Goal: Information Seeking & Learning: Learn about a topic

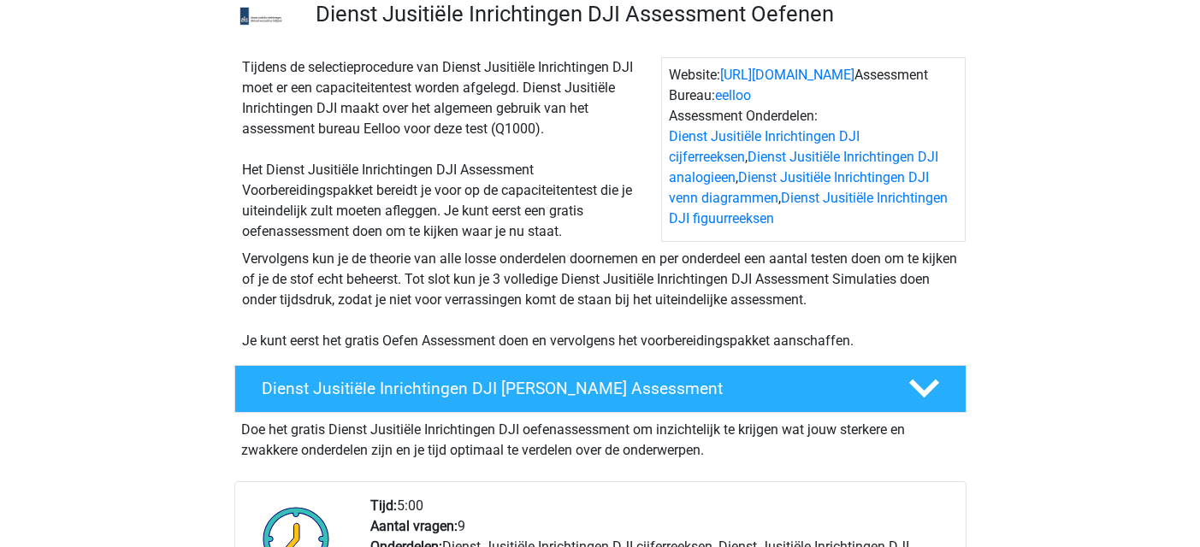
scroll to position [171, 0]
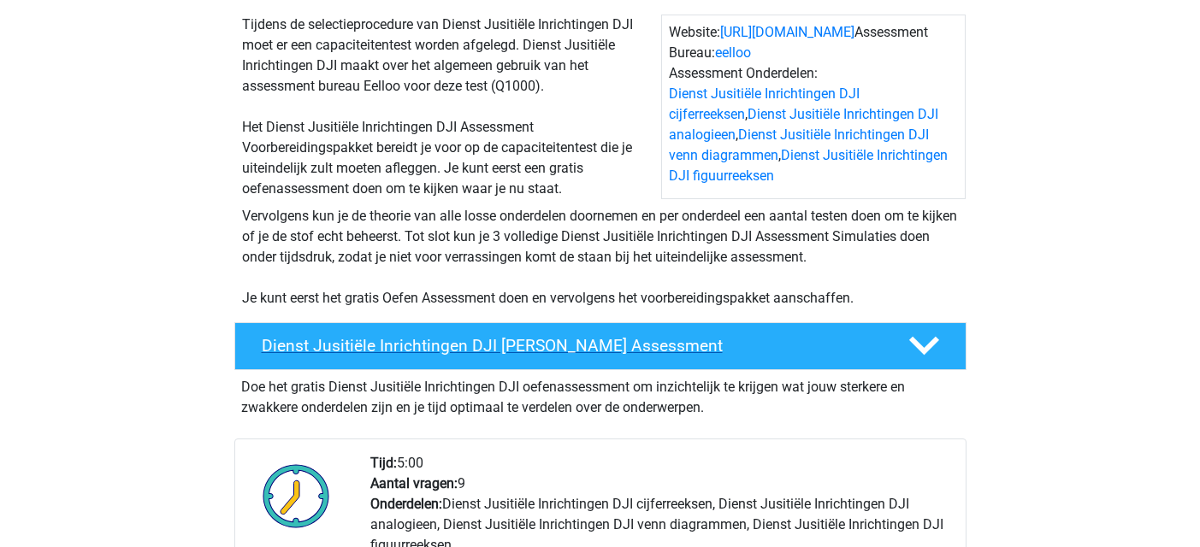
click at [635, 342] on h4 "Dienst Jusitiële Inrichtingen DJI Gratis Oefen Assessment" at bounding box center [571, 346] width 619 height 20
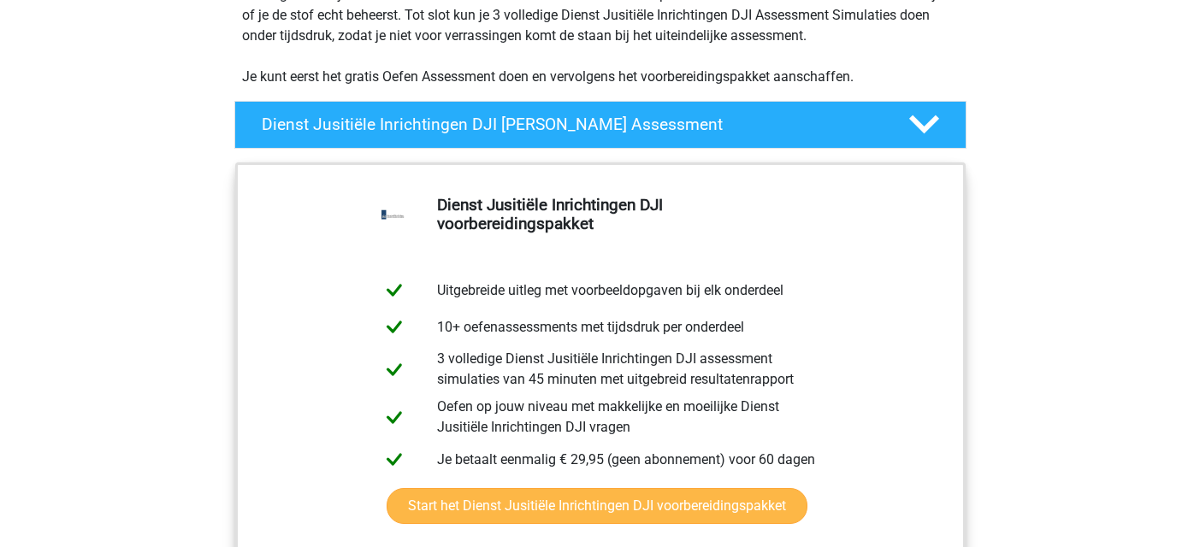
scroll to position [428, 0]
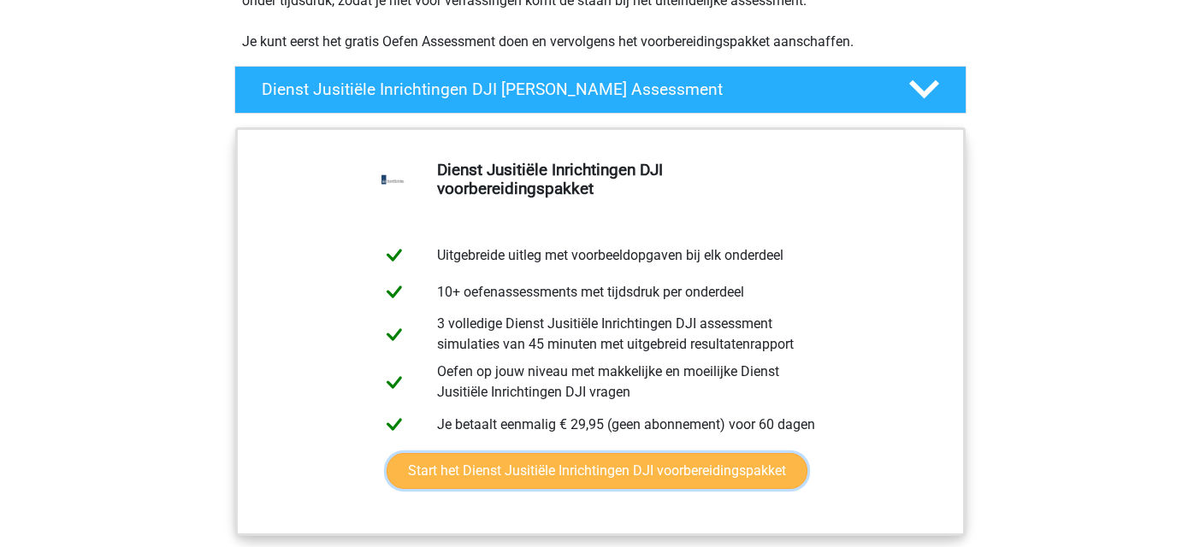
click at [564, 470] on link "Start het Dienst Jusitiële Inrichtingen DJI voorbereidingspakket" at bounding box center [597, 471] width 421 height 36
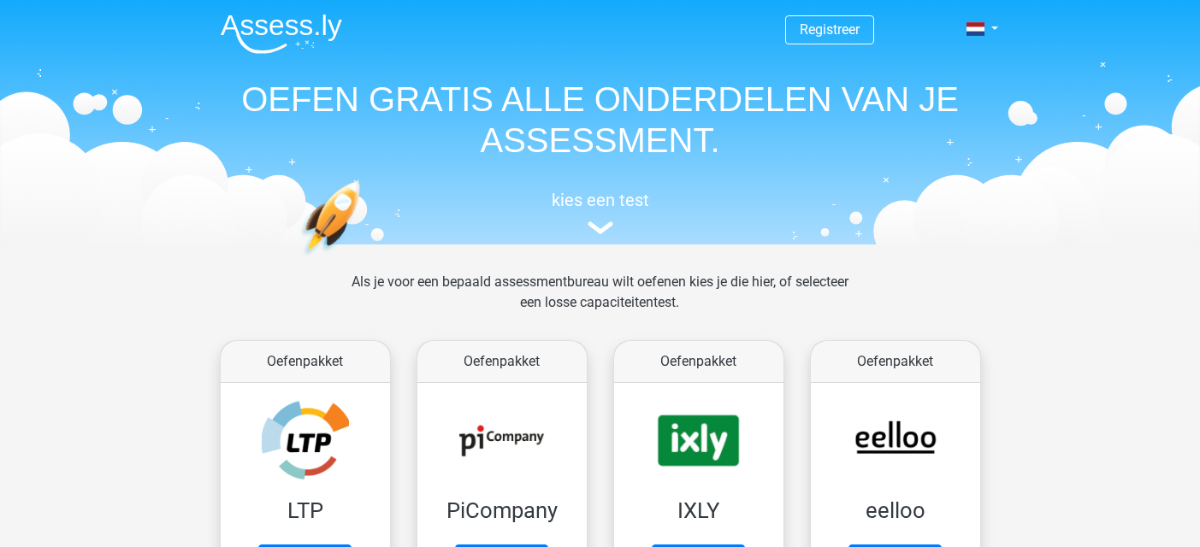
scroll to position [664, 0]
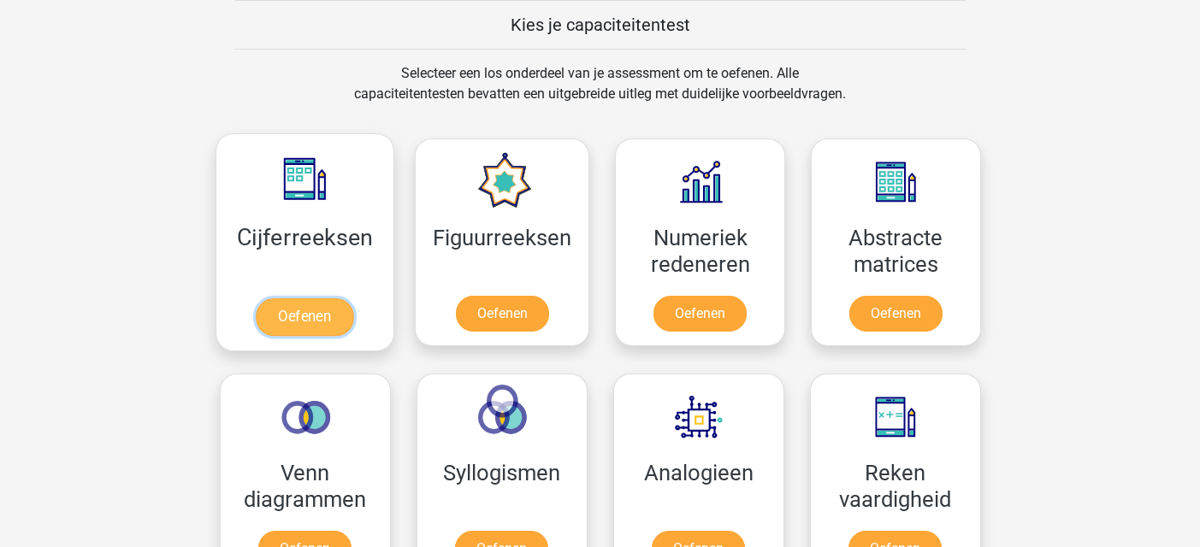
click at [323, 317] on link "Oefenen" at bounding box center [304, 317] width 97 height 38
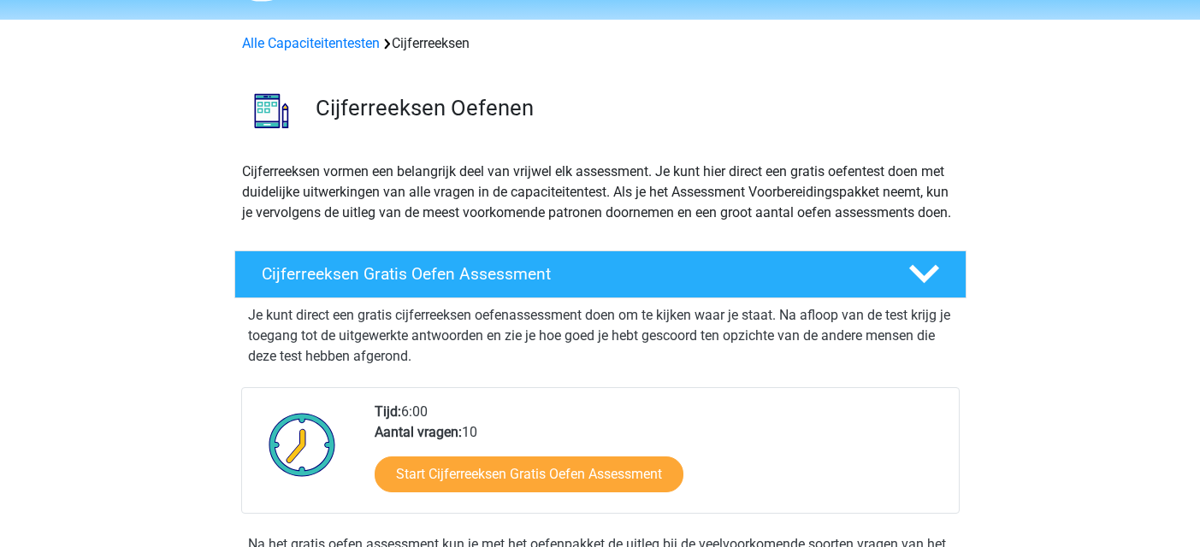
scroll to position [171, 0]
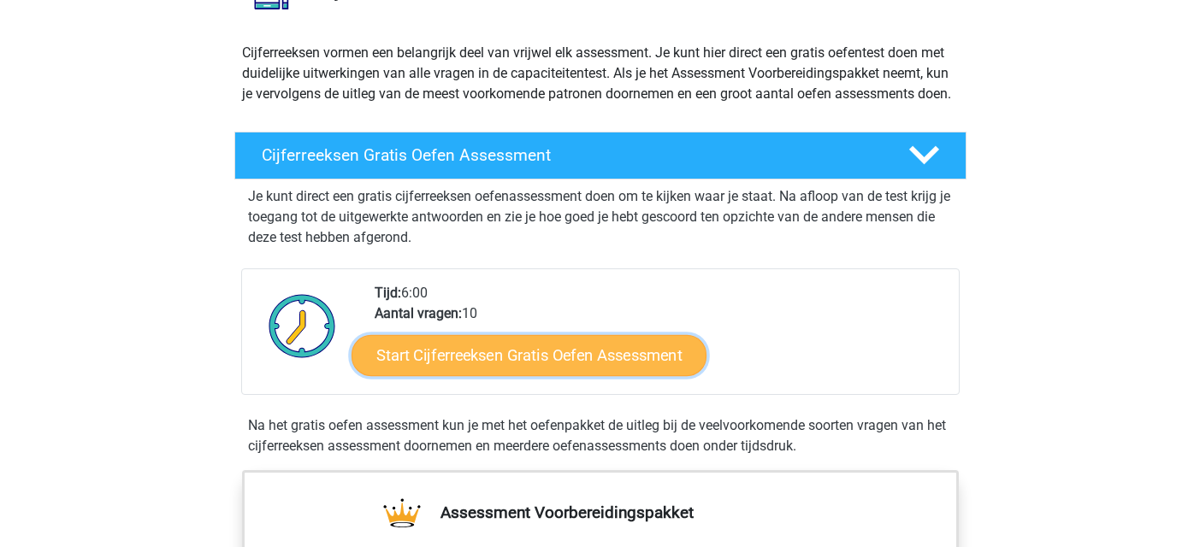
click at [586, 375] on link "Start Cijferreeksen Gratis Oefen Assessment" at bounding box center [528, 354] width 355 height 41
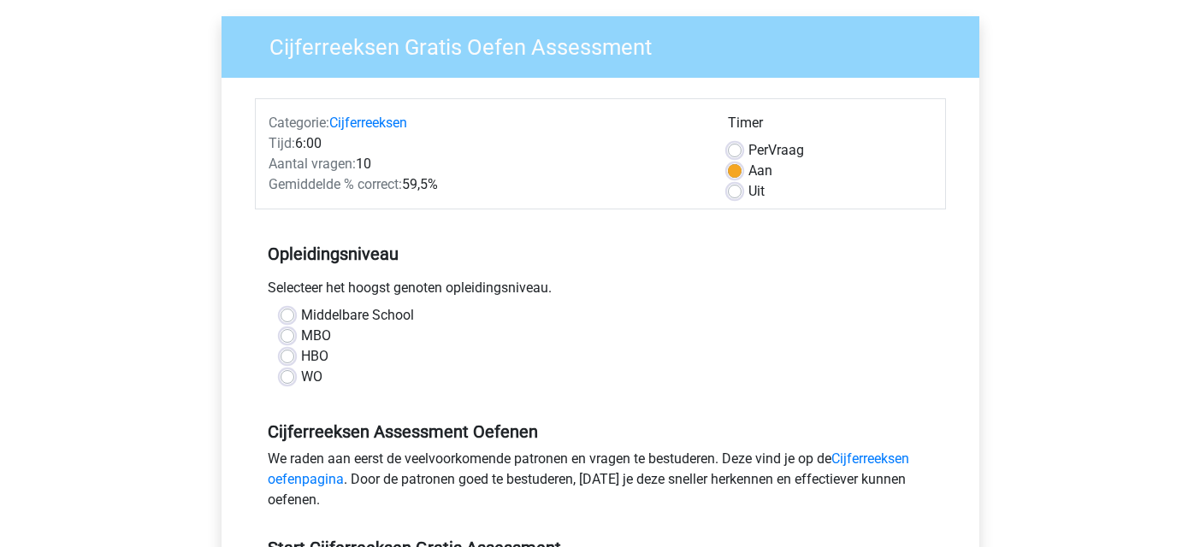
scroll to position [171, 0]
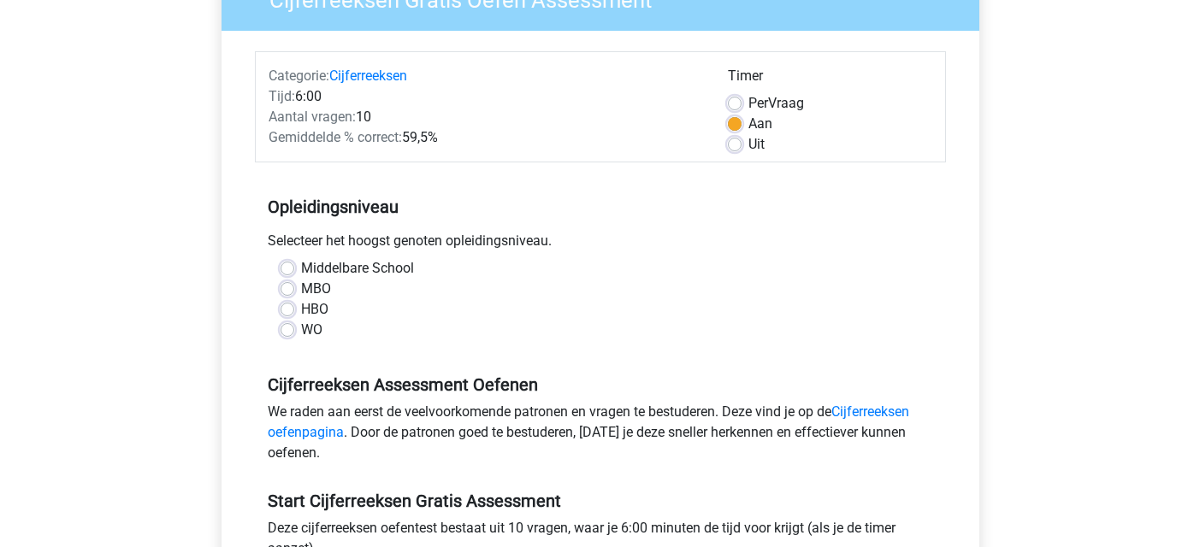
click at [301, 291] on label "MBO" at bounding box center [316, 289] width 30 height 21
click at [292, 291] on input "MBO" at bounding box center [288, 287] width 14 height 17
radio input "true"
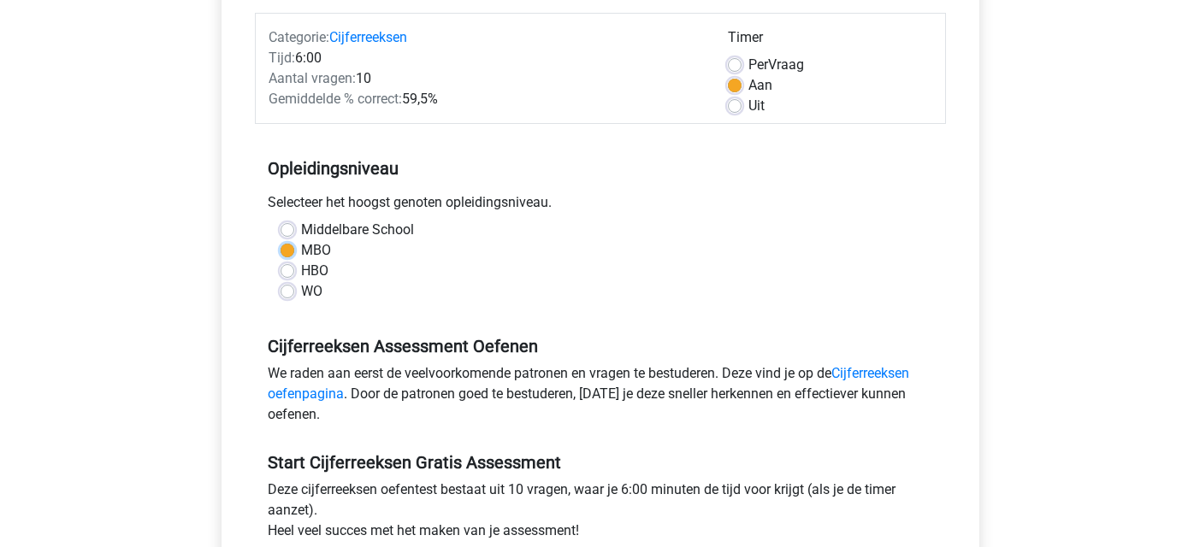
scroll to position [342, 0]
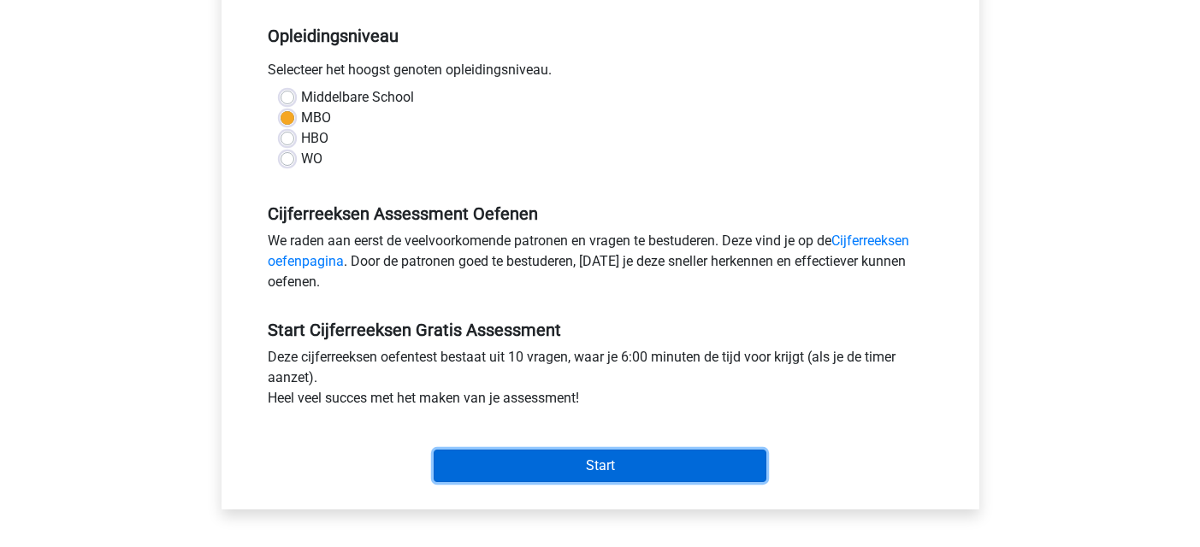
click at [586, 466] on input "Start" at bounding box center [600, 466] width 333 height 32
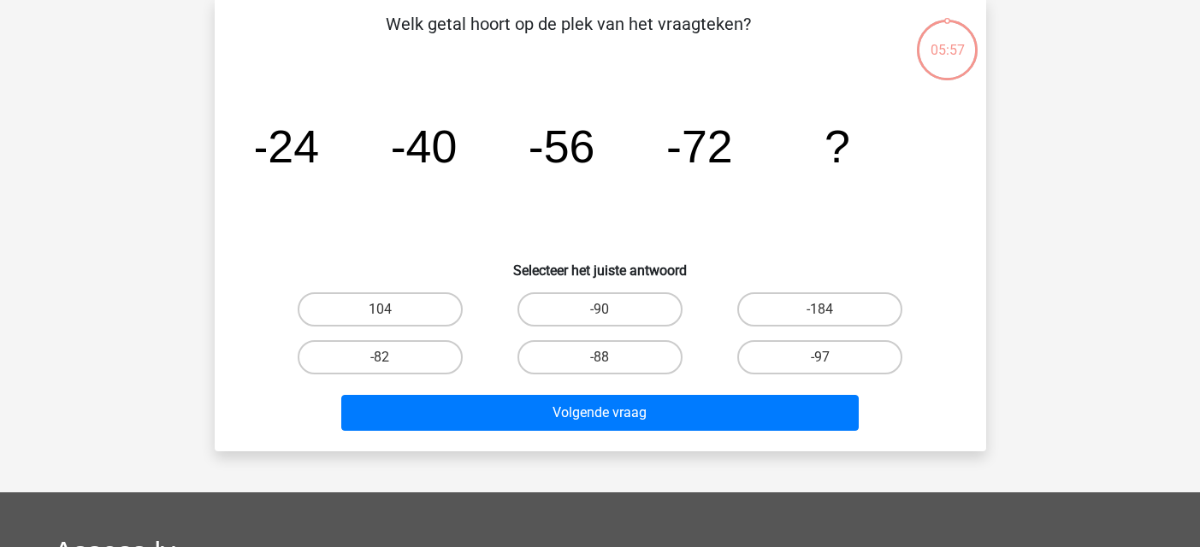
scroll to position [86, 0]
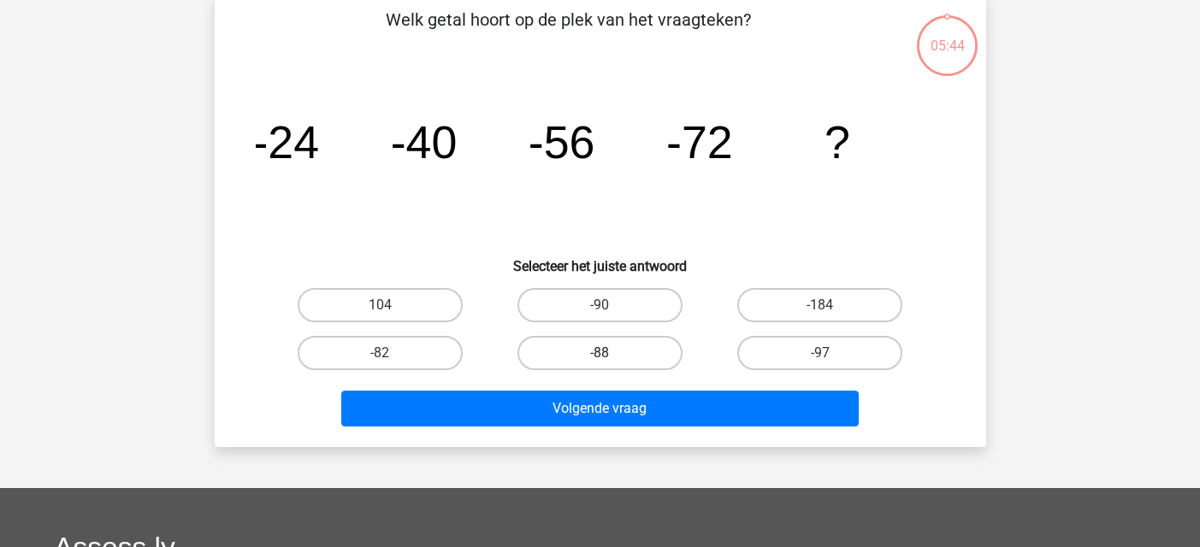
click at [618, 357] on label "-88" at bounding box center [599, 353] width 165 height 34
click at [611, 357] on input "-88" at bounding box center [605, 358] width 11 height 11
radio input "true"
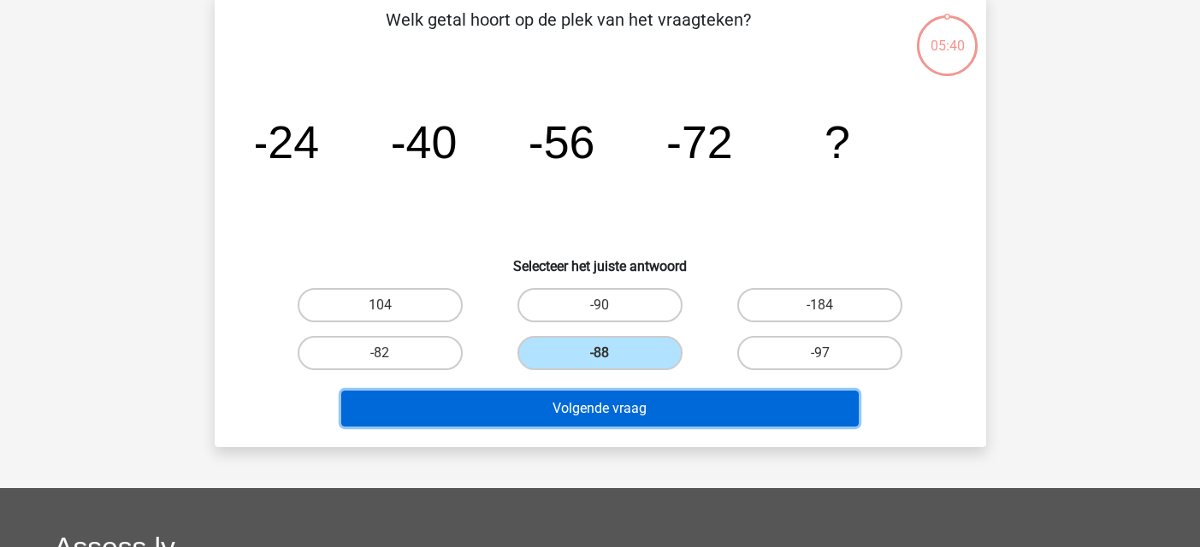
click at [645, 411] on button "Volgende vraag" at bounding box center [599, 409] width 517 height 36
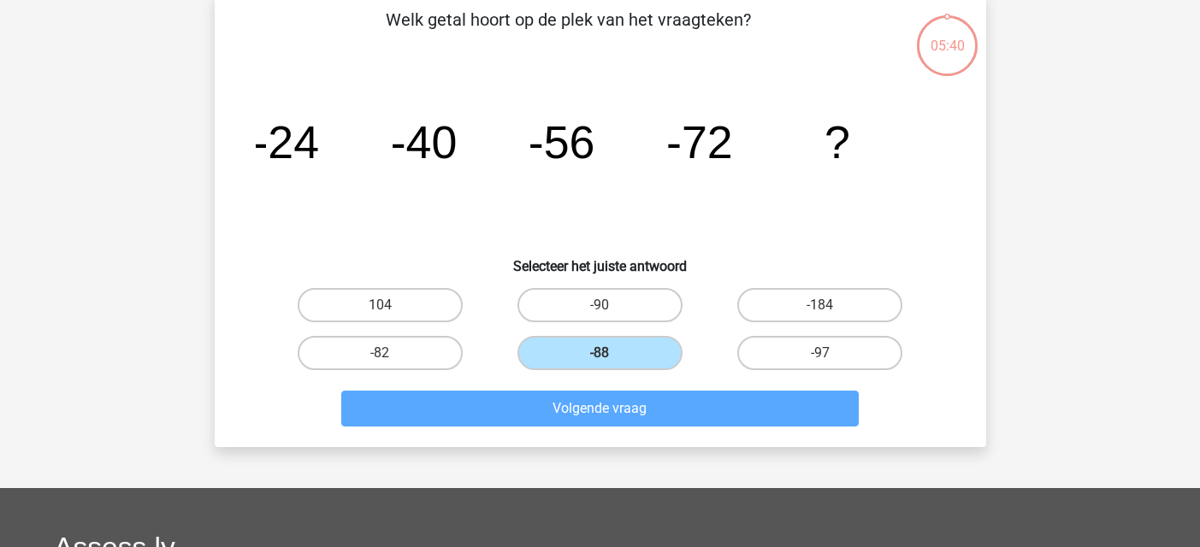
scroll to position [79, 0]
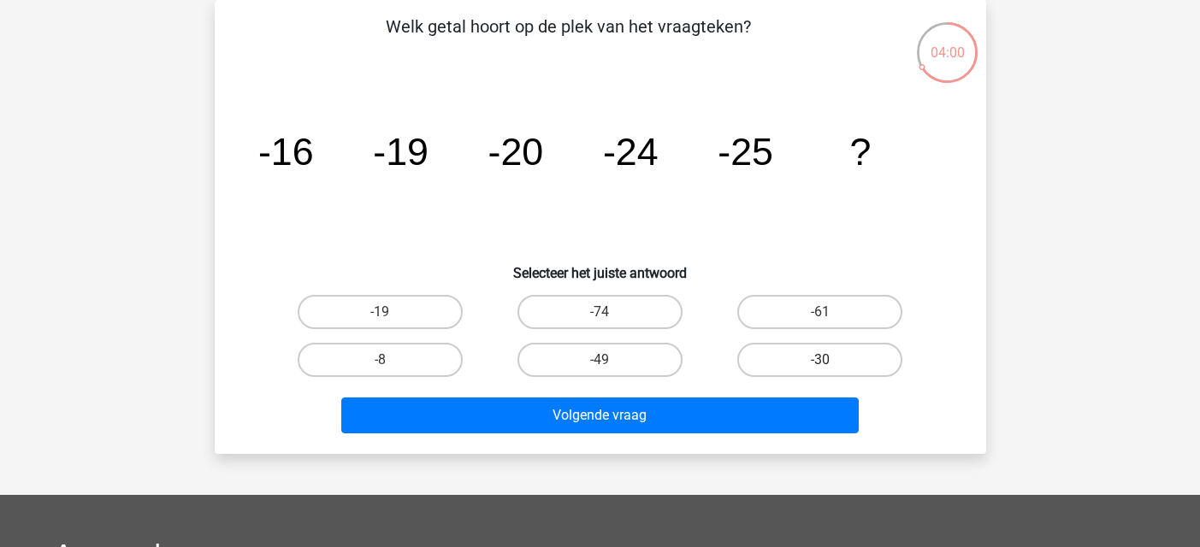
click at [797, 355] on label "-30" at bounding box center [819, 360] width 165 height 34
click at [820, 360] on input "-30" at bounding box center [825, 365] width 11 height 11
radio input "true"
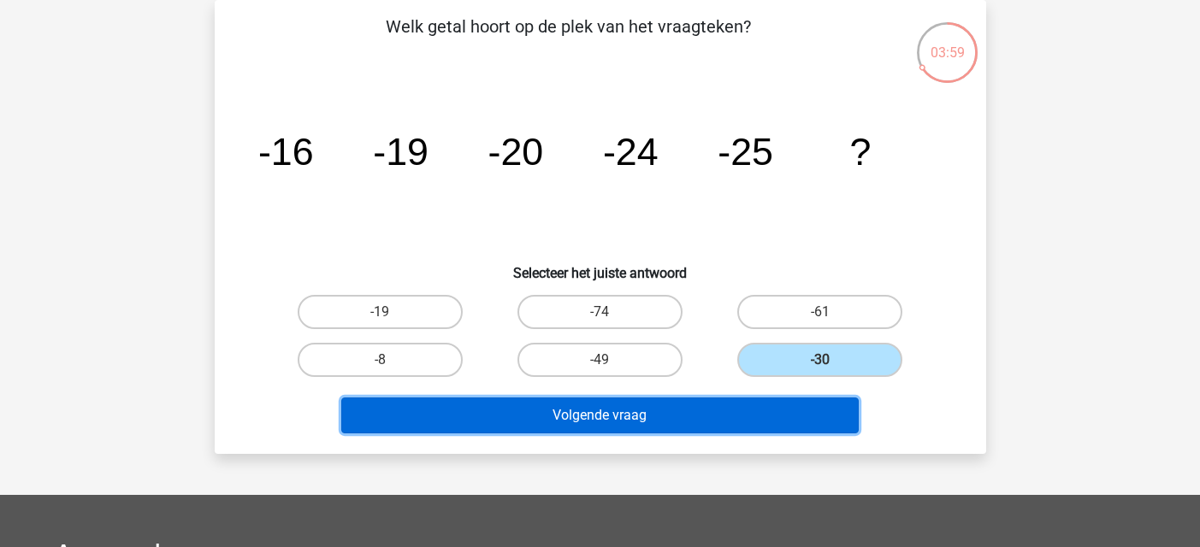
click at [724, 405] on button "Volgende vraag" at bounding box center [599, 416] width 517 height 36
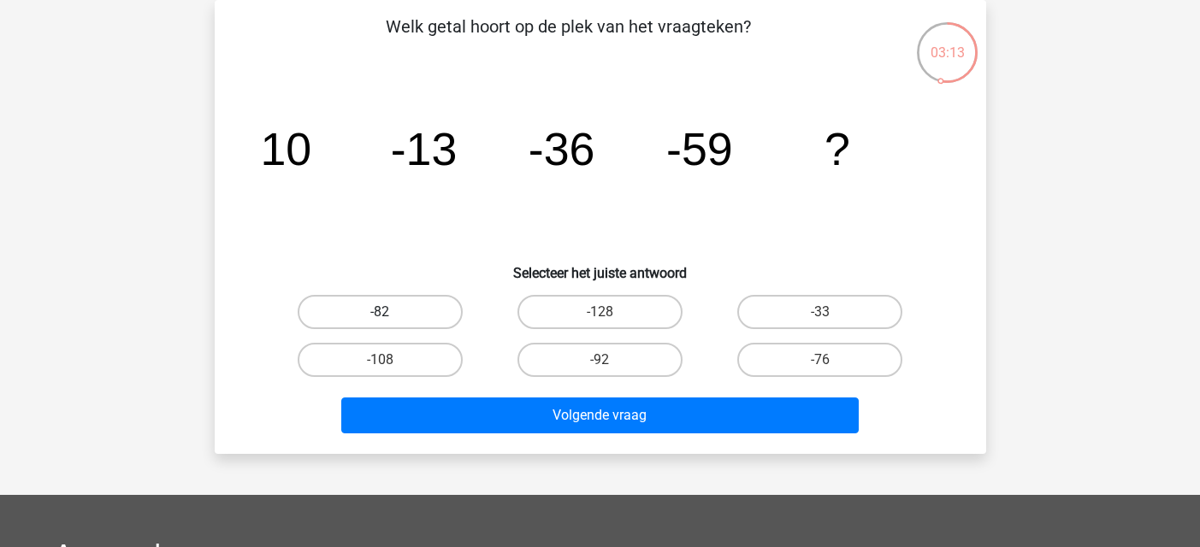
click at [404, 304] on label "-82" at bounding box center [380, 312] width 165 height 34
click at [391, 312] on input "-82" at bounding box center [385, 317] width 11 height 11
radio input "true"
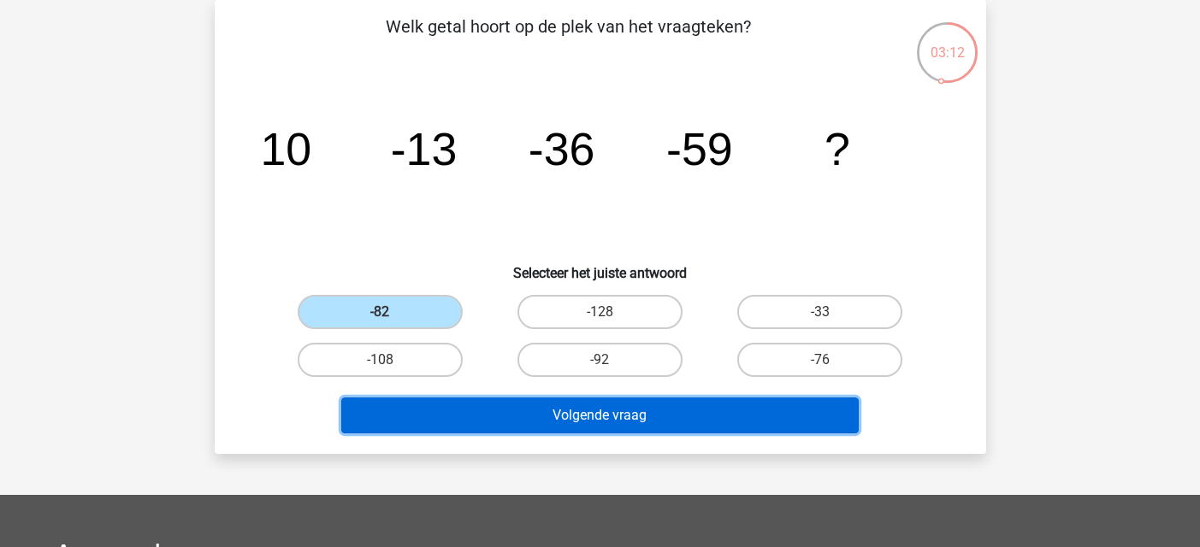
click at [578, 414] on button "Volgende vraag" at bounding box center [599, 416] width 517 height 36
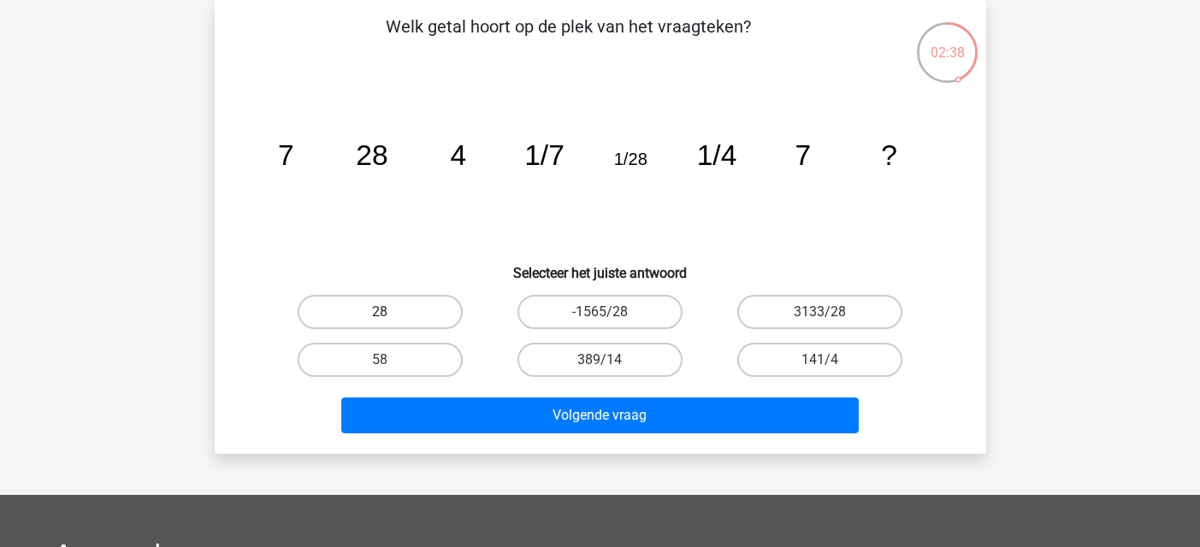
click at [434, 308] on label "28" at bounding box center [380, 312] width 165 height 34
click at [391, 312] on input "28" at bounding box center [385, 317] width 11 height 11
radio input "true"
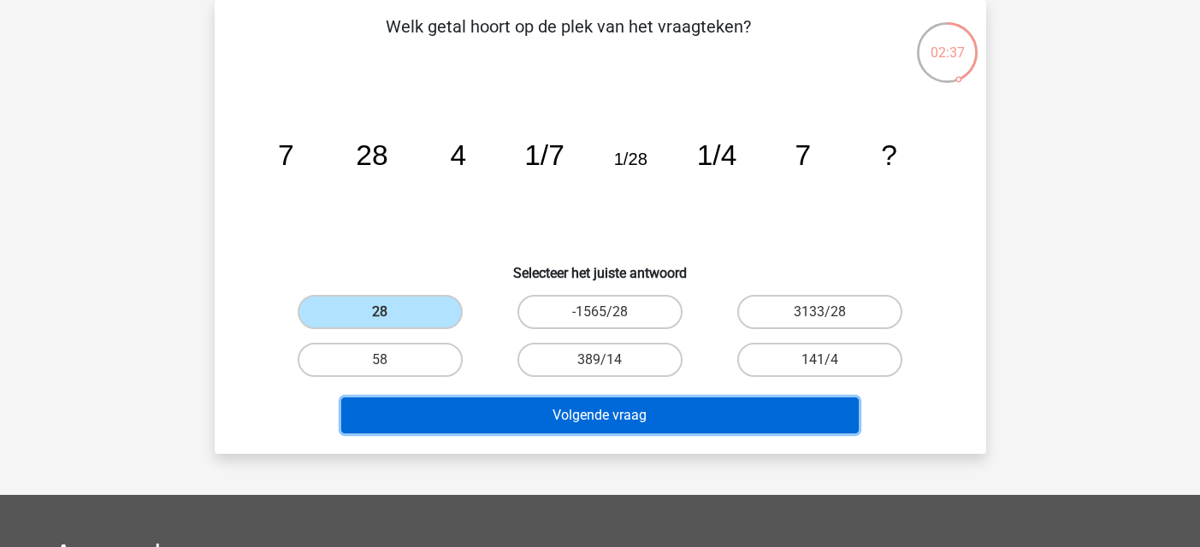
click at [684, 414] on button "Volgende vraag" at bounding box center [599, 416] width 517 height 36
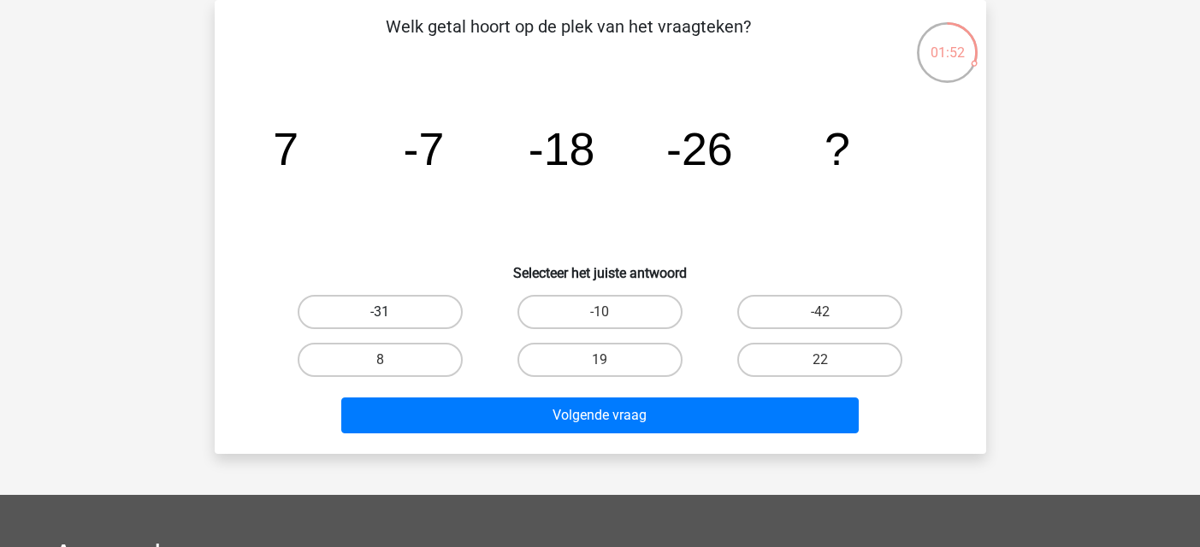
click at [411, 306] on label "-31" at bounding box center [380, 312] width 165 height 34
click at [391, 312] on input "-31" at bounding box center [385, 317] width 11 height 11
radio input "true"
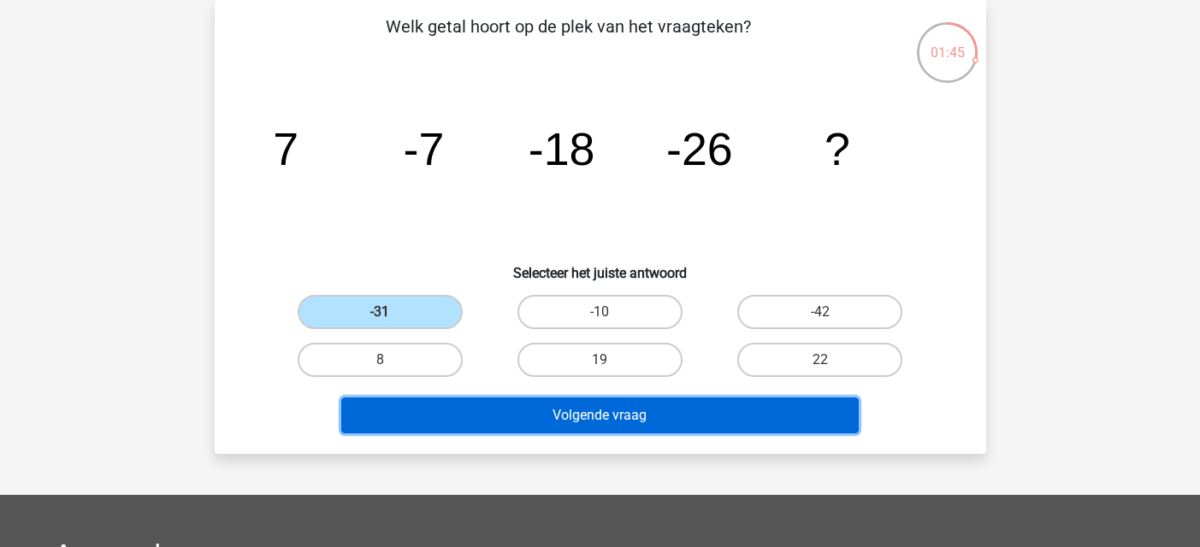
click at [511, 412] on button "Volgende vraag" at bounding box center [599, 416] width 517 height 36
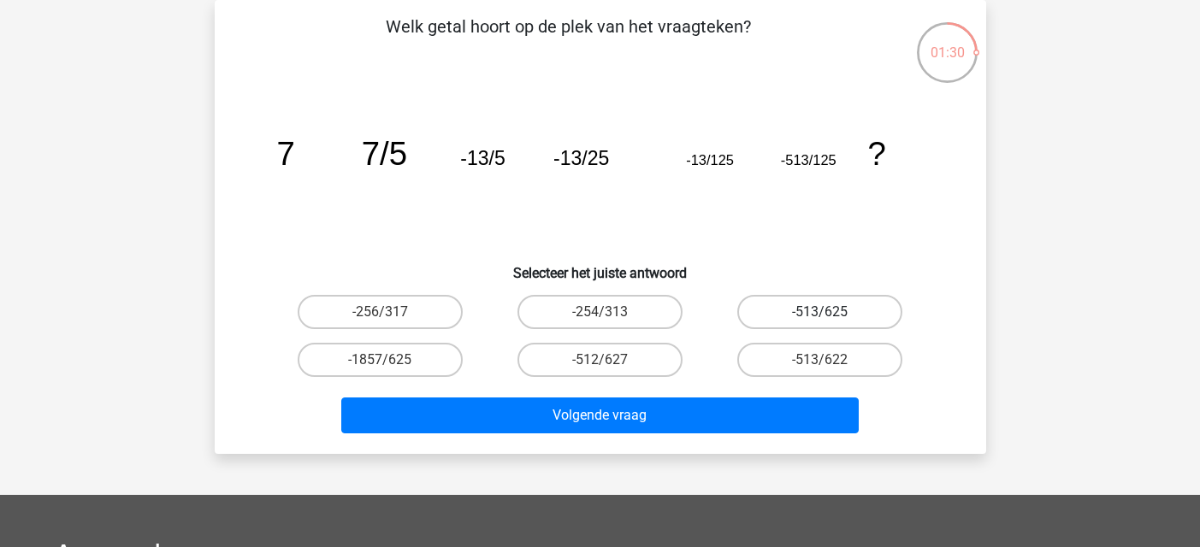
click at [843, 314] on label "-513/625" at bounding box center [819, 312] width 165 height 34
click at [831, 314] on input "-513/625" at bounding box center [825, 317] width 11 height 11
radio input "true"
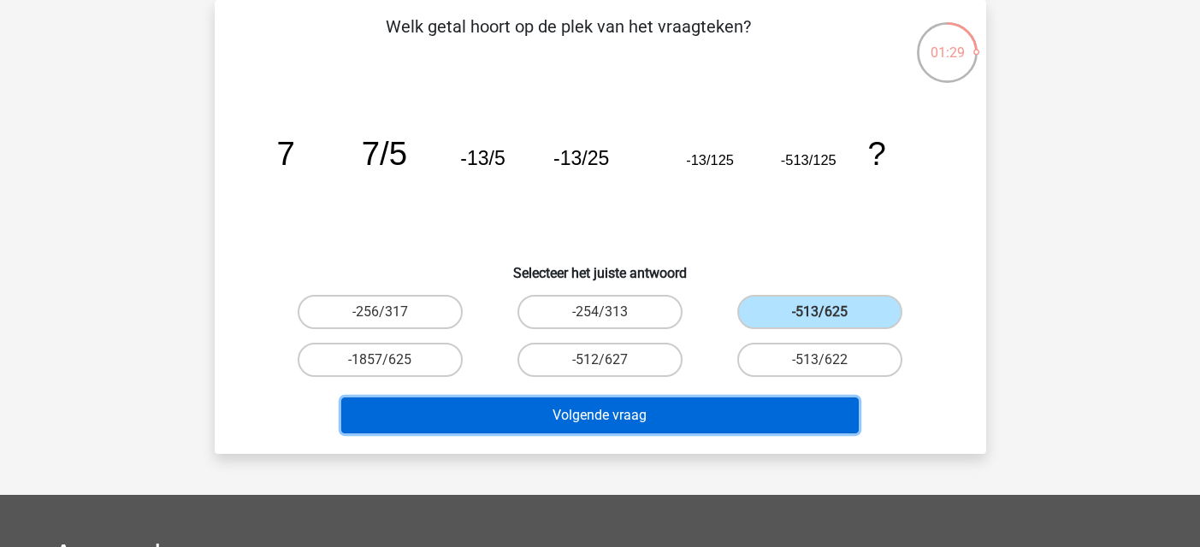
click at [746, 420] on button "Volgende vraag" at bounding box center [599, 416] width 517 height 36
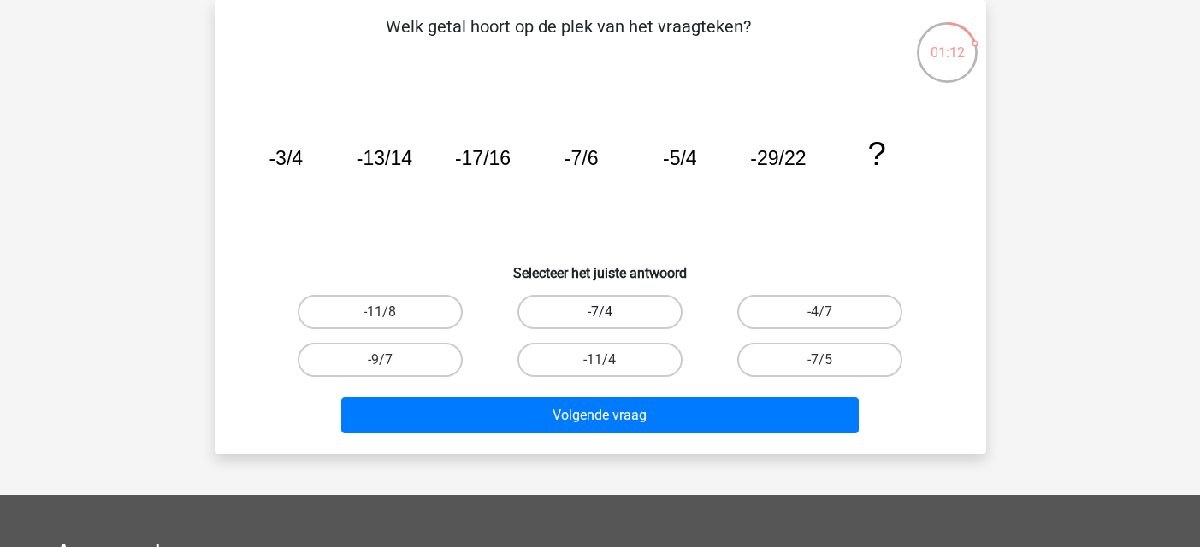
click at [642, 310] on label "-7/4" at bounding box center [599, 312] width 165 height 34
click at [611, 312] on input "-7/4" at bounding box center [605, 317] width 11 height 11
radio input "true"
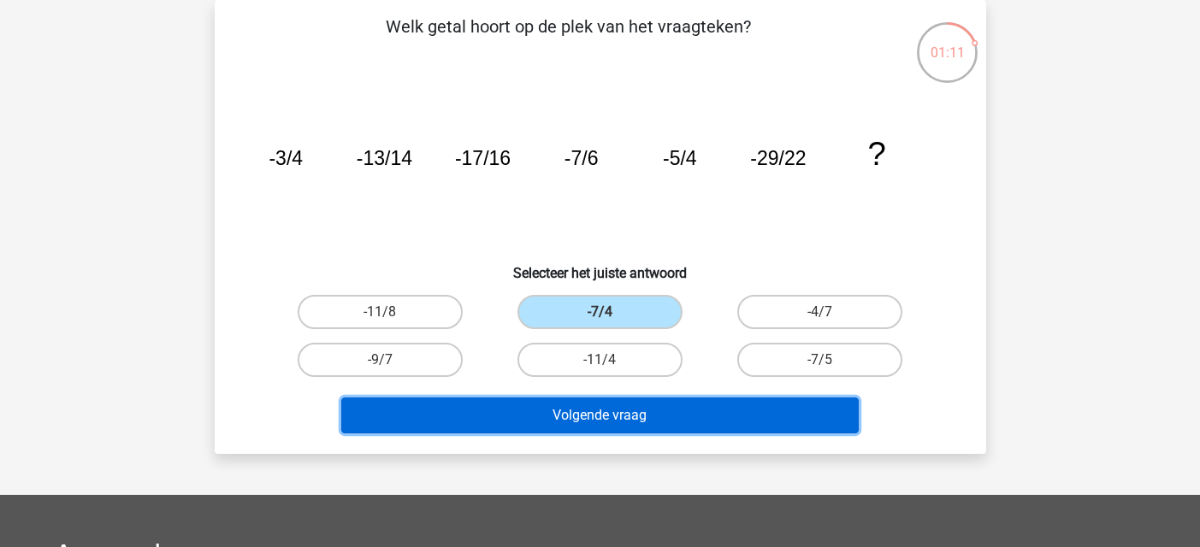
click at [656, 421] on button "Volgende vraag" at bounding box center [599, 416] width 517 height 36
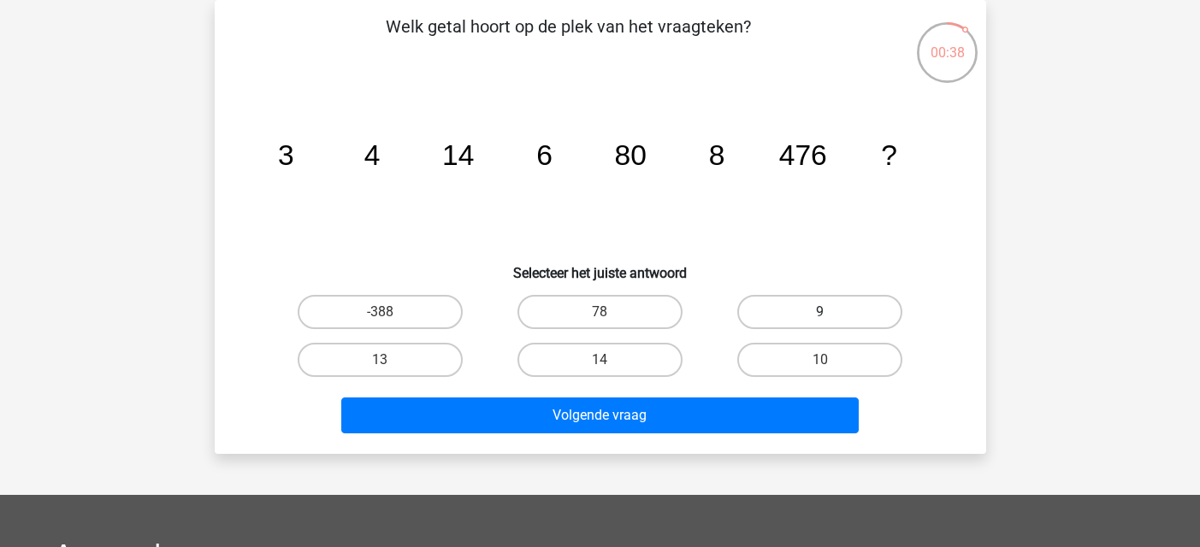
click at [863, 307] on label "9" at bounding box center [819, 312] width 165 height 34
click at [831, 312] on input "9" at bounding box center [825, 317] width 11 height 11
radio input "true"
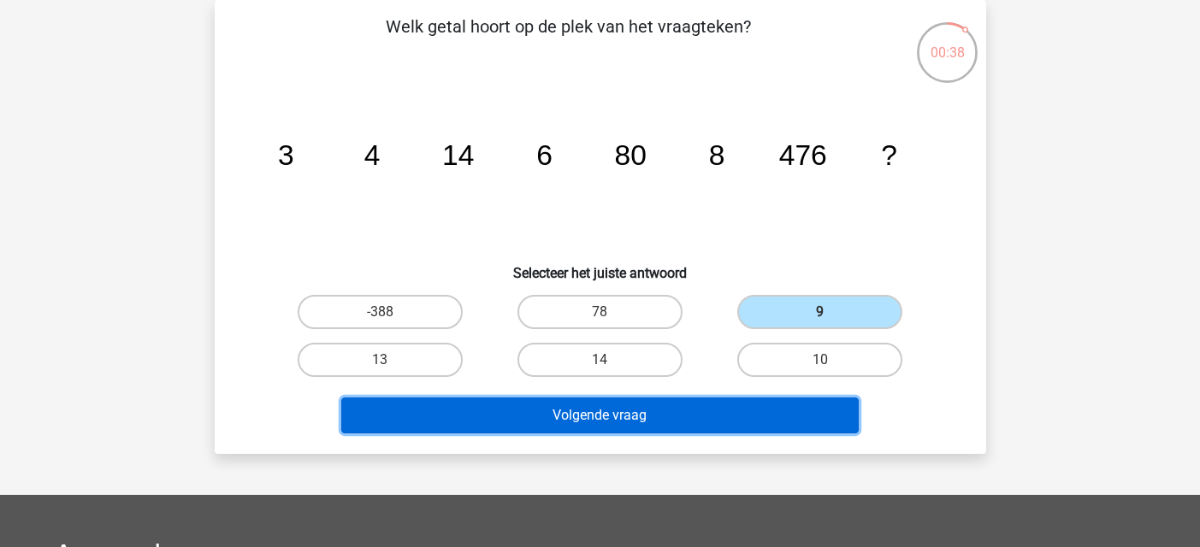
click at [771, 418] on button "Volgende vraag" at bounding box center [599, 416] width 517 height 36
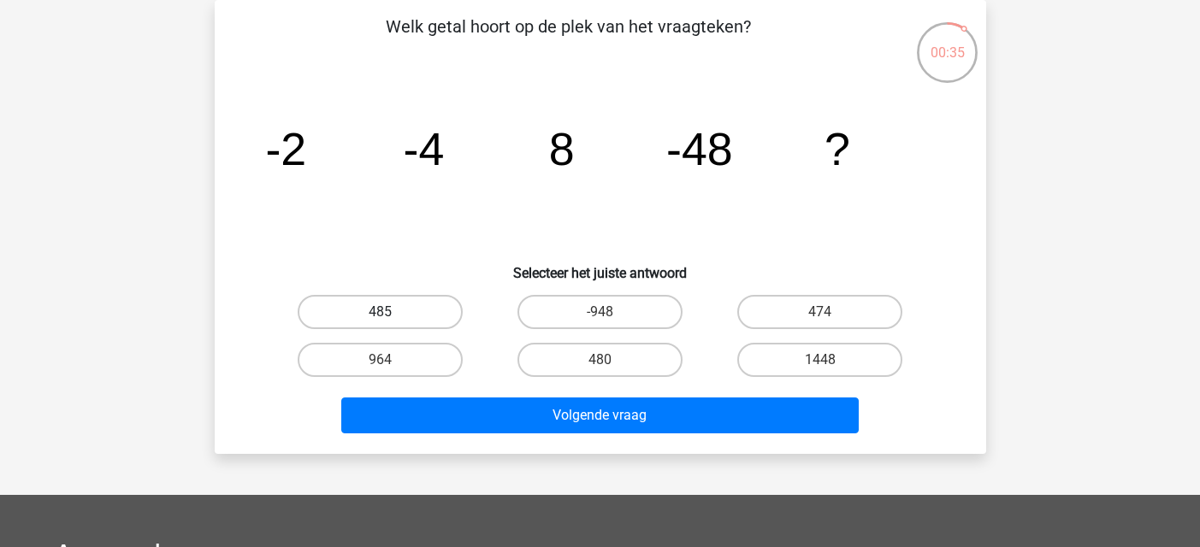
drag, startPoint x: 397, startPoint y: 305, endPoint x: 435, endPoint y: 345, distance: 55.0
click at [397, 306] on label "485" at bounding box center [380, 312] width 165 height 34
click at [391, 312] on input "485" at bounding box center [385, 317] width 11 height 11
radio input "true"
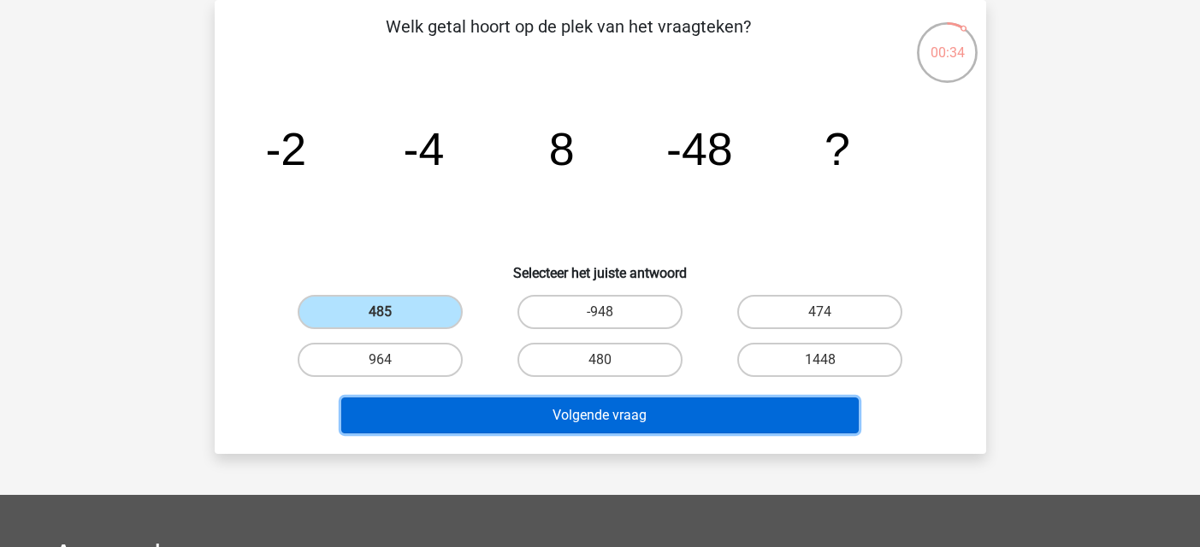
click at [508, 416] on button "Volgende vraag" at bounding box center [599, 416] width 517 height 36
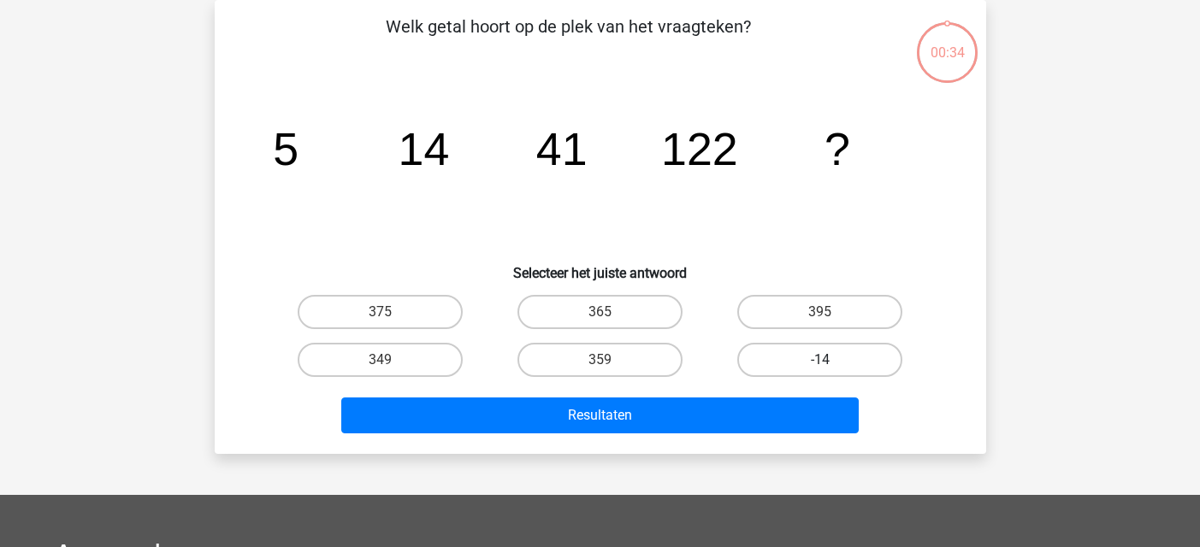
click at [824, 357] on label "-14" at bounding box center [819, 360] width 165 height 34
click at [824, 360] on input "-14" at bounding box center [825, 365] width 11 height 11
radio input "true"
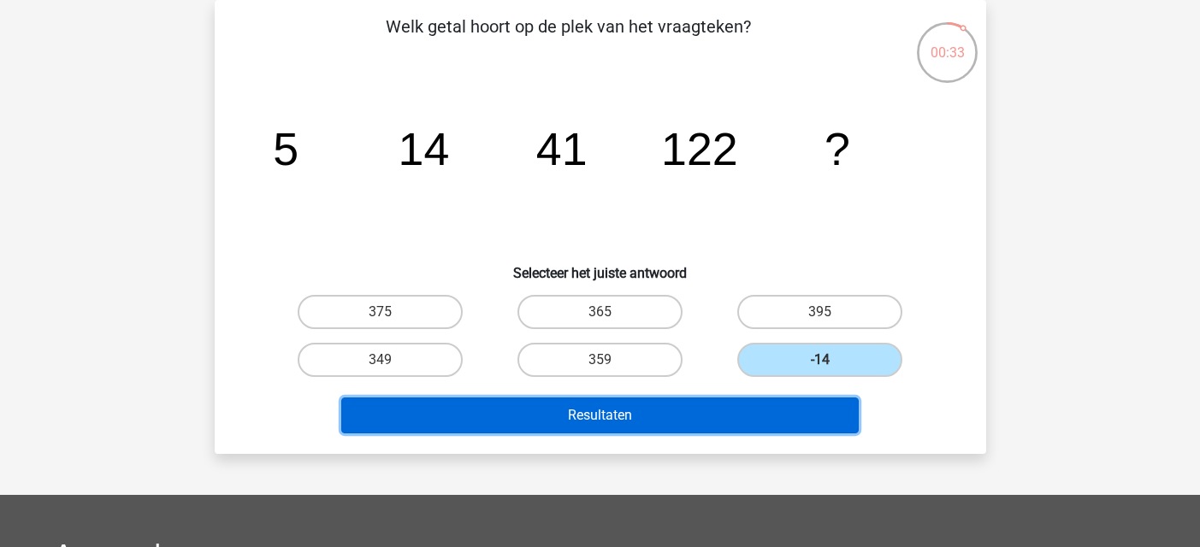
click at [616, 429] on button "Resultaten" at bounding box center [599, 416] width 517 height 36
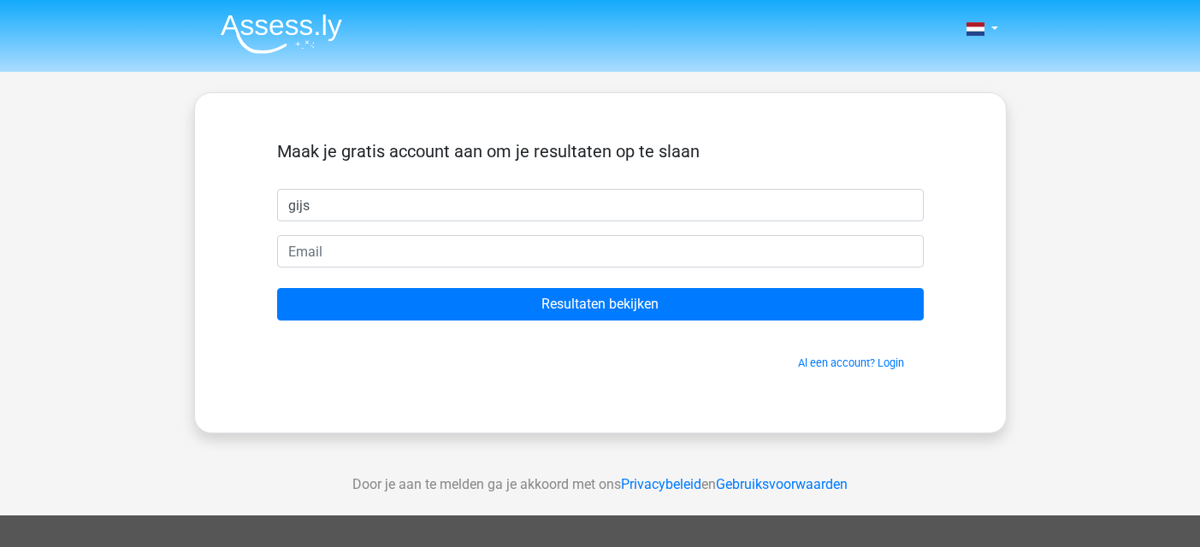
type input "gijs"
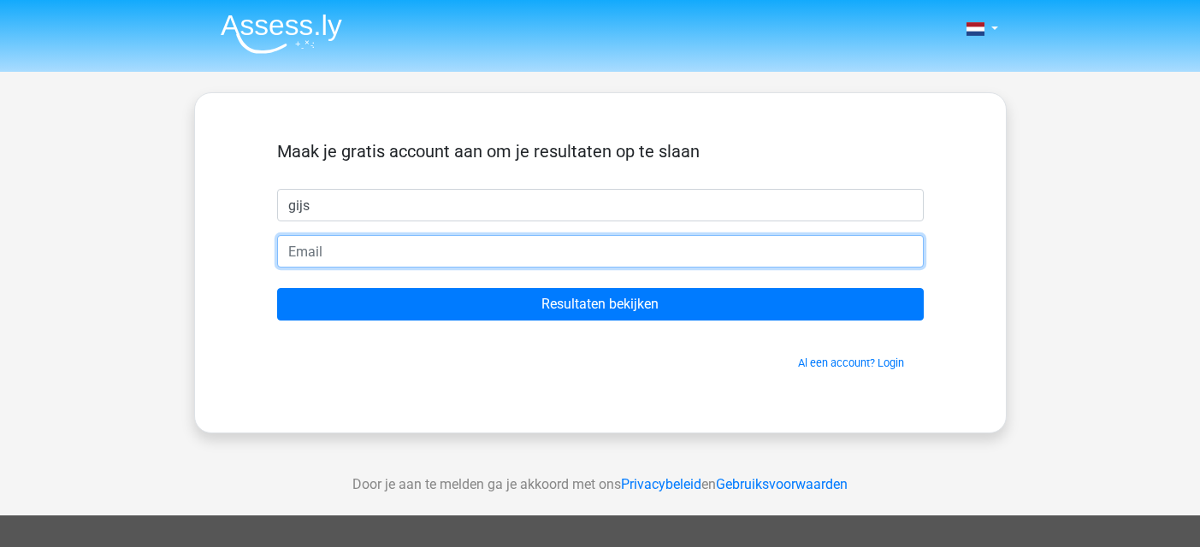
click at [446, 247] on input "email" at bounding box center [600, 251] width 647 height 32
type input "[EMAIL_ADDRESS][DOMAIN_NAME]"
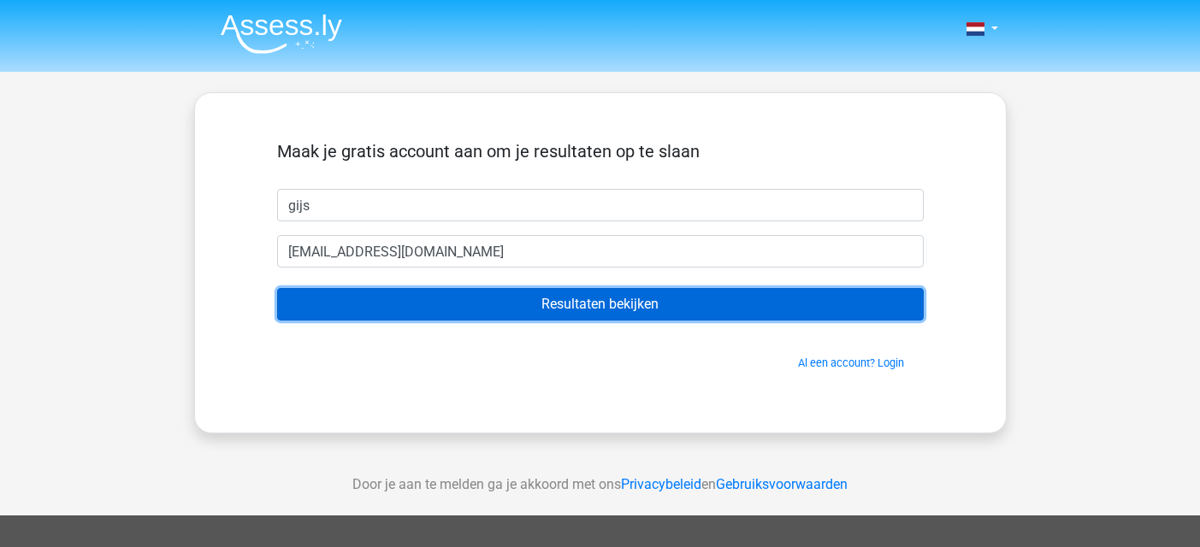
click at [424, 311] on input "Resultaten bekijken" at bounding box center [600, 304] width 647 height 32
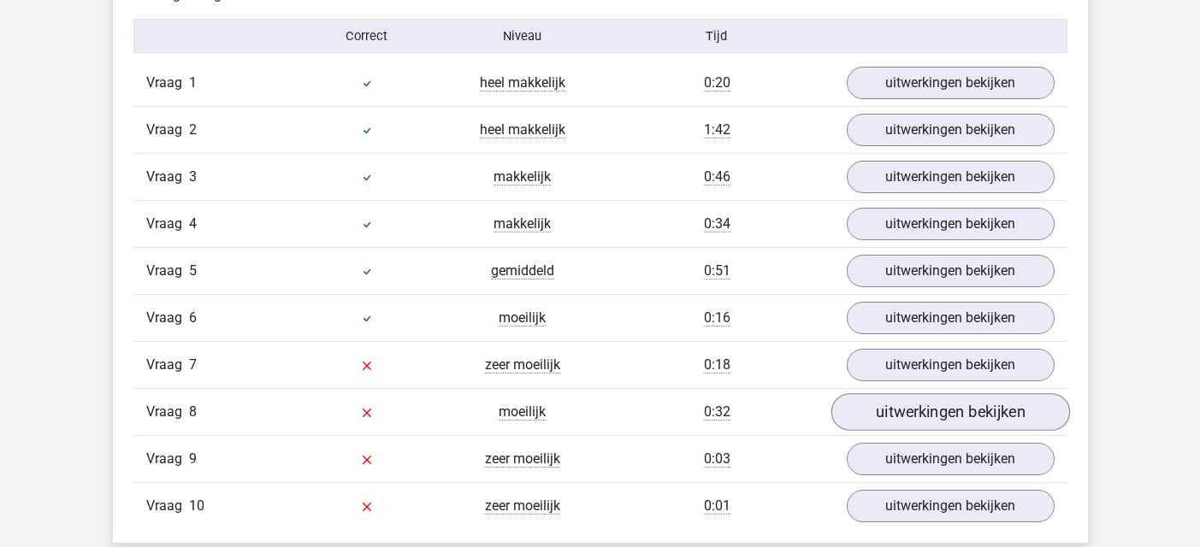
scroll to position [1368, 0]
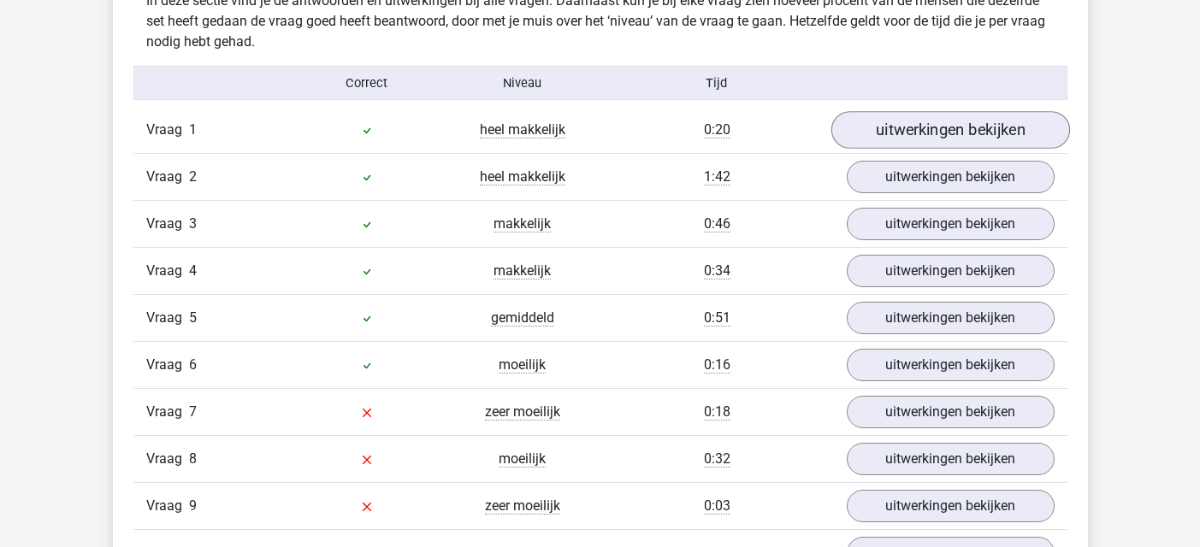
drag, startPoint x: 975, startPoint y: 107, endPoint x: 968, endPoint y: 122, distance: 16.8
click at [974, 109] on div "Vraag 1 heel makkelijk 0:20 uitwerkingen bekijken" at bounding box center [600, 130] width 934 height 46
click at [964, 129] on link "uitwerkingen bekijken" at bounding box center [949, 130] width 239 height 38
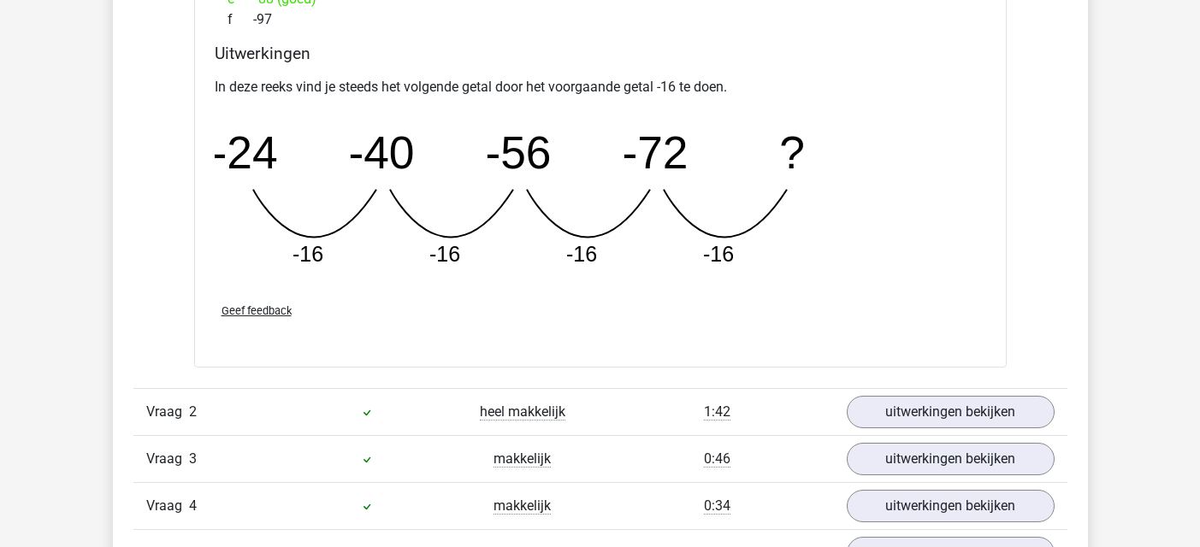
scroll to position [1882, 0]
click at [935, 414] on link "uitwerkingen bekijken" at bounding box center [949, 412] width 239 height 38
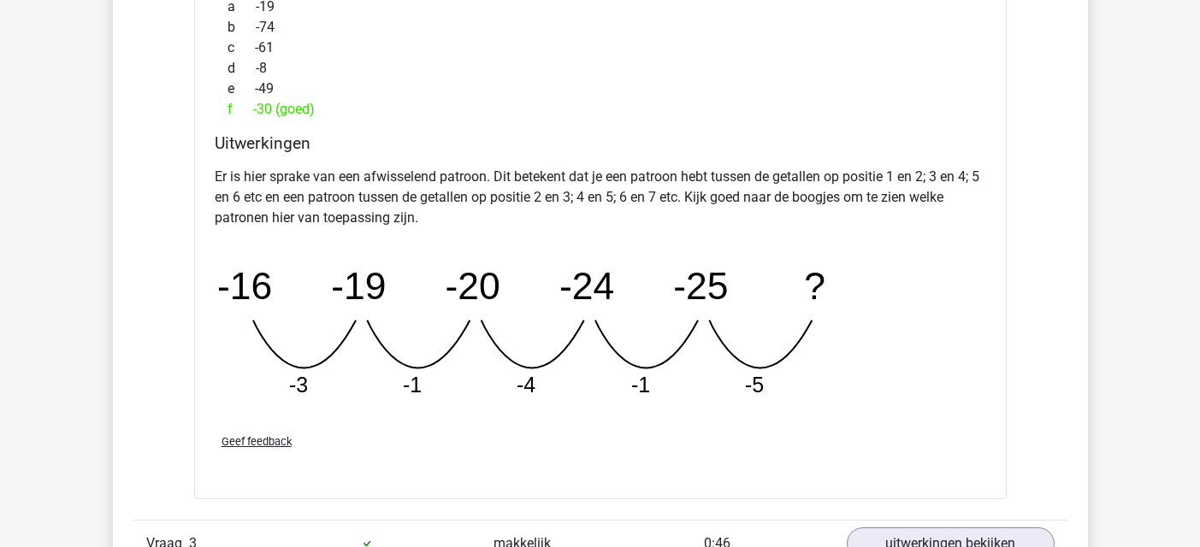
scroll to position [2651, 0]
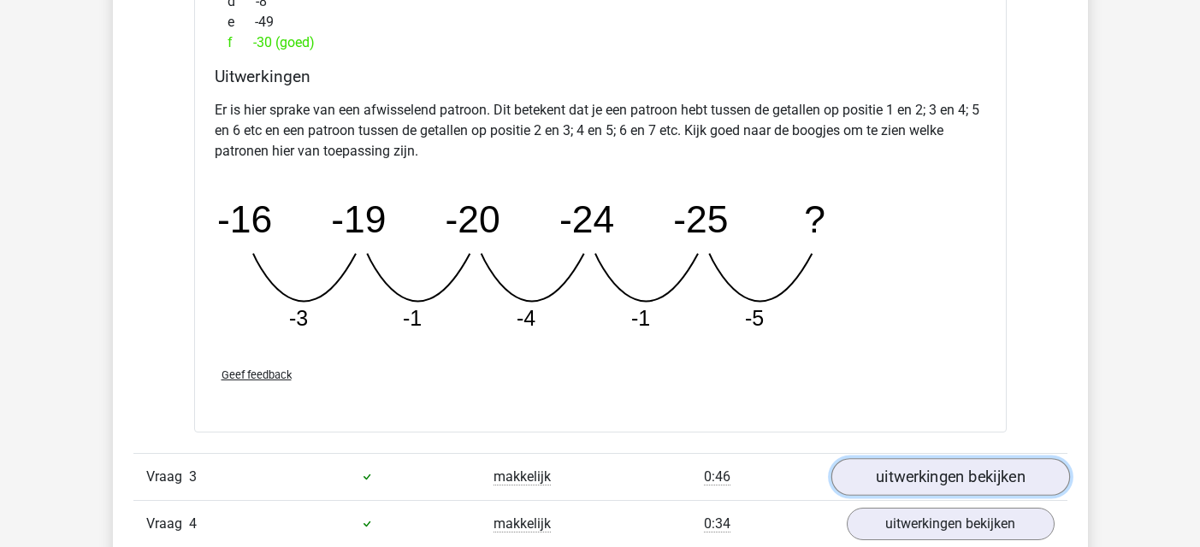
click at [1019, 476] on link "uitwerkingen bekijken" at bounding box center [949, 477] width 239 height 38
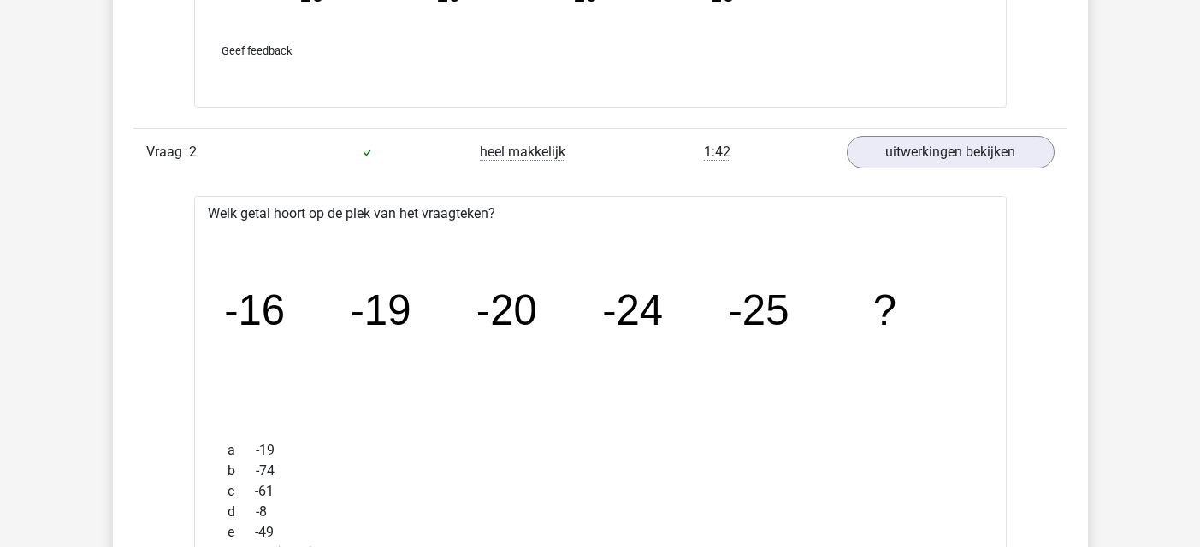
scroll to position [2138, 0]
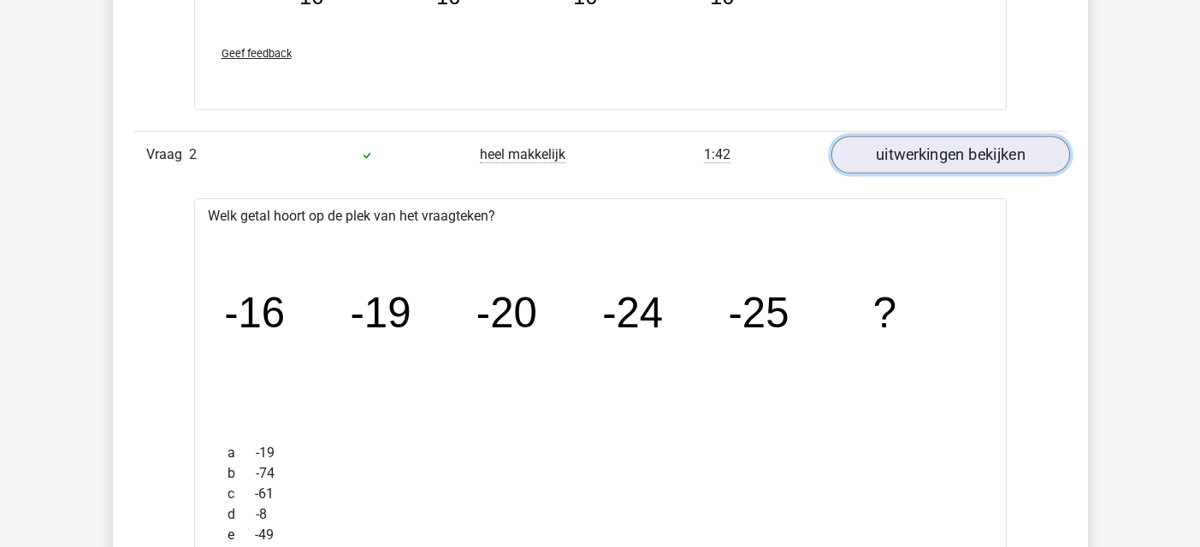
click at [936, 150] on link "uitwerkingen bekijken" at bounding box center [949, 155] width 239 height 38
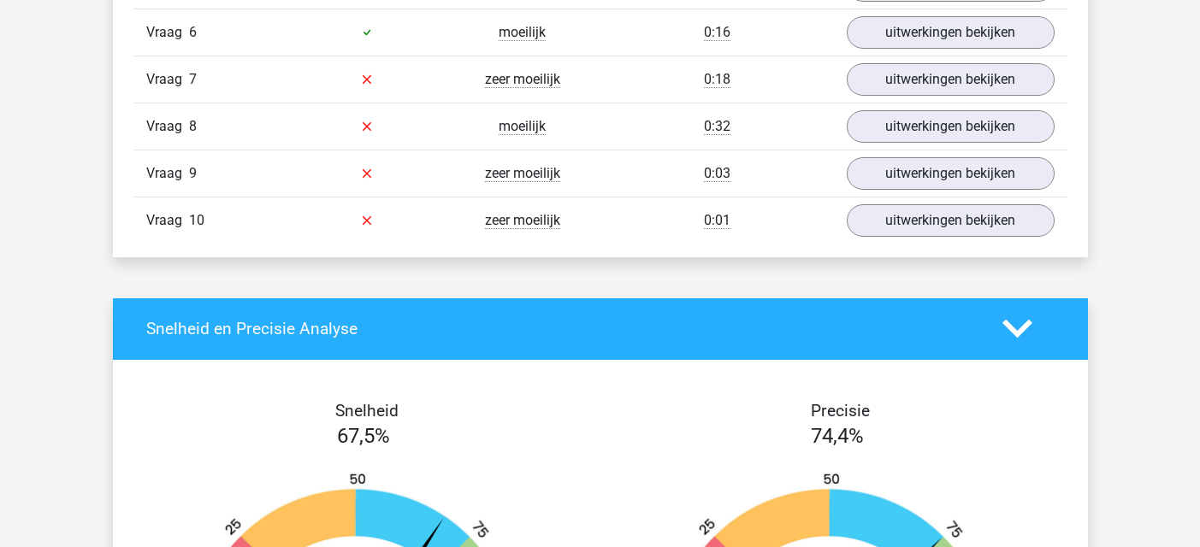
scroll to position [3506, 0]
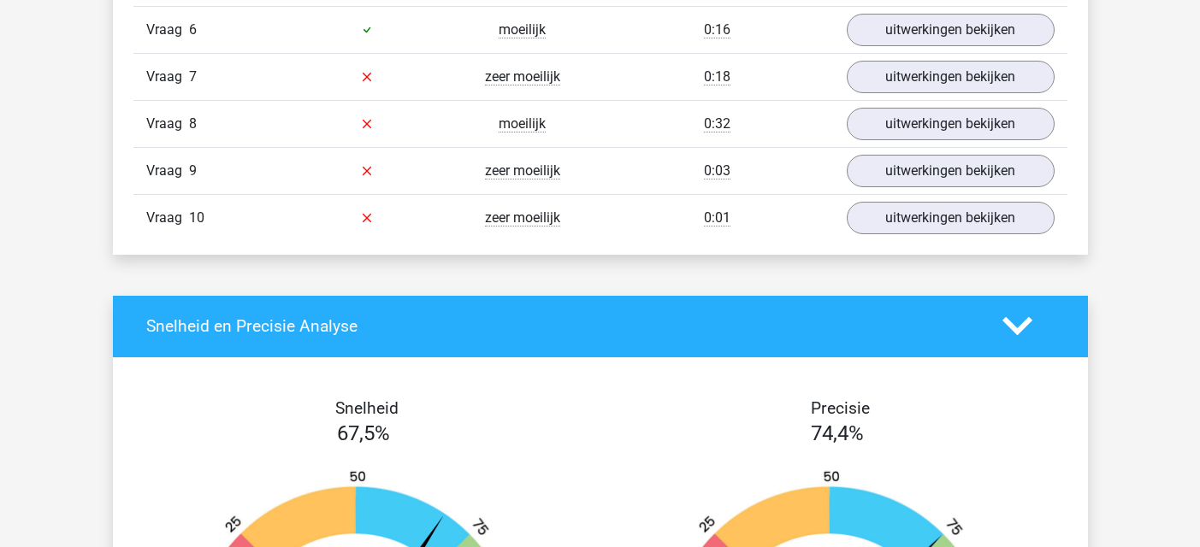
click at [942, 10] on div "Vraag 6 moeilijk 0:16 uitwerkingen bekijken" at bounding box center [600, 29] width 934 height 47
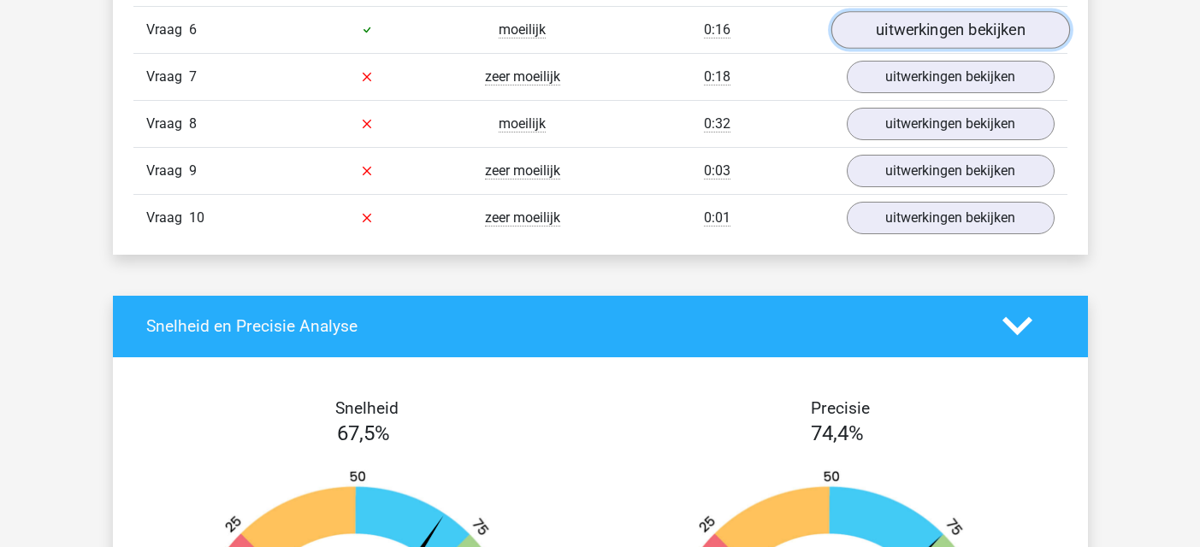
click at [944, 17] on link "uitwerkingen bekijken" at bounding box center [949, 30] width 239 height 38
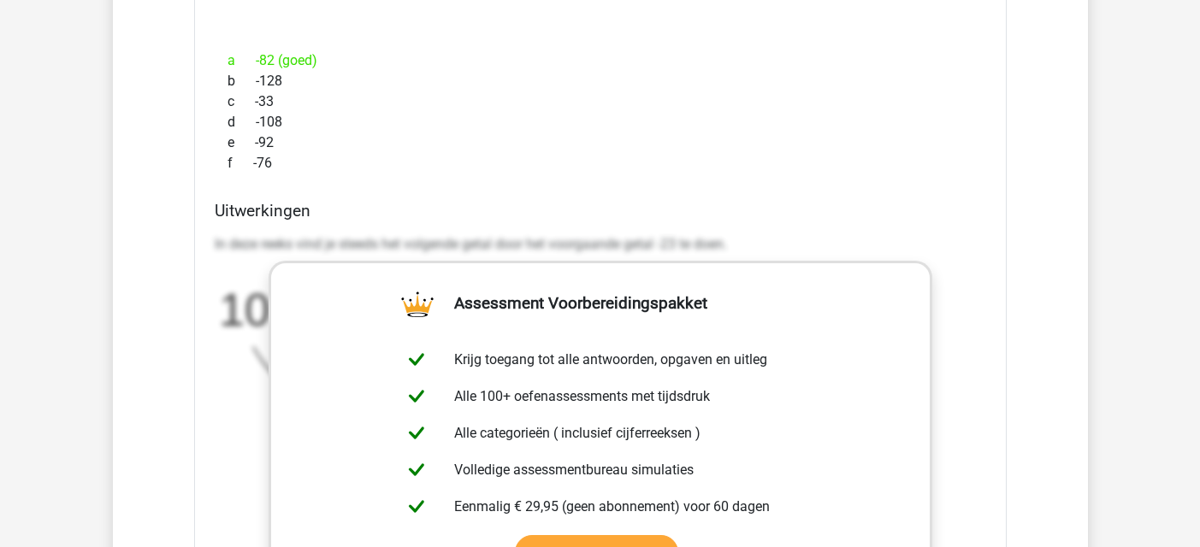
scroll to position [2566, 0]
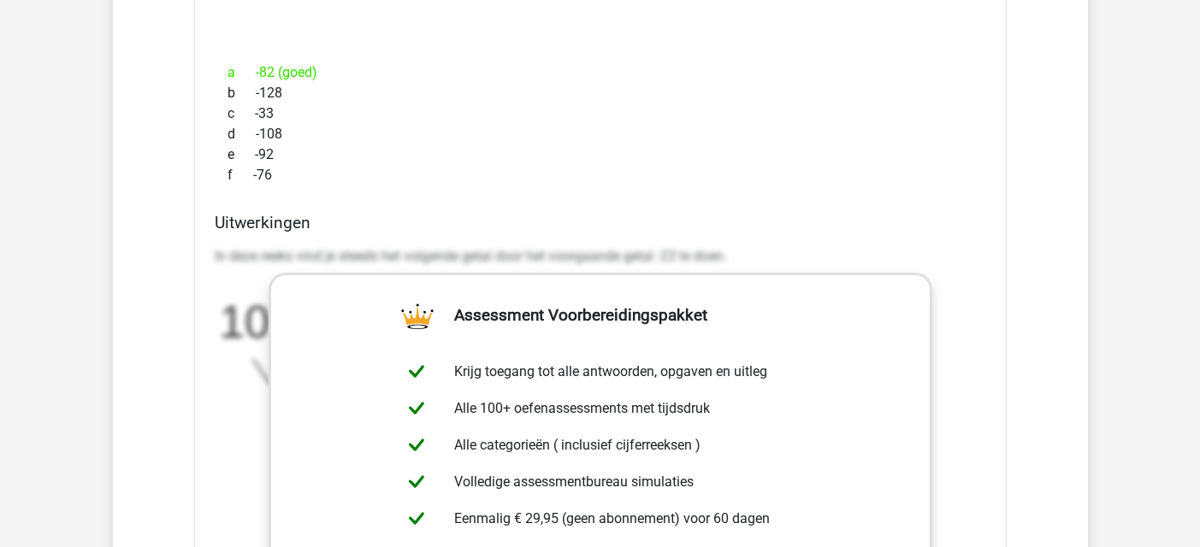
click at [997, 210] on div "Welk getal hoort op de plek van het vraagteken? image/svg+xml 10 -13 -36 -59 ? …" at bounding box center [600, 325] width 812 height 1014
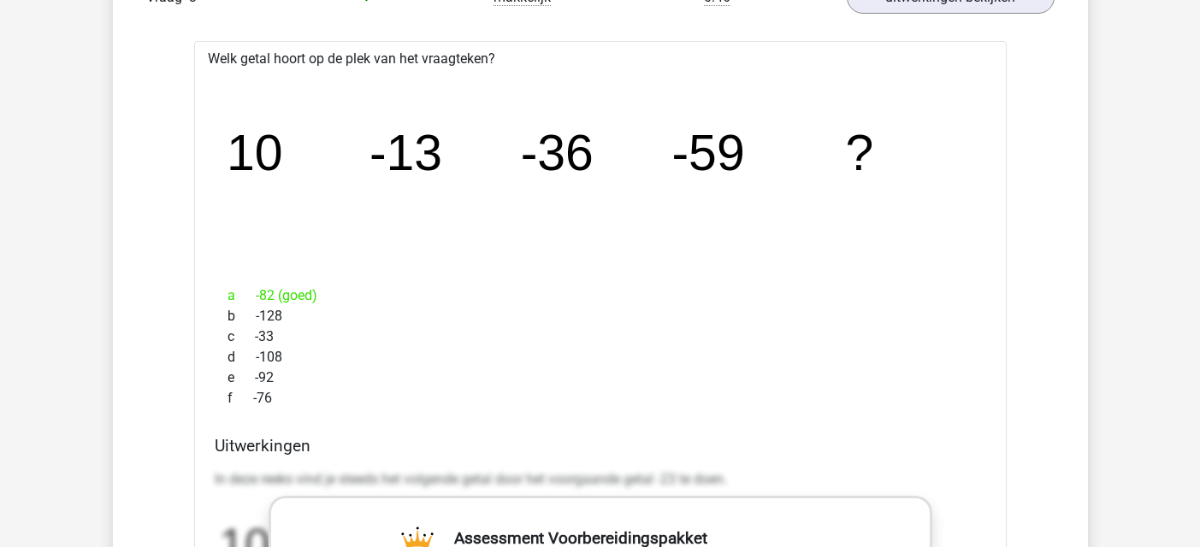
scroll to position [2309, 0]
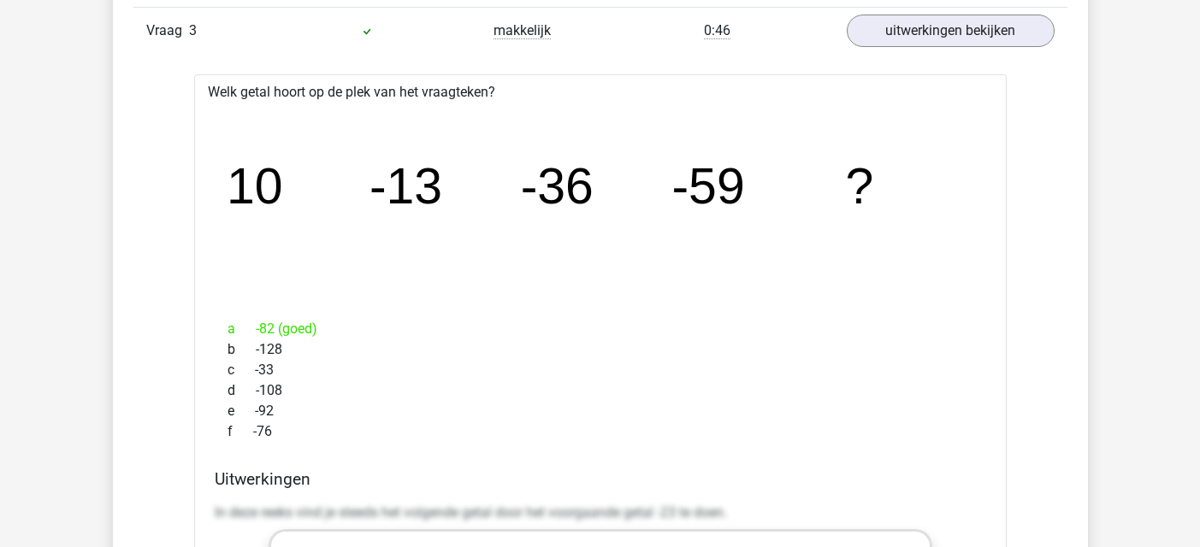
click at [954, 48] on div "Vraag 3 makkelijk 0:46 uitwerkingen bekijken" at bounding box center [600, 30] width 934 height 47
click at [954, 38] on link "uitwerkingen bekijken" at bounding box center [949, 31] width 239 height 38
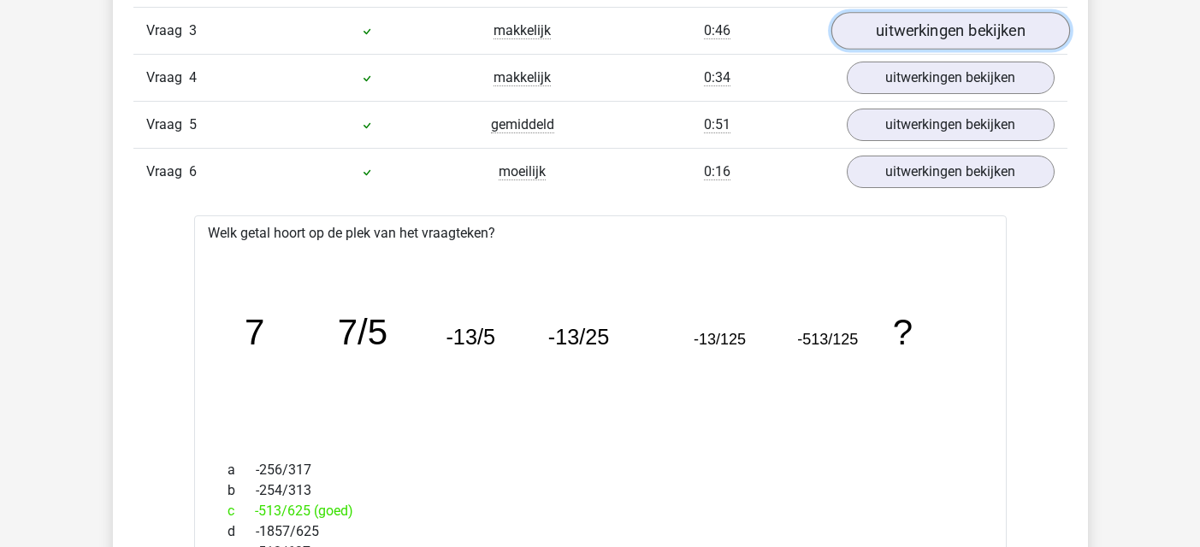
click at [954, 38] on link "uitwerkingen bekijken" at bounding box center [949, 31] width 239 height 38
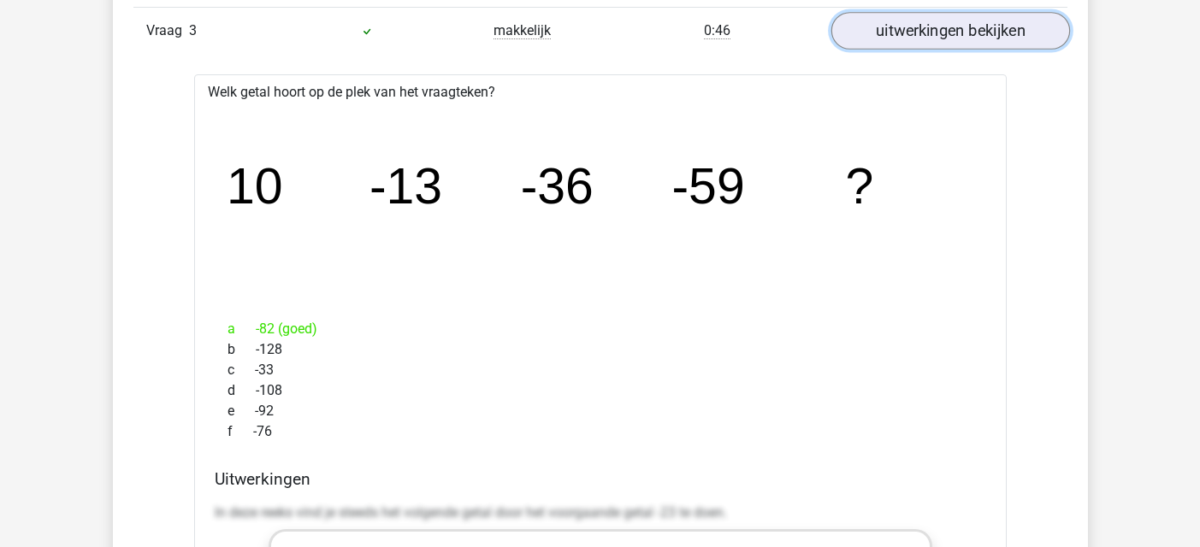
click at [960, 42] on link "uitwerkingen bekijken" at bounding box center [949, 31] width 239 height 38
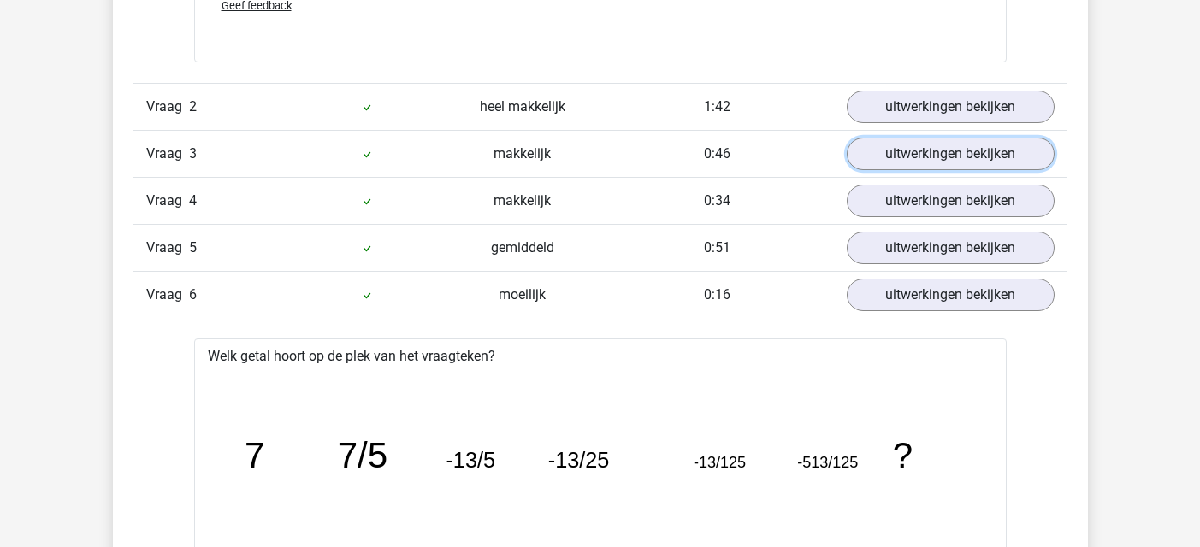
scroll to position [2138, 0]
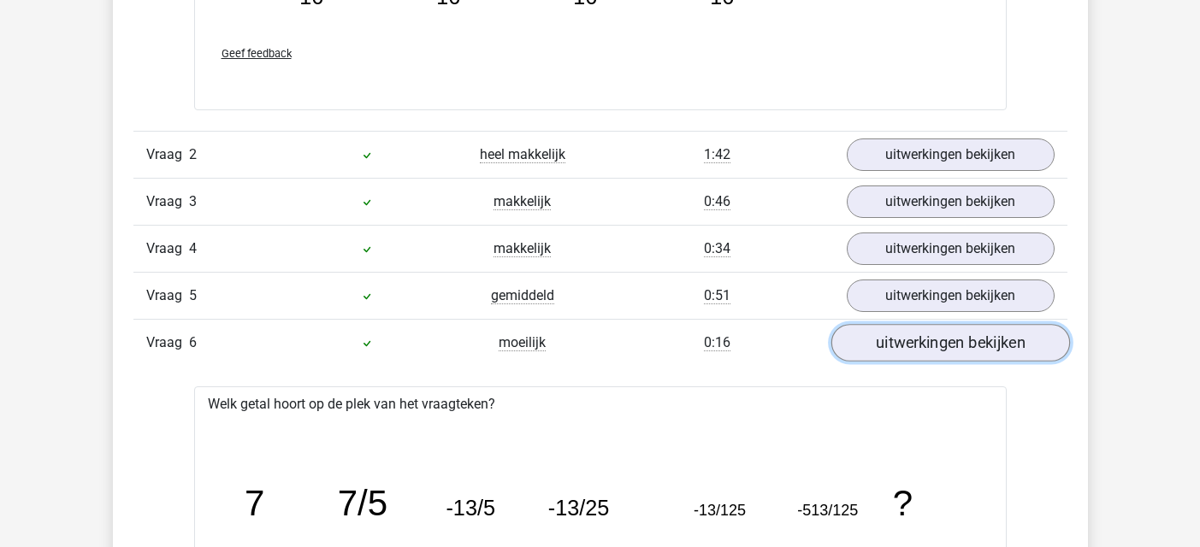
click at [968, 337] on link "uitwerkingen bekijken" at bounding box center [949, 343] width 239 height 38
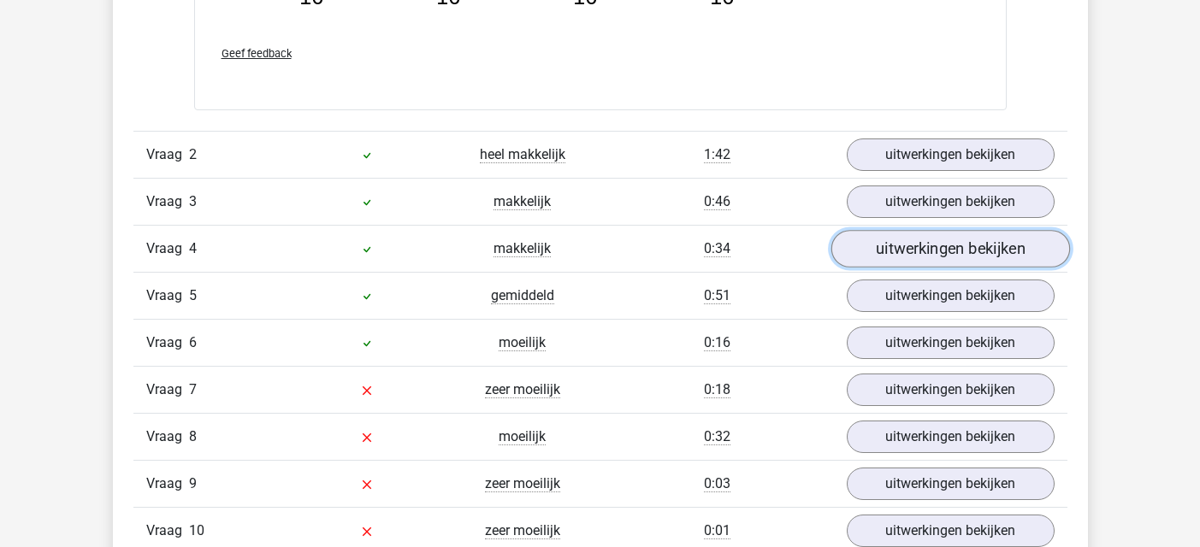
click at [948, 239] on link "uitwerkingen bekijken" at bounding box center [949, 249] width 239 height 38
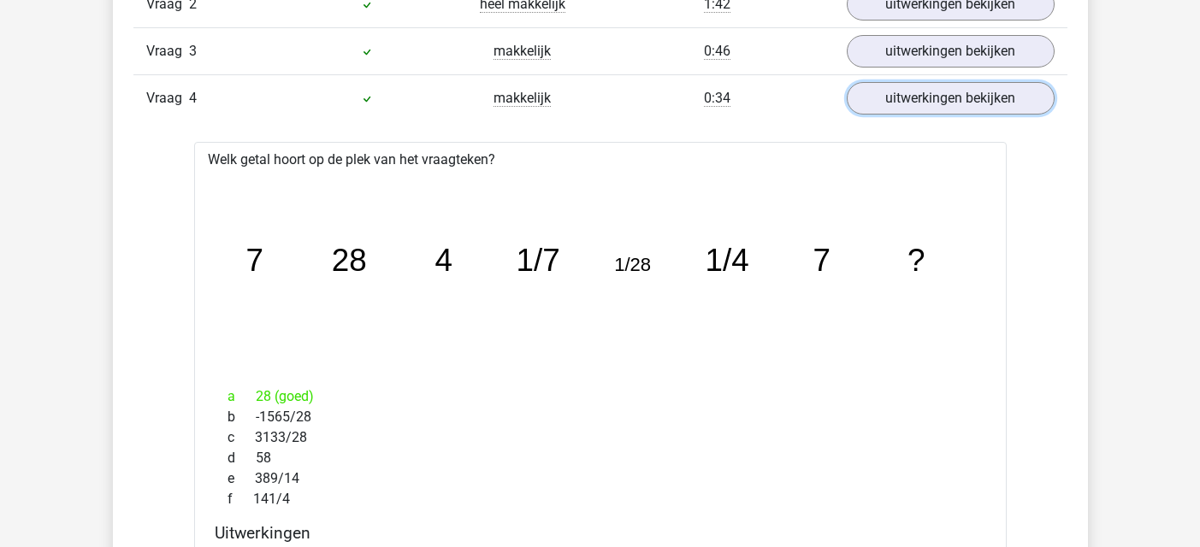
scroll to position [2224, 0]
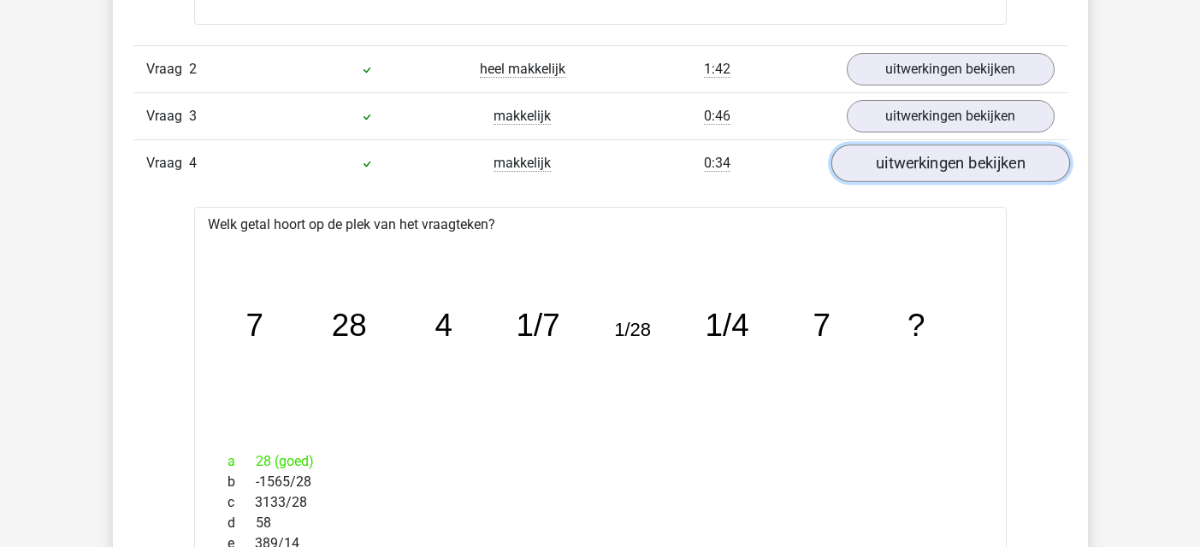
click at [963, 163] on link "uitwerkingen bekijken" at bounding box center [949, 164] width 239 height 38
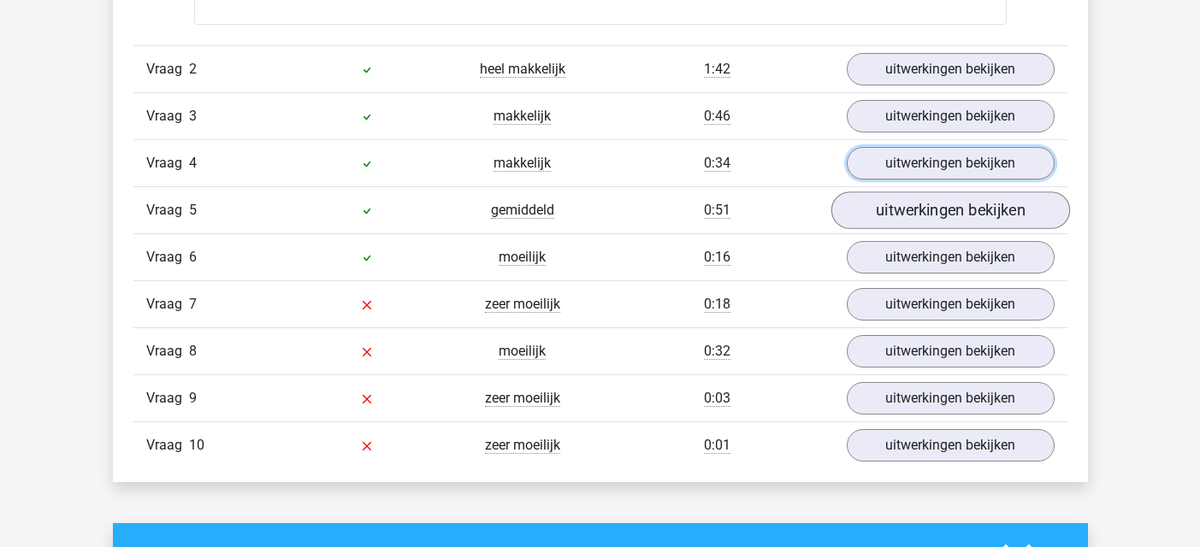
scroll to position [2309, 0]
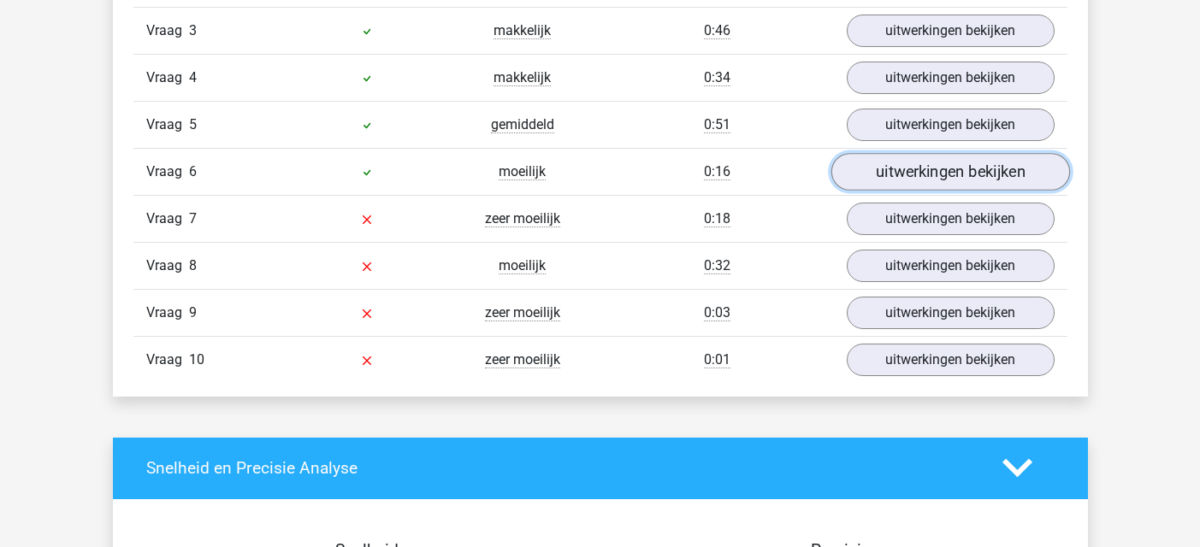
click at [907, 168] on link "uitwerkingen bekijken" at bounding box center [949, 172] width 239 height 38
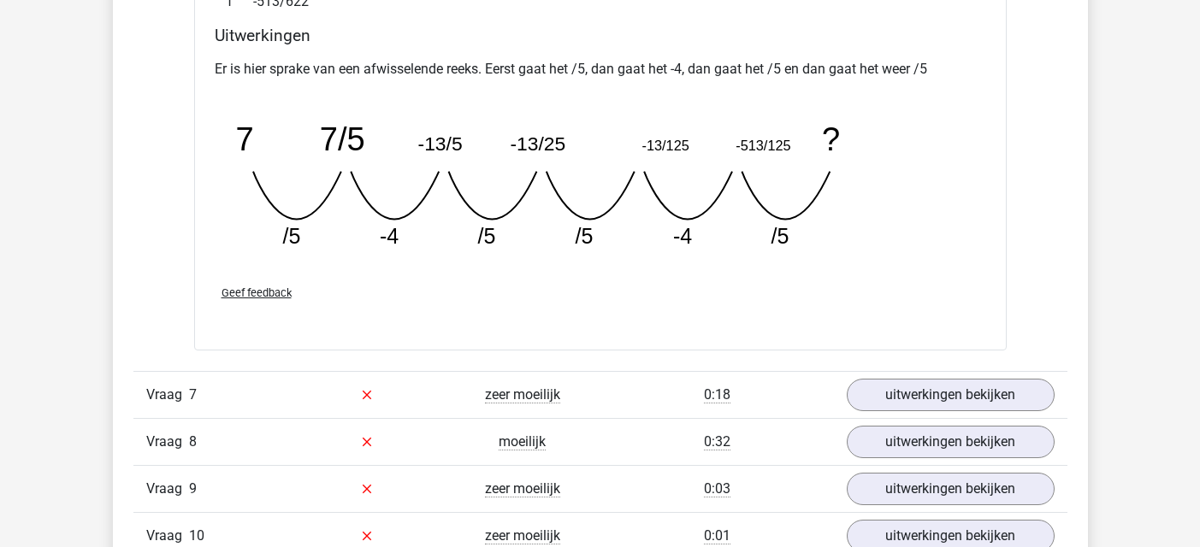
scroll to position [2993, 0]
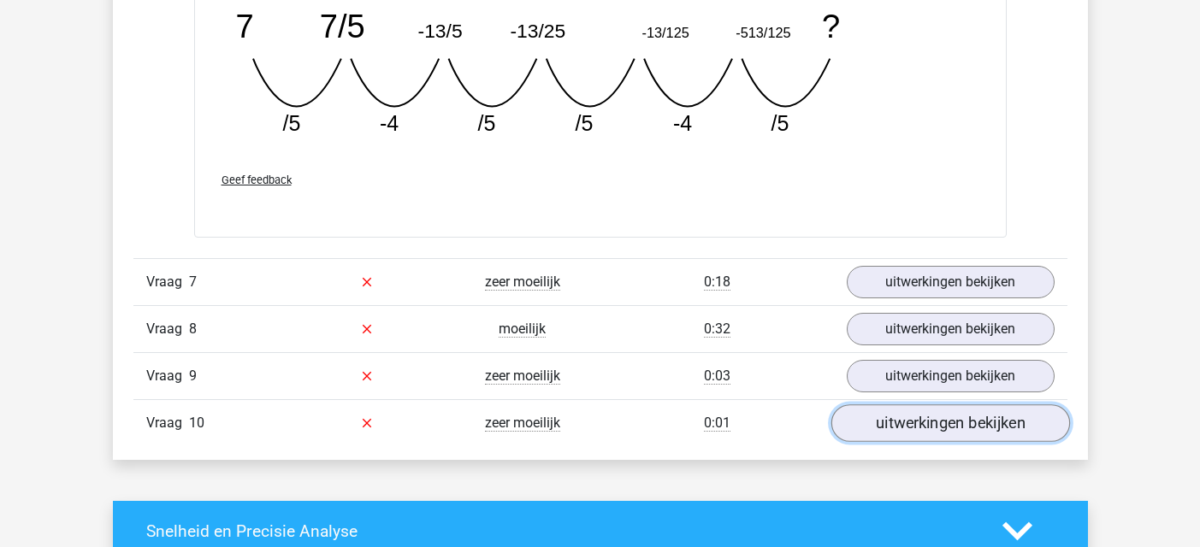
click at [924, 422] on link "uitwerkingen bekijken" at bounding box center [949, 424] width 239 height 38
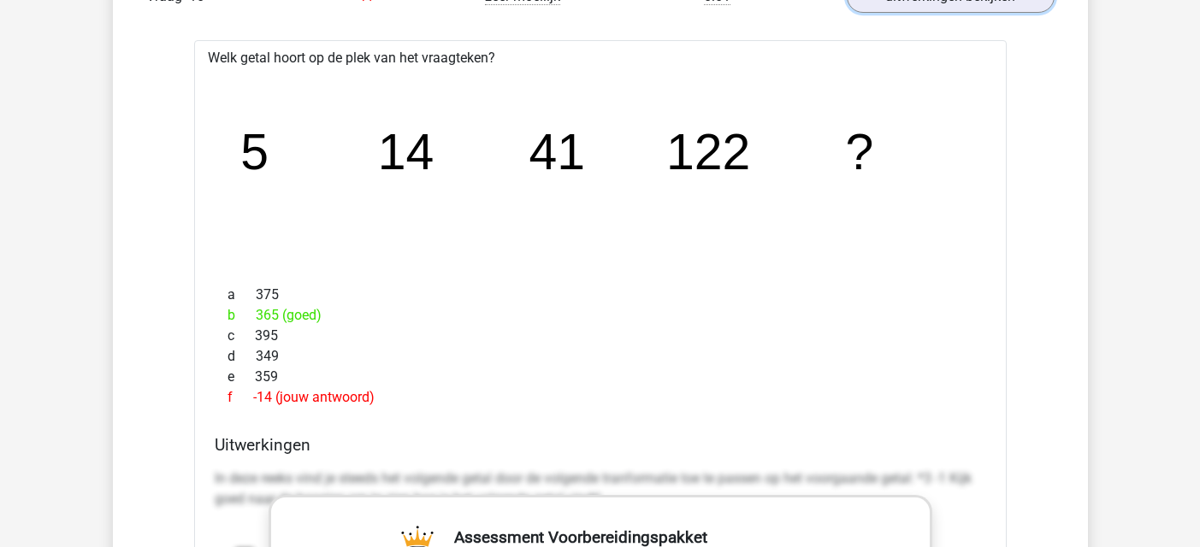
scroll to position [3250, 0]
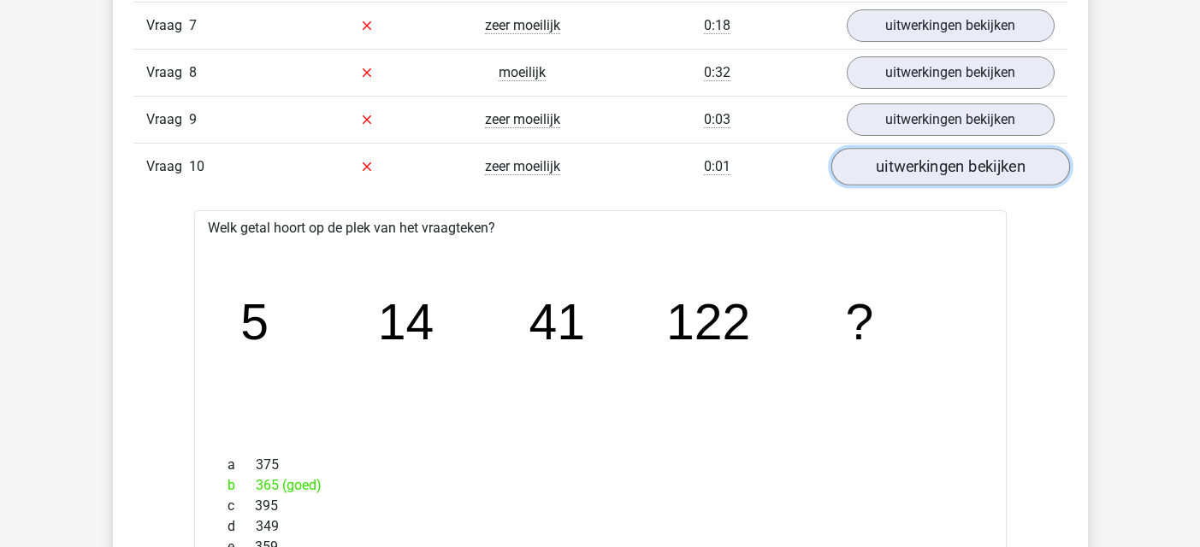
click at [1034, 174] on link "uitwerkingen bekijken" at bounding box center [949, 167] width 239 height 38
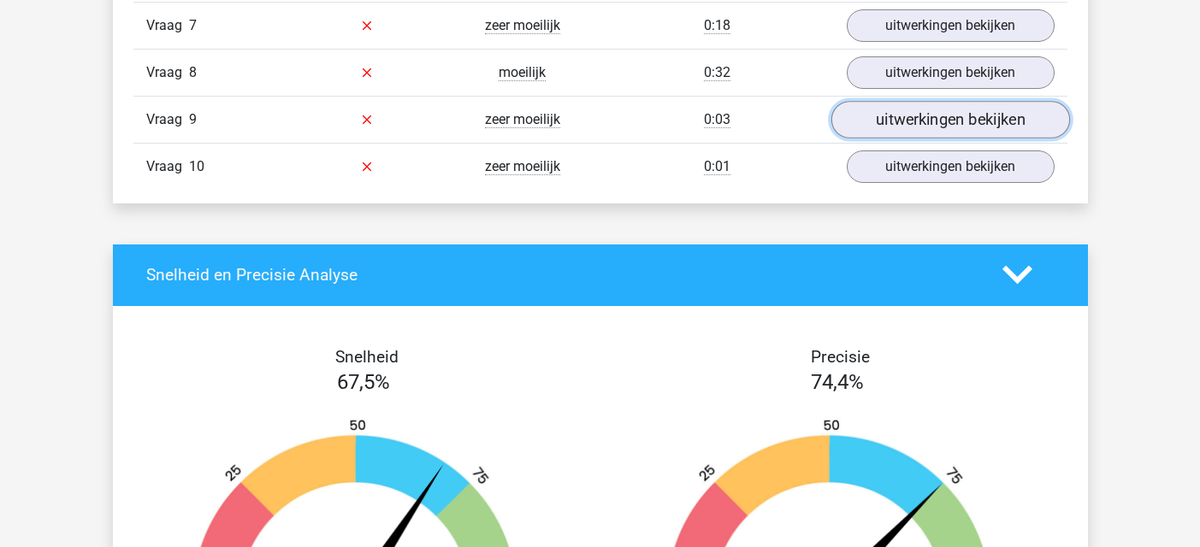
click at [984, 112] on link "uitwerkingen bekijken" at bounding box center [949, 120] width 239 height 38
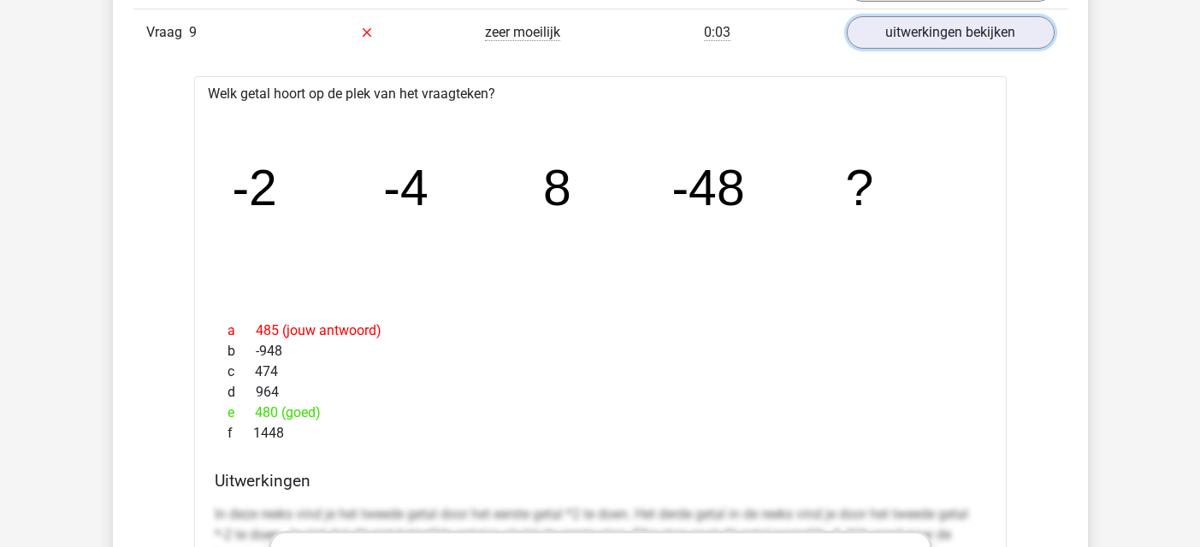
scroll to position [3335, 0]
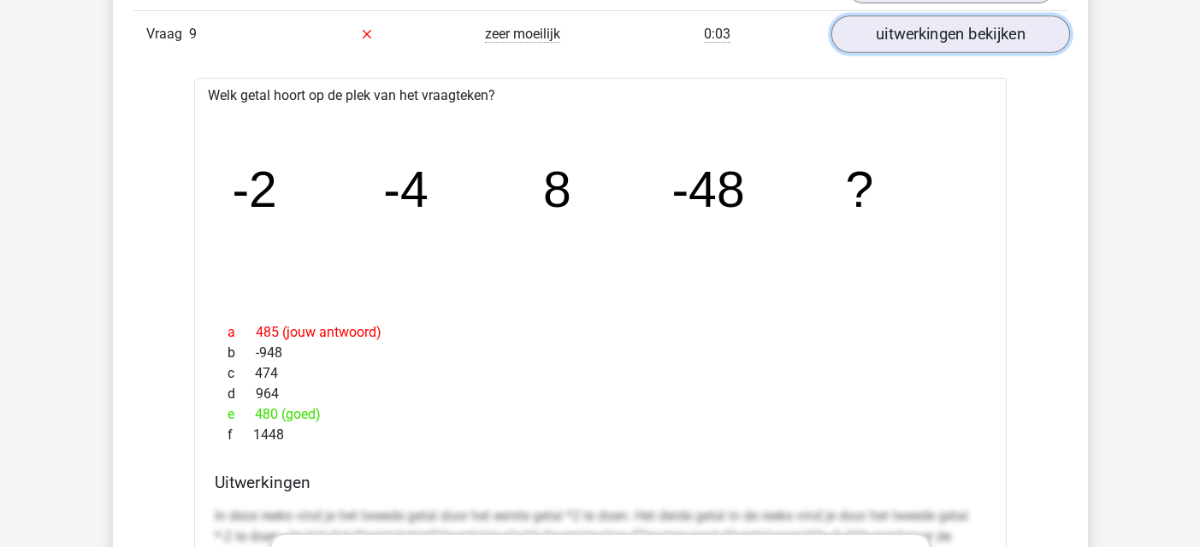
click at [954, 40] on link "uitwerkingen bekijken" at bounding box center [949, 34] width 239 height 38
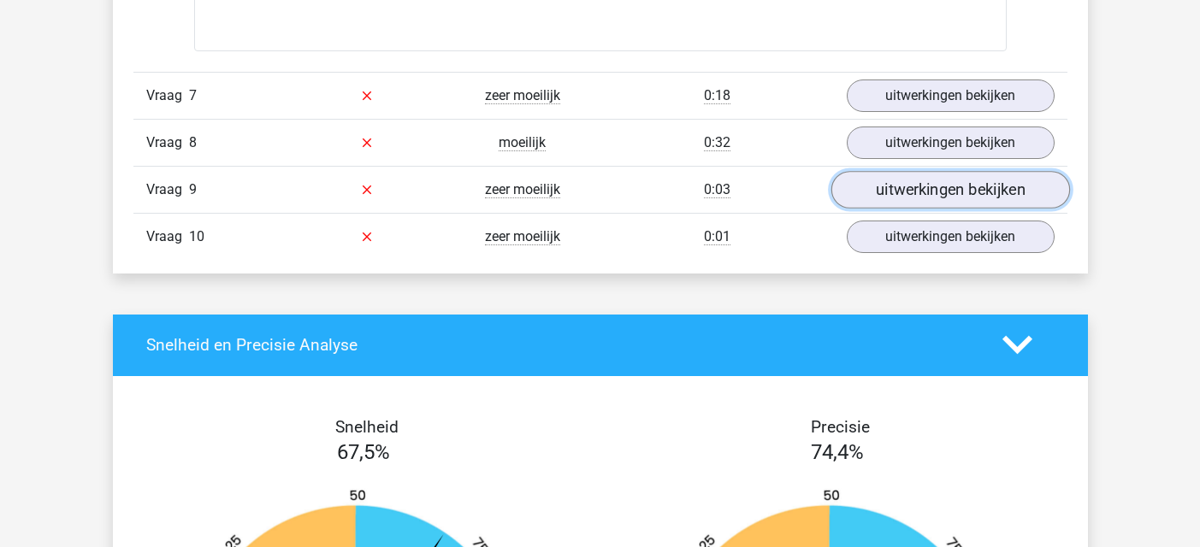
scroll to position [3164, 0]
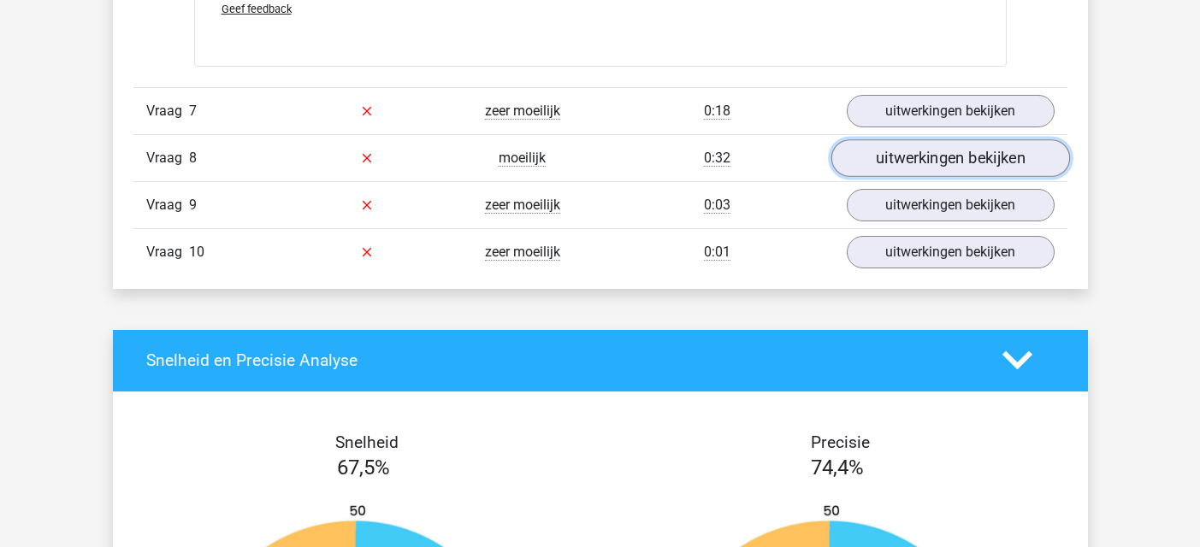
click at [967, 153] on link "uitwerkingen bekijken" at bounding box center [949, 158] width 239 height 38
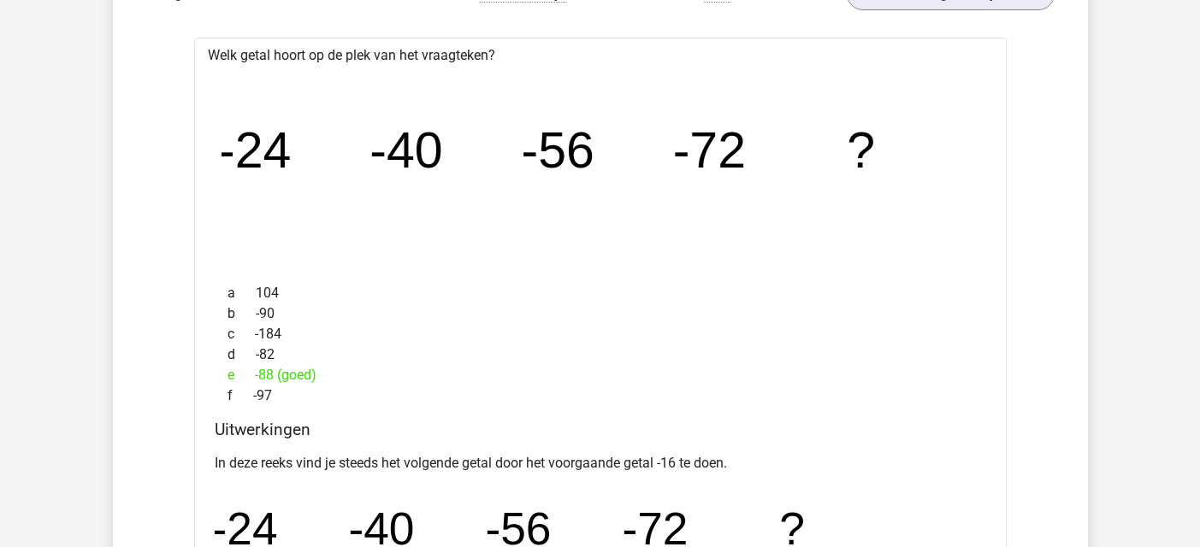
scroll to position [1454, 0]
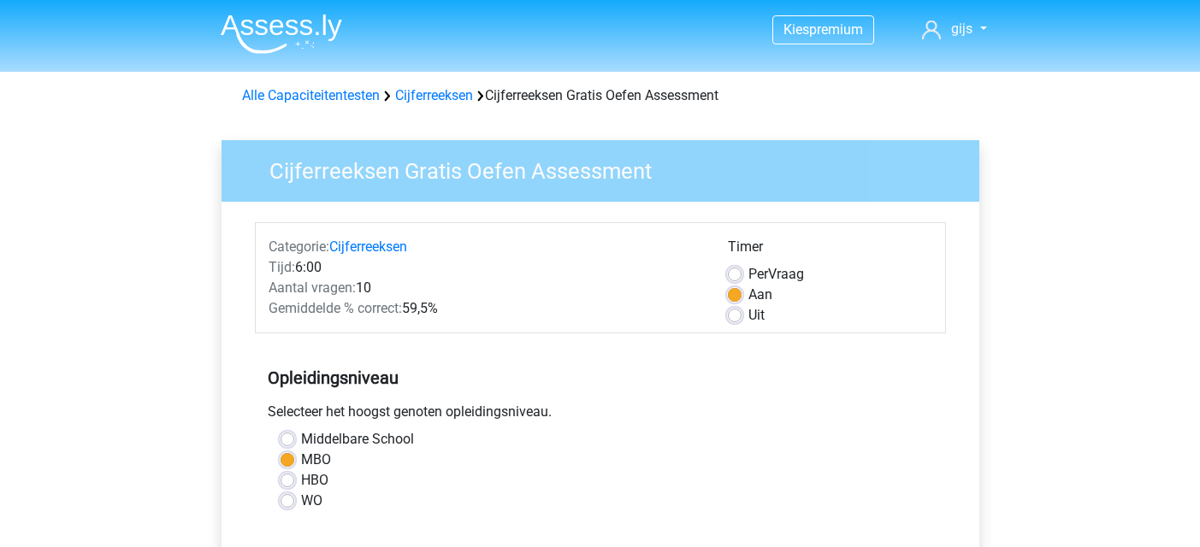
scroll to position [342, 0]
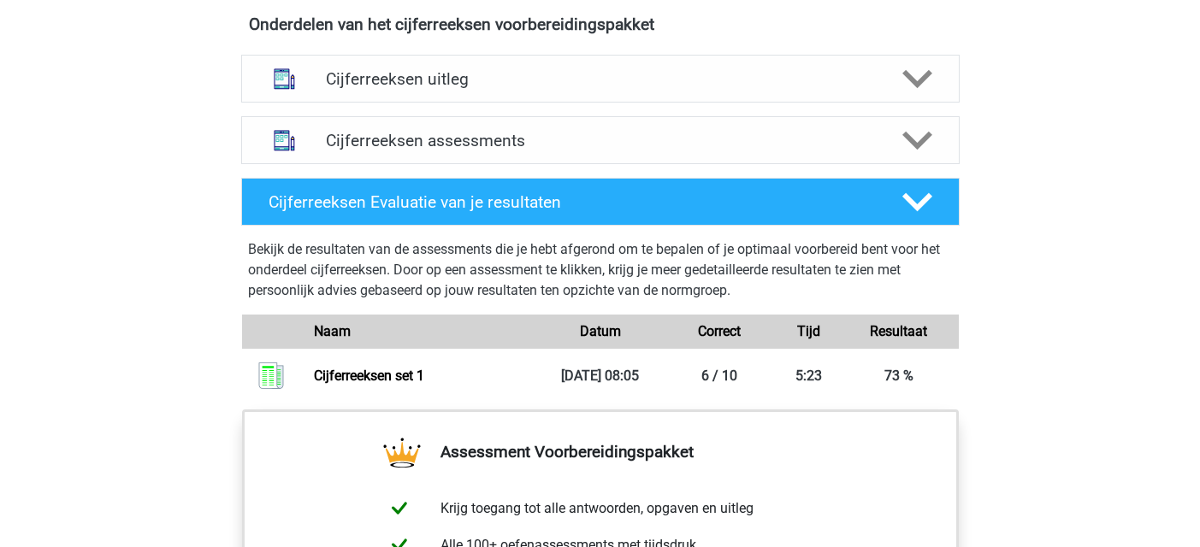
scroll to position [941, 0]
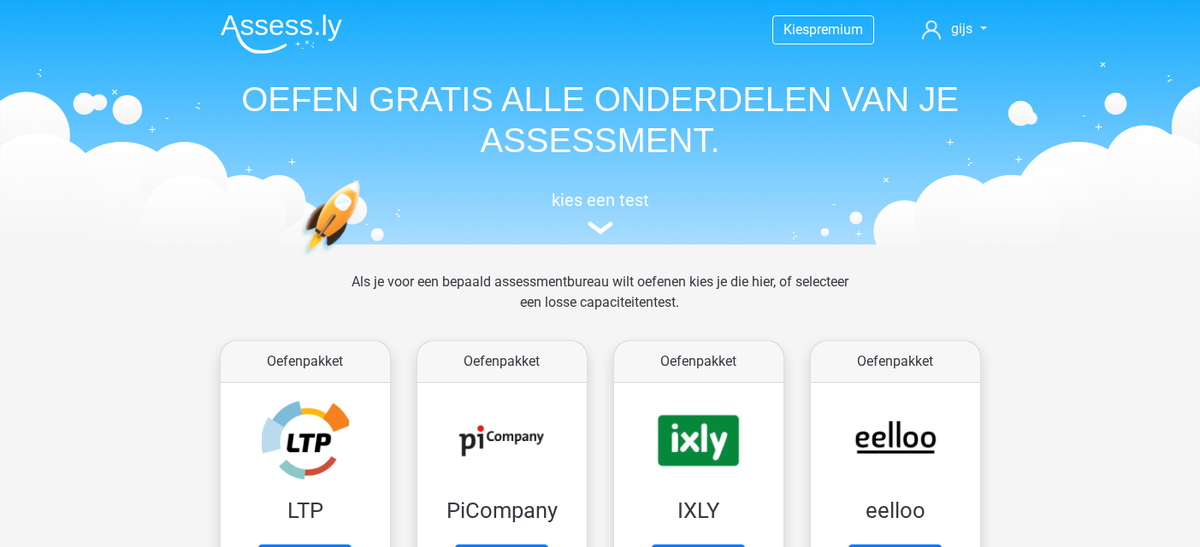
scroll to position [664, 0]
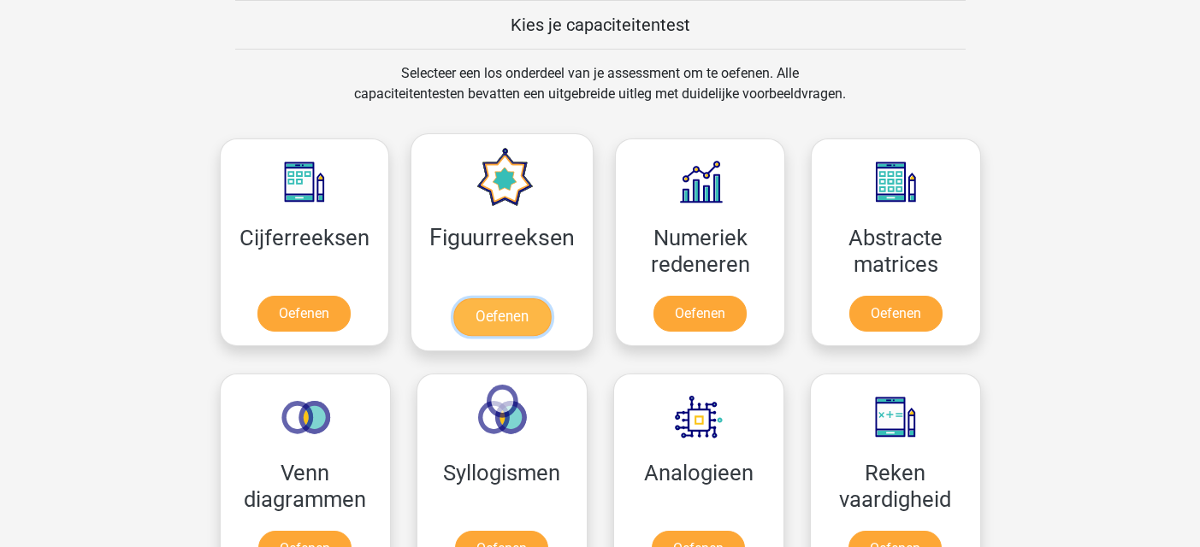
click at [529, 318] on link "Oefenen" at bounding box center [501, 317] width 97 height 38
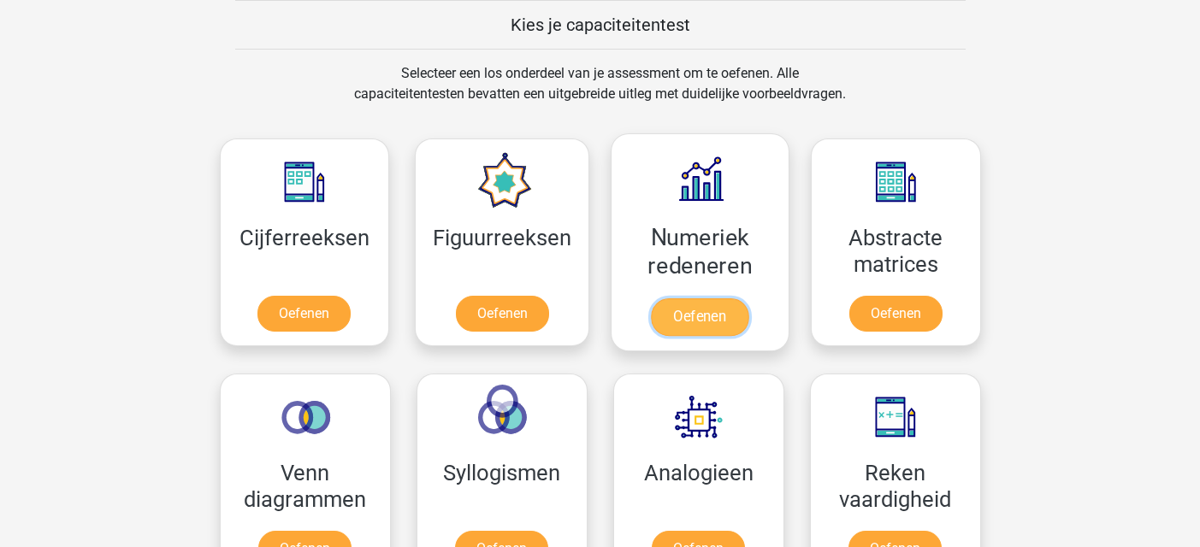
click at [691, 304] on link "Oefenen" at bounding box center [699, 317] width 97 height 38
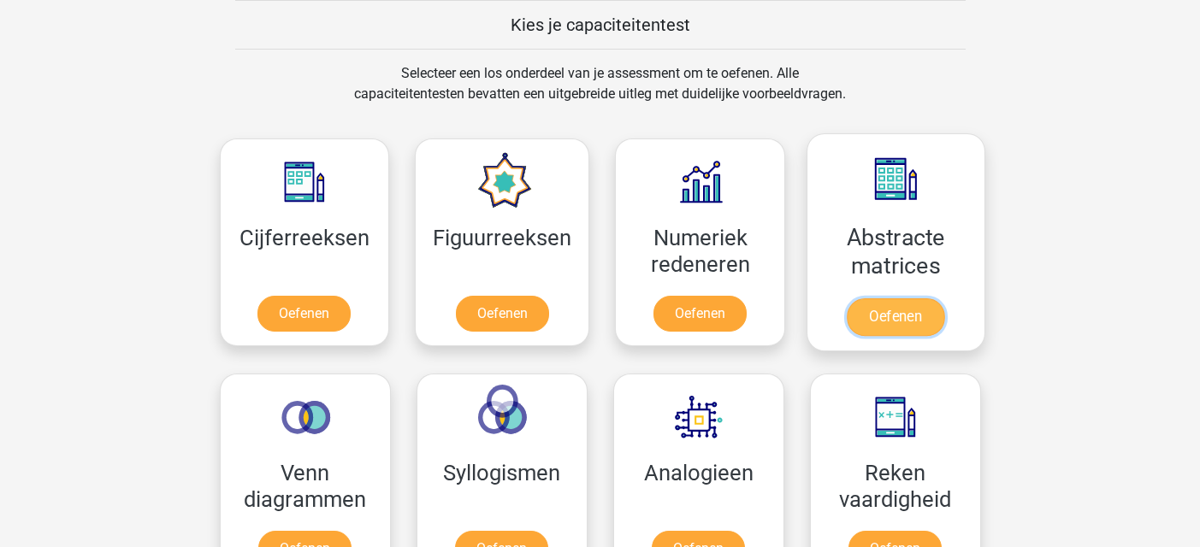
click at [882, 310] on link "Oefenen" at bounding box center [895, 317] width 97 height 38
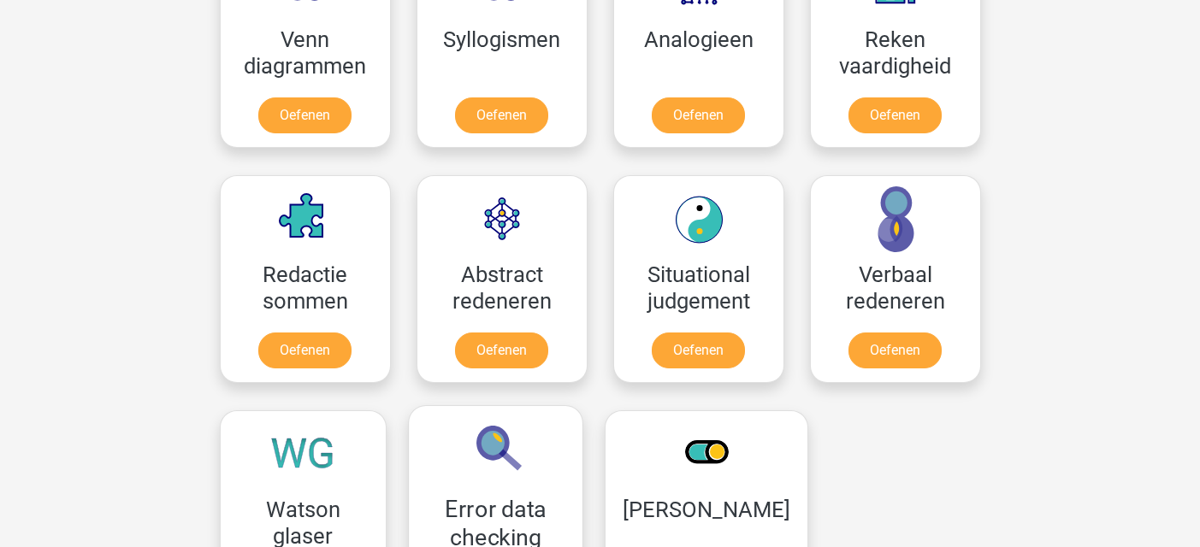
scroll to position [1177, 0]
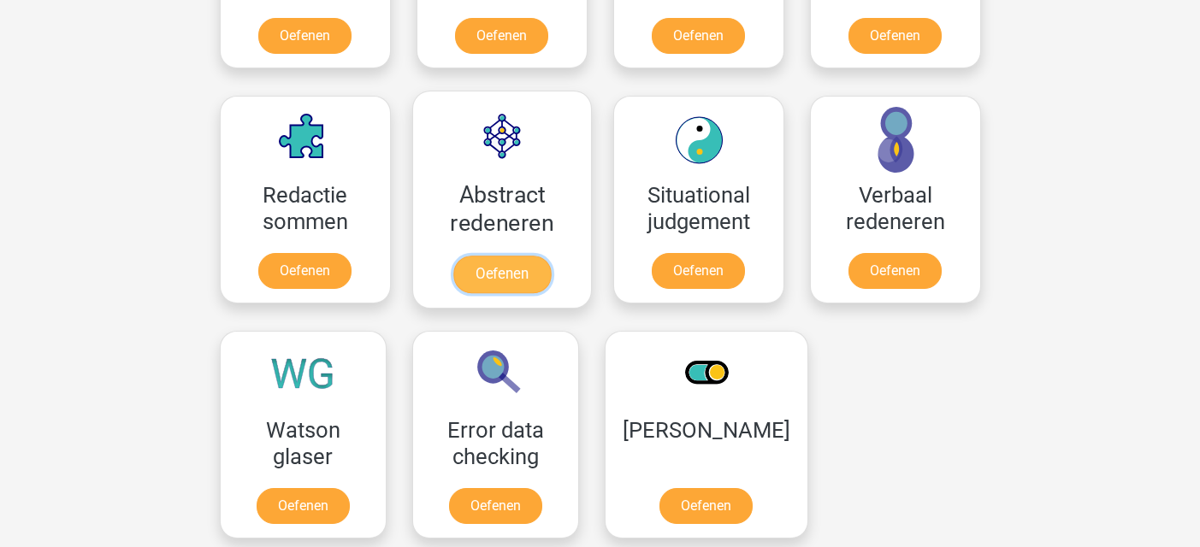
click at [538, 275] on link "Oefenen" at bounding box center [500, 275] width 97 height 38
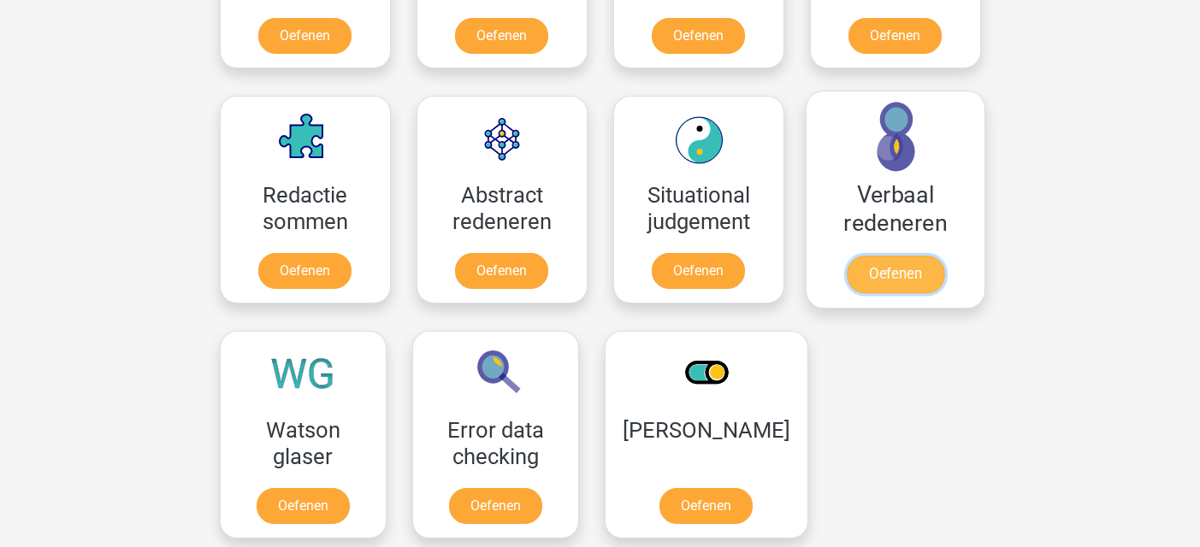
click at [878, 275] on link "Oefenen" at bounding box center [894, 275] width 97 height 38
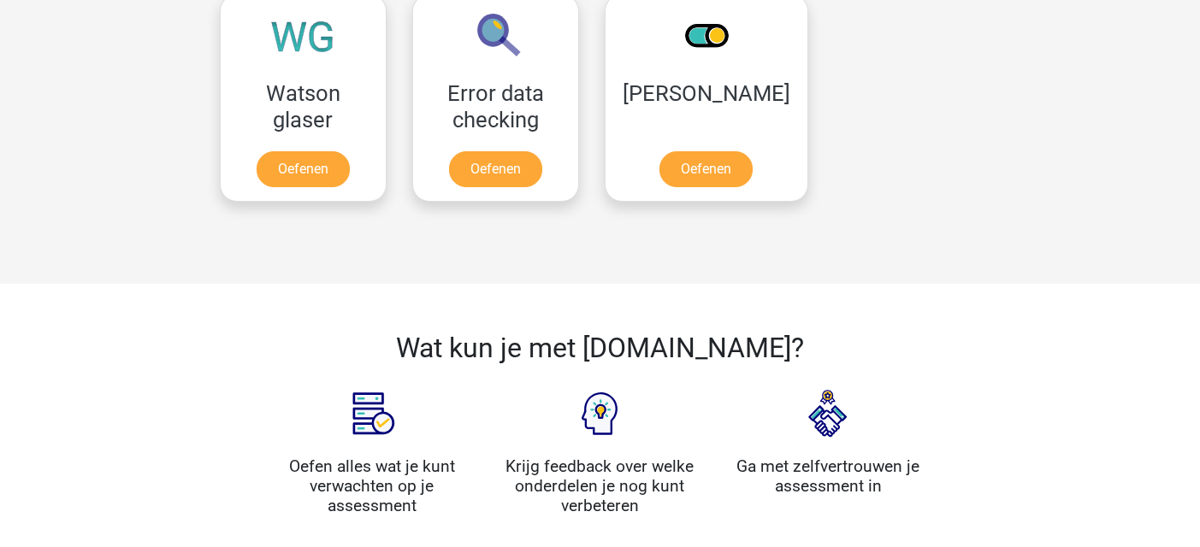
scroll to position [1519, 0]
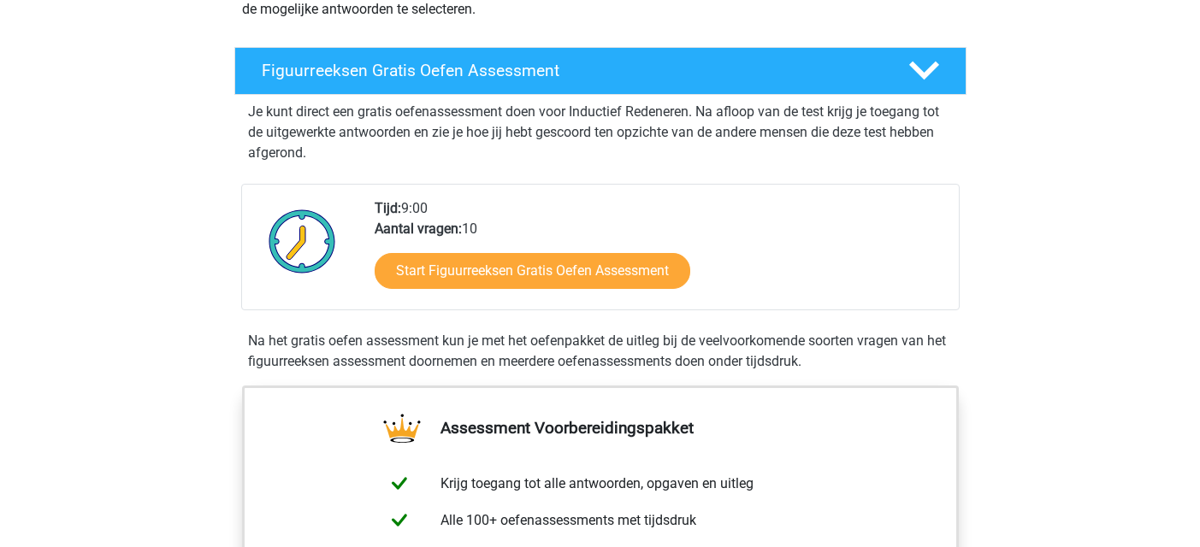
scroll to position [257, 0]
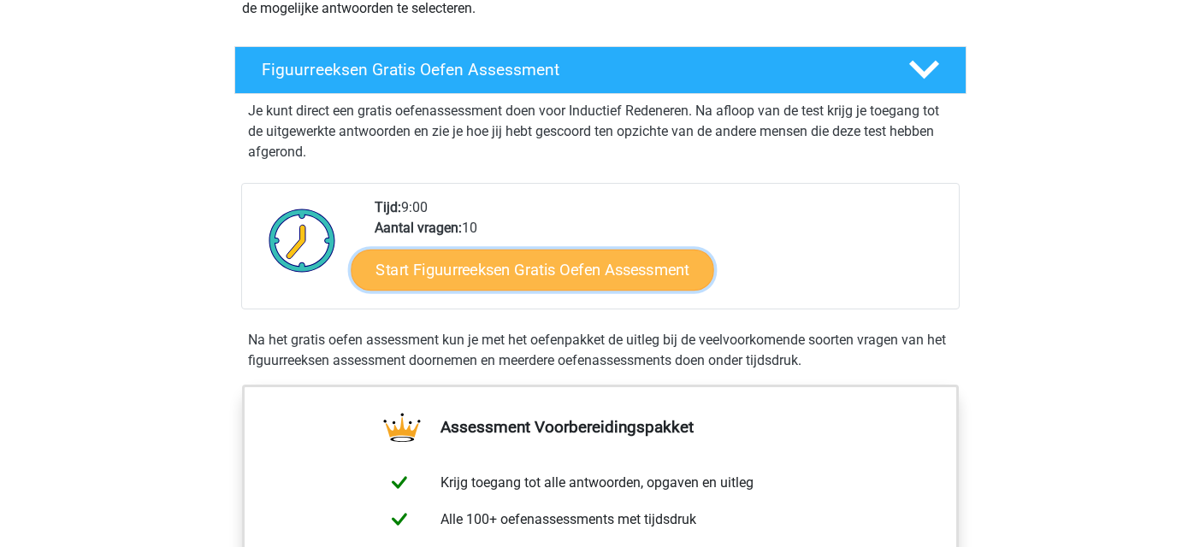
click at [557, 269] on link "Start Figuurreeksen Gratis Oefen Assessment" at bounding box center [532, 269] width 363 height 41
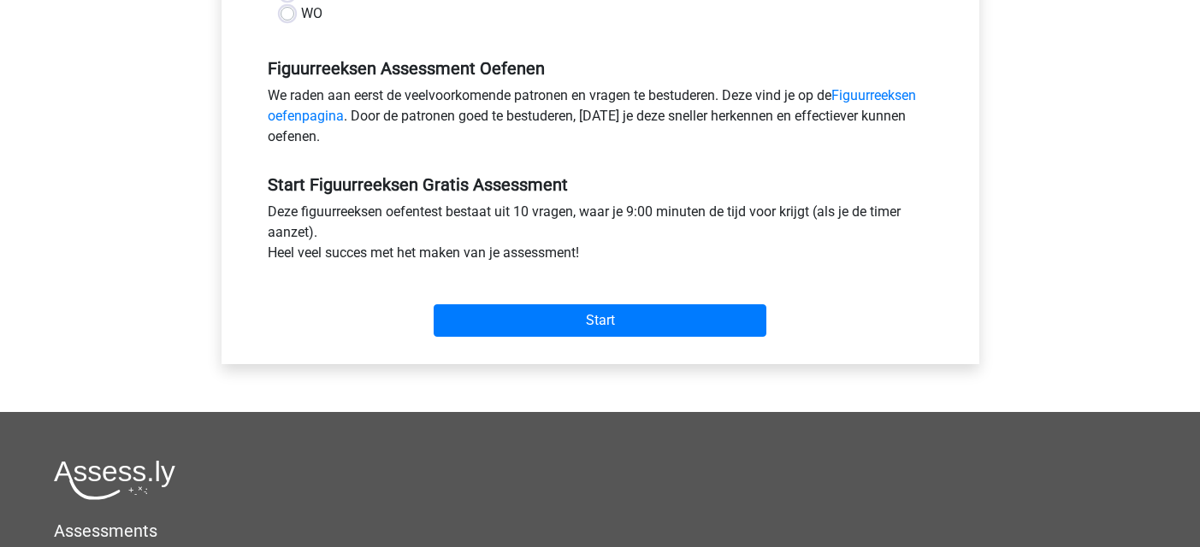
scroll to position [513, 0]
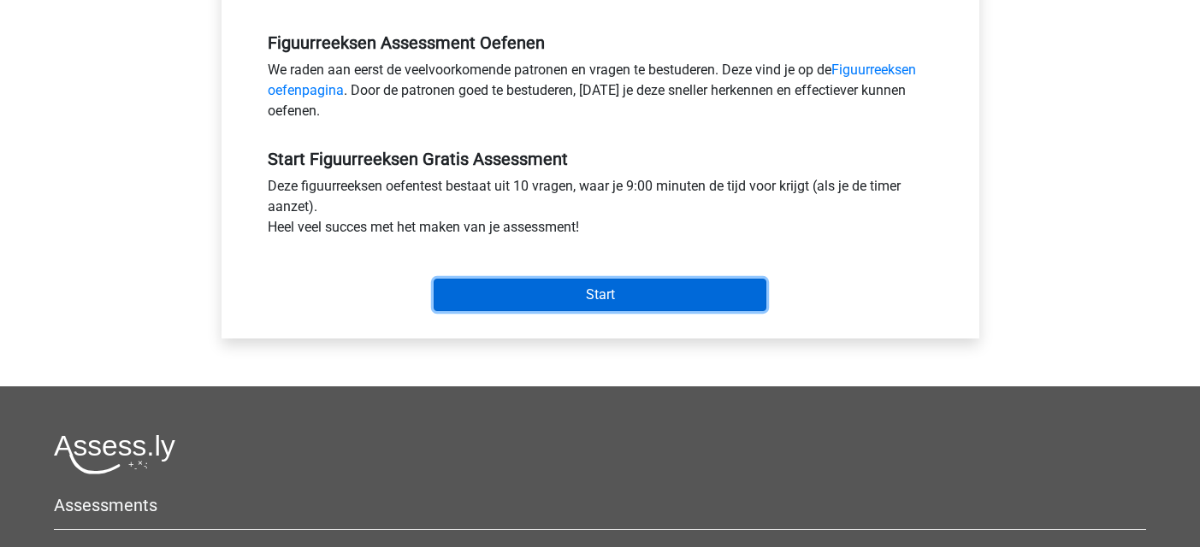
click at [603, 295] on input "Start" at bounding box center [600, 295] width 333 height 32
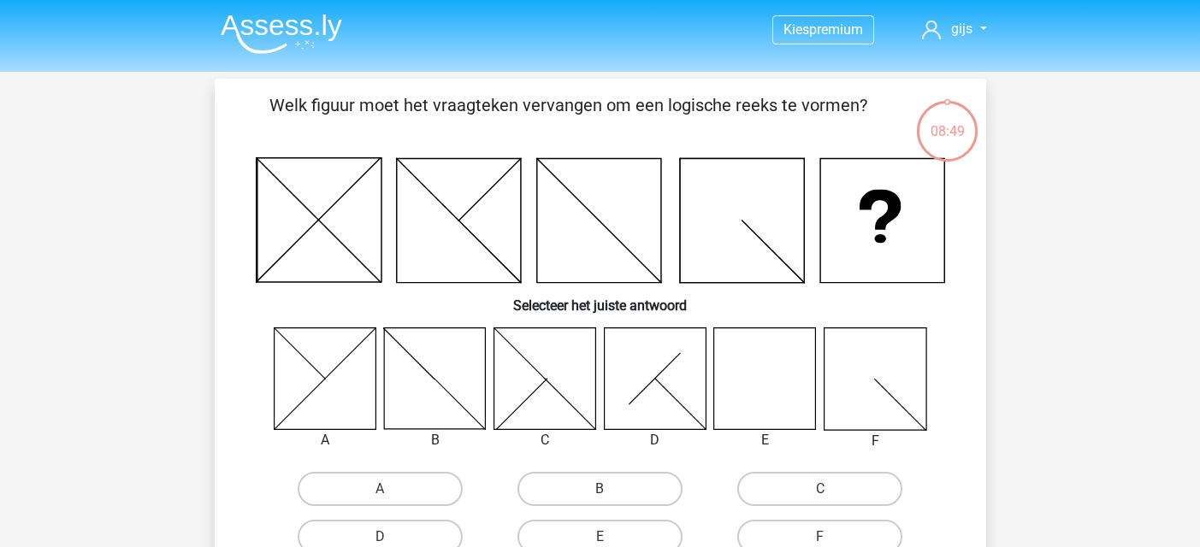
click at [772, 381] on icon at bounding box center [765, 379] width 102 height 102
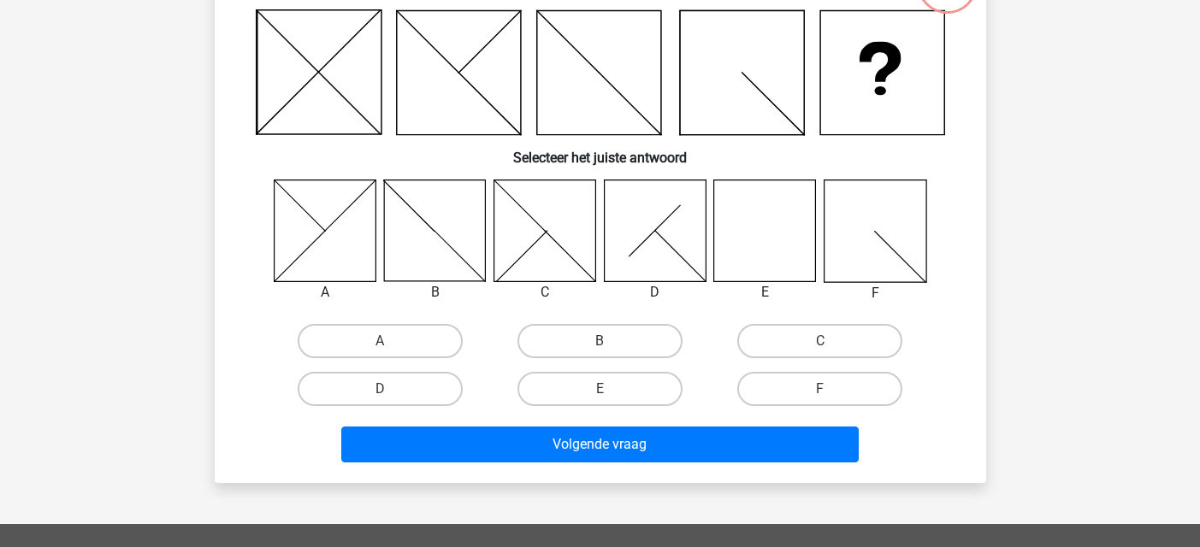
scroll to position [171, 0]
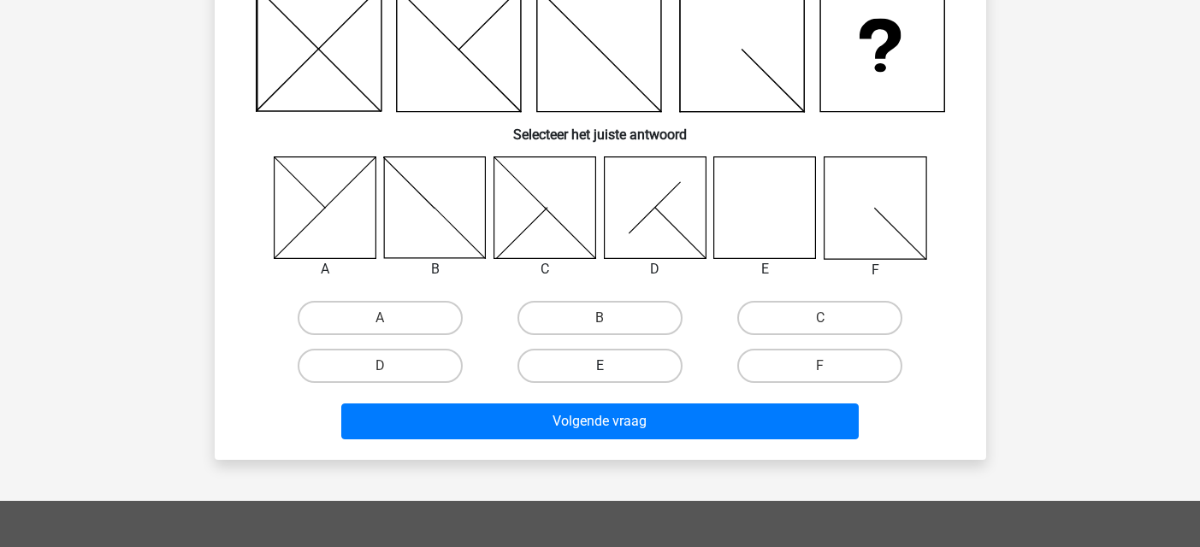
click at [583, 358] on label "E" at bounding box center [599, 366] width 165 height 34
click at [600, 366] on input "E" at bounding box center [605, 371] width 11 height 11
radio input "true"
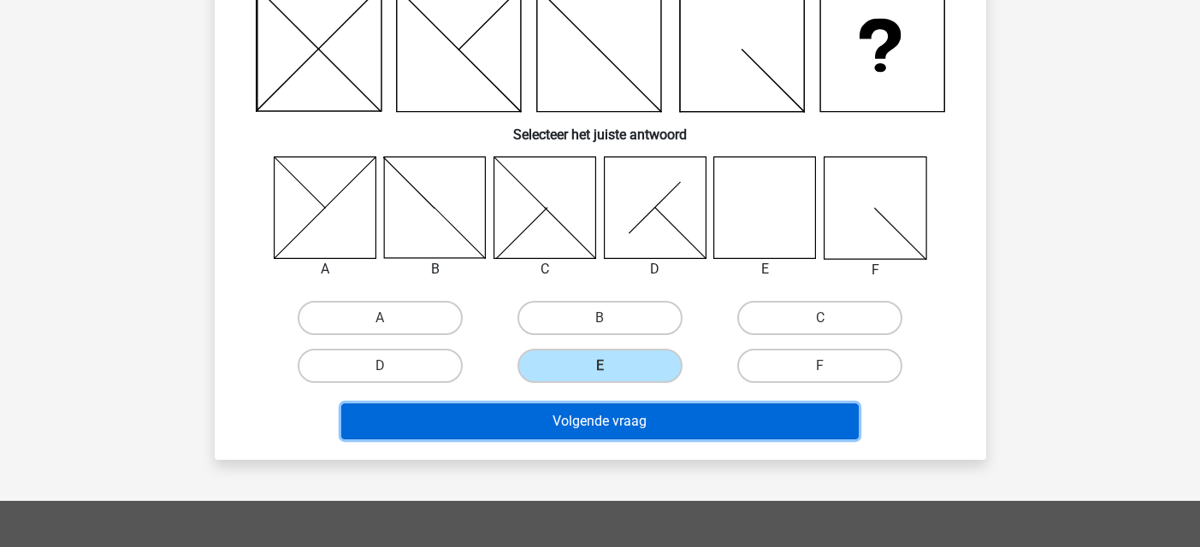
click at [600, 424] on button "Volgende vraag" at bounding box center [599, 422] width 517 height 36
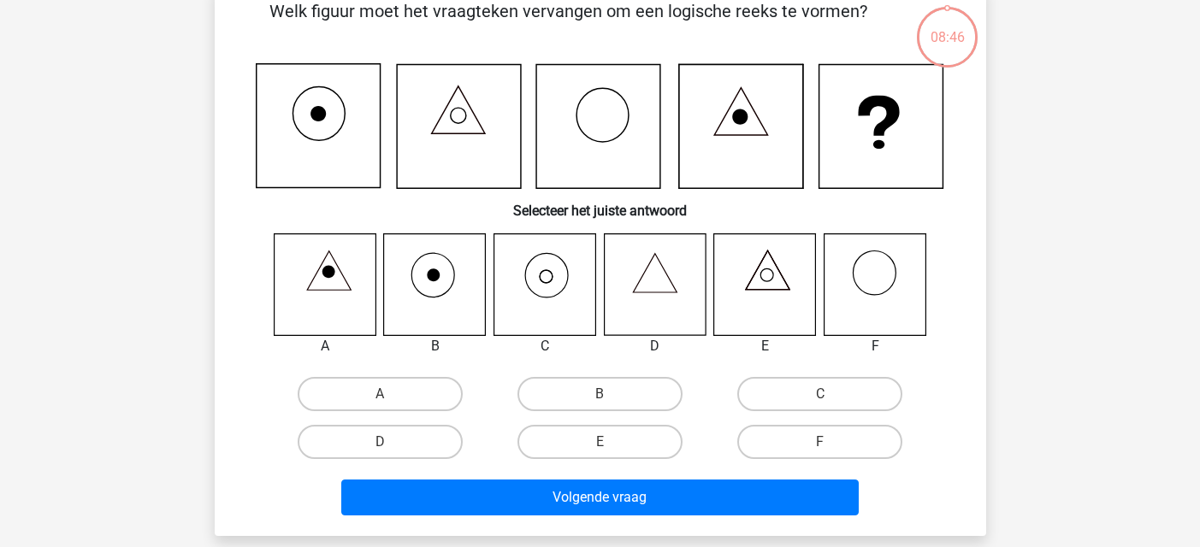
scroll to position [79, 0]
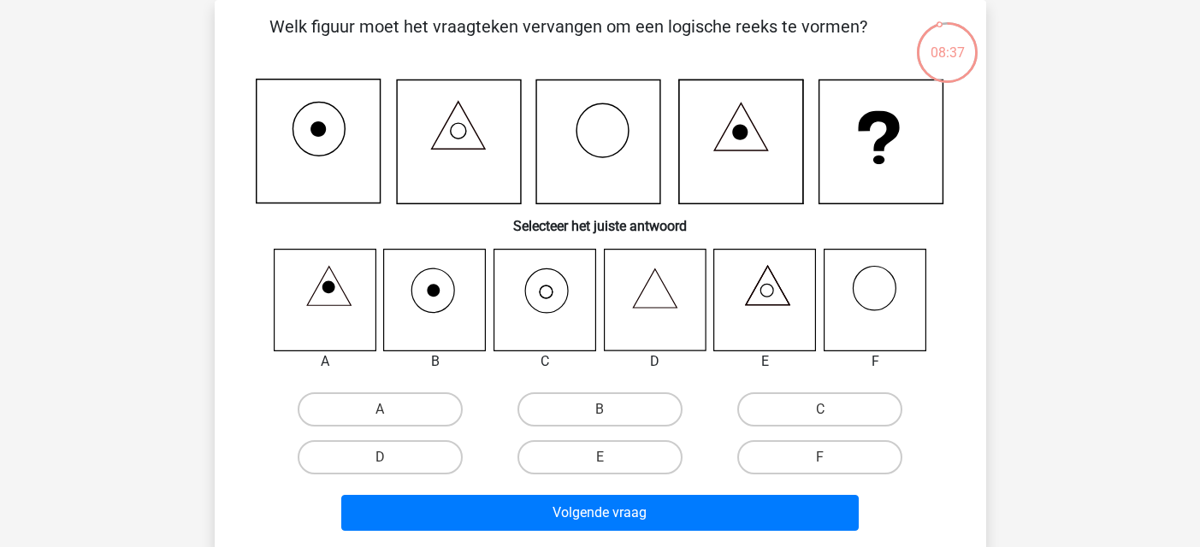
click at [515, 287] on icon at bounding box center [544, 300] width 102 height 102
click at [799, 405] on label "C" at bounding box center [819, 410] width 165 height 34
click at [820, 410] on input "C" at bounding box center [825, 415] width 11 height 11
radio input "true"
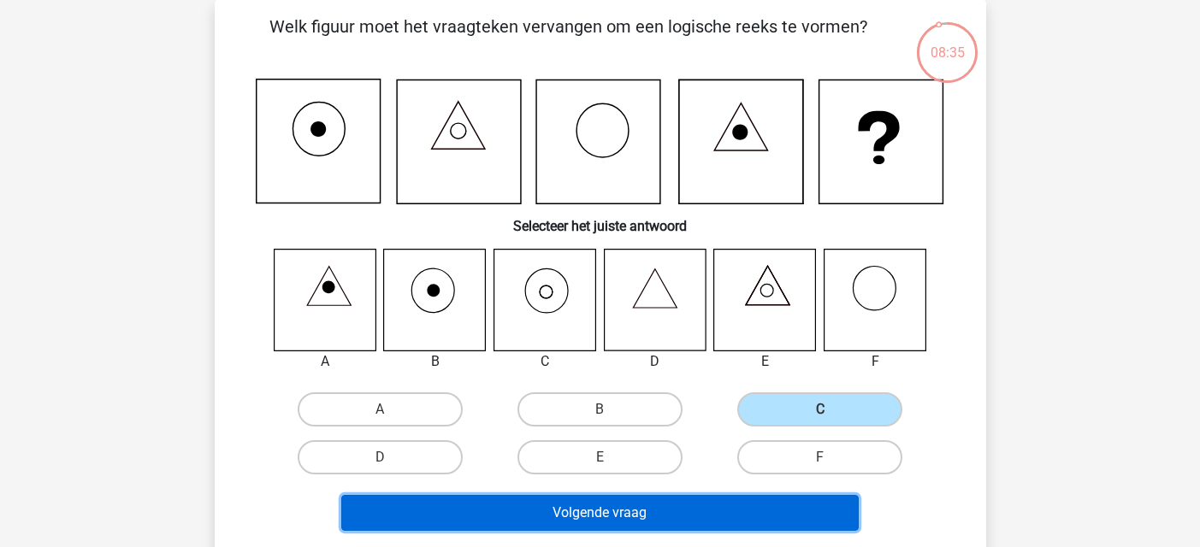
click at [595, 512] on button "Volgende vraag" at bounding box center [599, 513] width 517 height 36
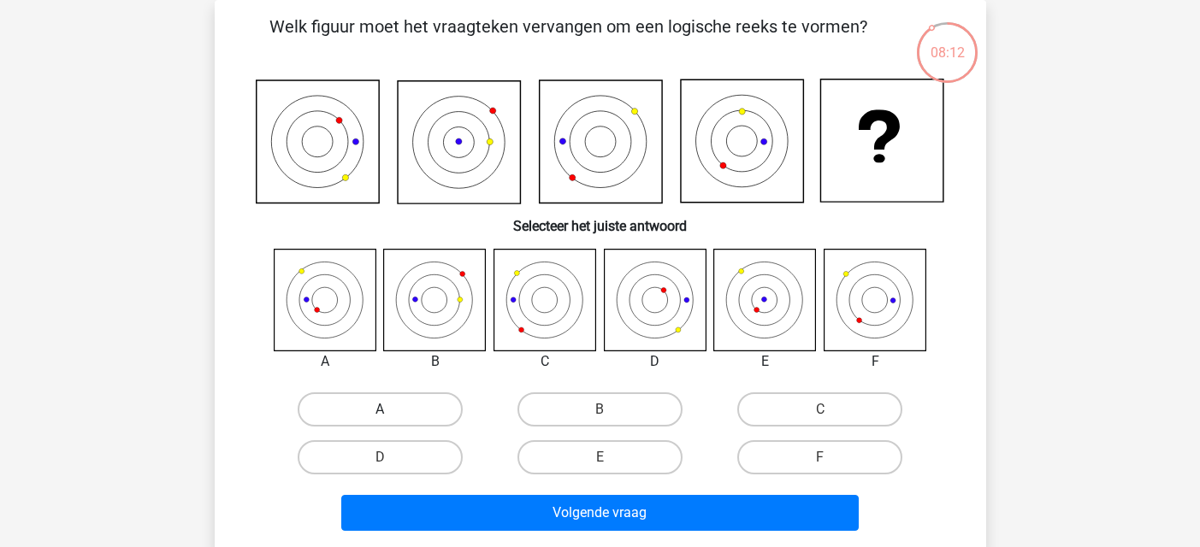
click at [389, 409] on label "A" at bounding box center [380, 410] width 165 height 34
click at [389, 410] on input "A" at bounding box center [385, 415] width 11 height 11
radio input "true"
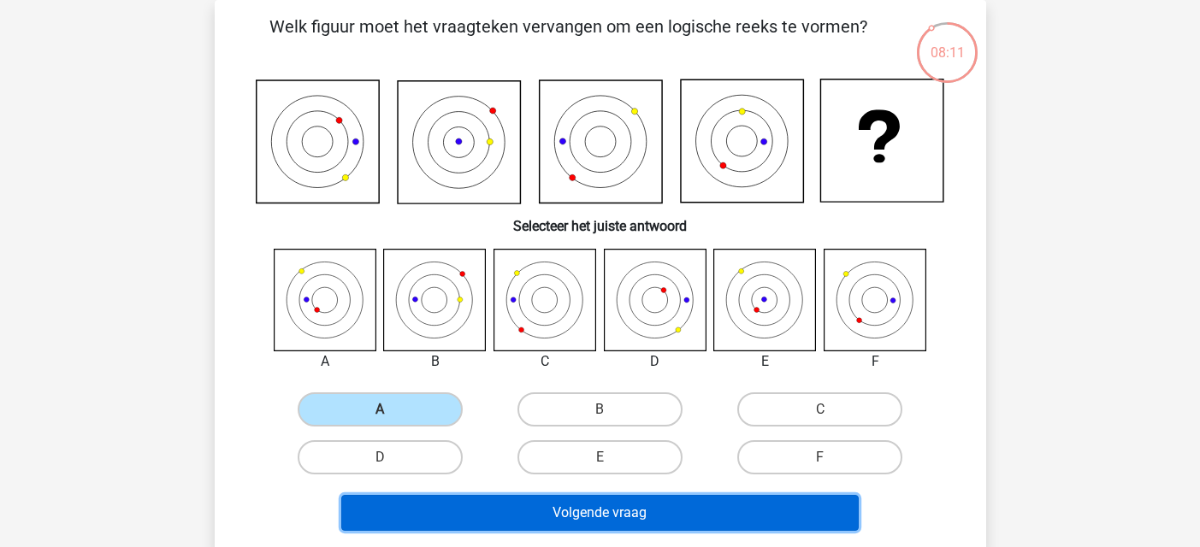
click at [556, 513] on button "Volgende vraag" at bounding box center [599, 513] width 517 height 36
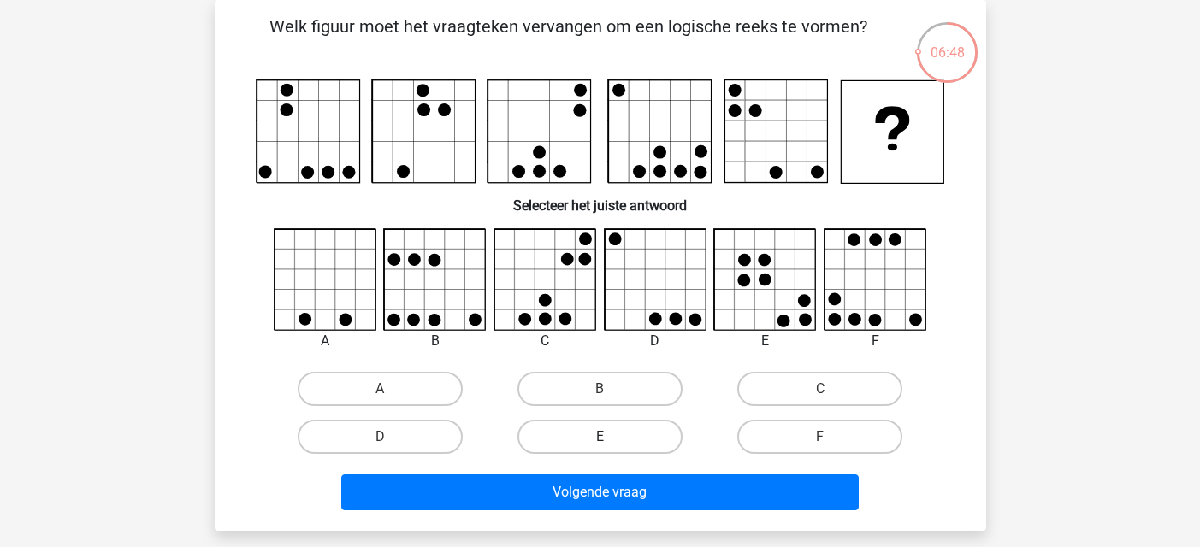
click at [647, 422] on label "E" at bounding box center [599, 437] width 165 height 34
click at [611, 437] on input "E" at bounding box center [605, 442] width 11 height 11
radio input "true"
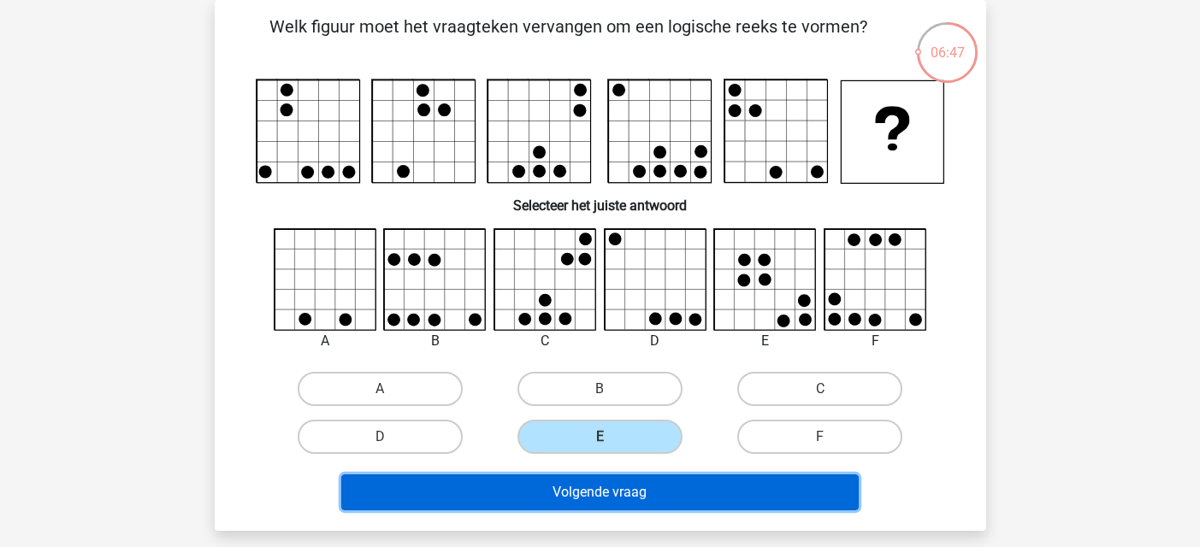
click at [646, 485] on button "Volgende vraag" at bounding box center [599, 493] width 517 height 36
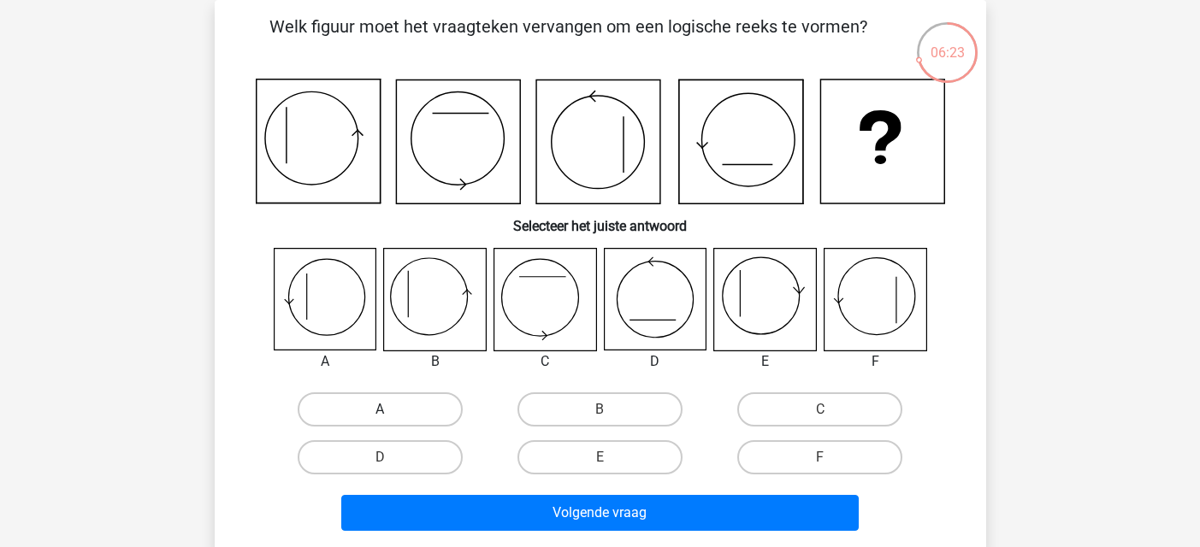
click at [362, 399] on label "A" at bounding box center [380, 410] width 165 height 34
click at [380, 410] on input "A" at bounding box center [385, 415] width 11 height 11
radio input "true"
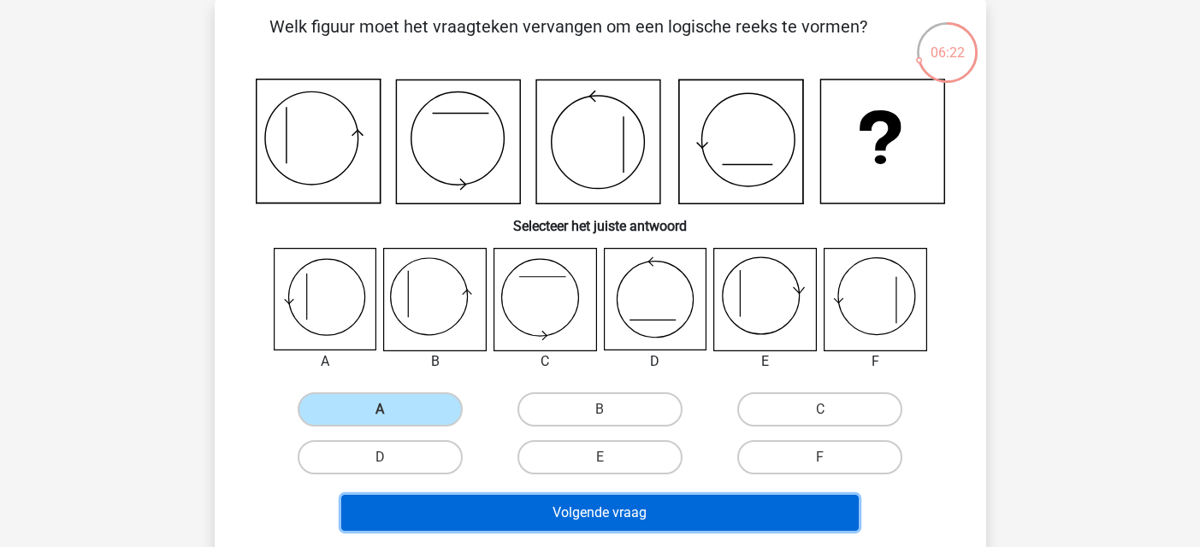
click at [513, 505] on button "Volgende vraag" at bounding box center [599, 513] width 517 height 36
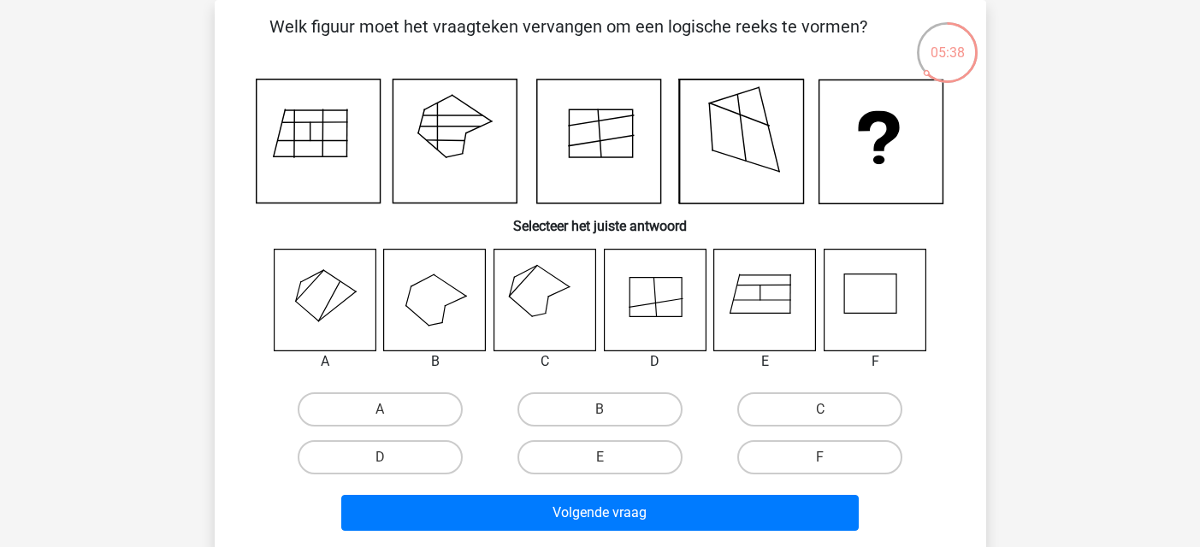
click at [824, 416] on input "C" at bounding box center [825, 415] width 11 height 11
radio input "true"
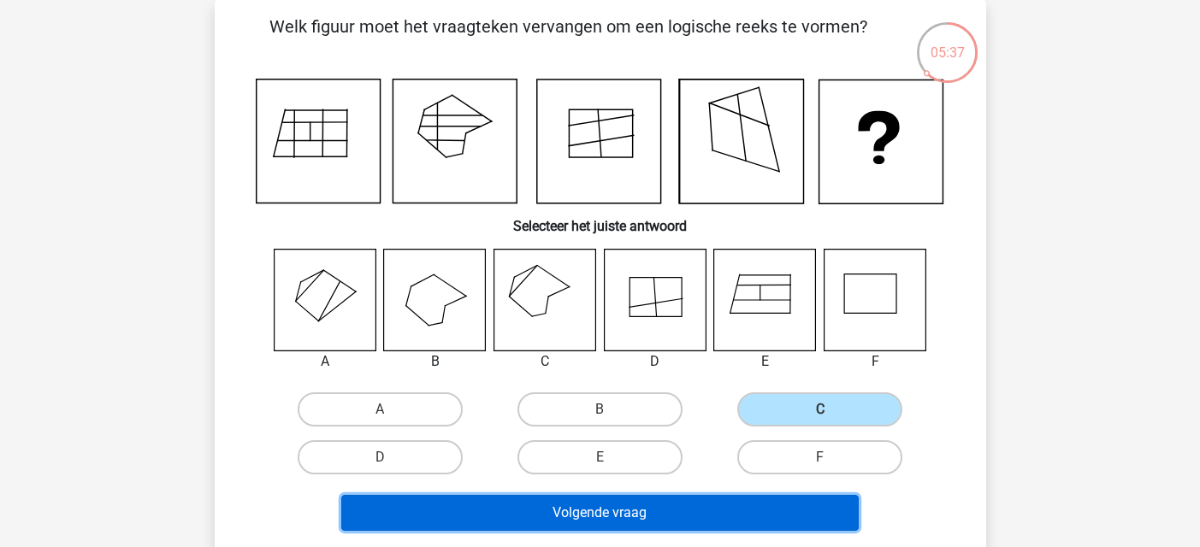
click at [659, 523] on button "Volgende vraag" at bounding box center [599, 513] width 517 height 36
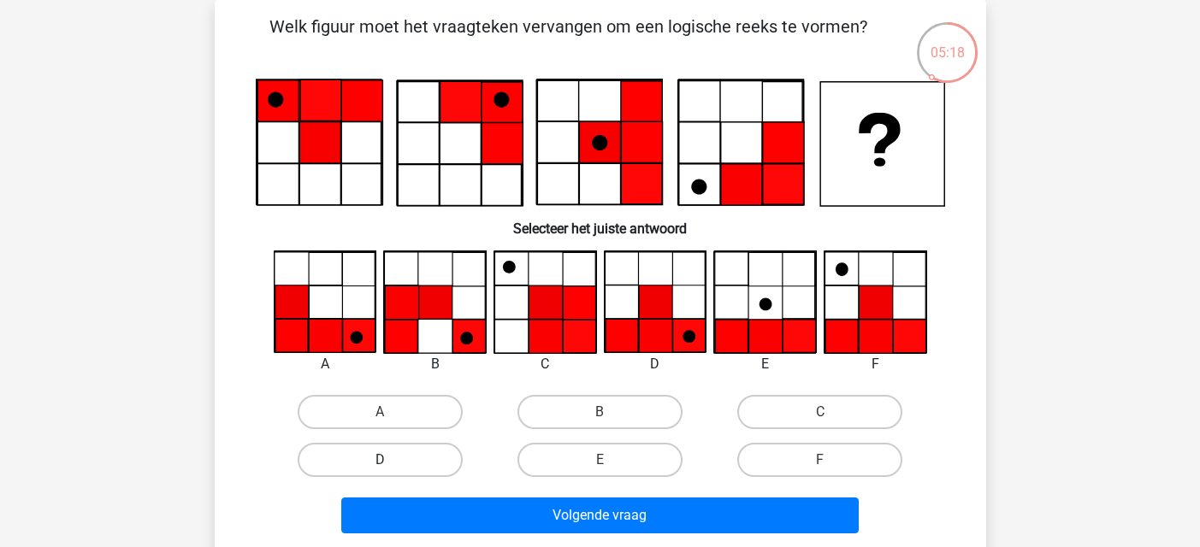
click at [365, 461] on label "D" at bounding box center [380, 460] width 165 height 34
click at [380, 461] on input "D" at bounding box center [385, 465] width 11 height 11
radio input "true"
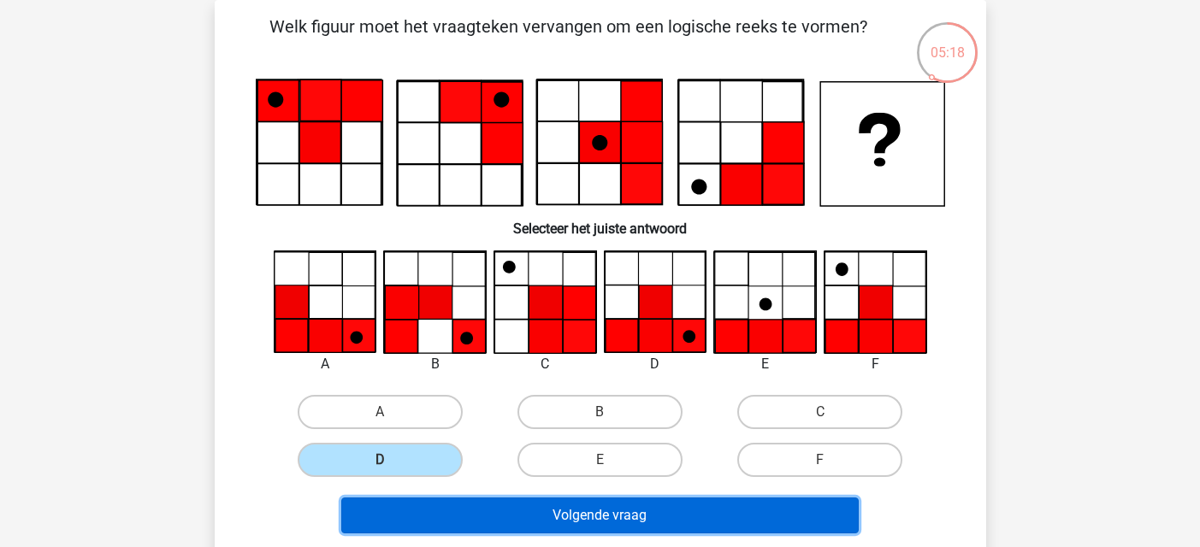
click at [488, 508] on button "Volgende vraag" at bounding box center [599, 516] width 517 height 36
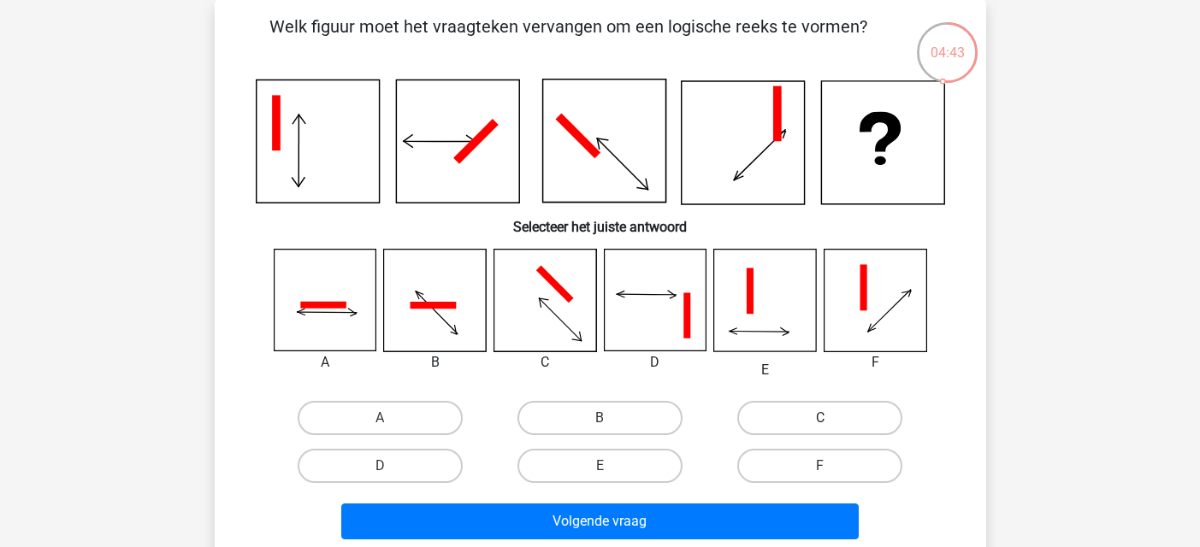
click at [783, 433] on label "C" at bounding box center [819, 418] width 165 height 34
click at [820, 429] on input "C" at bounding box center [825, 423] width 11 height 11
radio input "true"
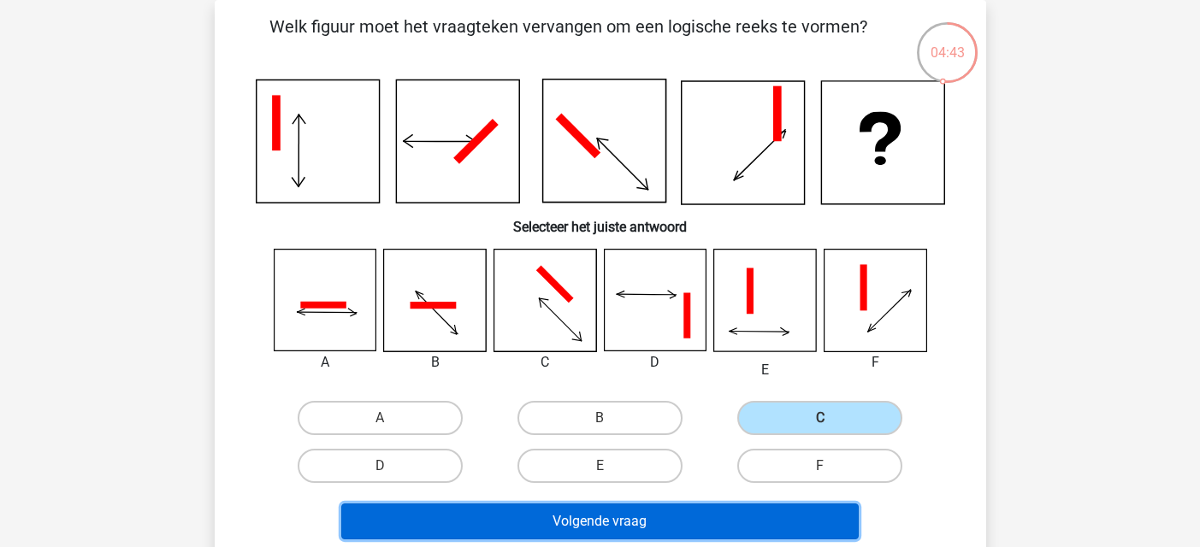
click at [707, 516] on button "Volgende vraag" at bounding box center [599, 522] width 517 height 36
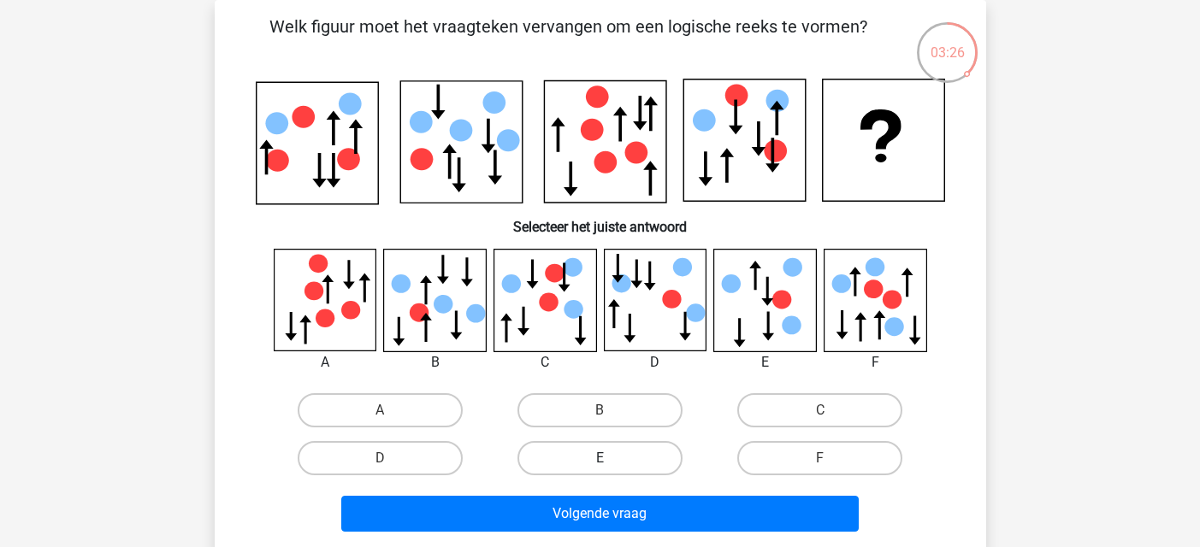
click at [668, 452] on label "E" at bounding box center [599, 458] width 165 height 34
click at [611, 458] on input "E" at bounding box center [605, 463] width 11 height 11
radio input "true"
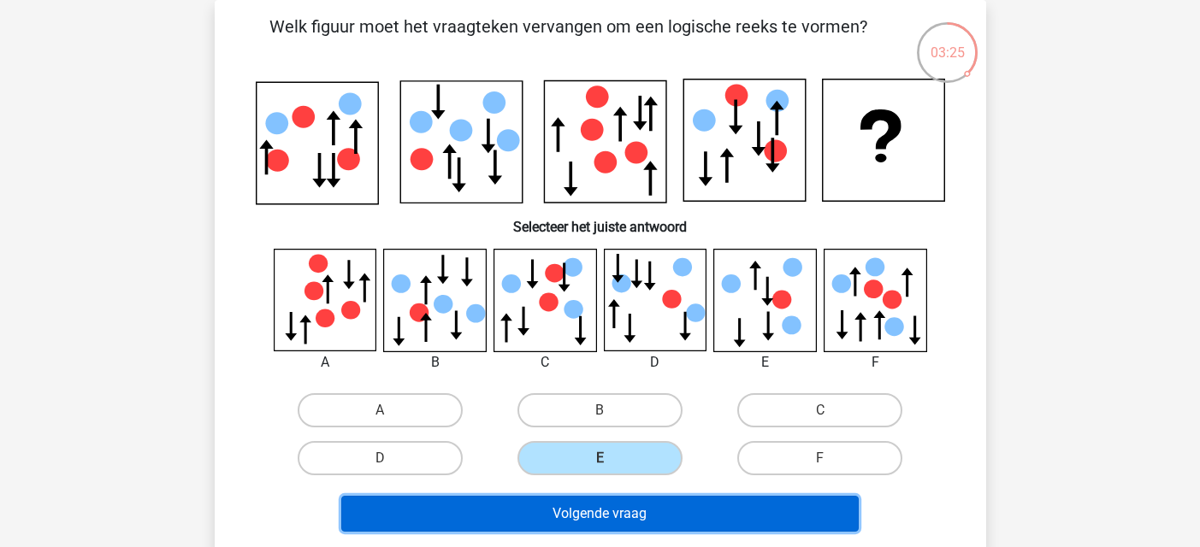
click at [653, 522] on button "Volgende vraag" at bounding box center [599, 514] width 517 height 36
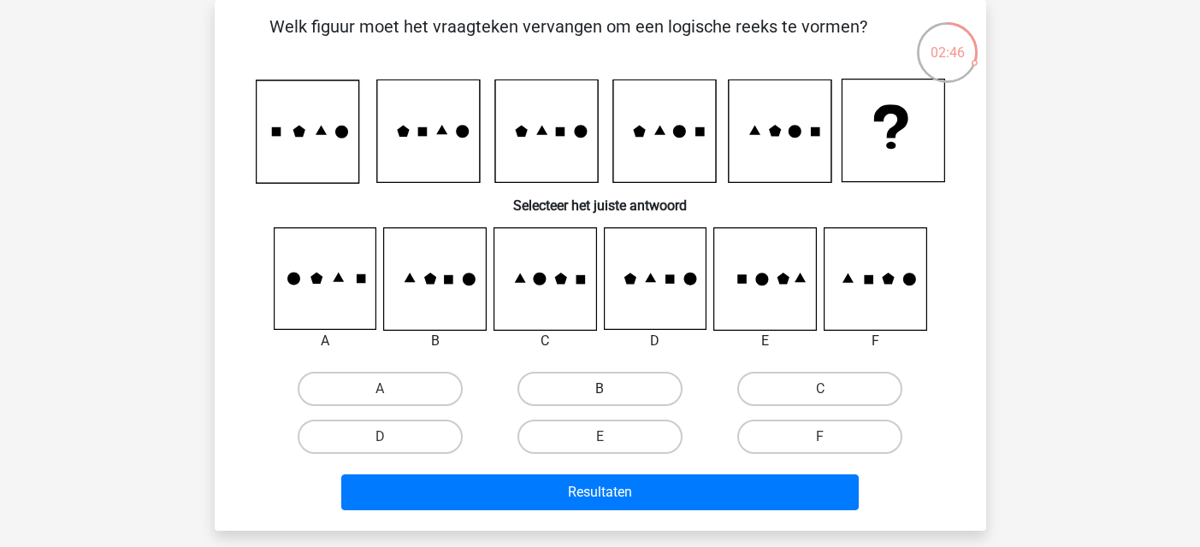
click at [618, 376] on label "B" at bounding box center [599, 389] width 165 height 34
click at [611, 389] on input "B" at bounding box center [605, 394] width 11 height 11
radio input "true"
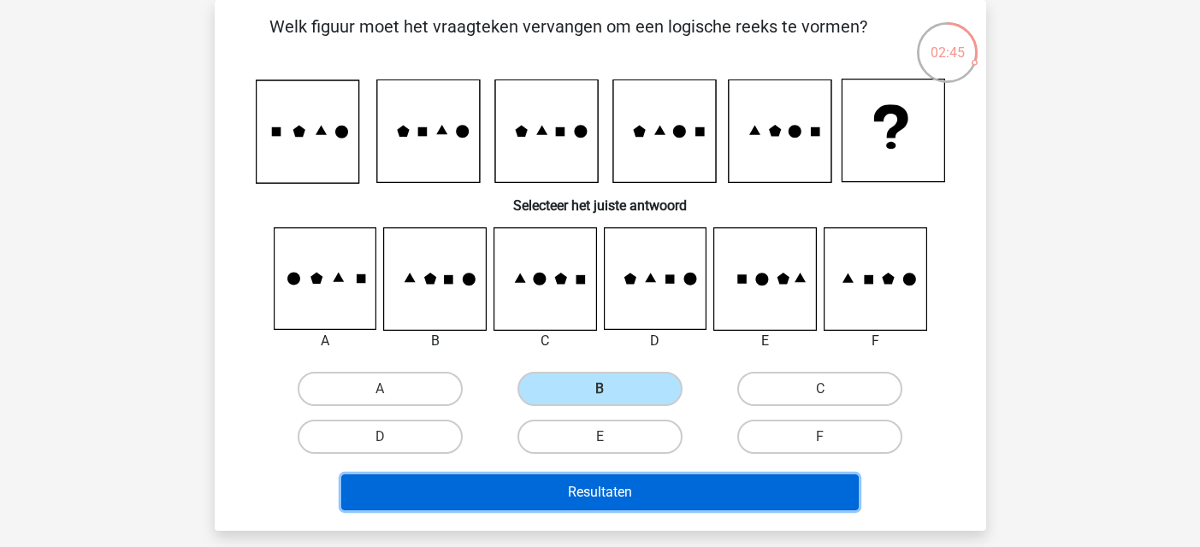
click at [605, 504] on button "Resultaten" at bounding box center [599, 493] width 517 height 36
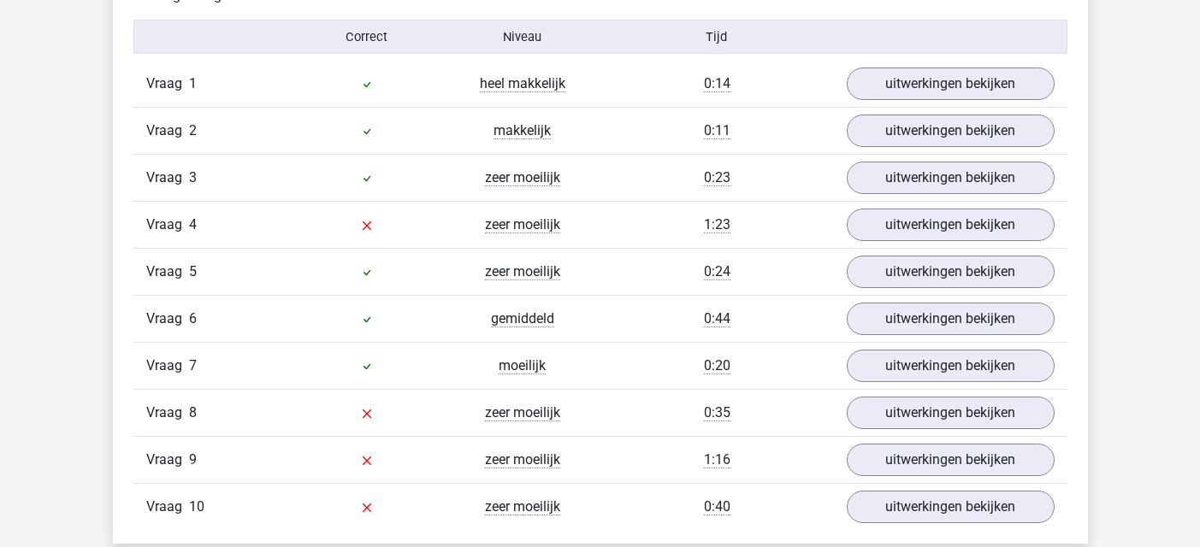
scroll to position [1454, 0]
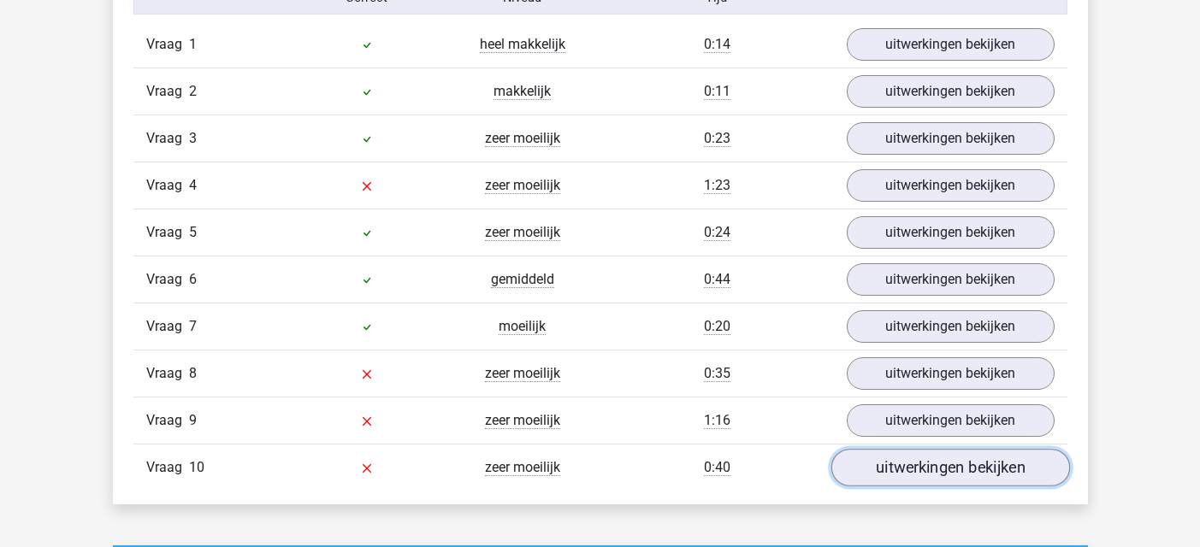
click at [974, 476] on link "uitwerkingen bekijken" at bounding box center [949, 468] width 239 height 38
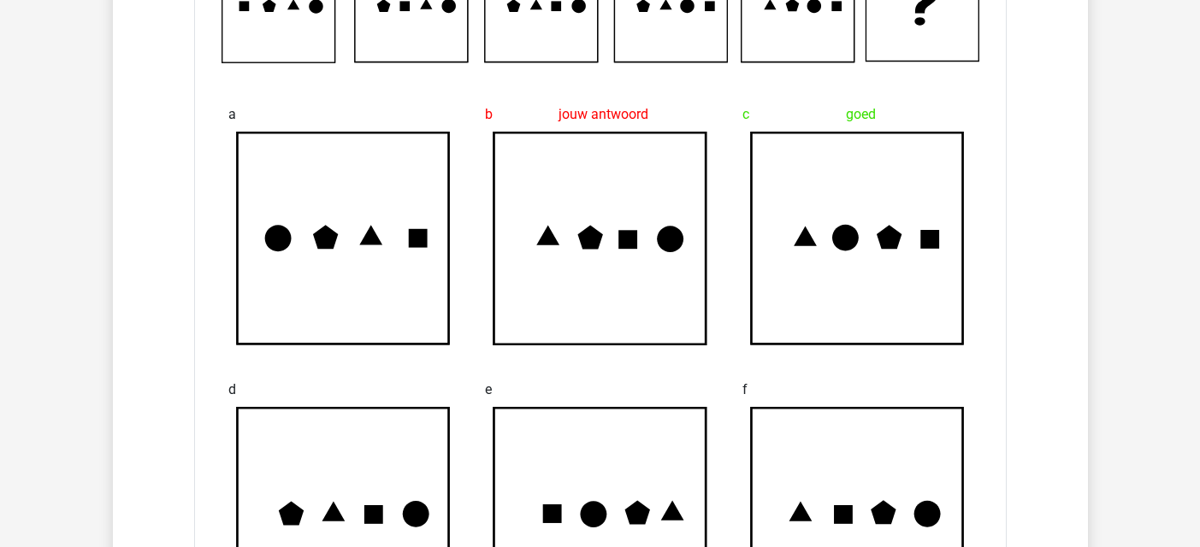
scroll to position [1710, 0]
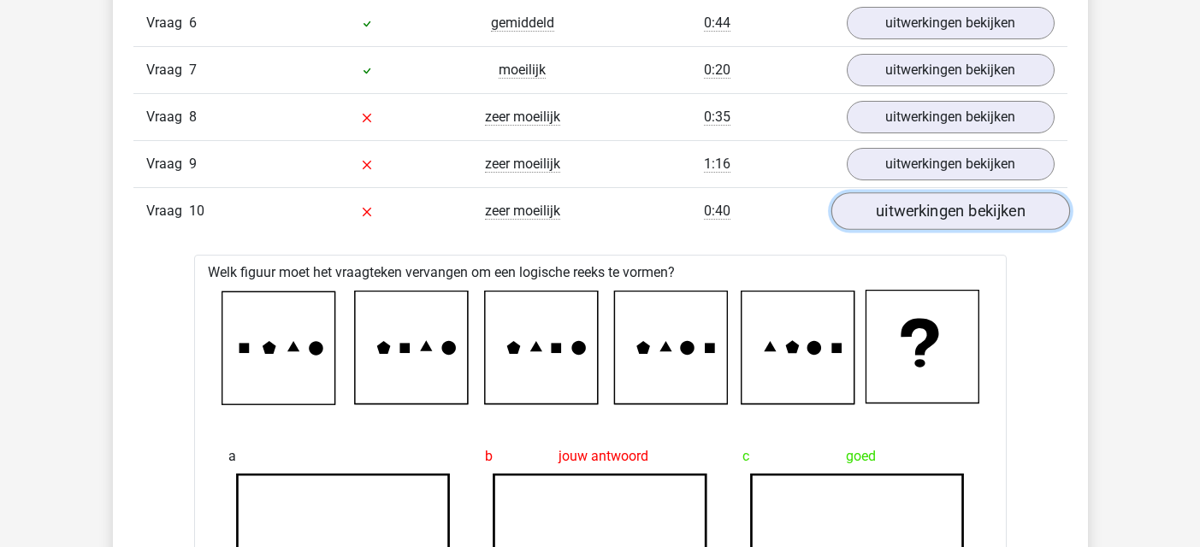
click at [977, 204] on link "uitwerkingen bekijken" at bounding box center [949, 211] width 239 height 38
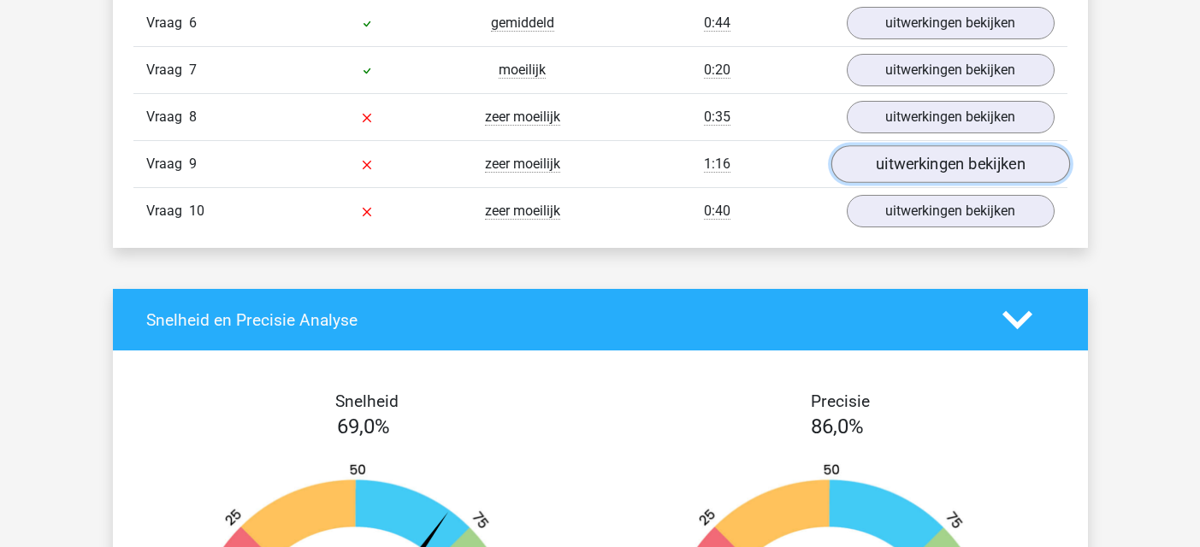
click at [961, 168] on link "uitwerkingen bekijken" at bounding box center [949, 164] width 239 height 38
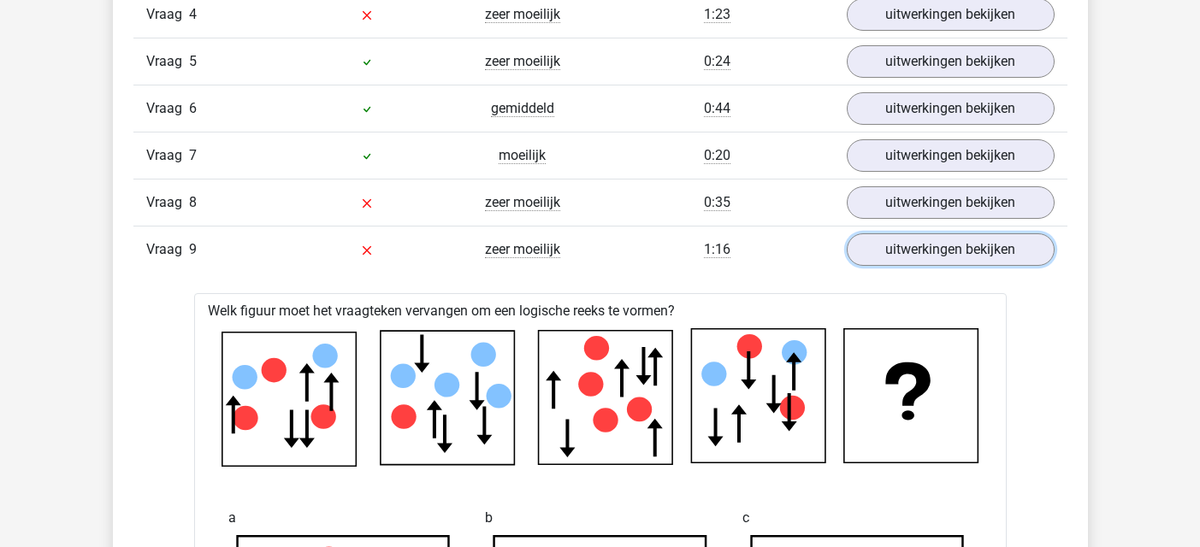
scroll to position [1625, 0]
click at [948, 246] on link "uitwerkingen bekijken" at bounding box center [949, 250] width 239 height 38
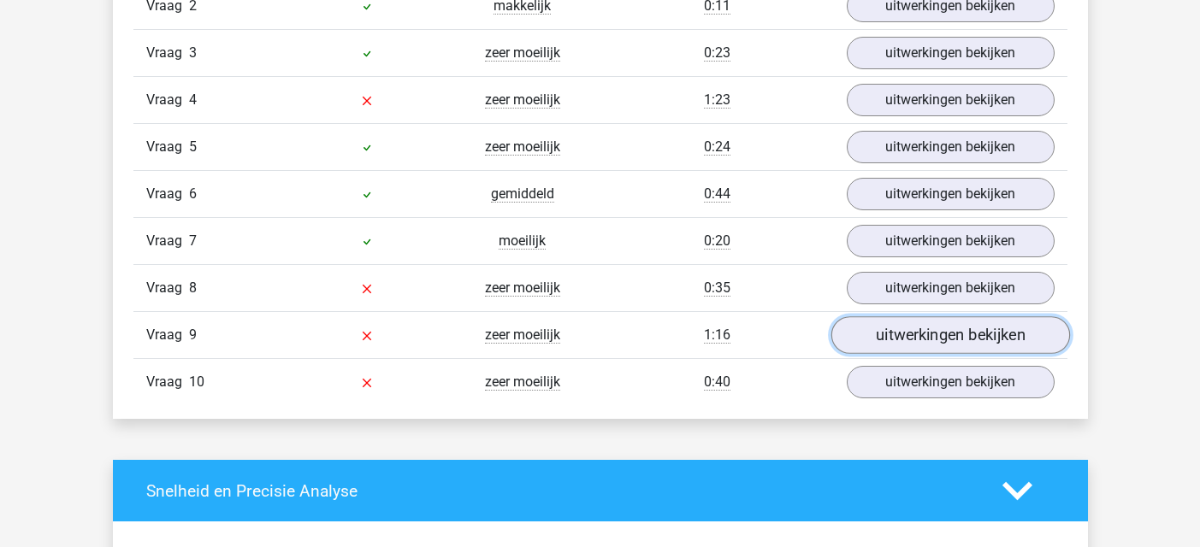
scroll to position [1539, 0]
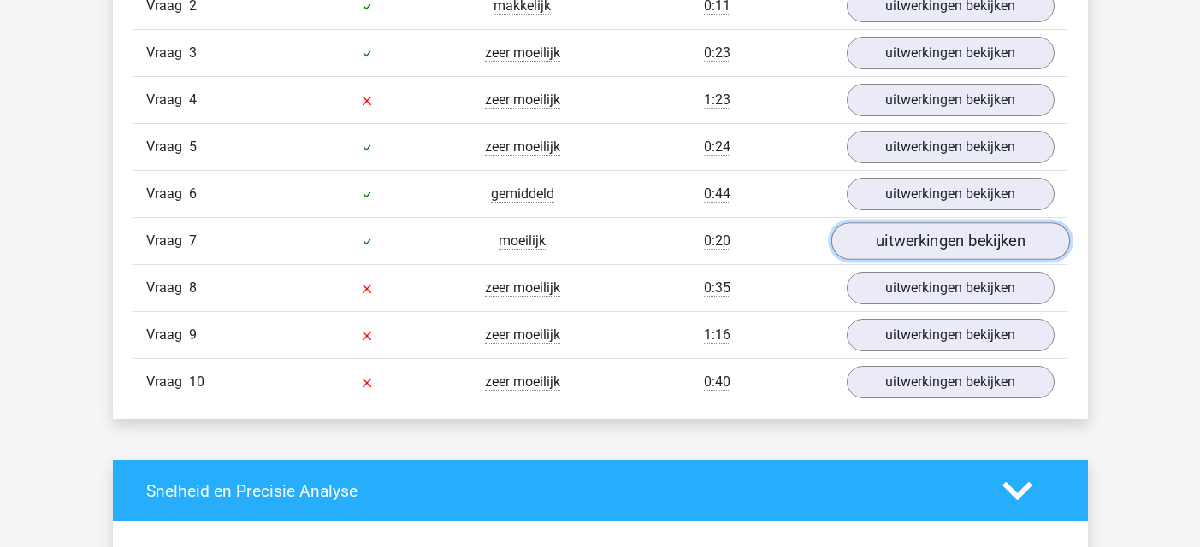
click at [900, 239] on link "uitwerkingen bekijken" at bounding box center [949, 241] width 239 height 38
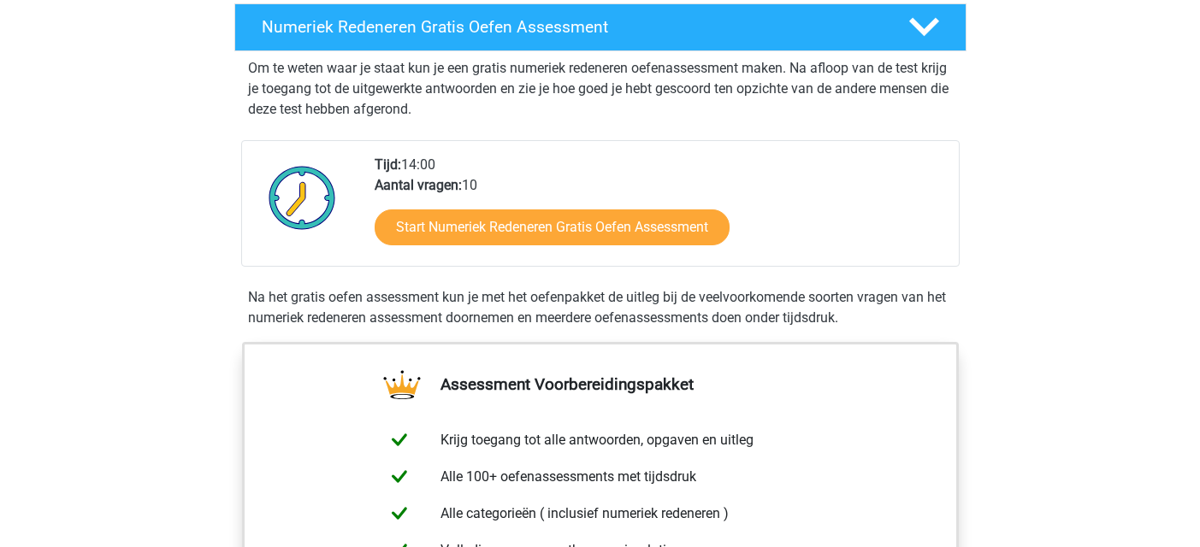
scroll to position [342, 0]
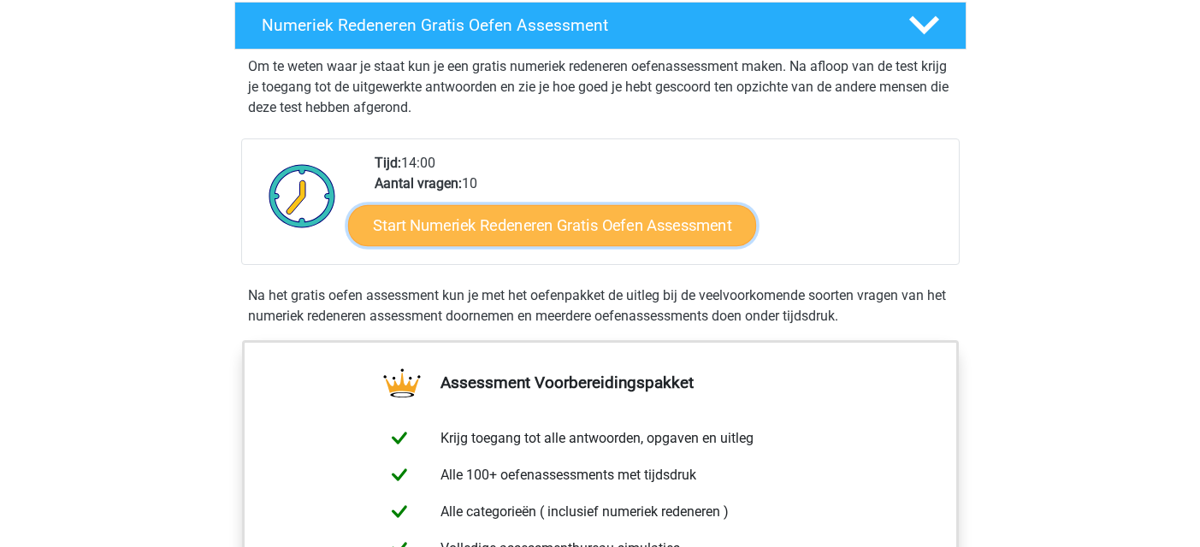
click at [605, 230] on link "Start Numeriek Redeneren Gratis Oefen Assessment" at bounding box center [552, 224] width 408 height 41
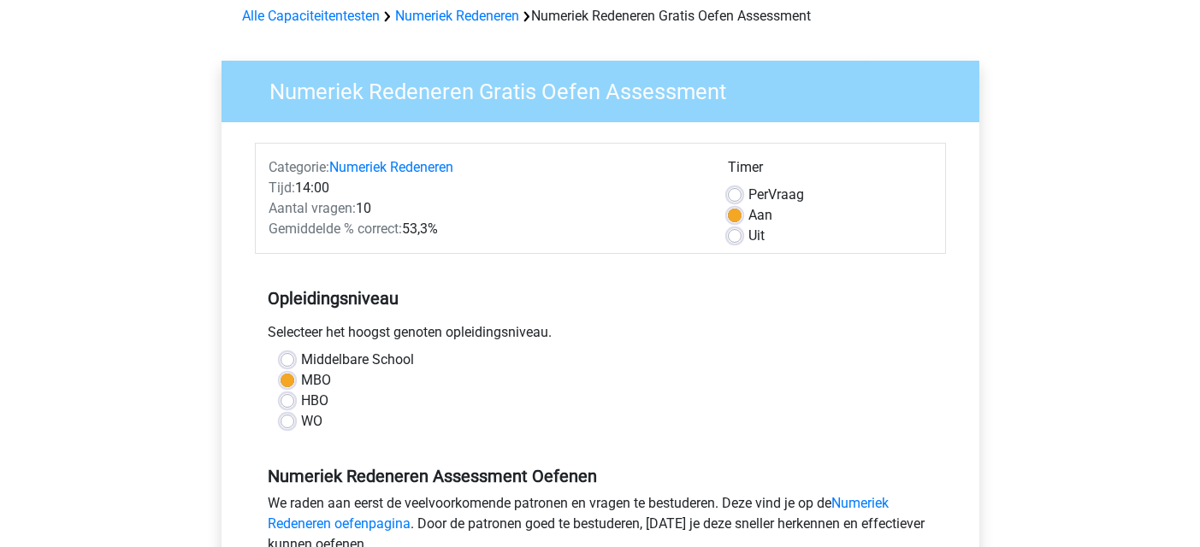
scroll to position [342, 0]
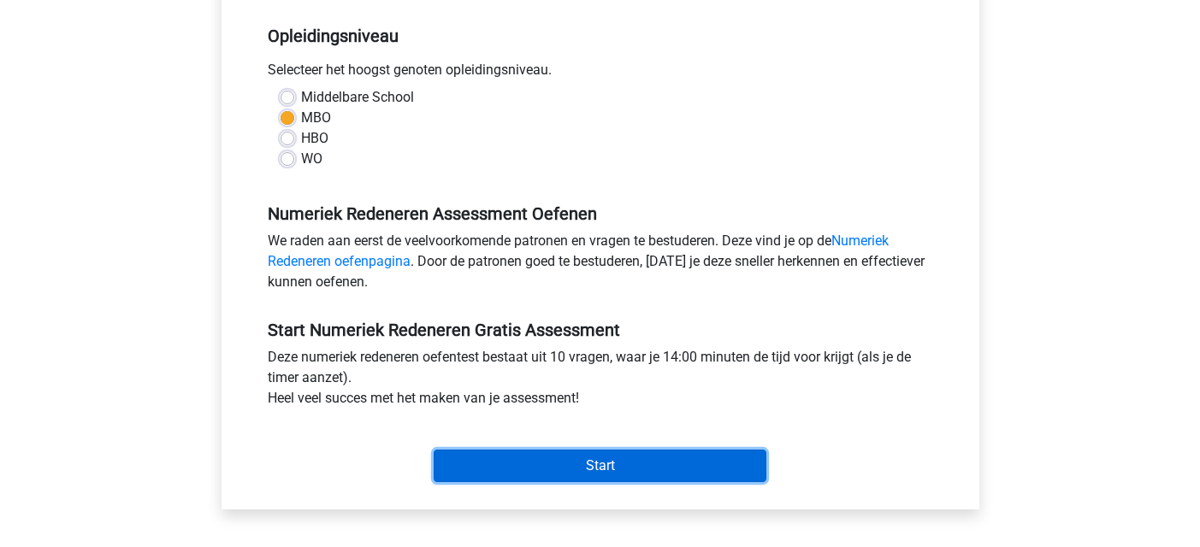
click at [564, 467] on input "Start" at bounding box center [600, 466] width 333 height 32
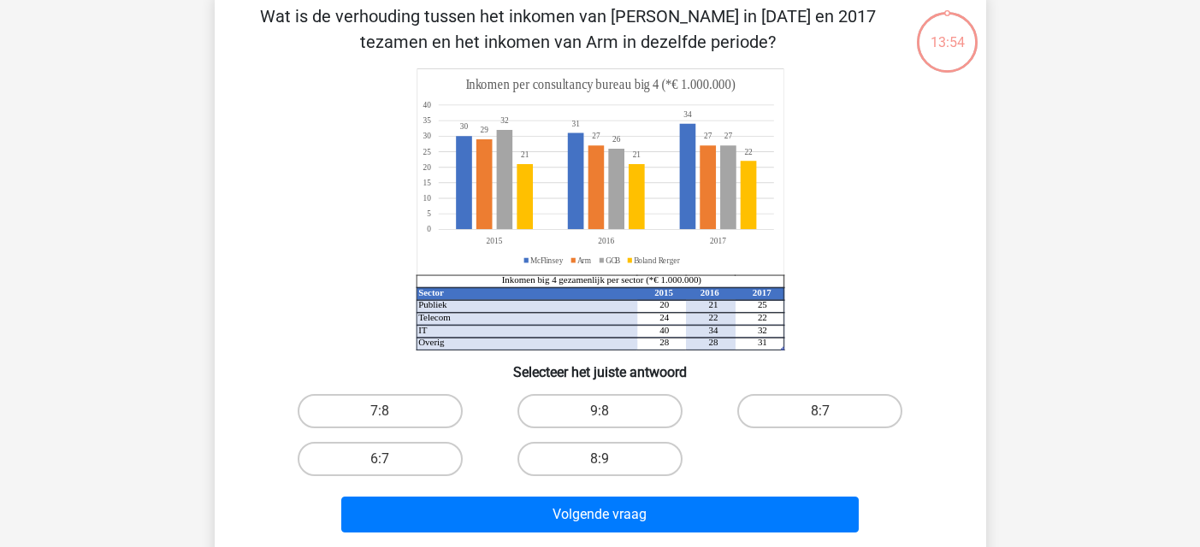
scroll to position [86, 0]
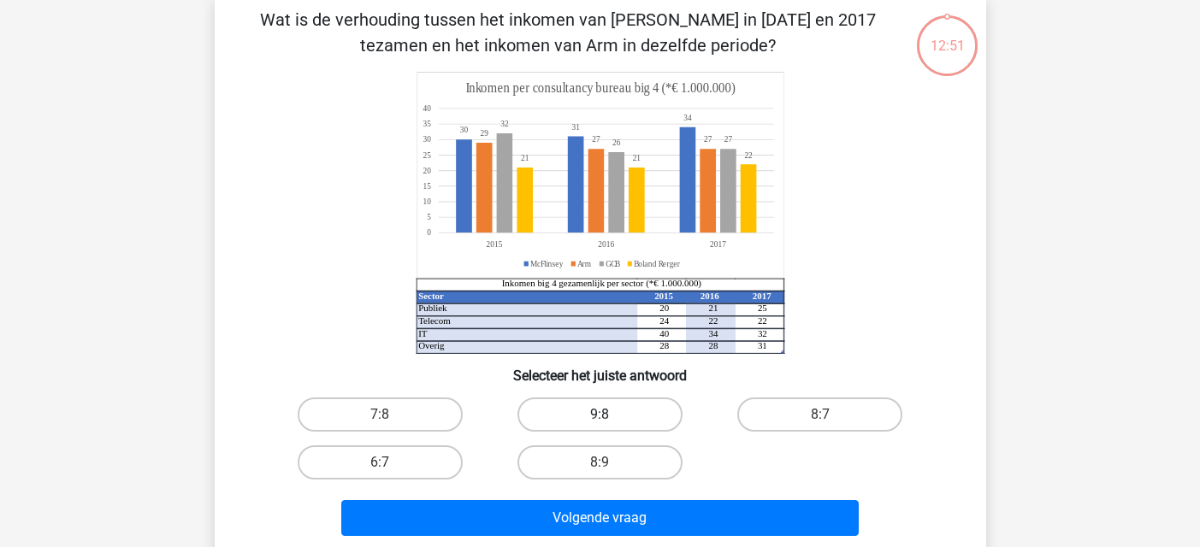
click at [589, 407] on label "9:8" at bounding box center [599, 415] width 165 height 34
click at [600, 415] on input "9:8" at bounding box center [605, 420] width 11 height 11
radio input "true"
click at [822, 416] on input "8:7" at bounding box center [825, 420] width 11 height 11
radio input "true"
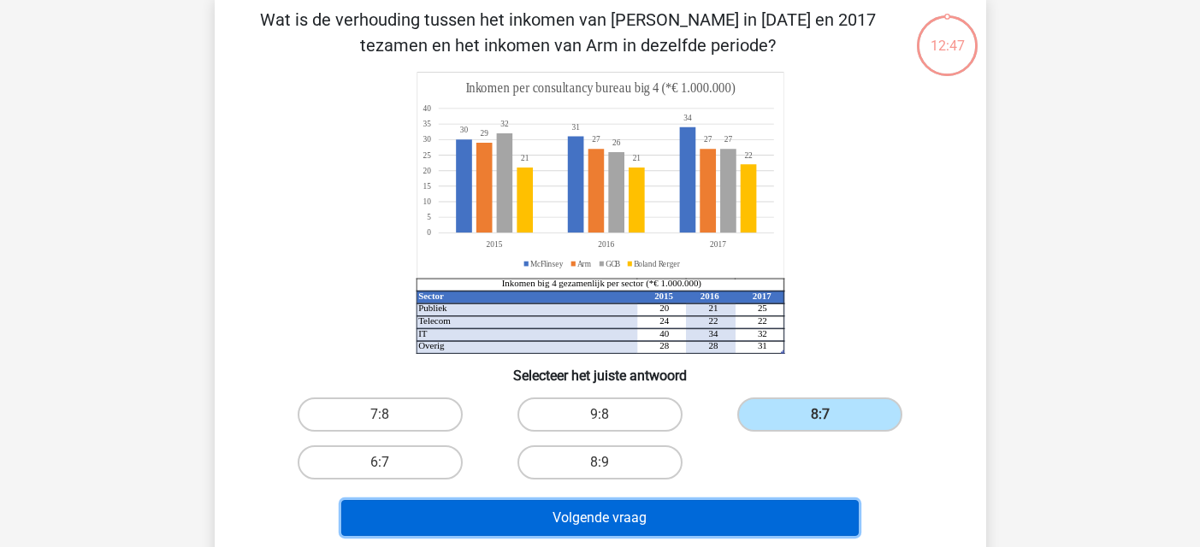
click at [694, 520] on button "Volgende vraag" at bounding box center [599, 518] width 517 height 36
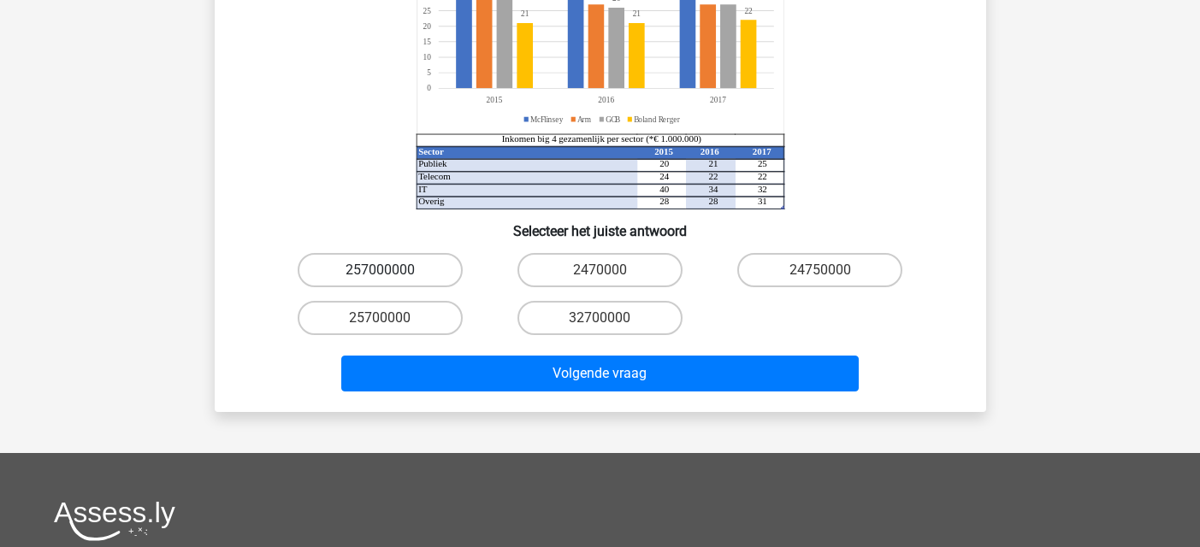
scroll to position [335, 0]
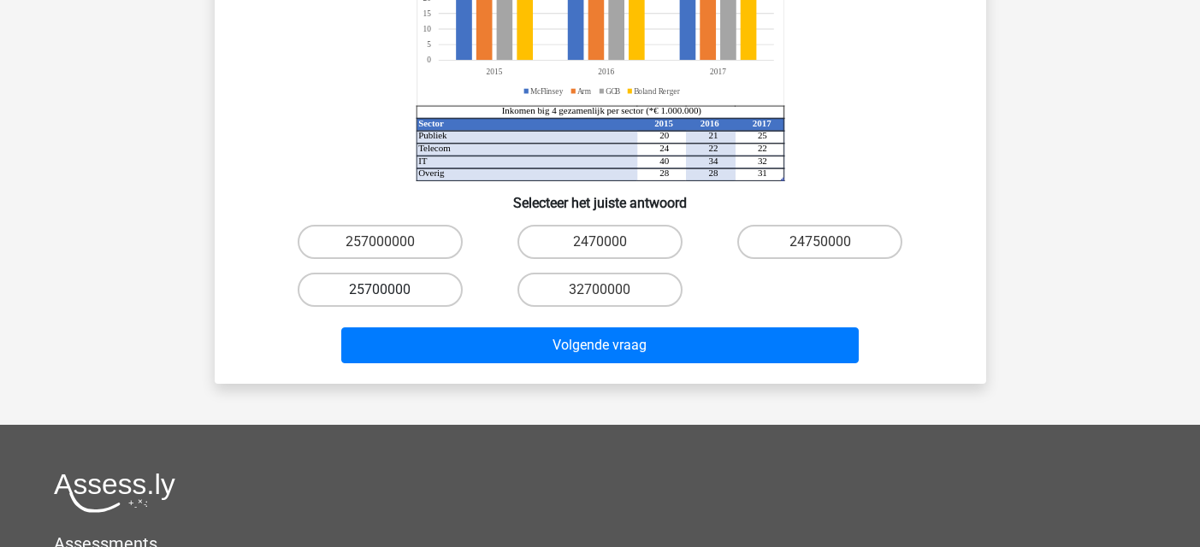
click at [411, 273] on label "25700000" at bounding box center [380, 290] width 165 height 34
click at [391, 290] on input "25700000" at bounding box center [385, 295] width 11 height 11
radio input "true"
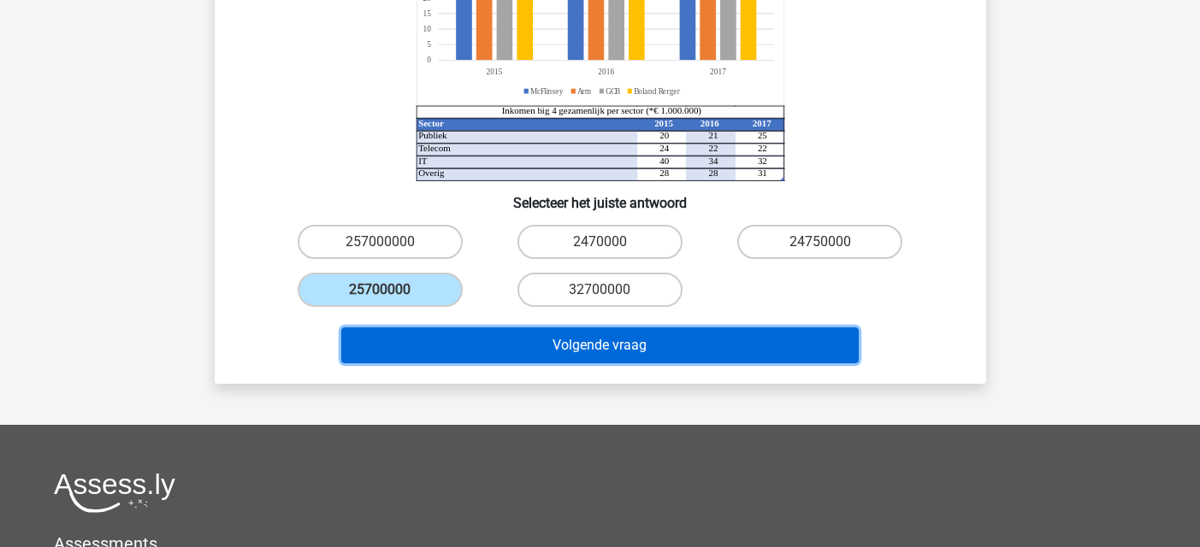
click at [508, 328] on button "Volgende vraag" at bounding box center [599, 346] width 517 height 36
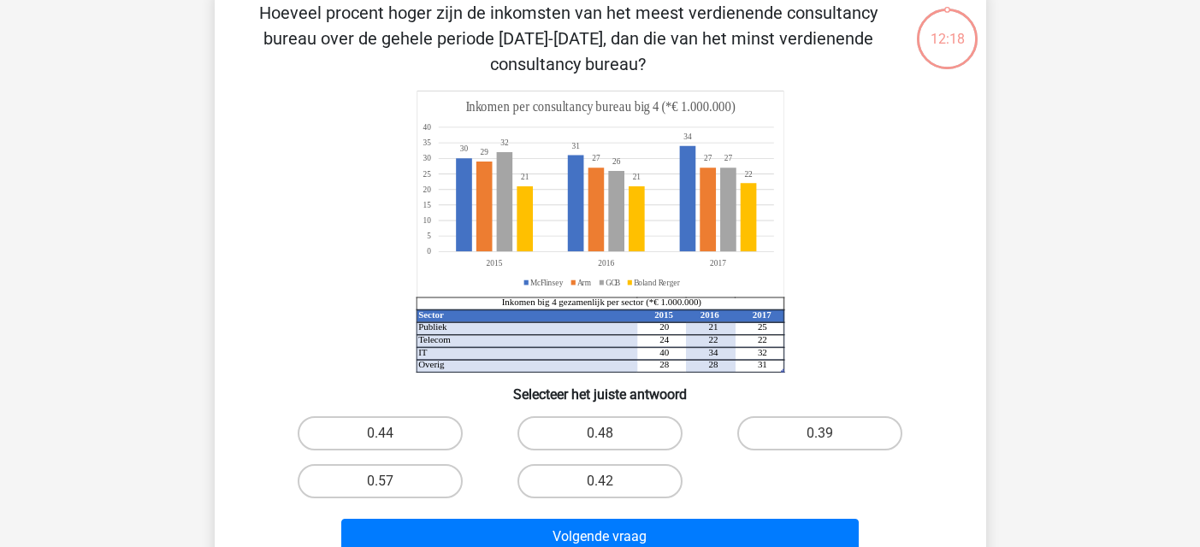
scroll to position [79, 0]
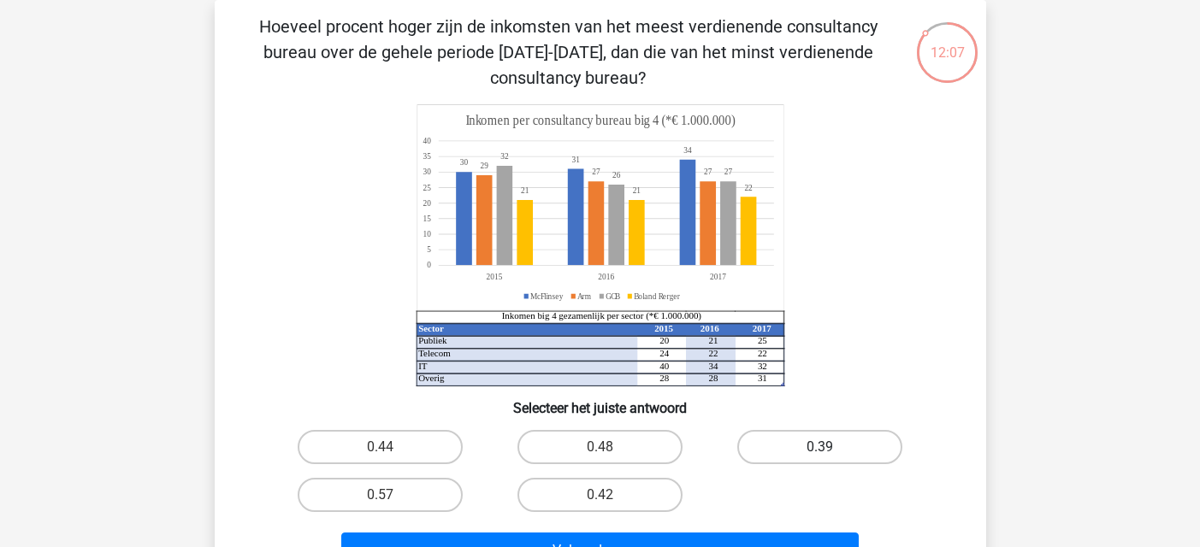
click at [859, 447] on label "0.39" at bounding box center [819, 447] width 165 height 34
click at [831, 447] on input "0.39" at bounding box center [825, 452] width 11 height 11
radio input "true"
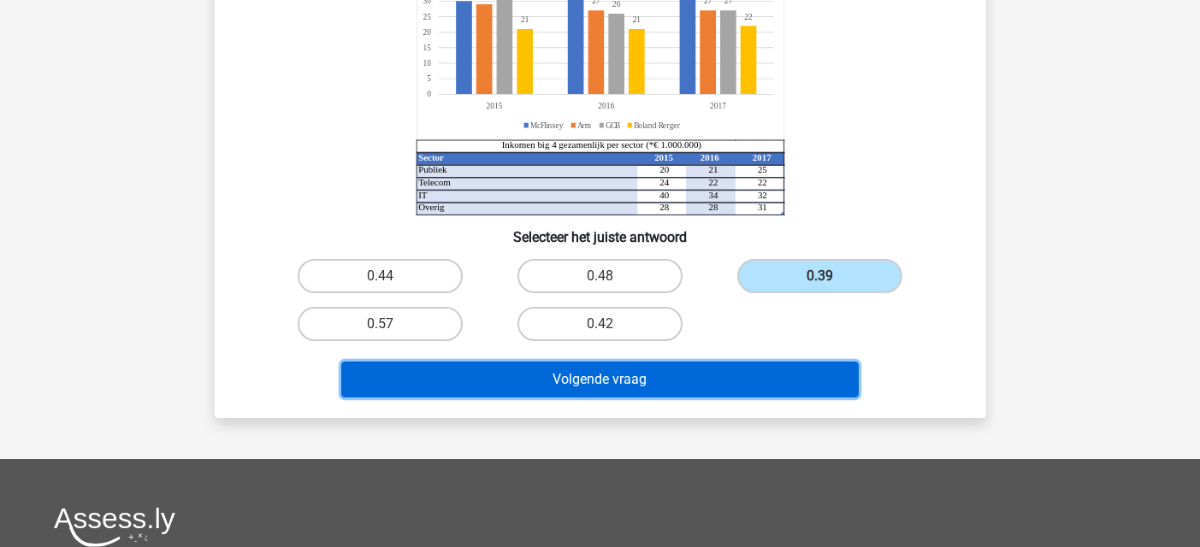
click at [788, 375] on button "Volgende vraag" at bounding box center [599, 380] width 517 height 36
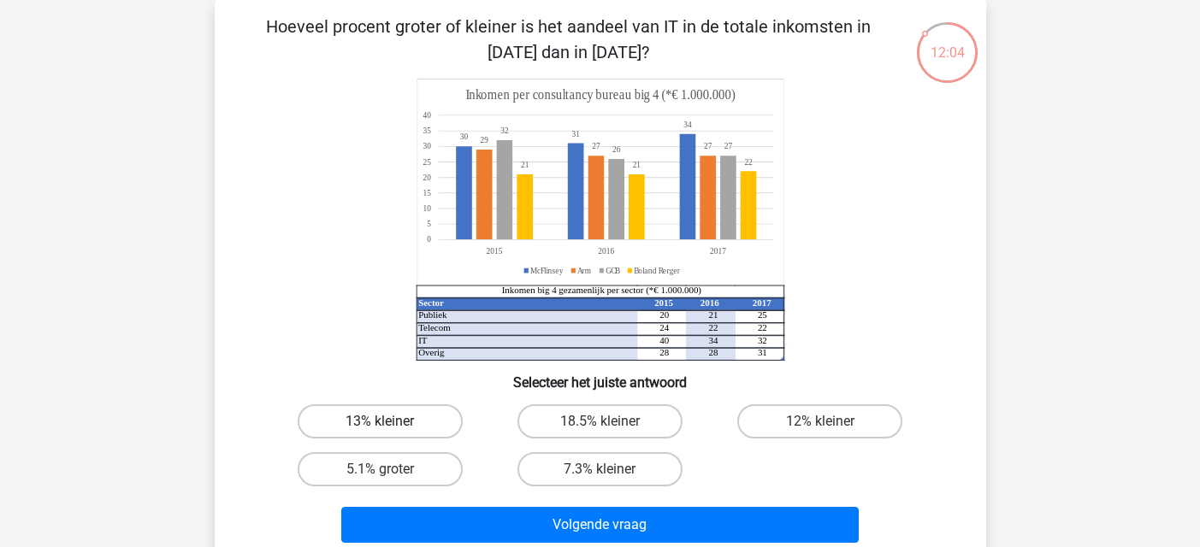
click at [417, 428] on label "13% kleiner" at bounding box center [380, 422] width 165 height 34
click at [391, 428] on input "13% kleiner" at bounding box center [385, 427] width 11 height 11
radio input "true"
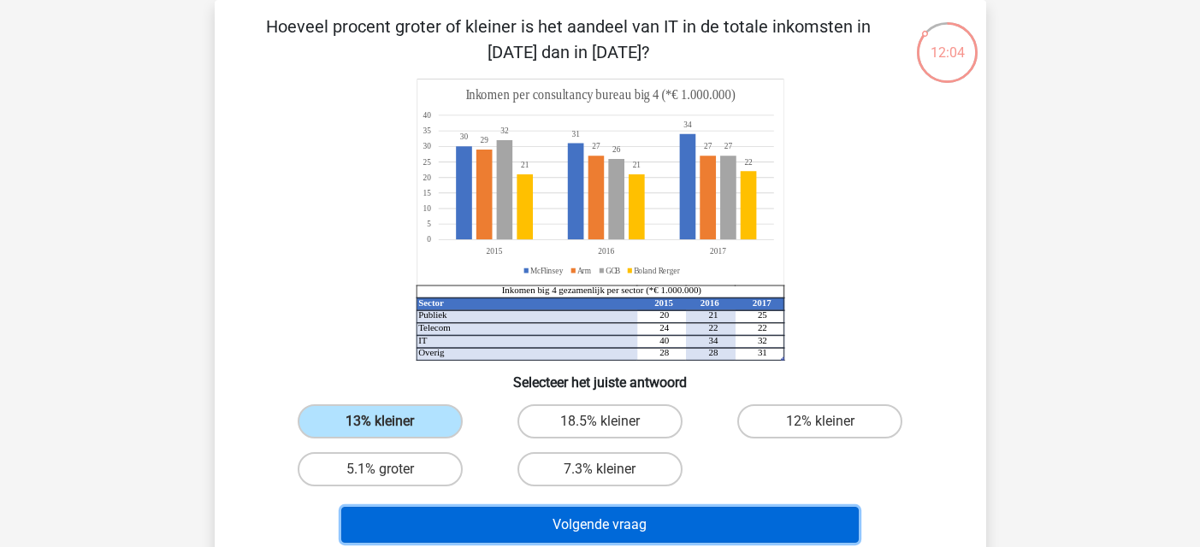
click at [575, 521] on button "Volgende vraag" at bounding box center [599, 525] width 517 height 36
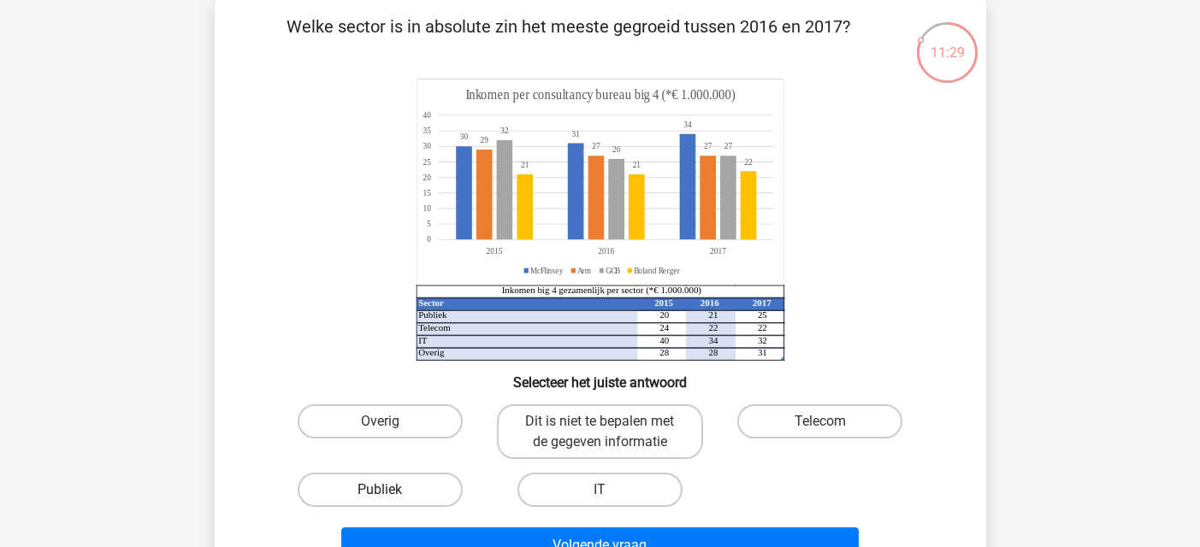
click at [411, 502] on label "Publiek" at bounding box center [380, 490] width 165 height 34
click at [391, 501] on input "Publiek" at bounding box center [385, 495] width 11 height 11
radio input "true"
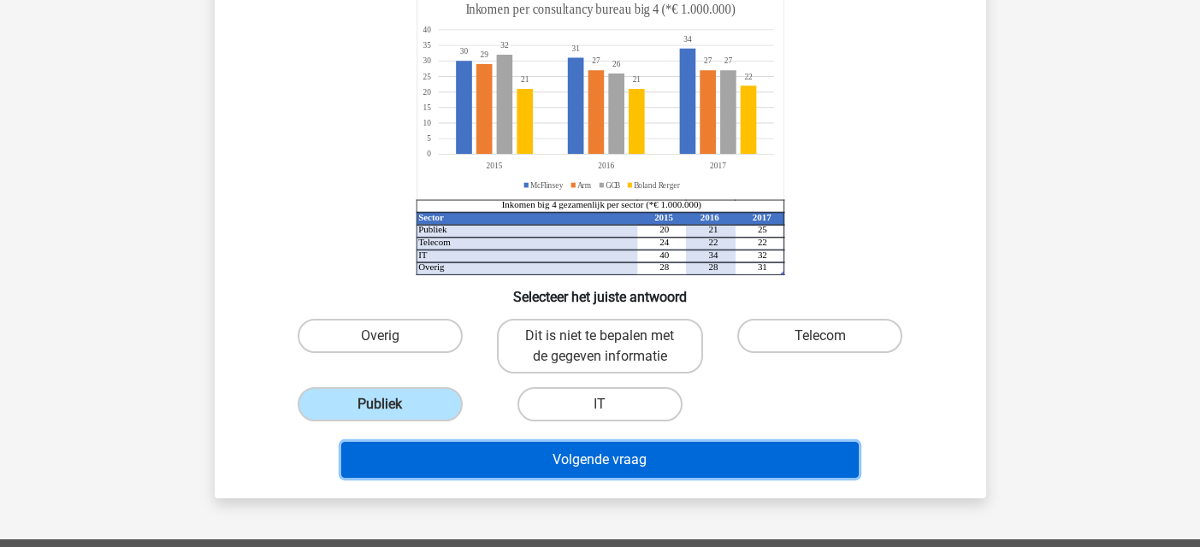
click at [578, 457] on button "Volgende vraag" at bounding box center [599, 460] width 517 height 36
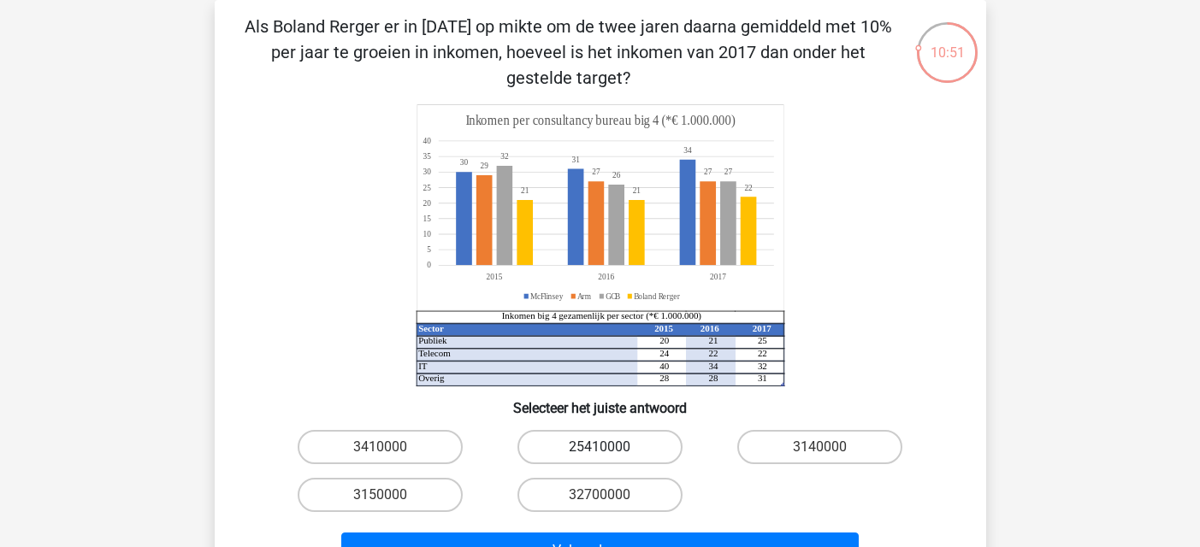
click at [580, 455] on label "25410000" at bounding box center [599, 447] width 165 height 34
click at [600, 455] on input "25410000" at bounding box center [605, 452] width 11 height 11
radio input "true"
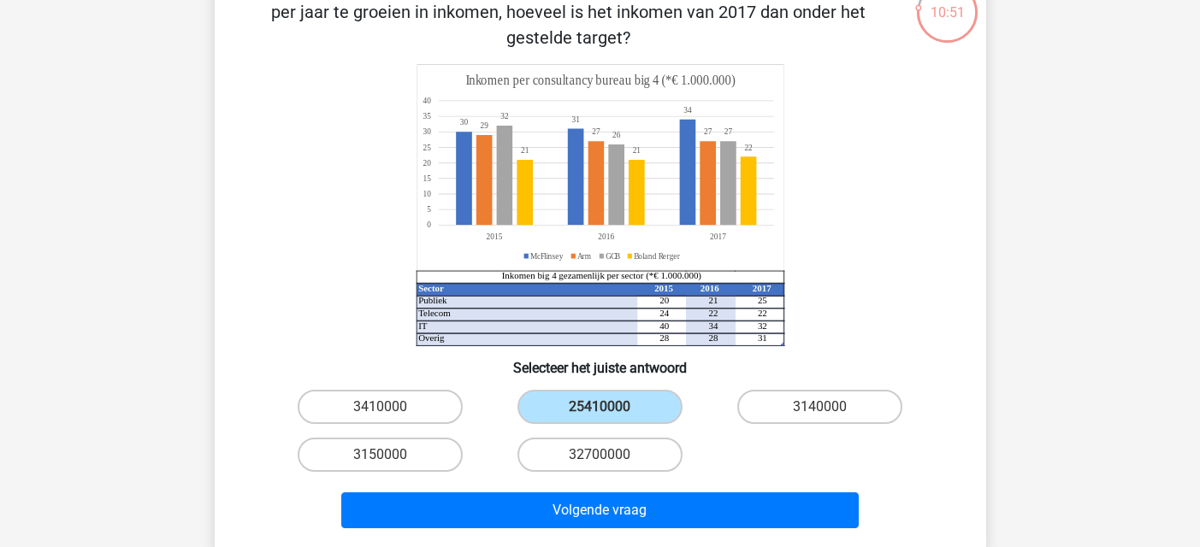
scroll to position [250, 0]
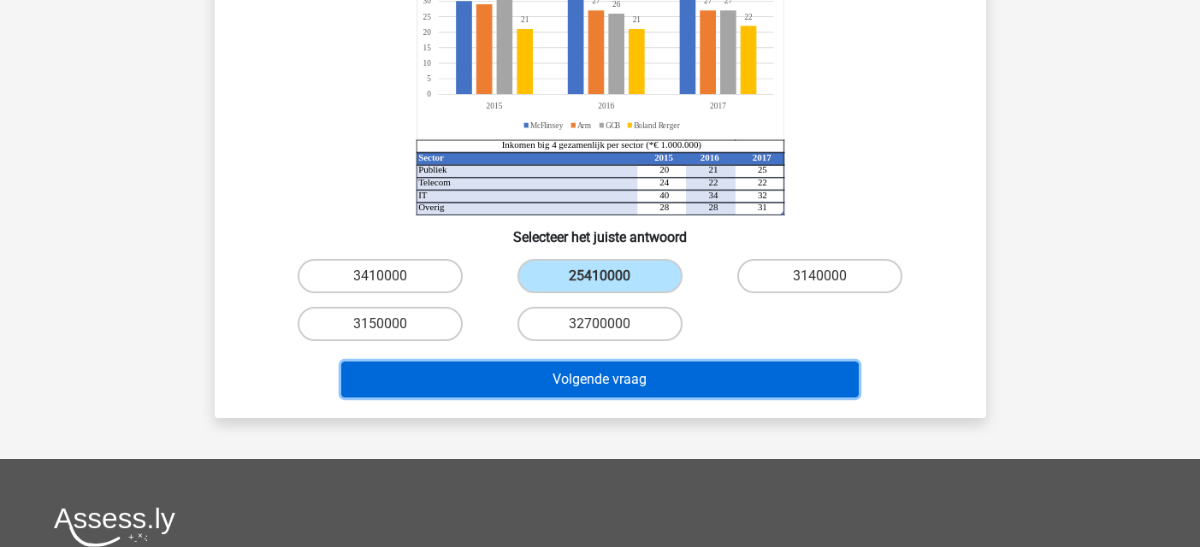
click at [635, 378] on button "Volgende vraag" at bounding box center [599, 380] width 517 height 36
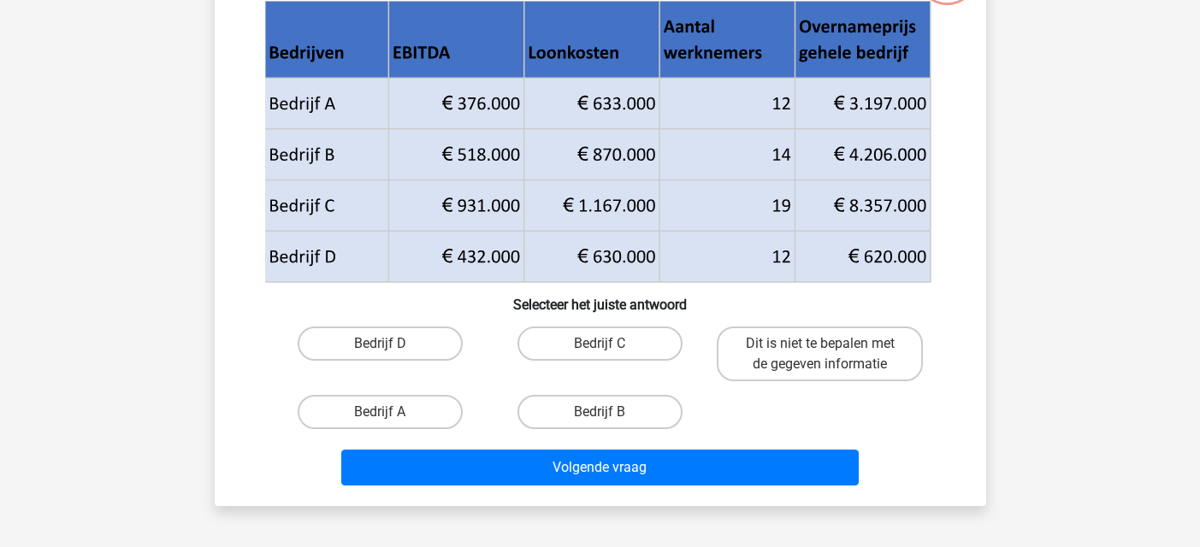
scroll to position [79, 0]
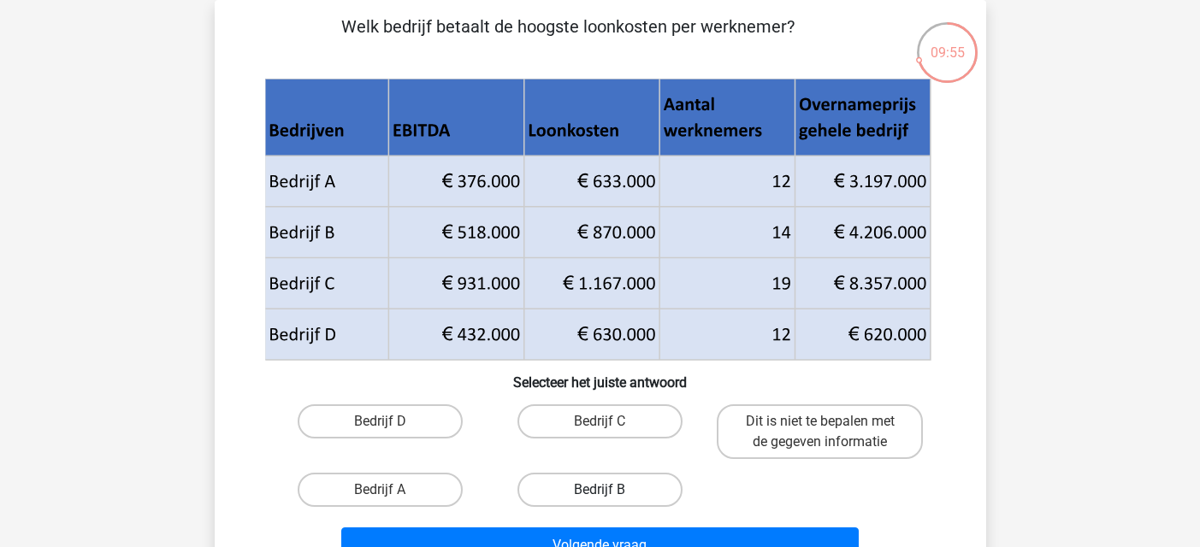
click at [603, 484] on label "Bedrijf B" at bounding box center [599, 490] width 165 height 34
click at [603, 490] on input "Bedrijf B" at bounding box center [605, 495] width 11 height 11
radio input "true"
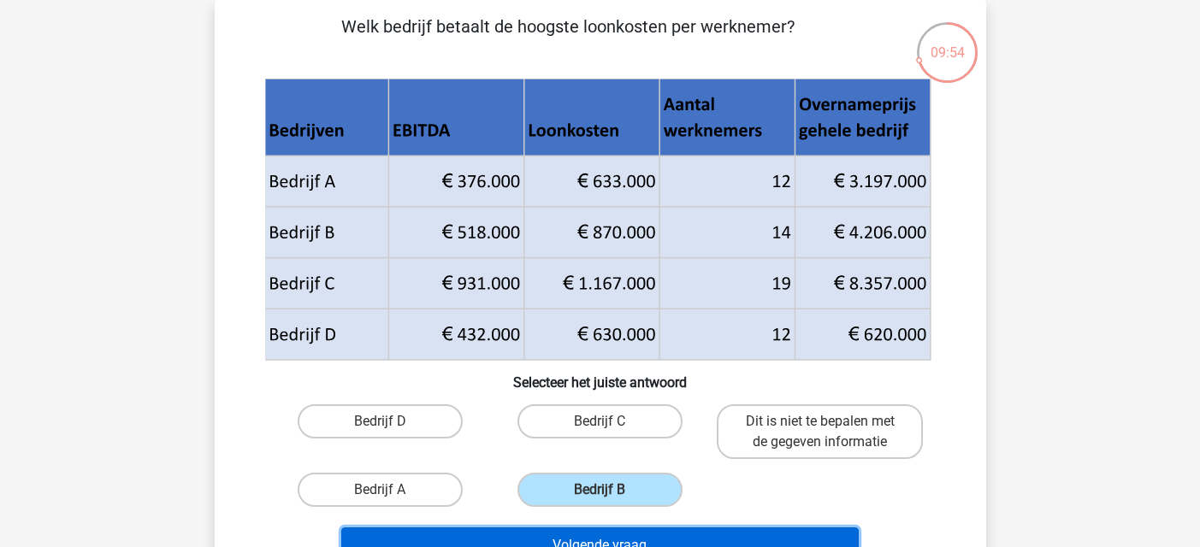
click at [628, 532] on button "Volgende vraag" at bounding box center [599, 546] width 517 height 36
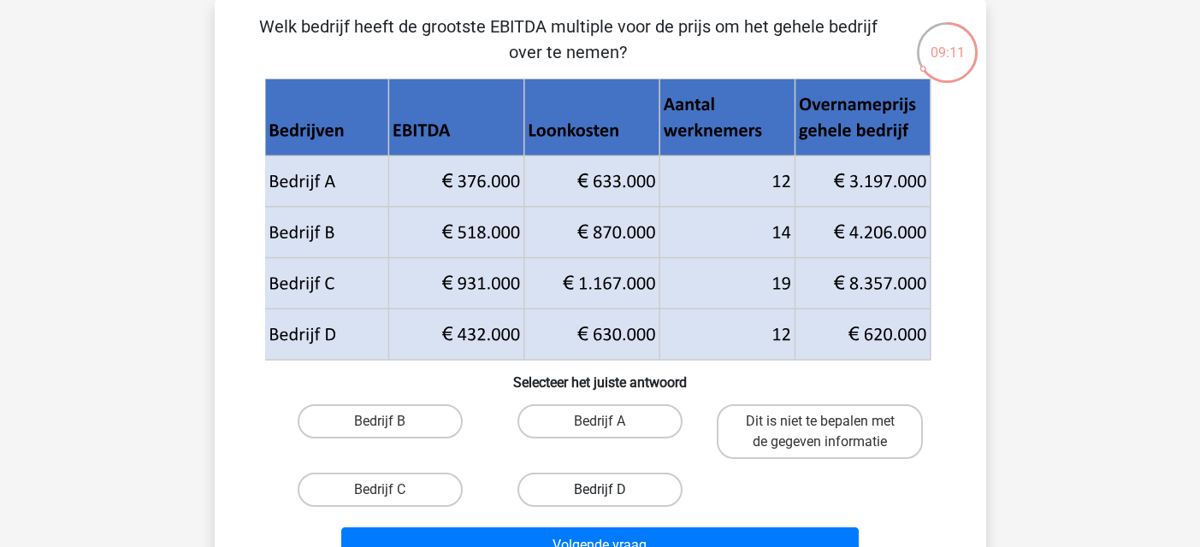
click at [556, 495] on label "Bedrijf D" at bounding box center [599, 490] width 165 height 34
click at [600, 495] on input "Bedrijf D" at bounding box center [605, 495] width 11 height 11
radio input "true"
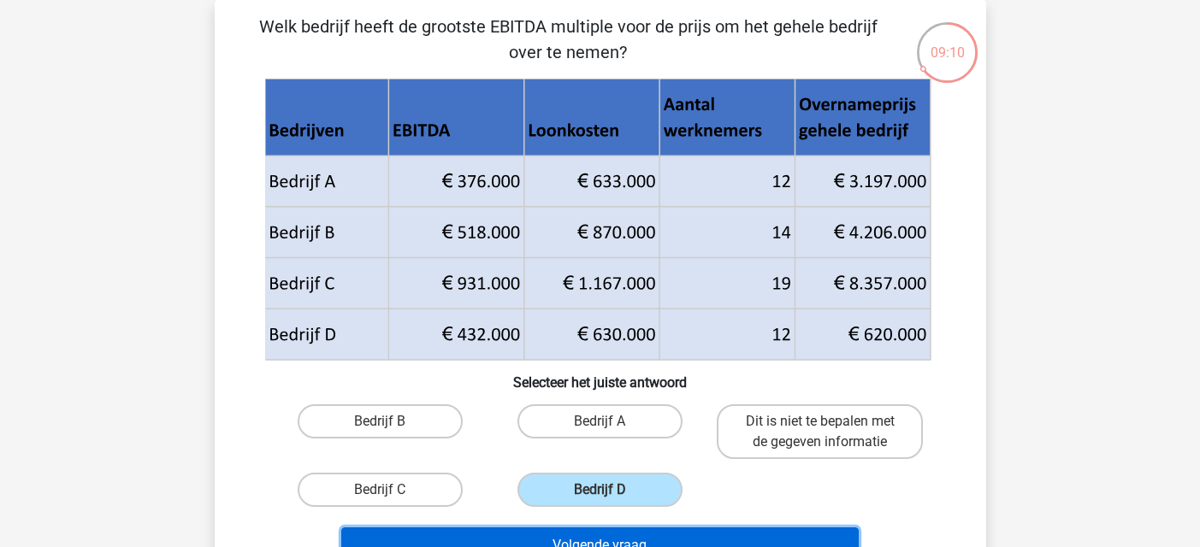
click at [588, 539] on button "Volgende vraag" at bounding box center [599, 546] width 517 height 36
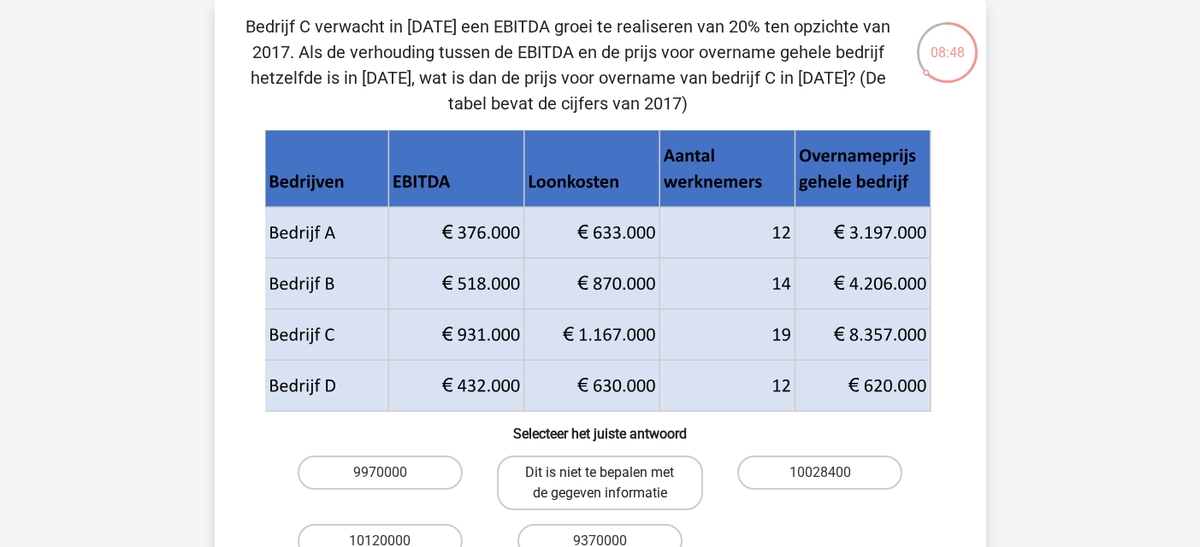
click at [655, 473] on label "Dit is niet te bepalen met de gegeven informatie" at bounding box center [600, 483] width 206 height 55
click at [611, 473] on input "Dit is niet te bepalen met de gegeven informatie" at bounding box center [605, 478] width 11 height 11
radio input "true"
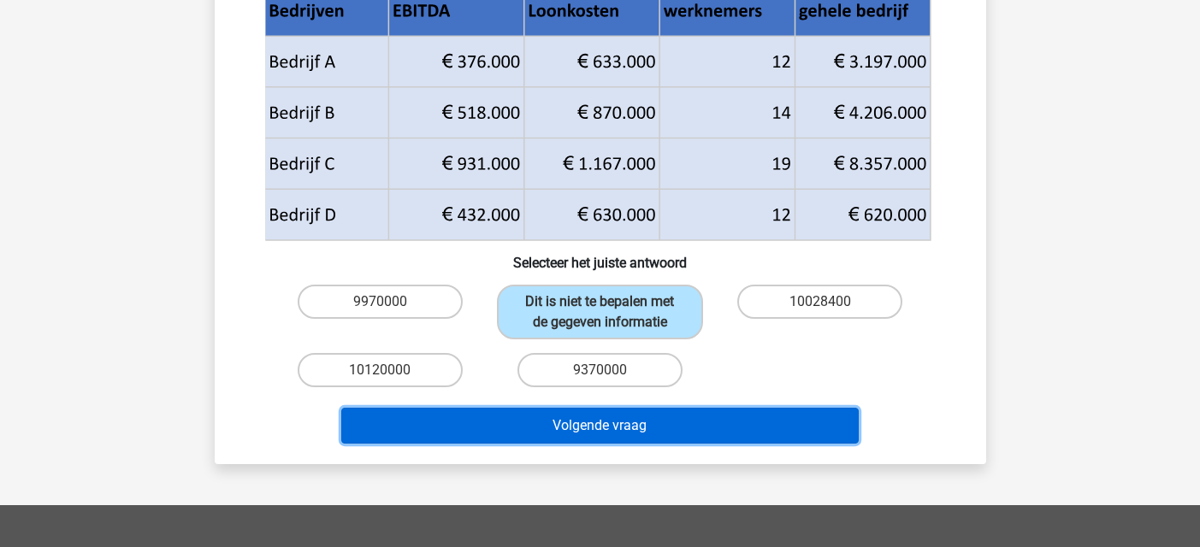
click at [595, 428] on button "Volgende vraag" at bounding box center [599, 426] width 517 height 36
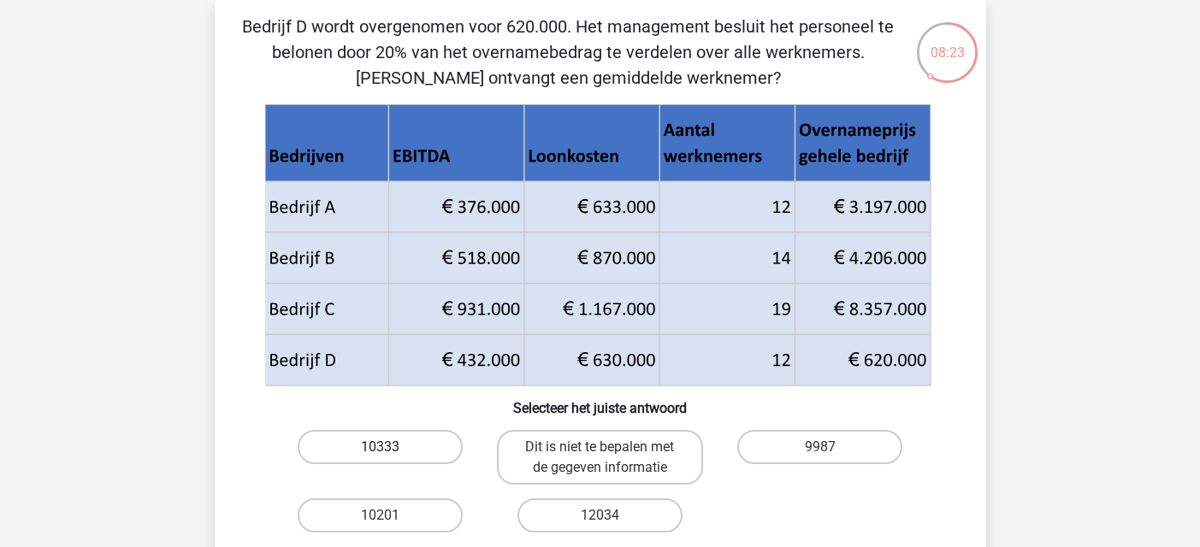
click at [359, 443] on label "10333" at bounding box center [380, 447] width 165 height 34
click at [380, 447] on input "10333" at bounding box center [385, 452] width 11 height 11
radio input "true"
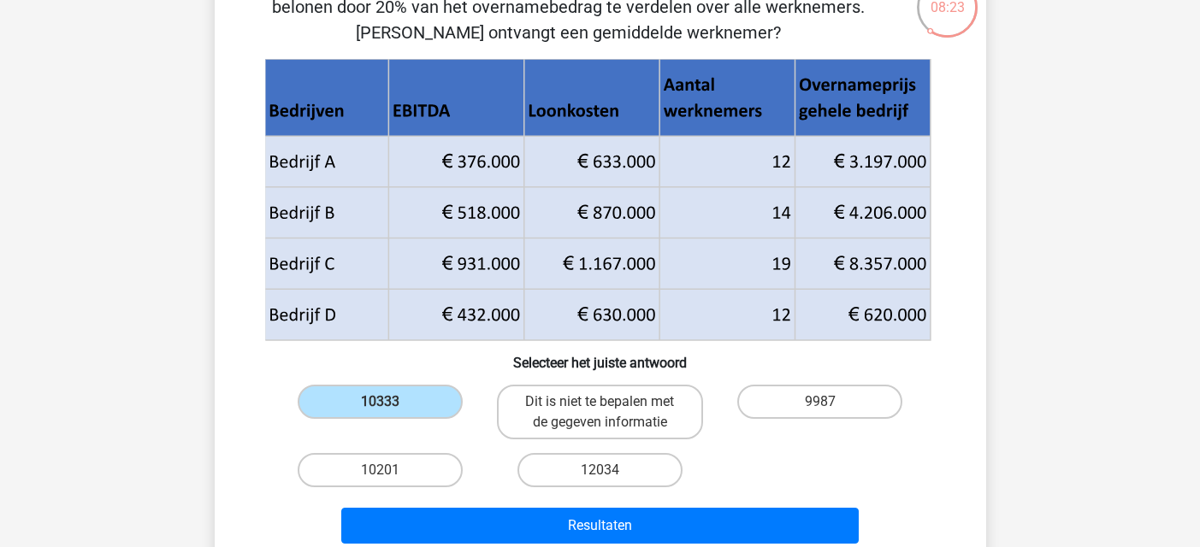
scroll to position [250, 0]
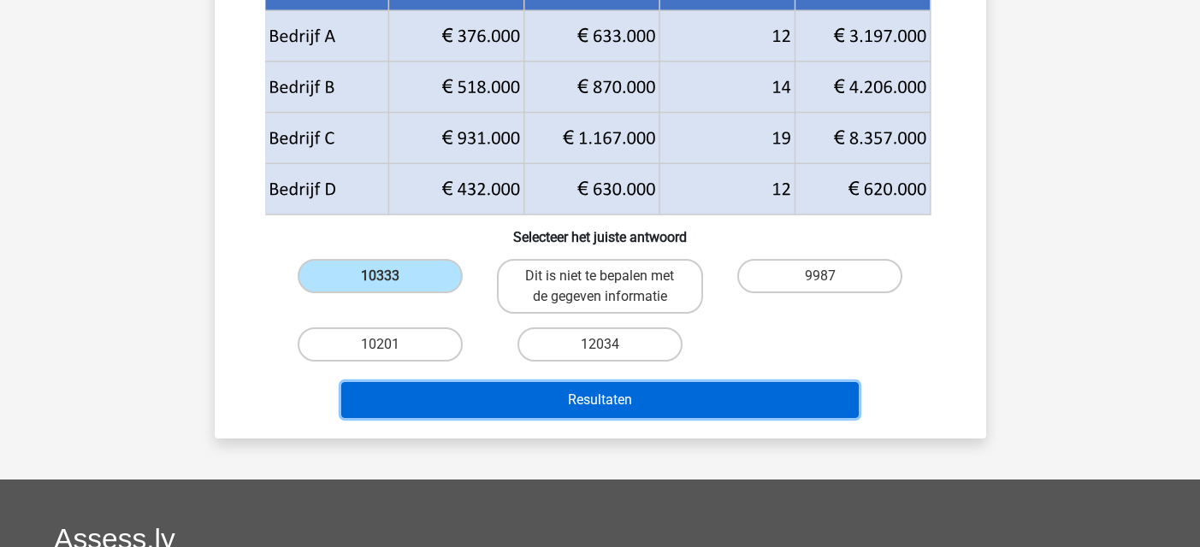
click at [582, 399] on button "Resultaten" at bounding box center [599, 400] width 517 height 36
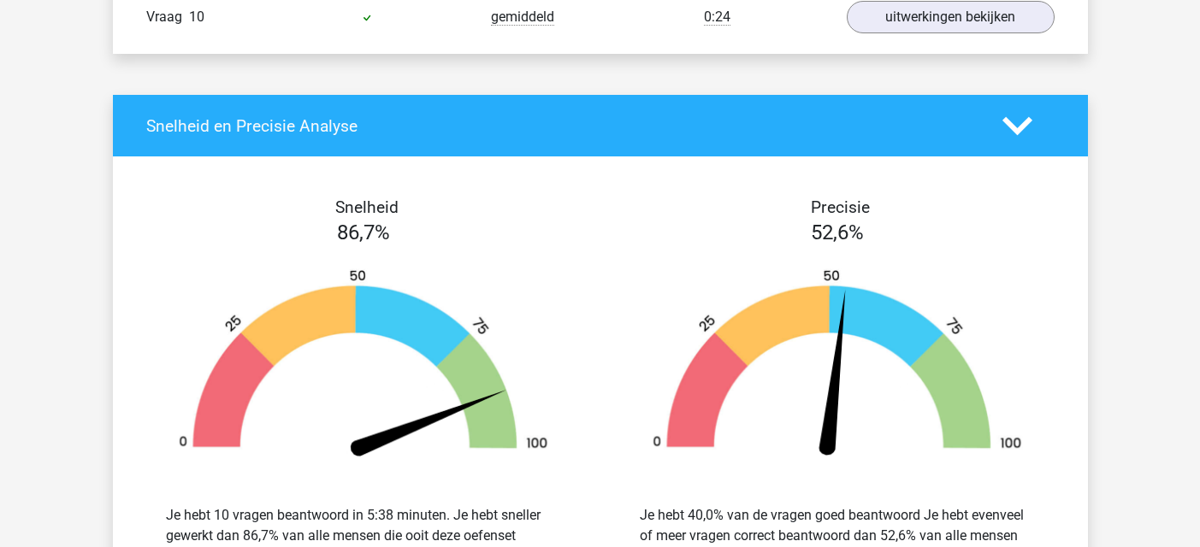
scroll to position [2138, 0]
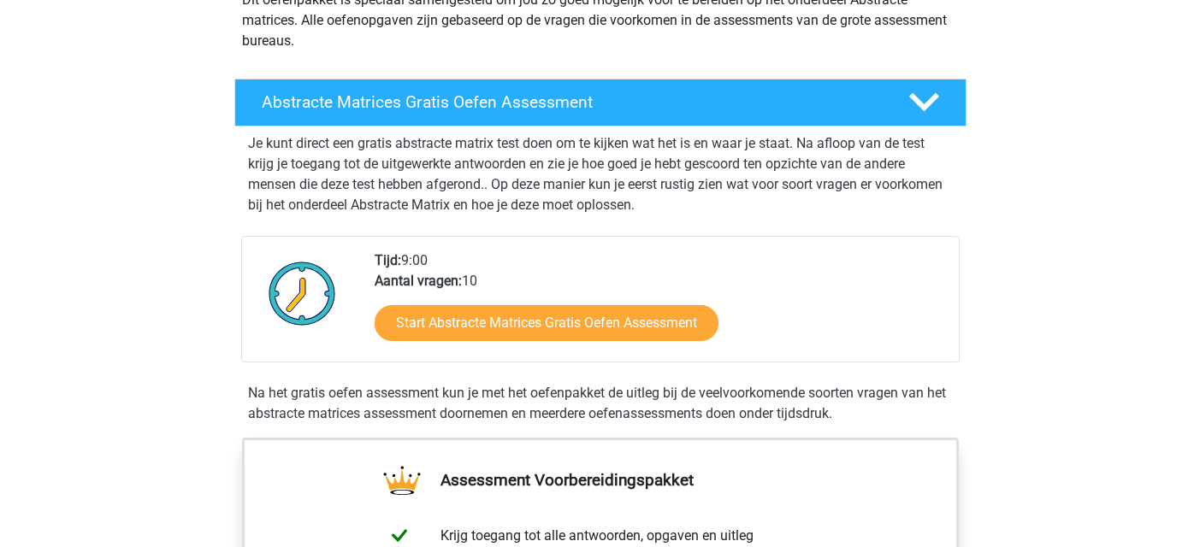
scroll to position [257, 0]
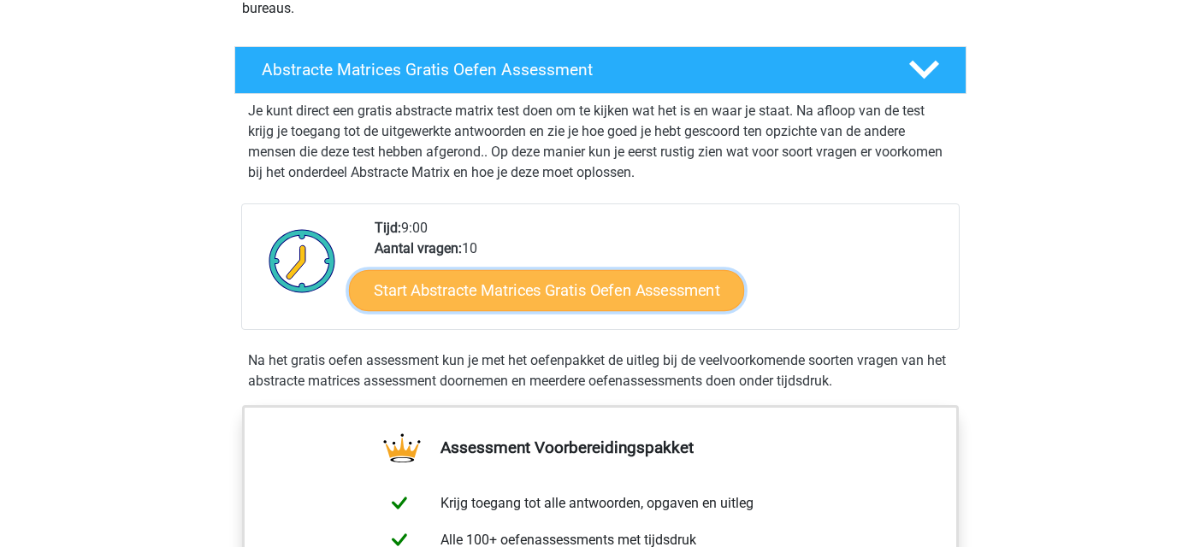
click at [570, 297] on link "Start Abstracte Matrices Gratis Oefen Assessment" at bounding box center [546, 289] width 395 height 41
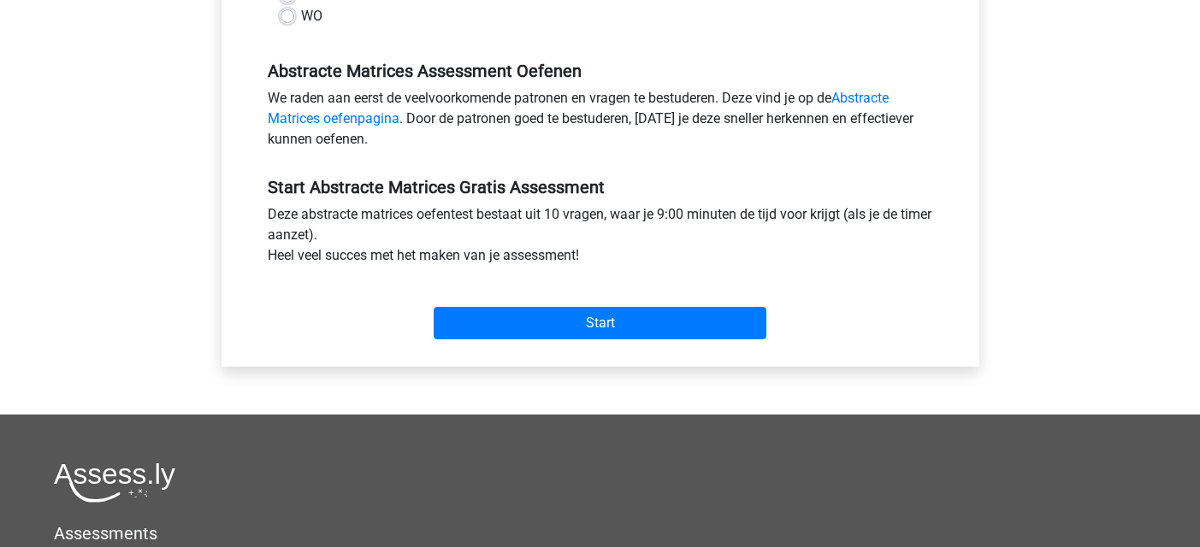
scroll to position [513, 0]
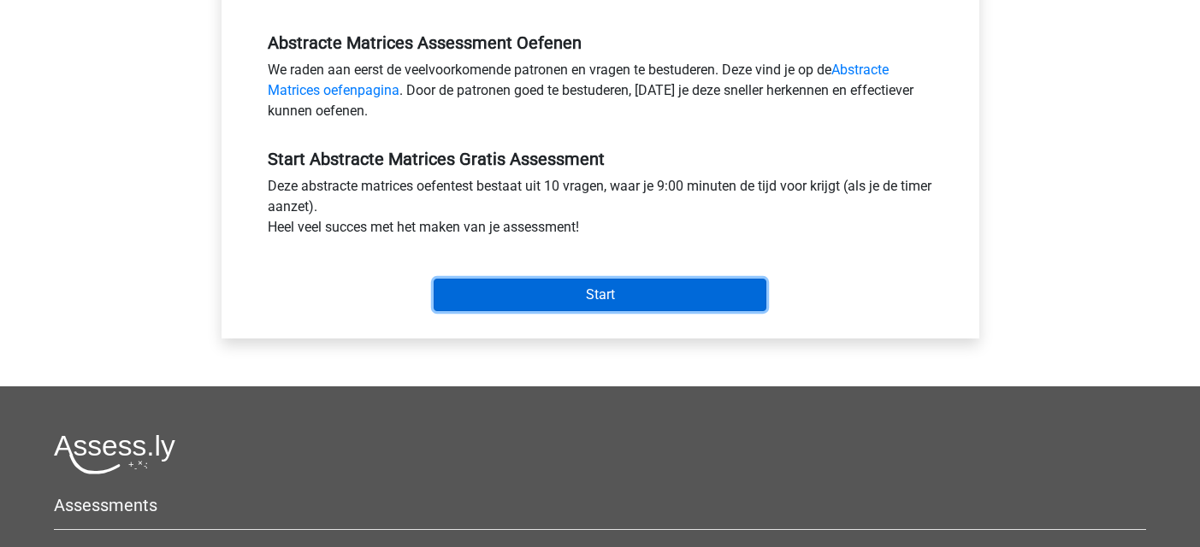
click at [576, 294] on input "Start" at bounding box center [600, 295] width 333 height 32
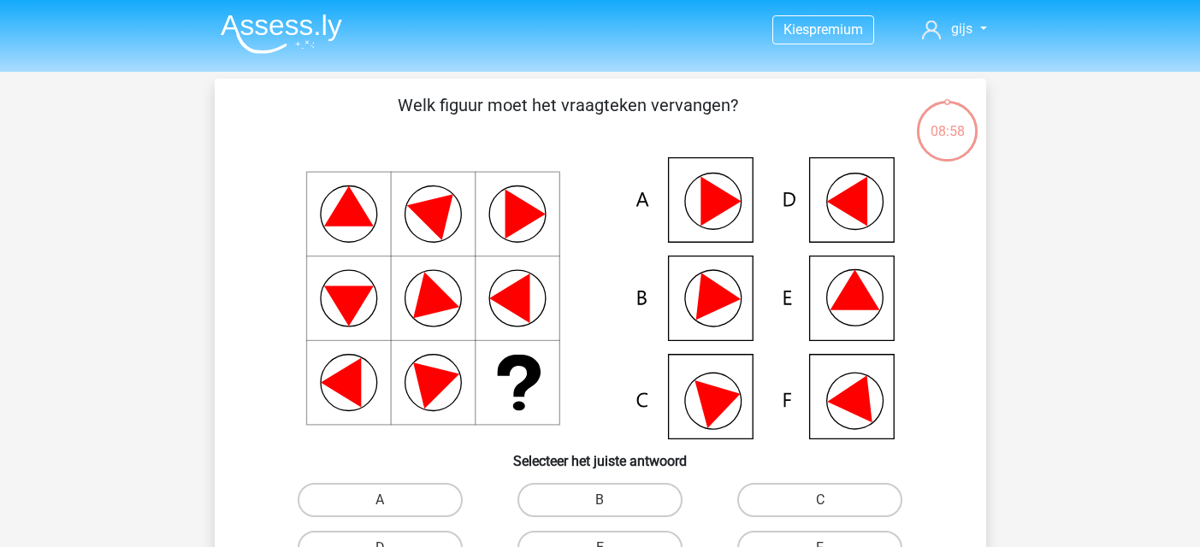
scroll to position [86, 0]
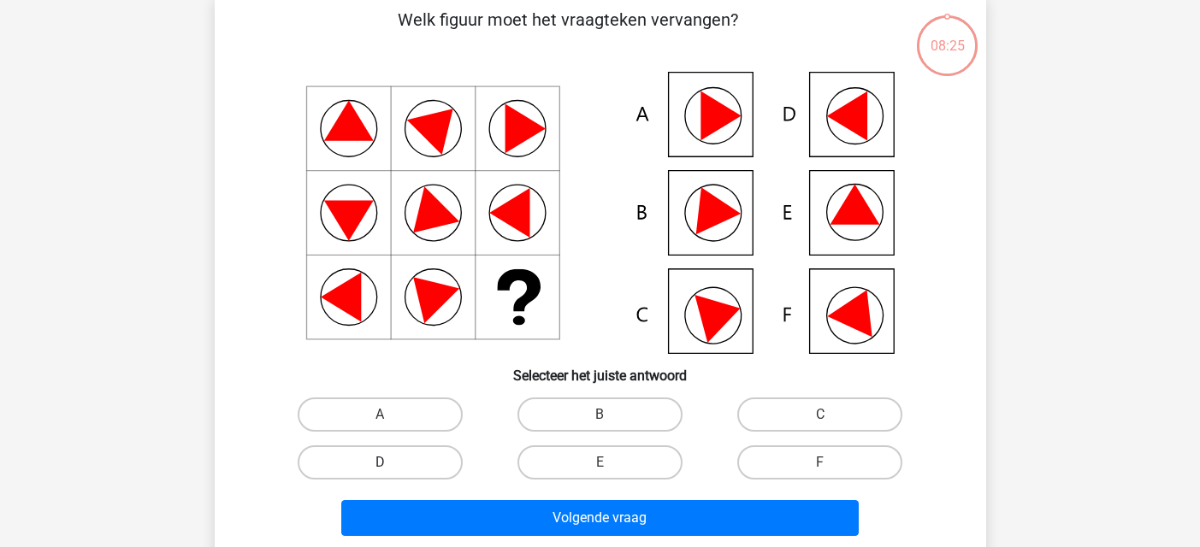
click at [416, 468] on label "D" at bounding box center [380, 463] width 165 height 34
click at [391, 468] on input "D" at bounding box center [385, 468] width 11 height 11
radio input "true"
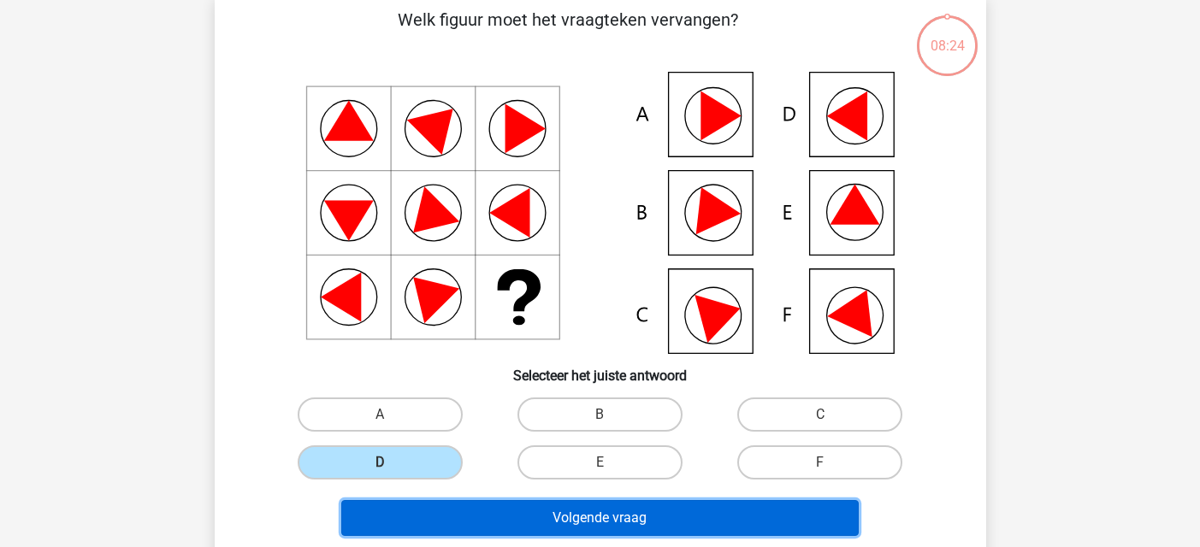
click at [458, 523] on button "Volgende vraag" at bounding box center [599, 518] width 517 height 36
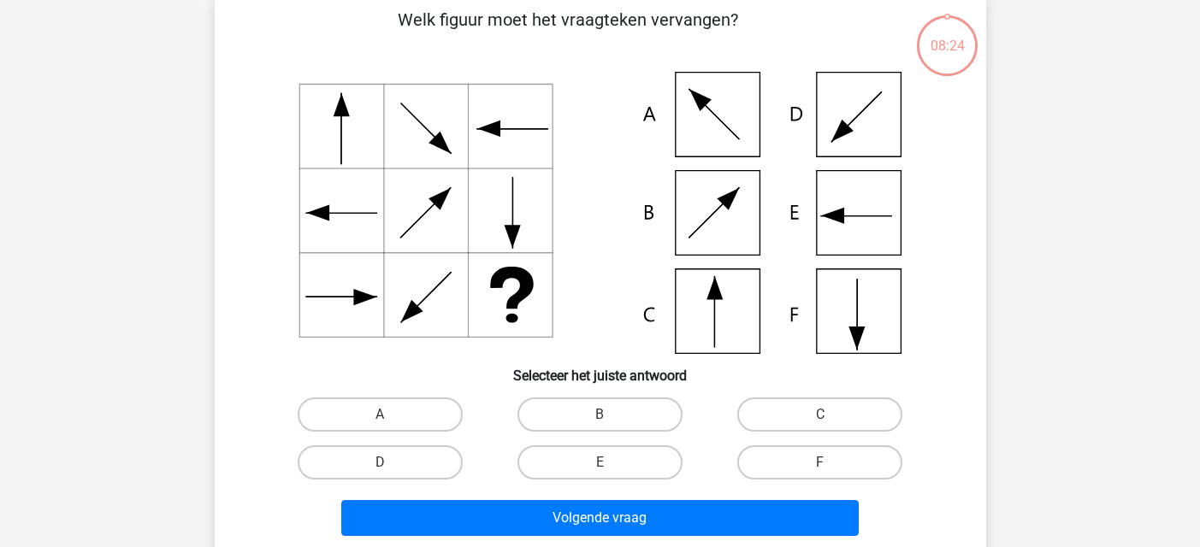
scroll to position [79, 0]
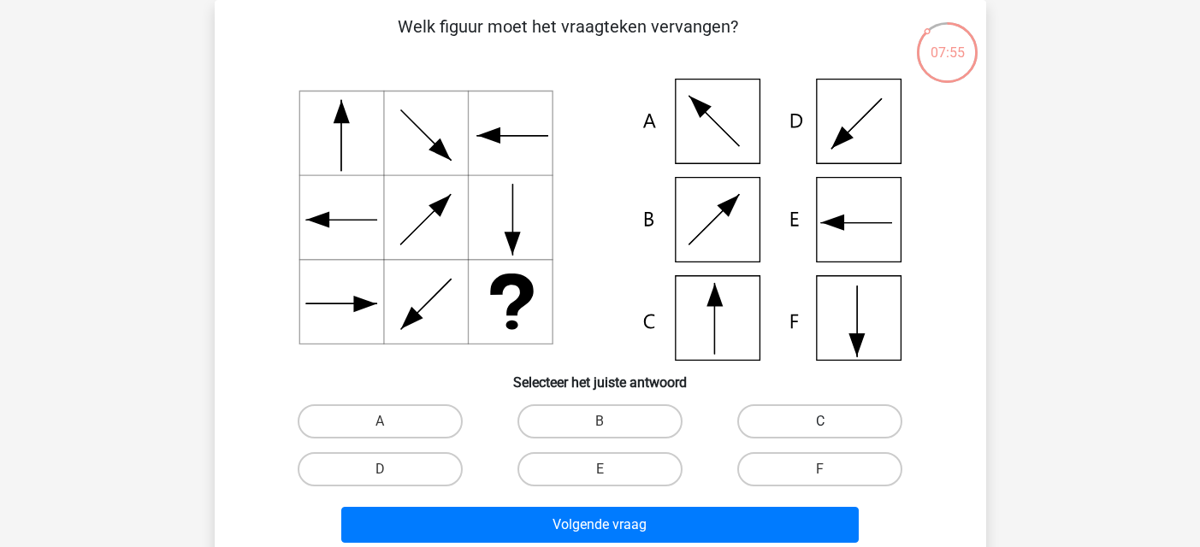
click at [822, 417] on label "C" at bounding box center [819, 422] width 165 height 34
click at [822, 422] on input "C" at bounding box center [825, 427] width 11 height 11
radio input "true"
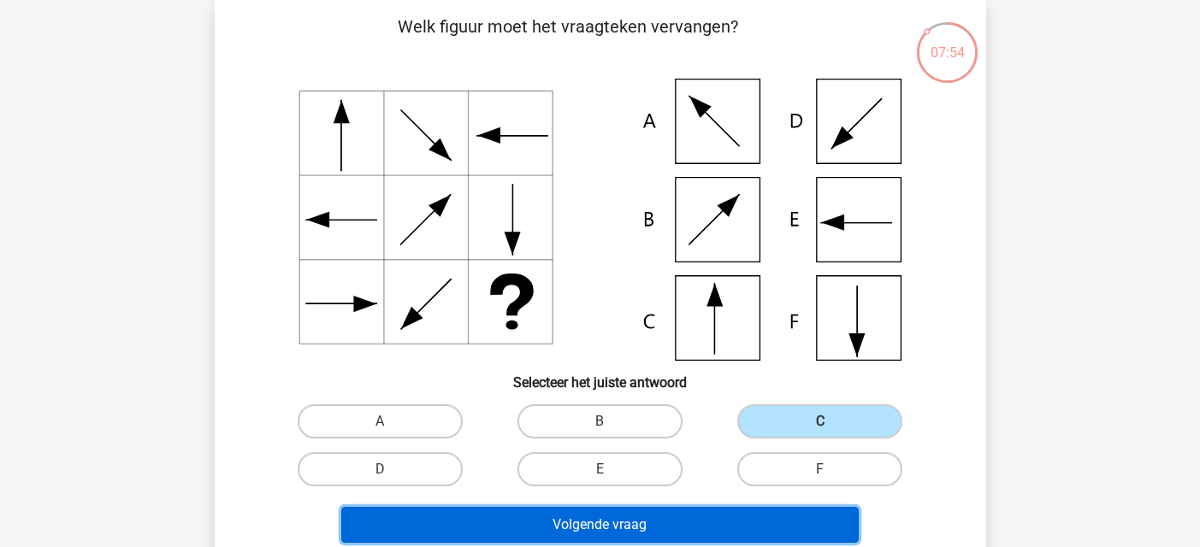
click at [748, 518] on button "Volgende vraag" at bounding box center [599, 525] width 517 height 36
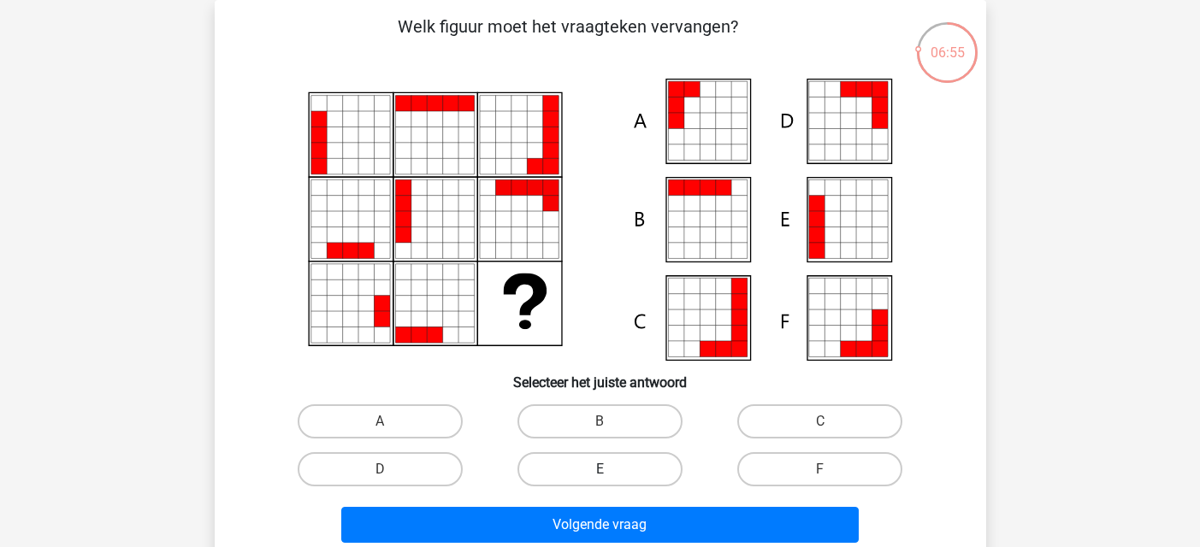
click at [570, 476] on label "E" at bounding box center [599, 469] width 165 height 34
click at [600, 476] on input "E" at bounding box center [605, 475] width 11 height 11
radio input "true"
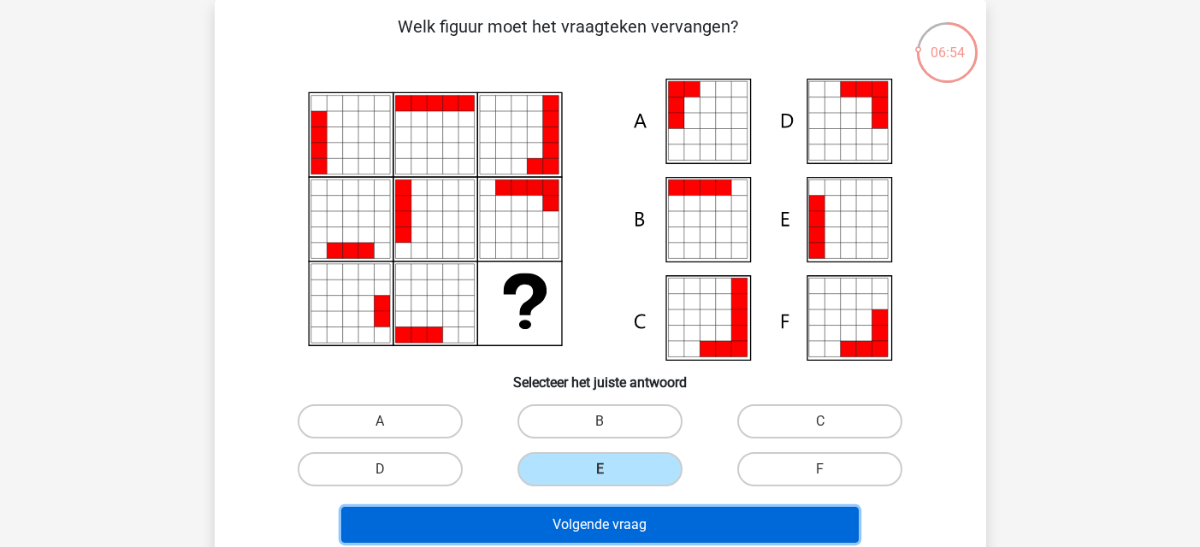
click at [588, 529] on button "Volgende vraag" at bounding box center [599, 525] width 517 height 36
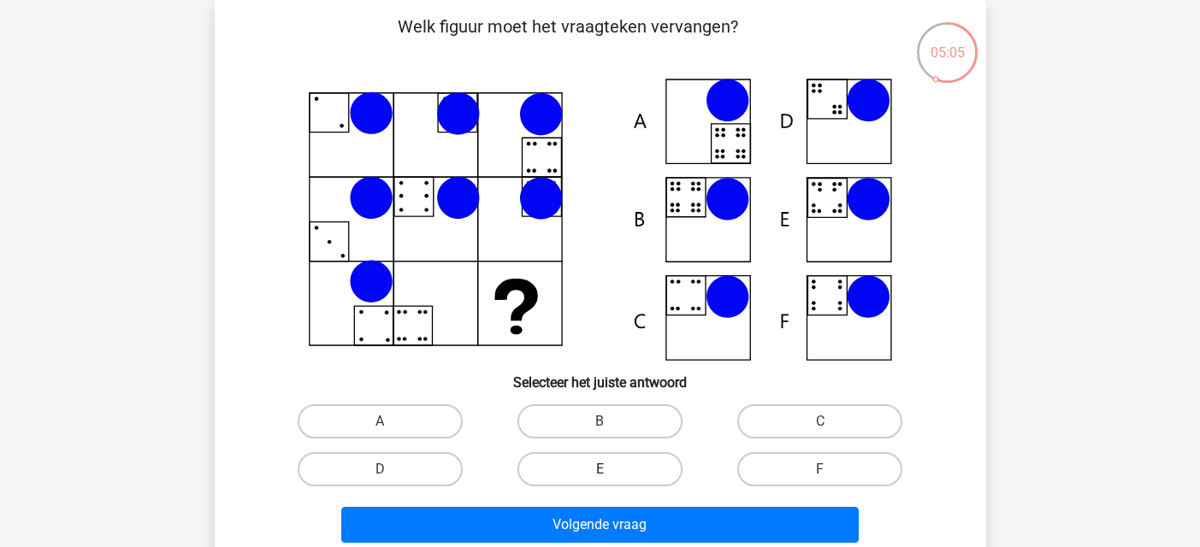
click at [627, 485] on label "E" at bounding box center [599, 469] width 165 height 34
click at [611, 481] on input "E" at bounding box center [605, 475] width 11 height 11
radio input "true"
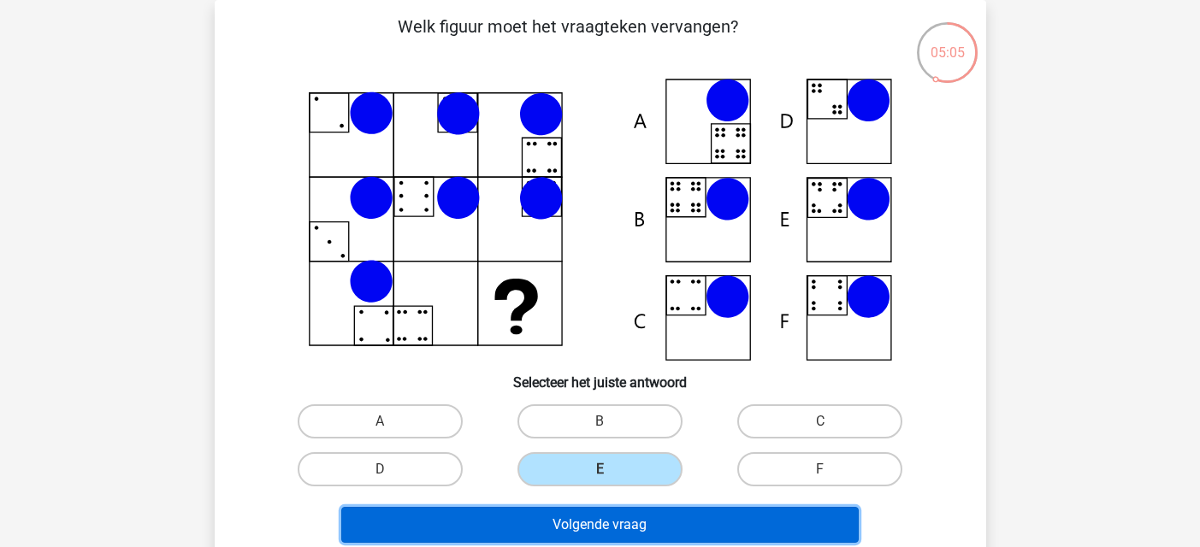
click at [618, 519] on button "Volgende vraag" at bounding box center [599, 525] width 517 height 36
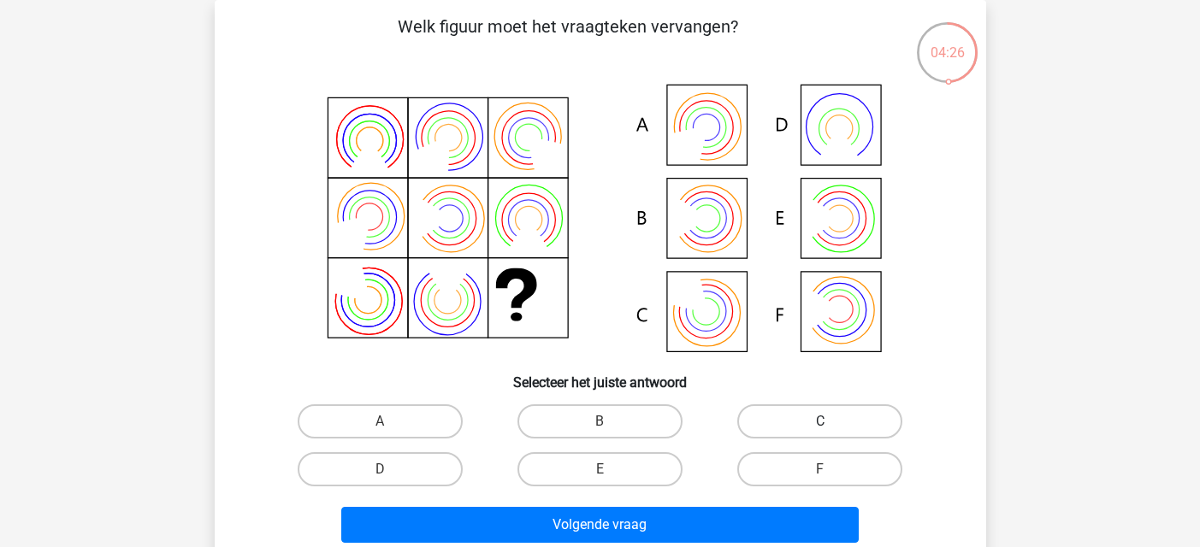
click at [795, 427] on label "C" at bounding box center [819, 422] width 165 height 34
click at [820, 427] on input "C" at bounding box center [825, 427] width 11 height 11
radio input "true"
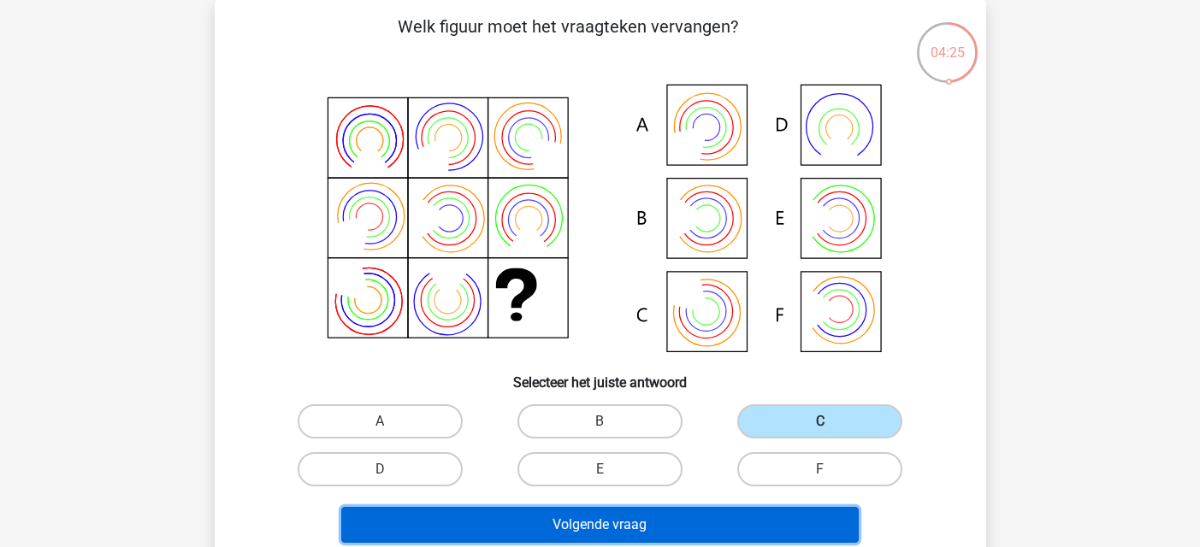
click at [693, 534] on button "Volgende vraag" at bounding box center [599, 525] width 517 height 36
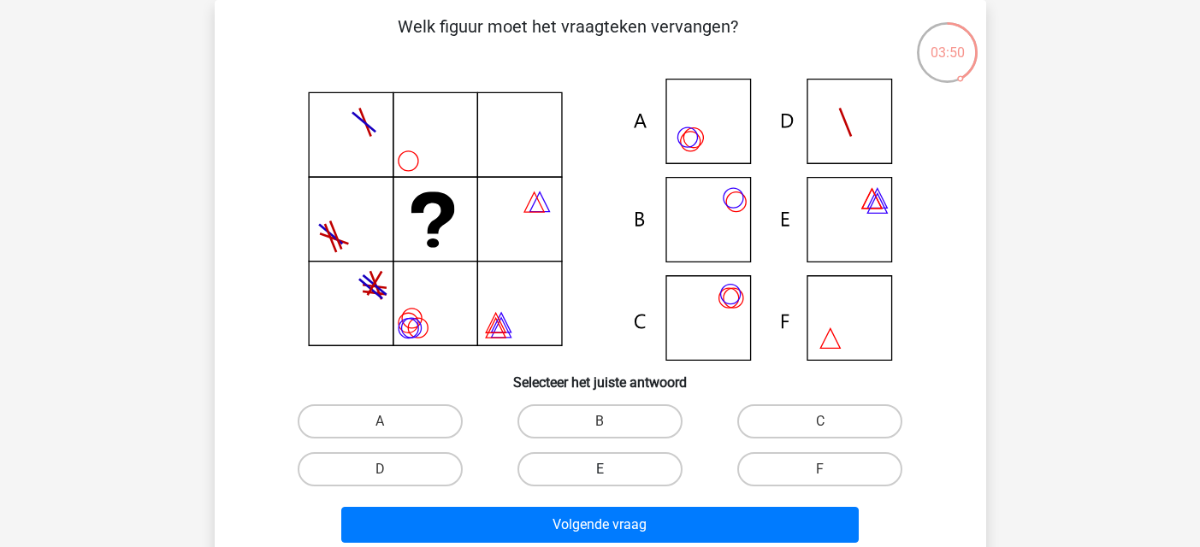
click at [579, 476] on label "E" at bounding box center [599, 469] width 165 height 34
click at [600, 476] on input "E" at bounding box center [605, 475] width 11 height 11
radio input "true"
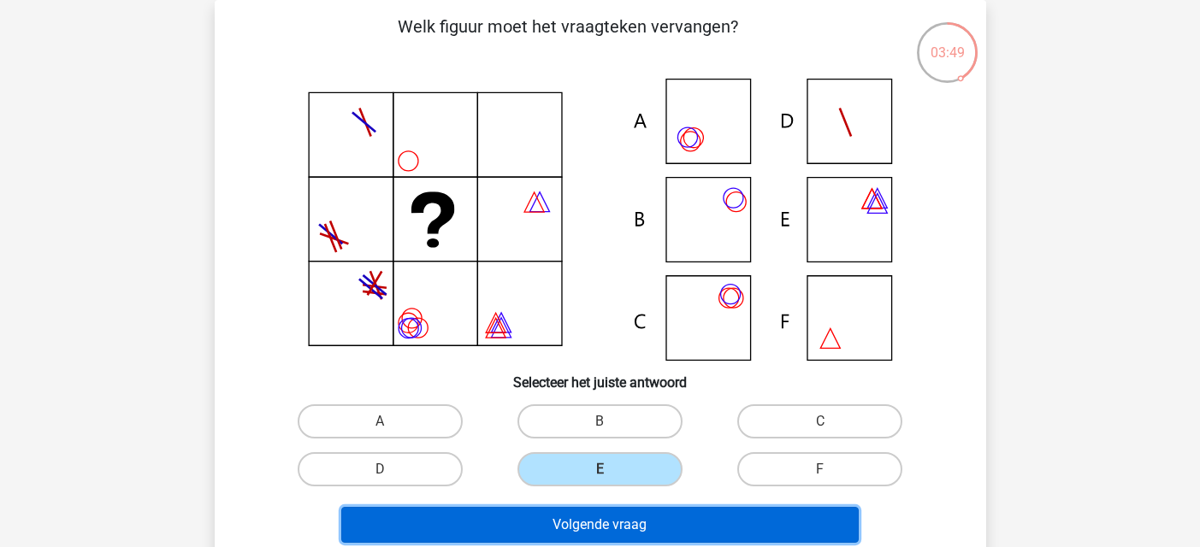
click at [579, 517] on button "Volgende vraag" at bounding box center [599, 525] width 517 height 36
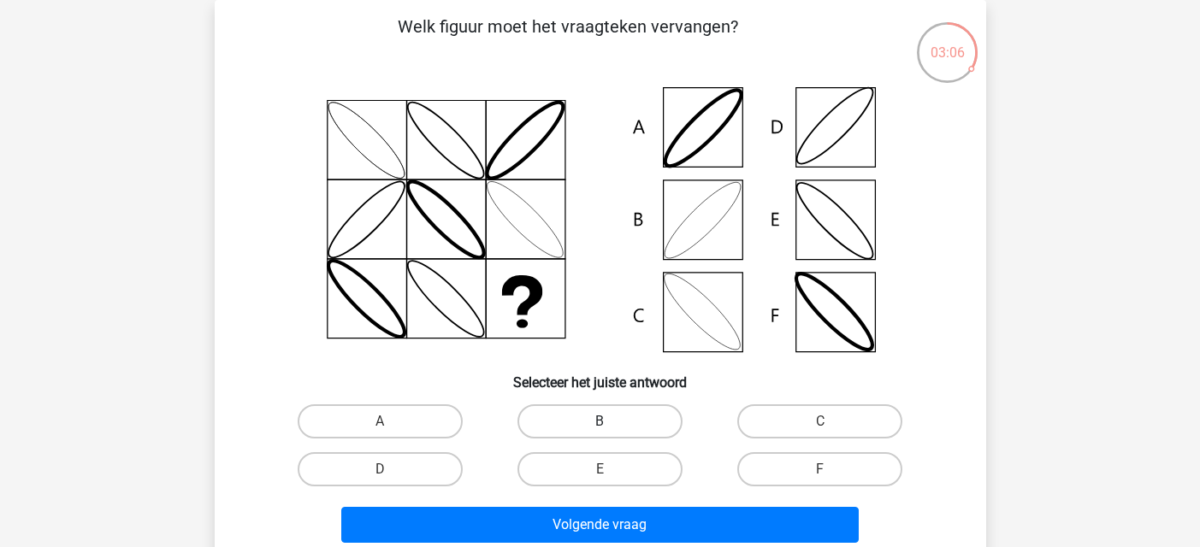
click at [649, 429] on label "B" at bounding box center [599, 422] width 165 height 34
click at [611, 429] on input "B" at bounding box center [605, 427] width 11 height 11
radio input "true"
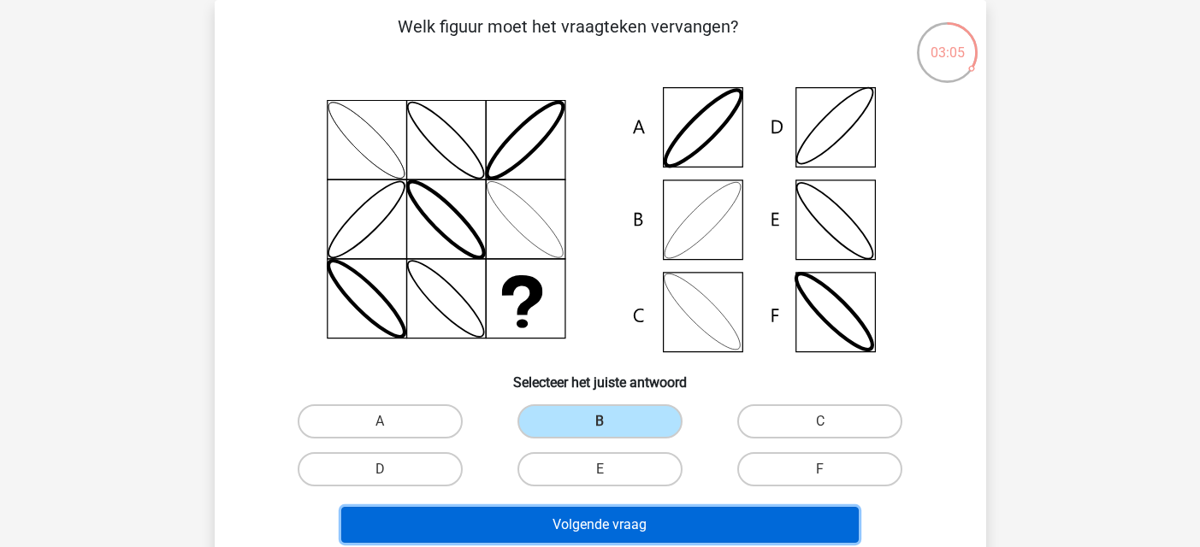
click at [622, 522] on button "Volgende vraag" at bounding box center [599, 525] width 517 height 36
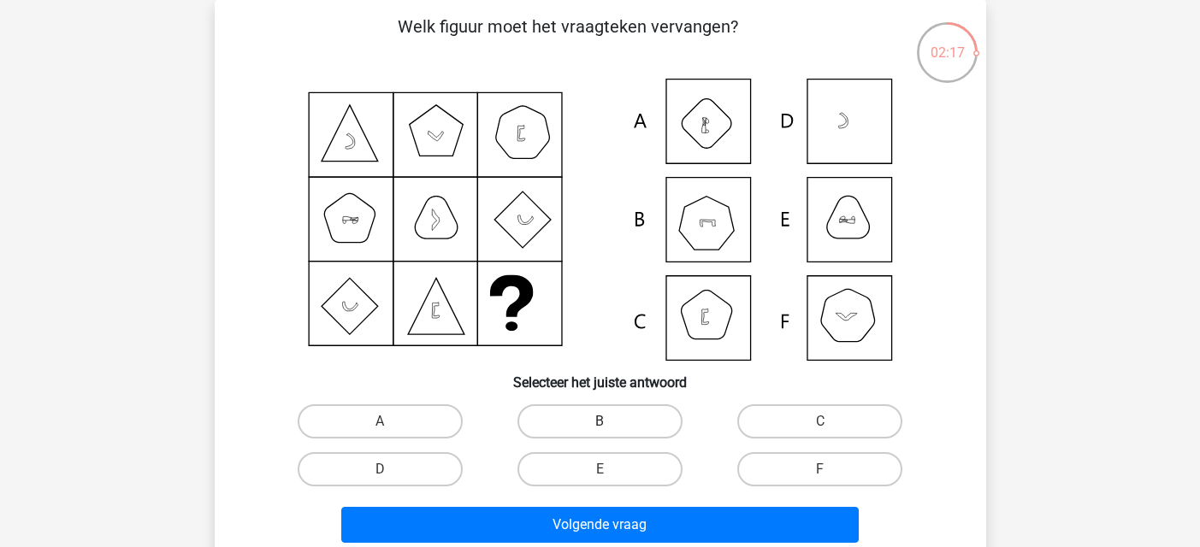
click at [623, 419] on label "B" at bounding box center [599, 422] width 165 height 34
click at [611, 422] on input "B" at bounding box center [605, 427] width 11 height 11
radio input "true"
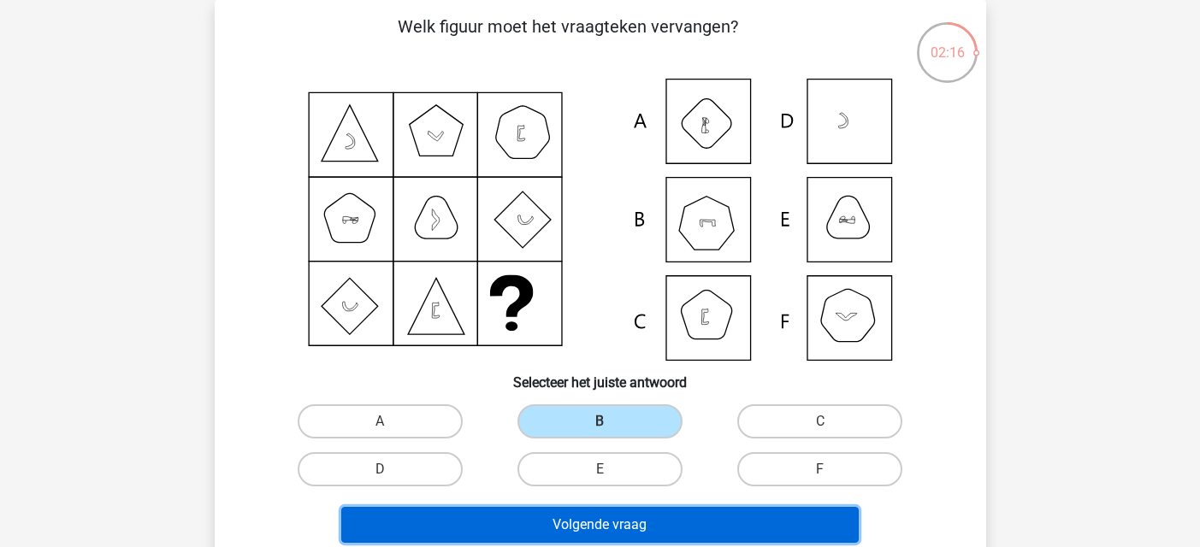
click at [647, 519] on button "Volgende vraag" at bounding box center [599, 525] width 517 height 36
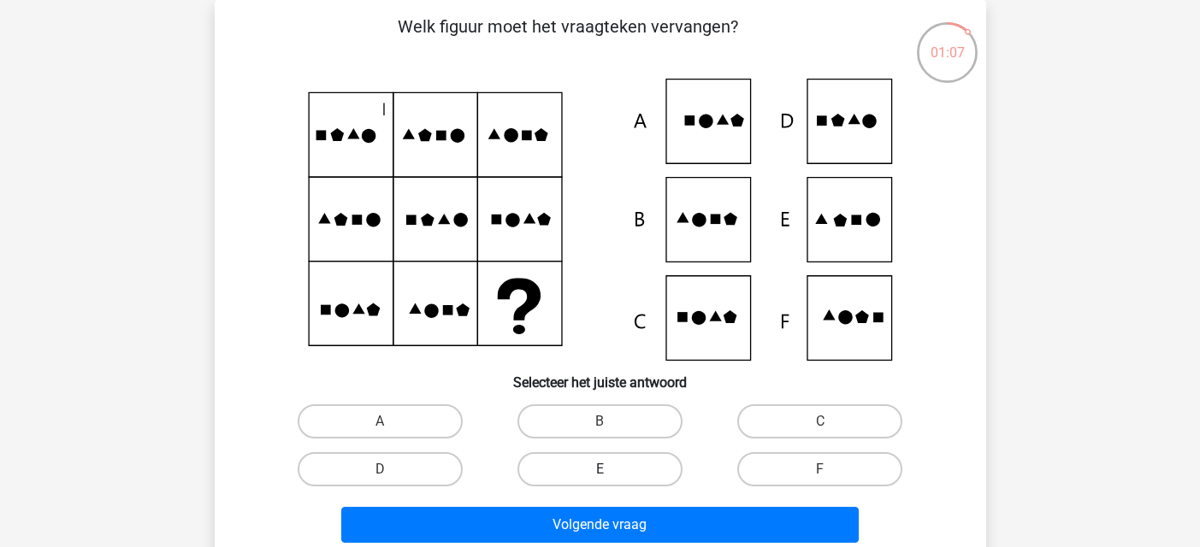
click at [666, 469] on label "E" at bounding box center [599, 469] width 165 height 34
click at [611, 470] on input "E" at bounding box center [605, 475] width 11 height 11
radio input "true"
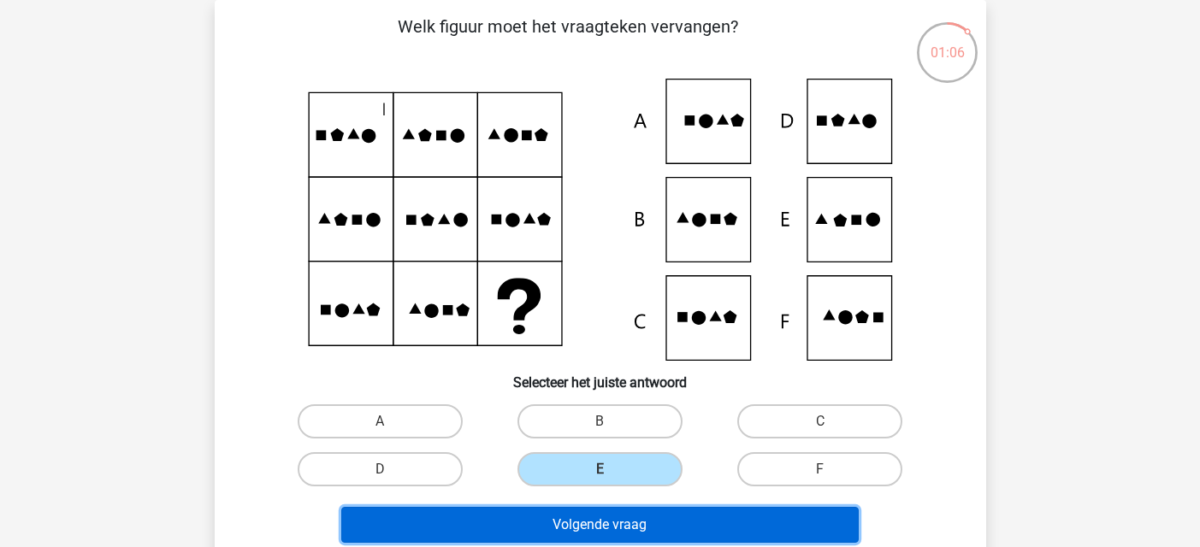
click at [664, 526] on button "Volgende vraag" at bounding box center [599, 525] width 517 height 36
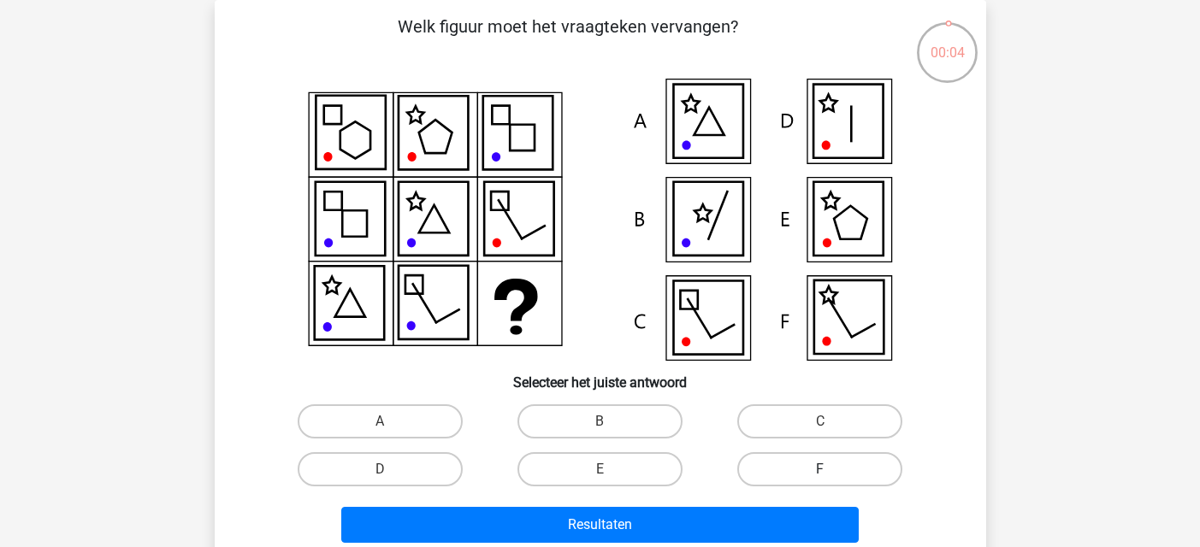
drag, startPoint x: 823, startPoint y: 470, endPoint x: 826, endPoint y: 486, distance: 16.6
click at [824, 474] on input "F" at bounding box center [825, 475] width 11 height 11
radio input "true"
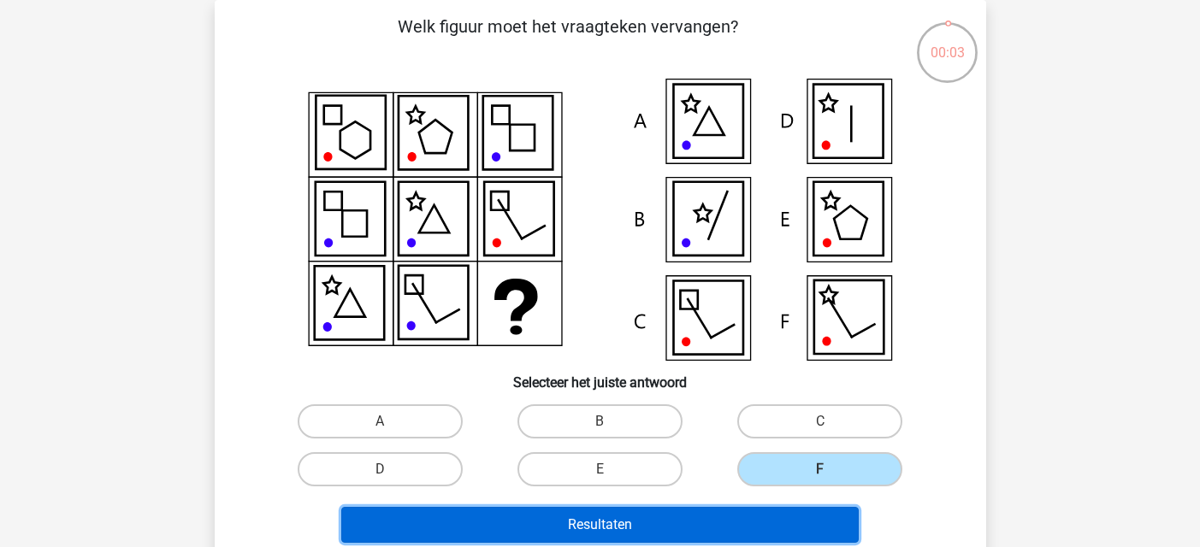
click at [819, 516] on button "Resultaten" at bounding box center [599, 525] width 517 height 36
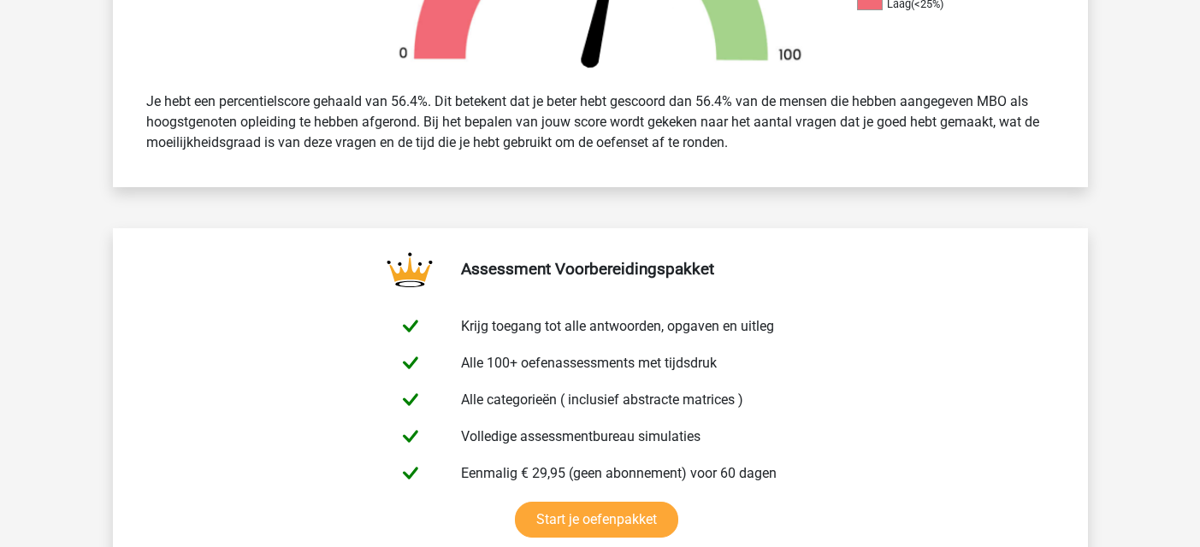
scroll to position [684, 0]
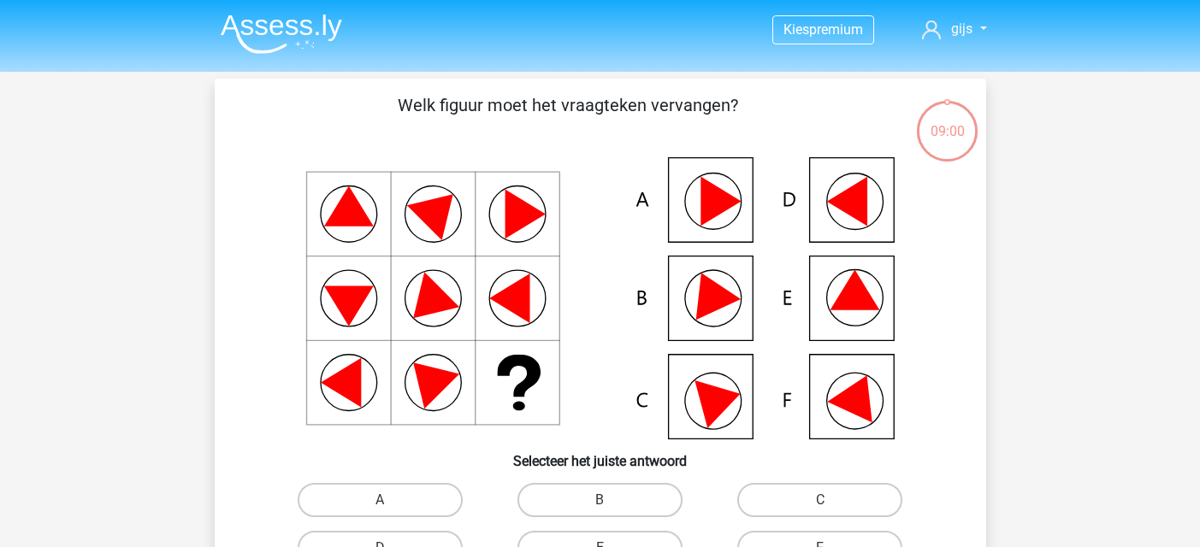
scroll to position [79, 0]
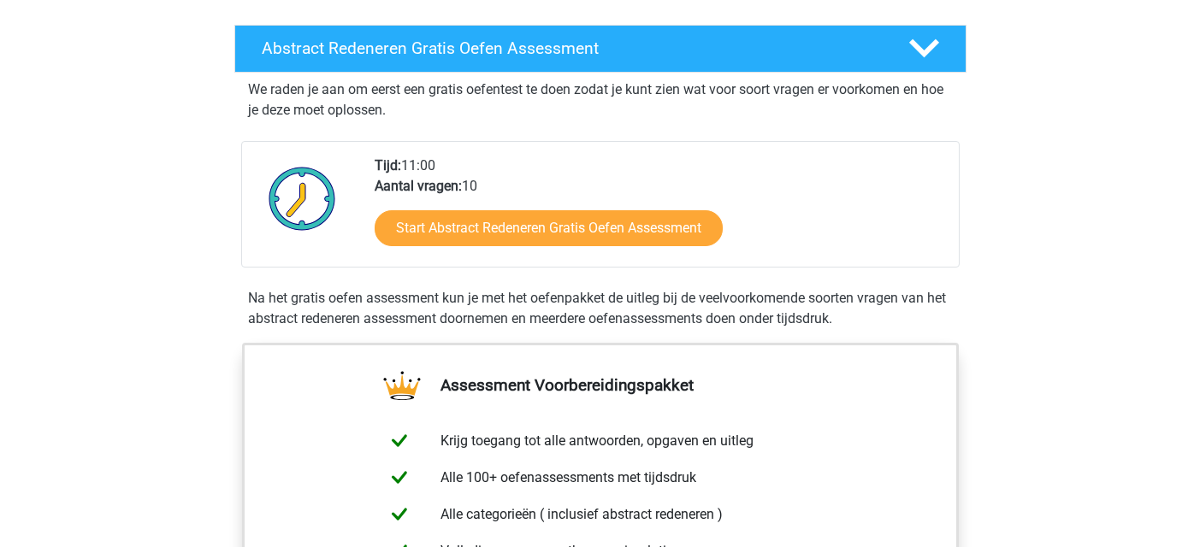
scroll to position [342, 0]
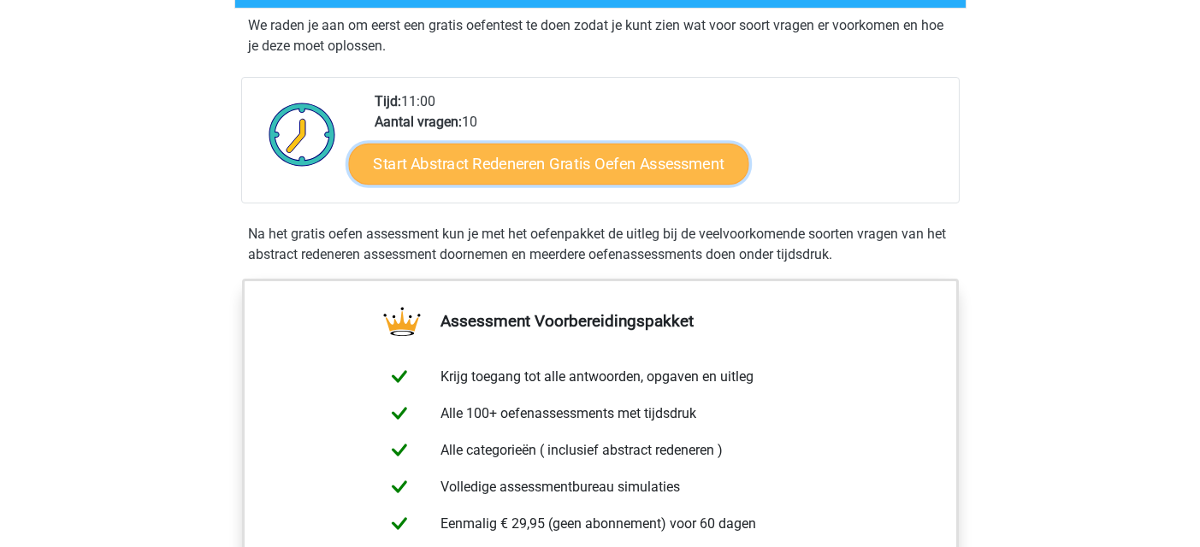
click at [524, 168] on link "Start Abstract Redeneren Gratis Oefen Assessment" at bounding box center [548, 163] width 400 height 41
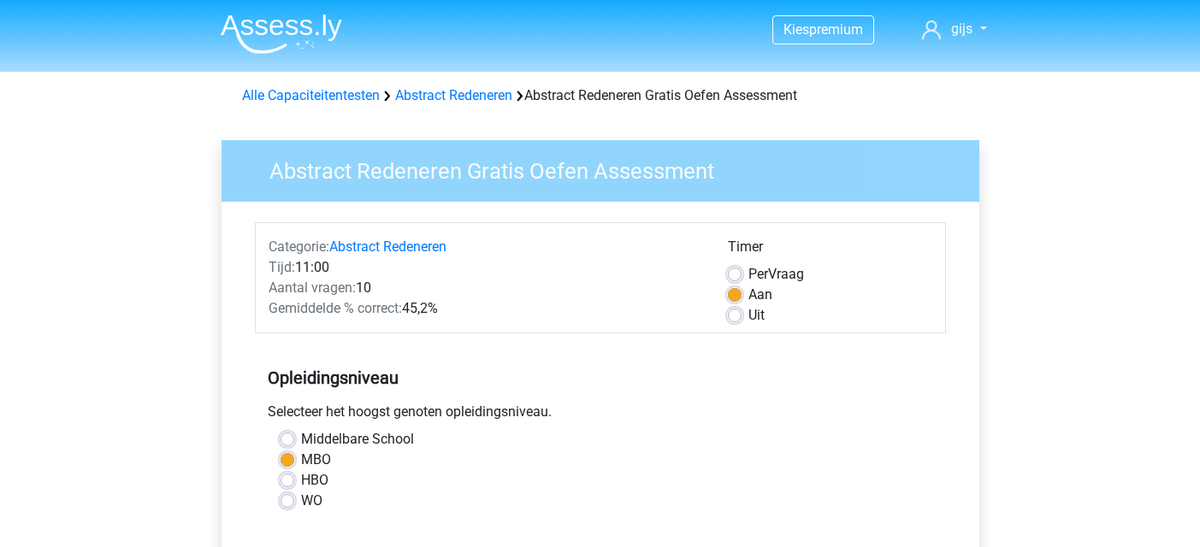
click at [305, 480] on label "HBO" at bounding box center [314, 480] width 27 height 21
click at [294, 480] on input "HBO" at bounding box center [288, 478] width 14 height 17
radio input "true"
click at [305, 480] on label "HBO" at bounding box center [314, 480] width 27 height 21
click at [294, 480] on input "HBO" at bounding box center [288, 478] width 14 height 17
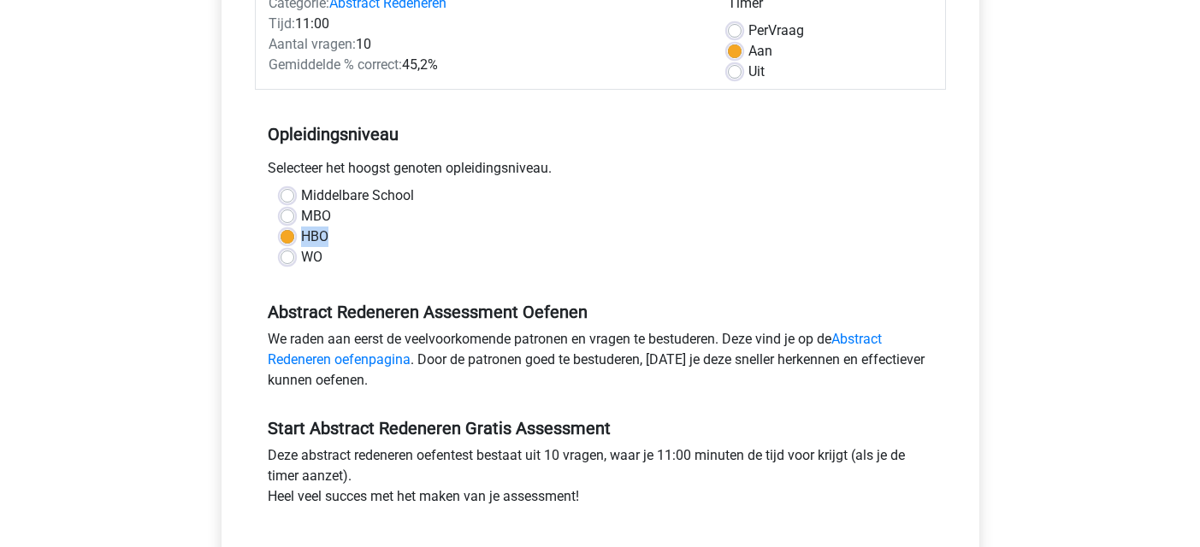
scroll to position [342, 0]
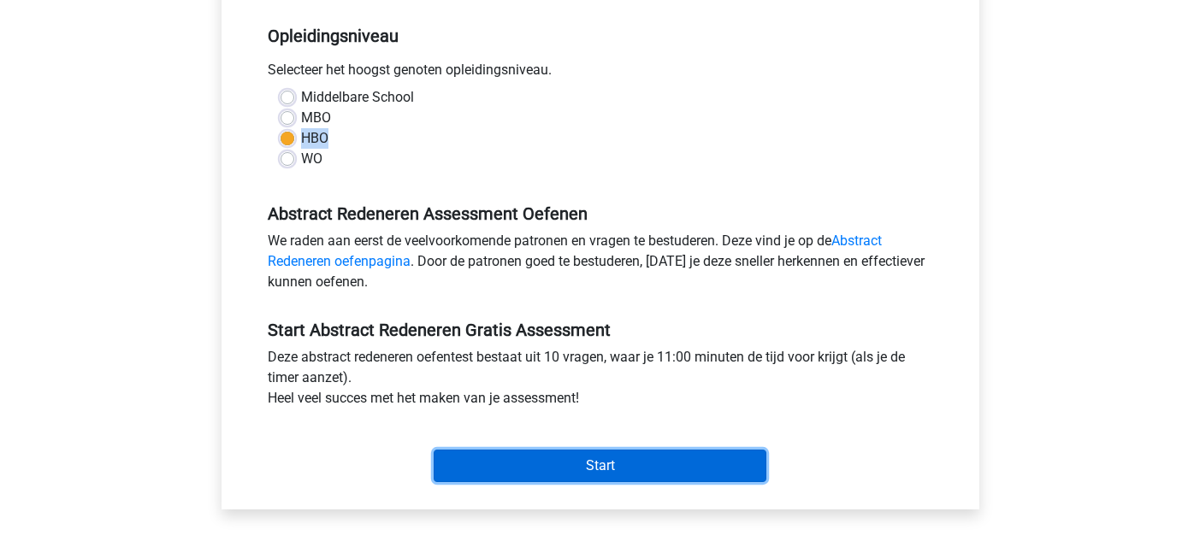
click at [639, 473] on input "Start" at bounding box center [600, 466] width 333 height 32
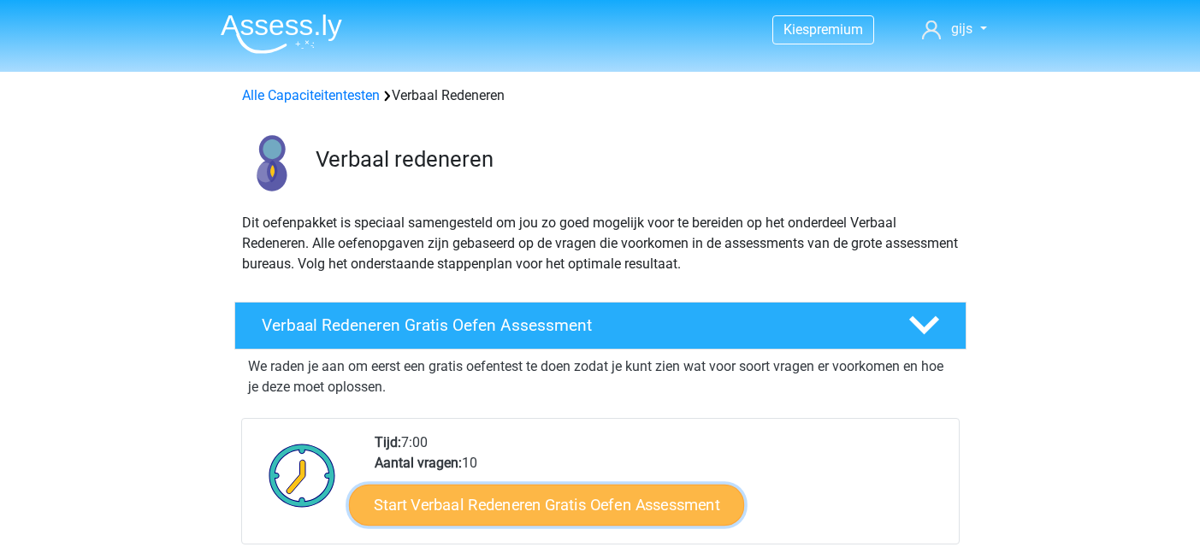
click at [440, 514] on link "Start Verbaal Redeneren Gratis Oefen Assessment" at bounding box center [546, 505] width 395 height 41
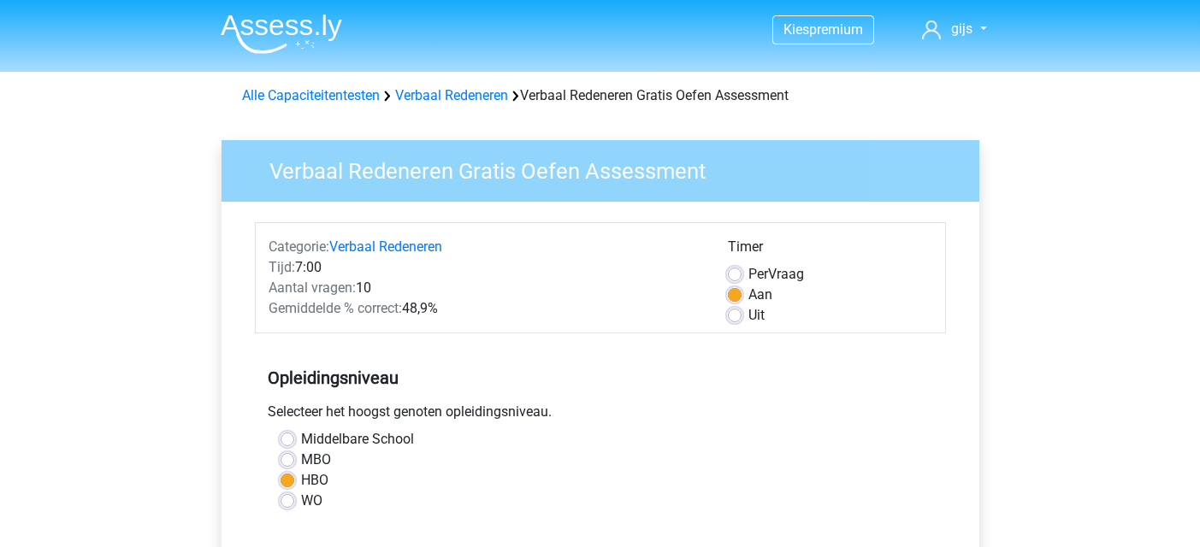
click at [315, 458] on label "MBO" at bounding box center [316, 460] width 30 height 21
click at [294, 458] on input "MBO" at bounding box center [288, 458] width 14 height 17
radio input "true"
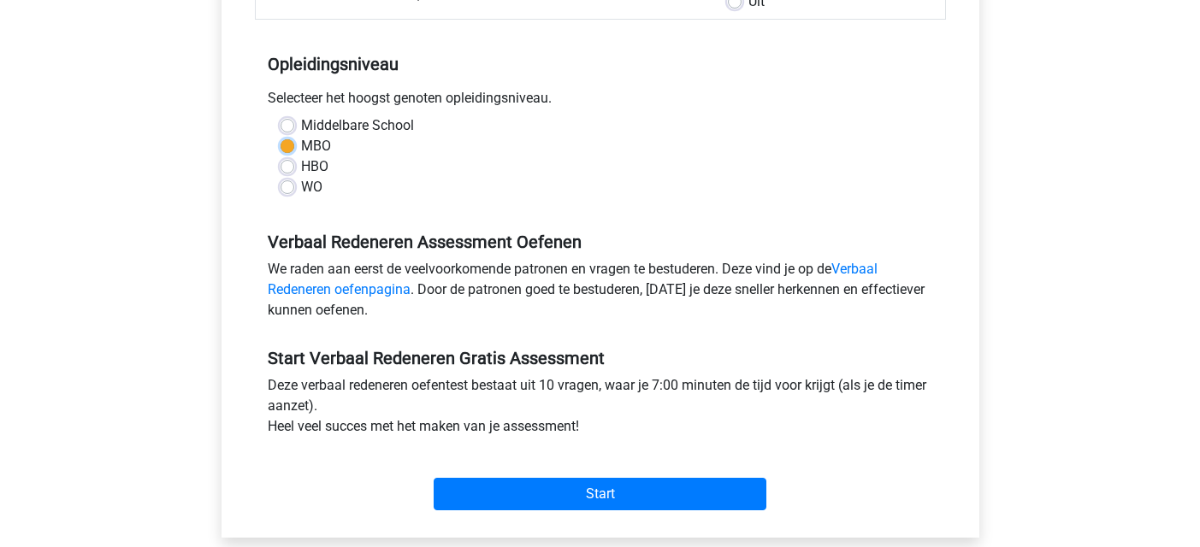
scroll to position [342, 0]
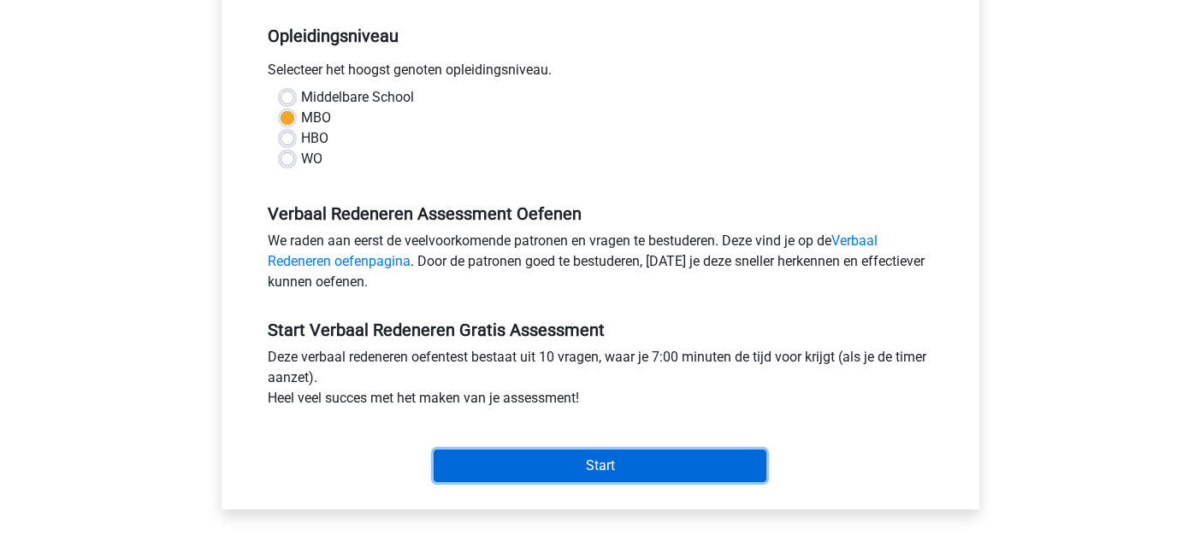
click at [565, 474] on input "Start" at bounding box center [600, 466] width 333 height 32
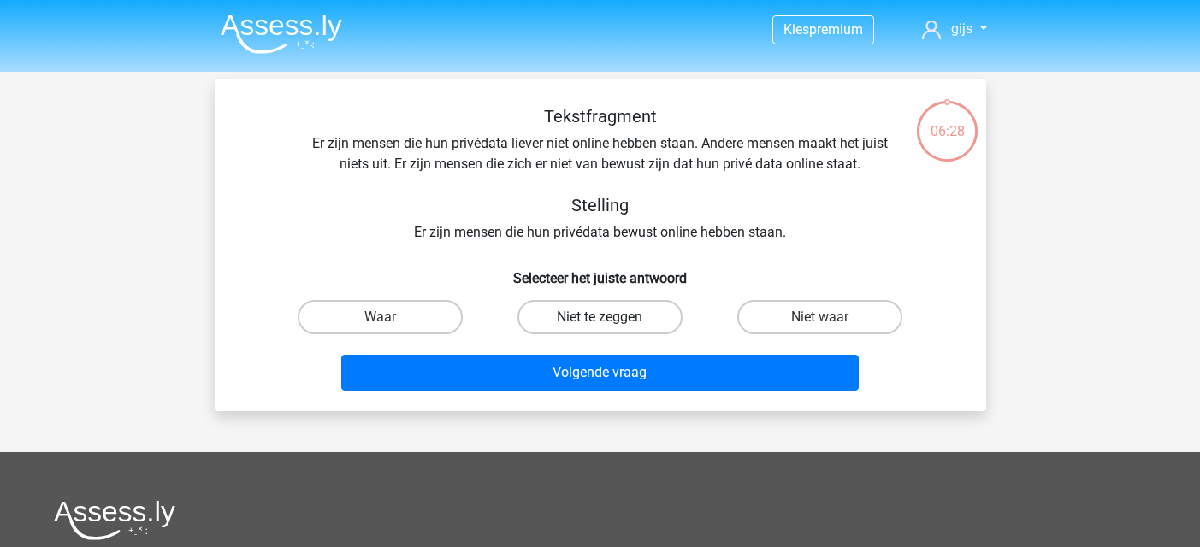
click at [602, 312] on label "Niet te zeggen" at bounding box center [599, 317] width 165 height 34
click at [602, 317] on input "Niet te zeggen" at bounding box center [605, 322] width 11 height 11
radio input "true"
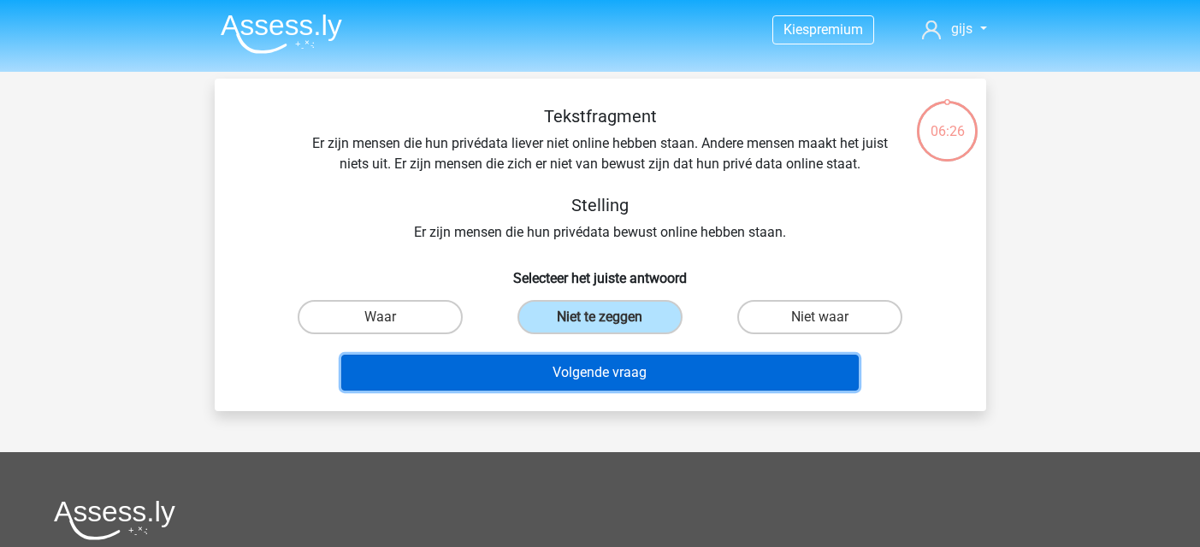
click at [581, 374] on button "Volgende vraag" at bounding box center [599, 373] width 517 height 36
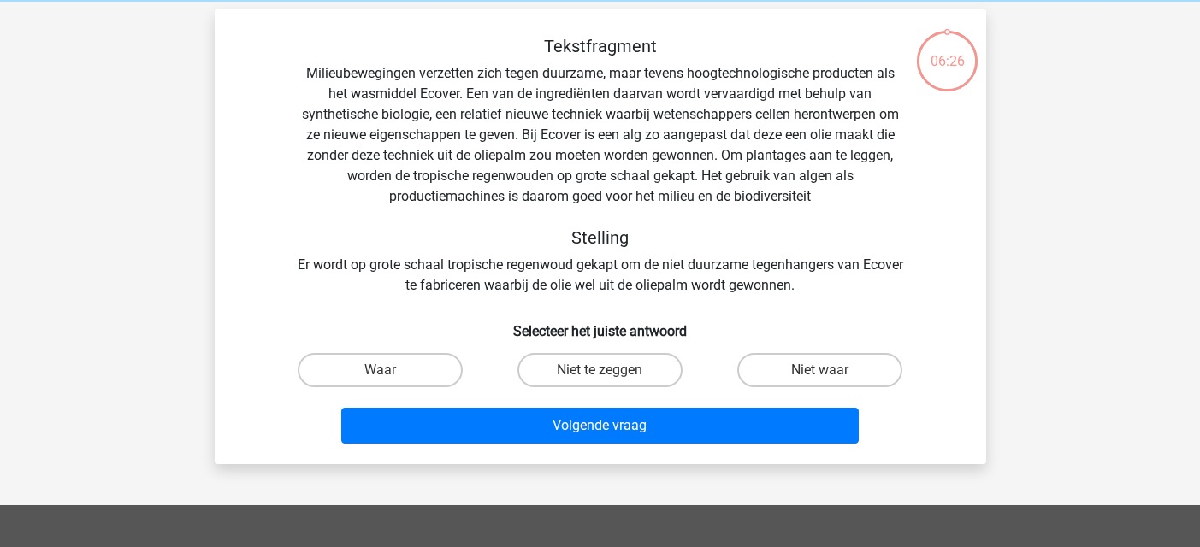
scroll to position [79, 0]
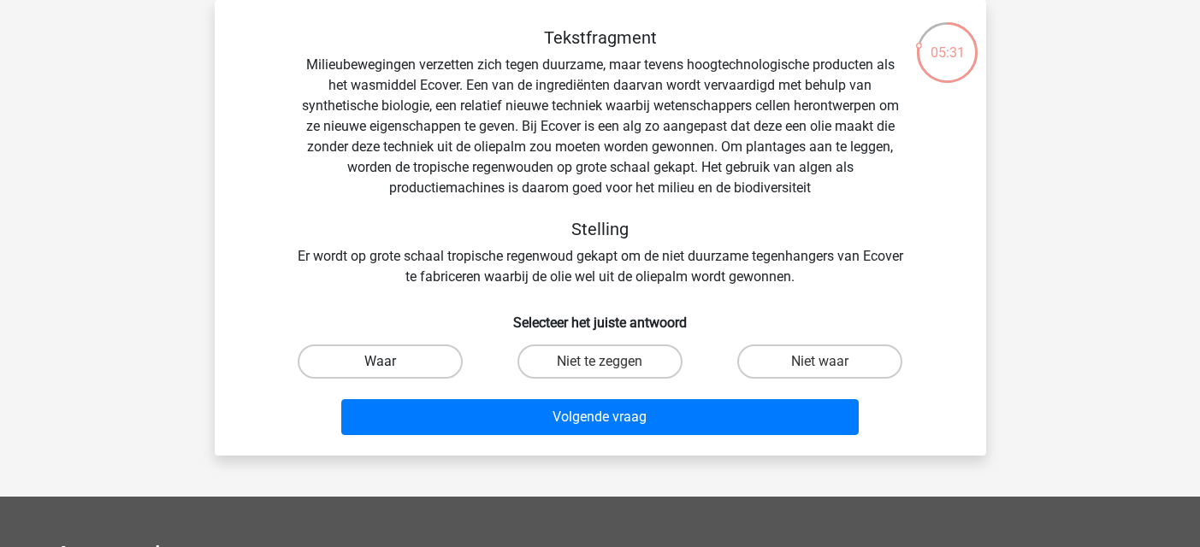
click at [411, 351] on label "Waar" at bounding box center [380, 362] width 165 height 34
click at [391, 362] on input "Waar" at bounding box center [385, 367] width 11 height 11
radio input "true"
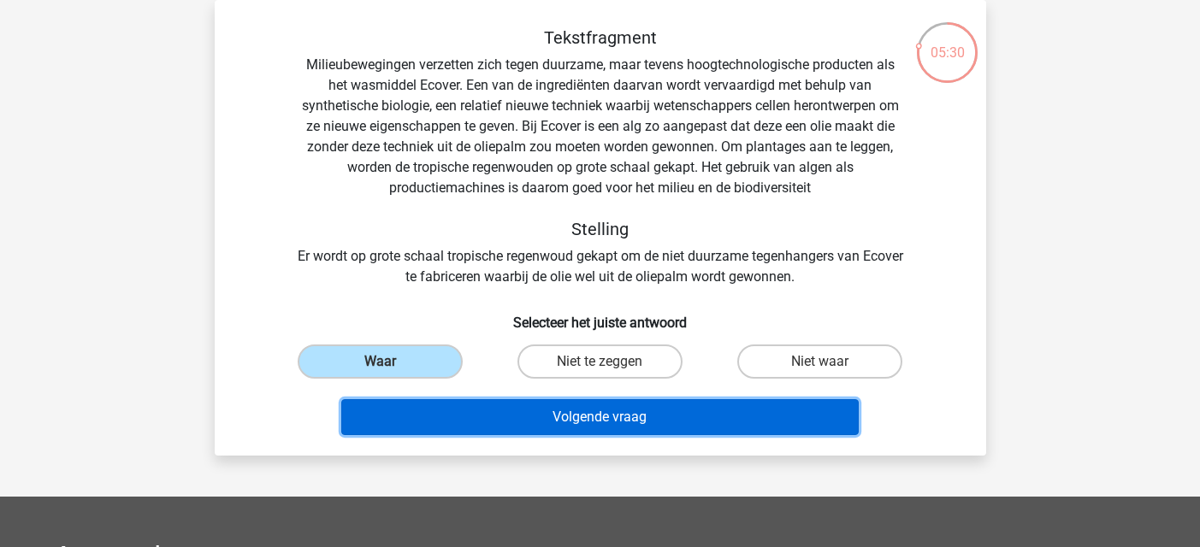
click at [487, 422] on button "Volgende vraag" at bounding box center [599, 417] width 517 height 36
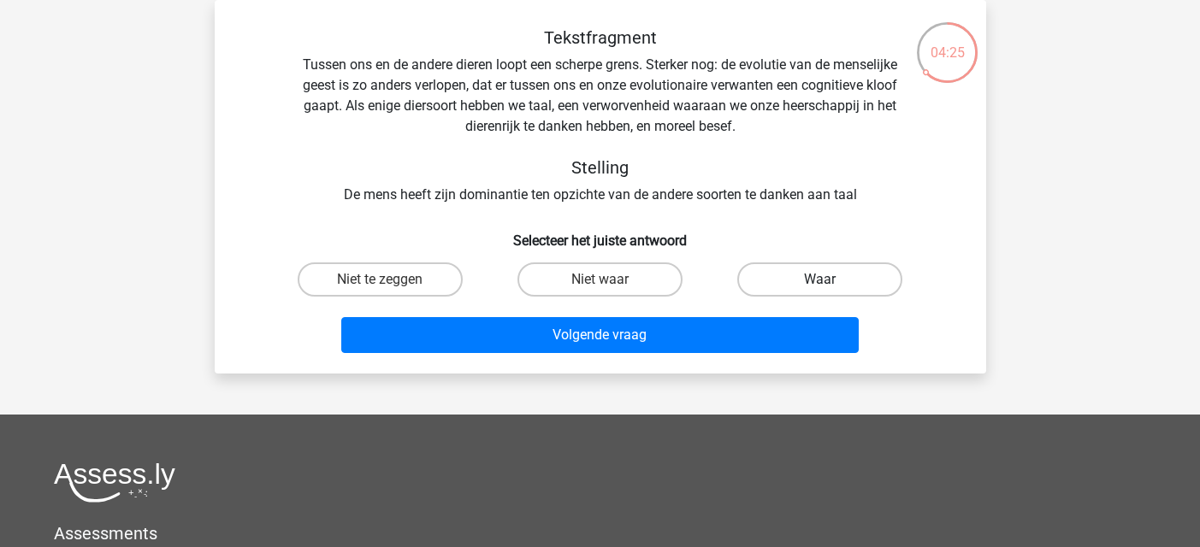
click at [788, 290] on label "Waar" at bounding box center [819, 280] width 165 height 34
click at [820, 290] on input "Waar" at bounding box center [825, 285] width 11 height 11
radio input "true"
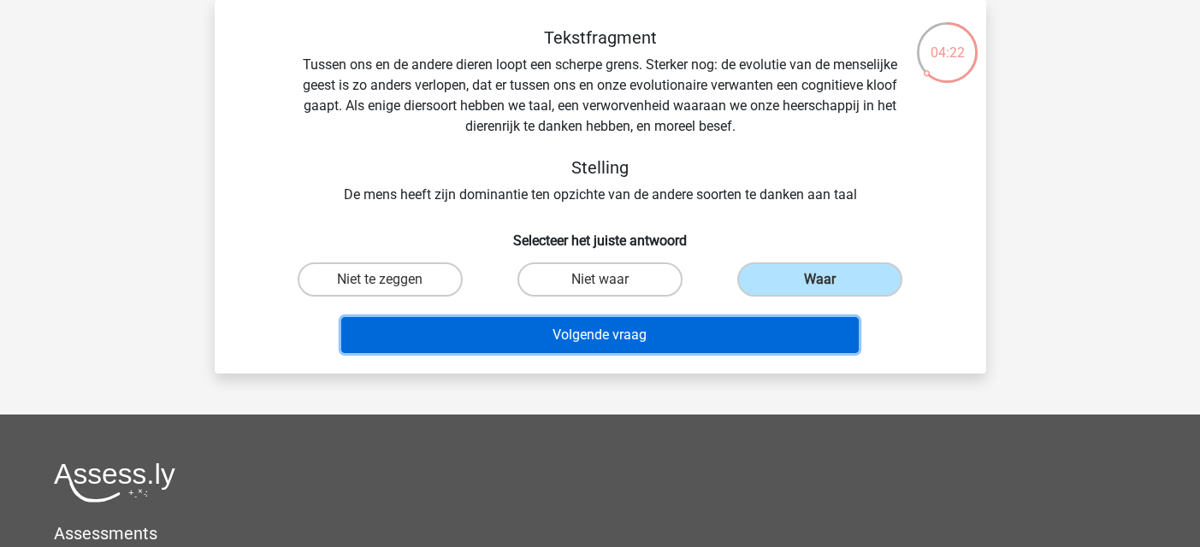
click at [682, 344] on button "Volgende vraag" at bounding box center [599, 335] width 517 height 36
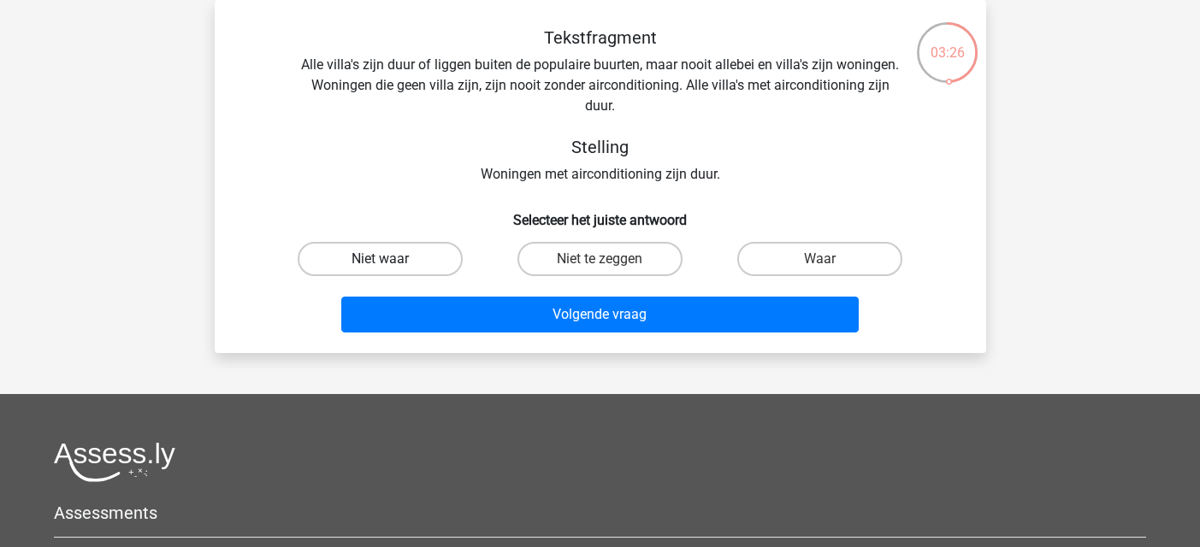
click at [390, 256] on label "Niet waar" at bounding box center [380, 259] width 165 height 34
click at [390, 259] on input "Niet waar" at bounding box center [385, 264] width 11 height 11
radio input "true"
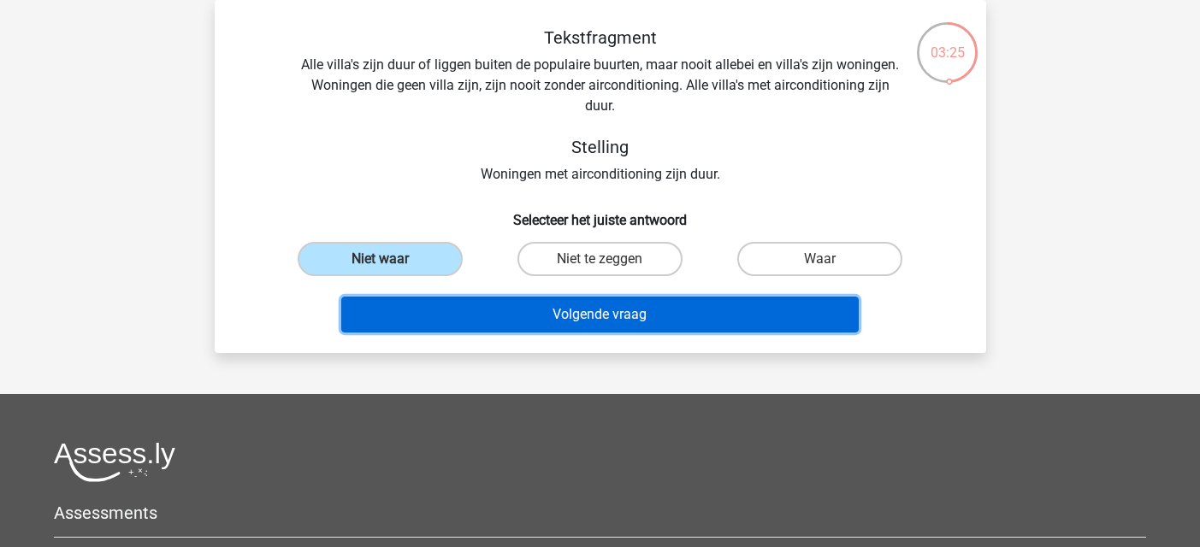
click at [527, 310] on button "Volgende vraag" at bounding box center [599, 315] width 517 height 36
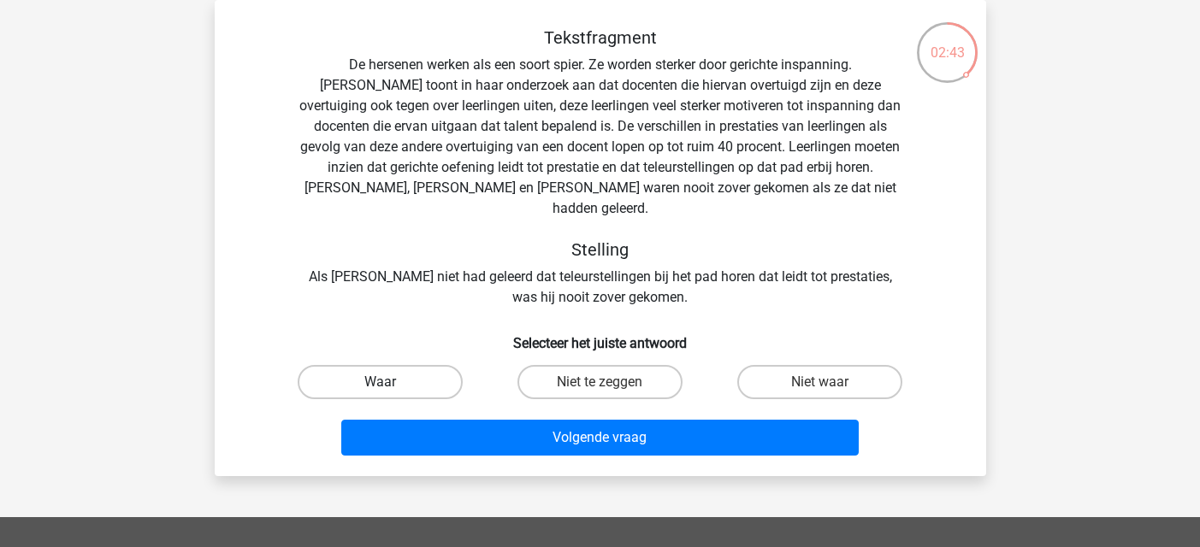
click at [438, 365] on label "Waar" at bounding box center [380, 382] width 165 height 34
click at [391, 382] on input "Waar" at bounding box center [385, 387] width 11 height 11
radio input "true"
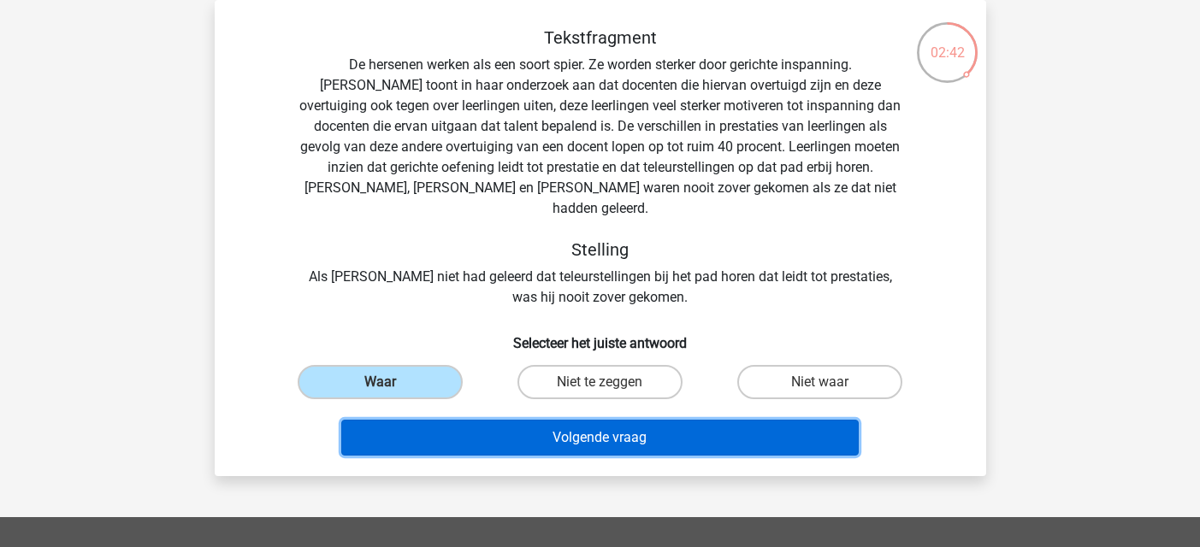
click at [530, 427] on button "Volgende vraag" at bounding box center [599, 438] width 517 height 36
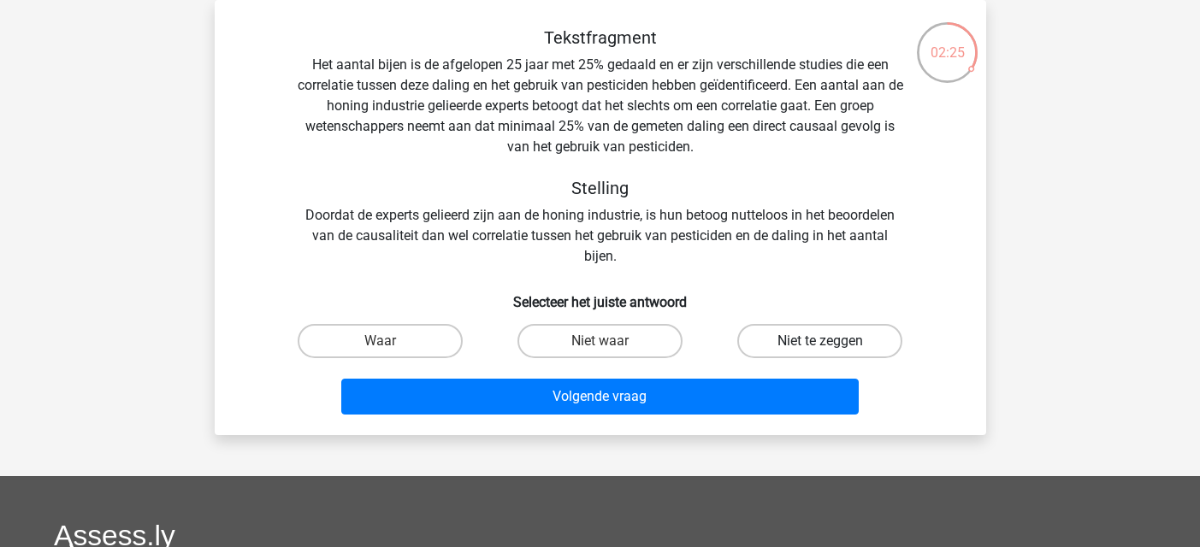
click at [778, 337] on label "Niet te zeggen" at bounding box center [819, 341] width 165 height 34
click at [820, 341] on input "Niet te zeggen" at bounding box center [825, 346] width 11 height 11
radio input "true"
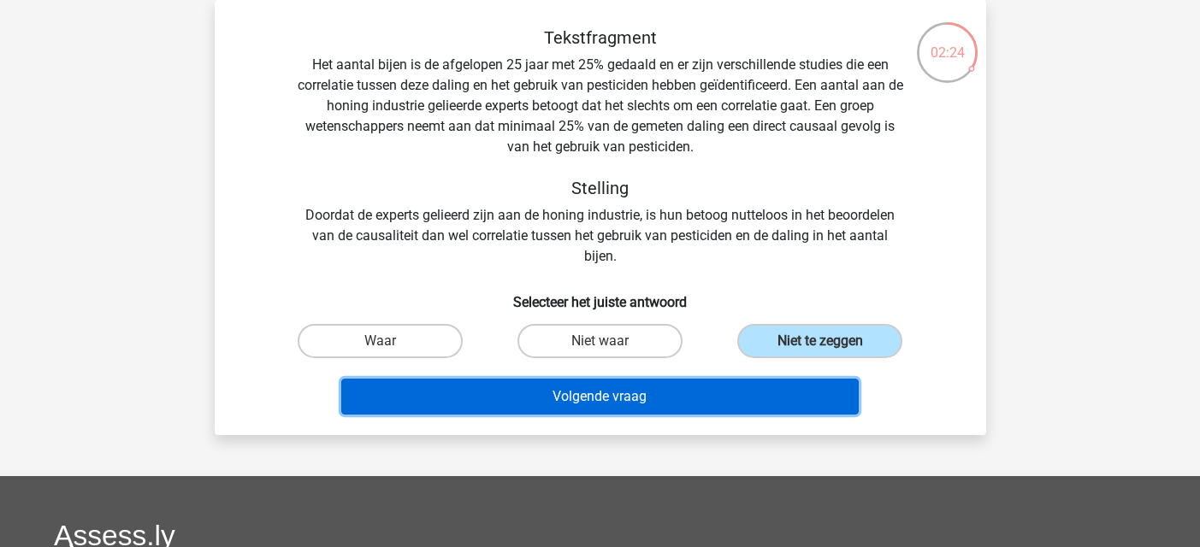
click at [617, 407] on button "Volgende vraag" at bounding box center [599, 397] width 517 height 36
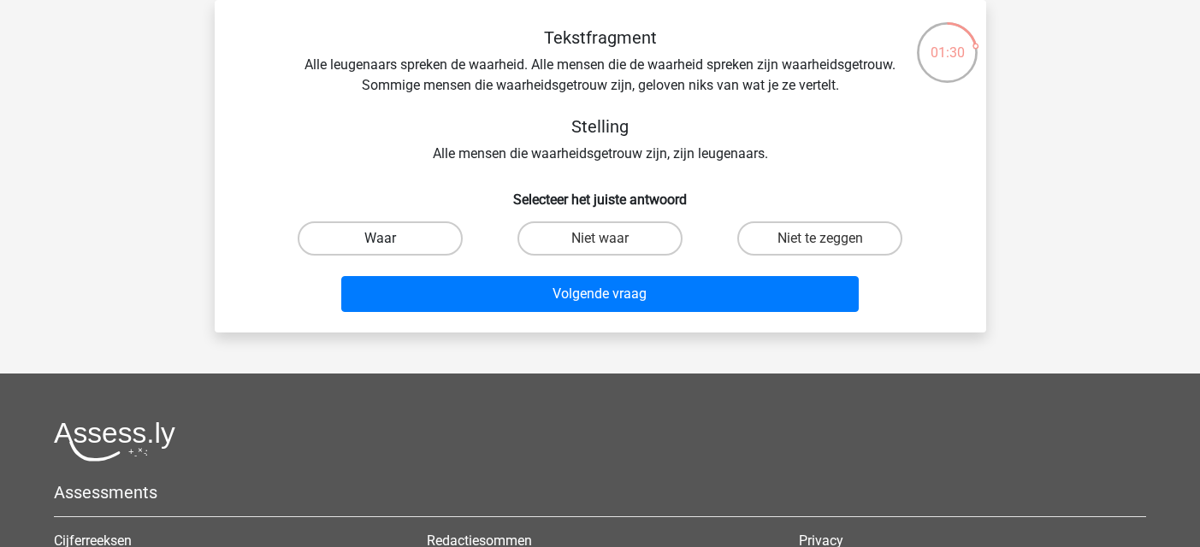
click at [394, 228] on label "Waar" at bounding box center [380, 239] width 165 height 34
click at [391, 239] on input "Waar" at bounding box center [385, 244] width 11 height 11
radio input "true"
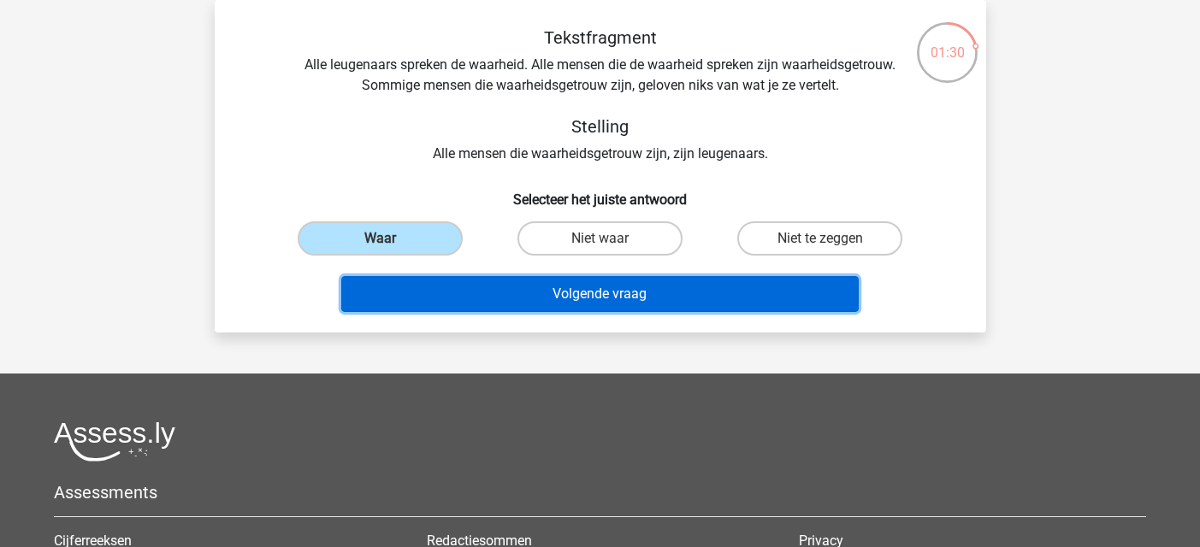
click at [522, 304] on button "Volgende vraag" at bounding box center [599, 294] width 517 height 36
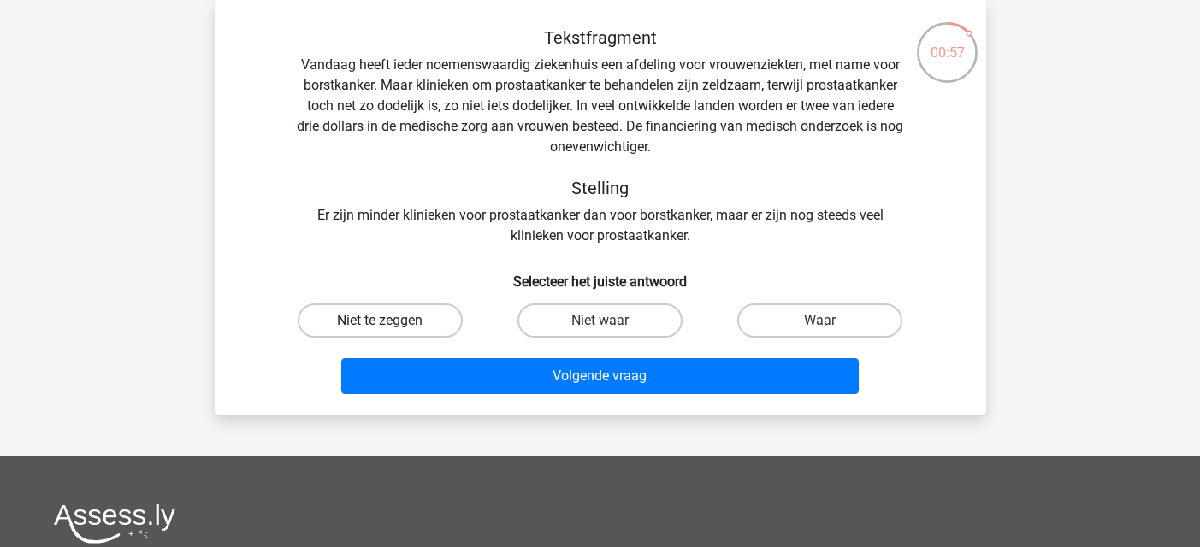
click at [349, 336] on label "Niet te zeggen" at bounding box center [380, 321] width 165 height 34
click at [380, 332] on input "Niet te zeggen" at bounding box center [385, 326] width 11 height 11
radio input "true"
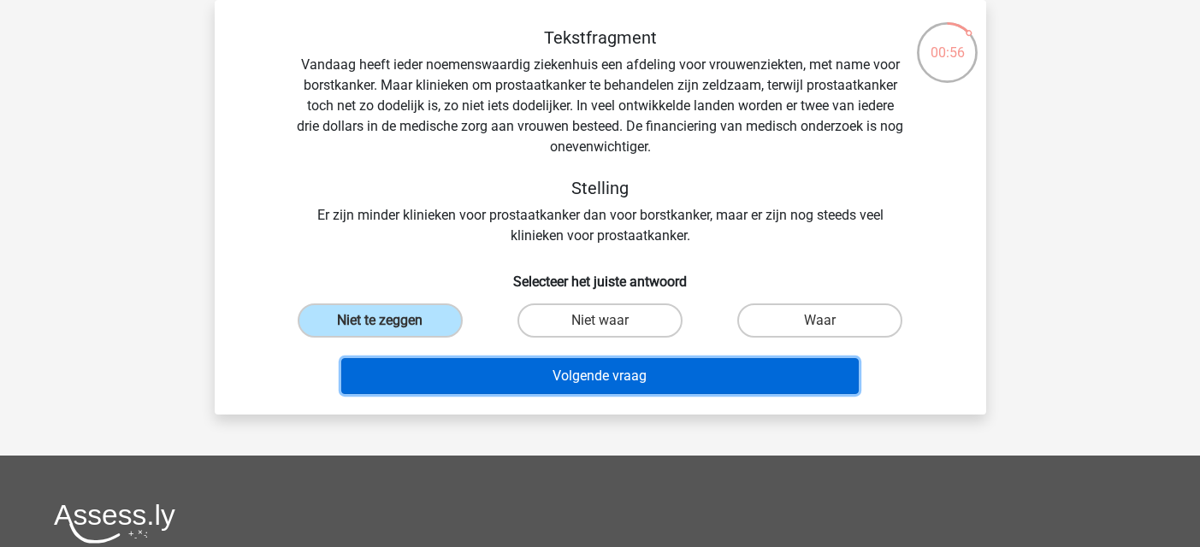
click at [412, 374] on button "Volgende vraag" at bounding box center [599, 376] width 517 height 36
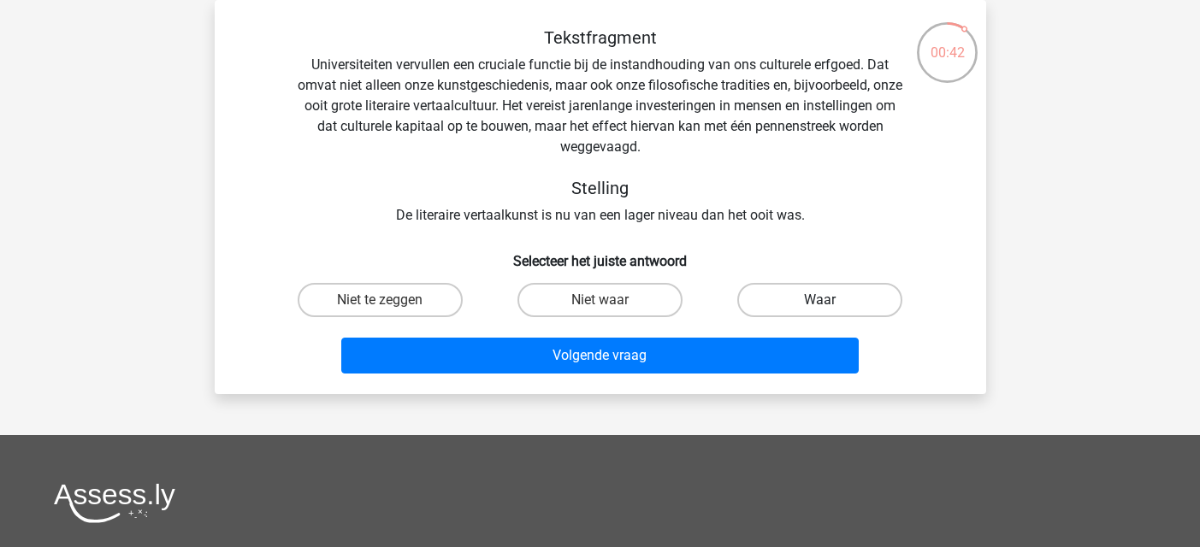
drag, startPoint x: 789, startPoint y: 292, endPoint x: 776, endPoint y: 304, distance: 17.6
click at [786, 295] on label "Waar" at bounding box center [819, 300] width 165 height 34
click at [820, 300] on input "Waar" at bounding box center [825, 305] width 11 height 11
radio input "true"
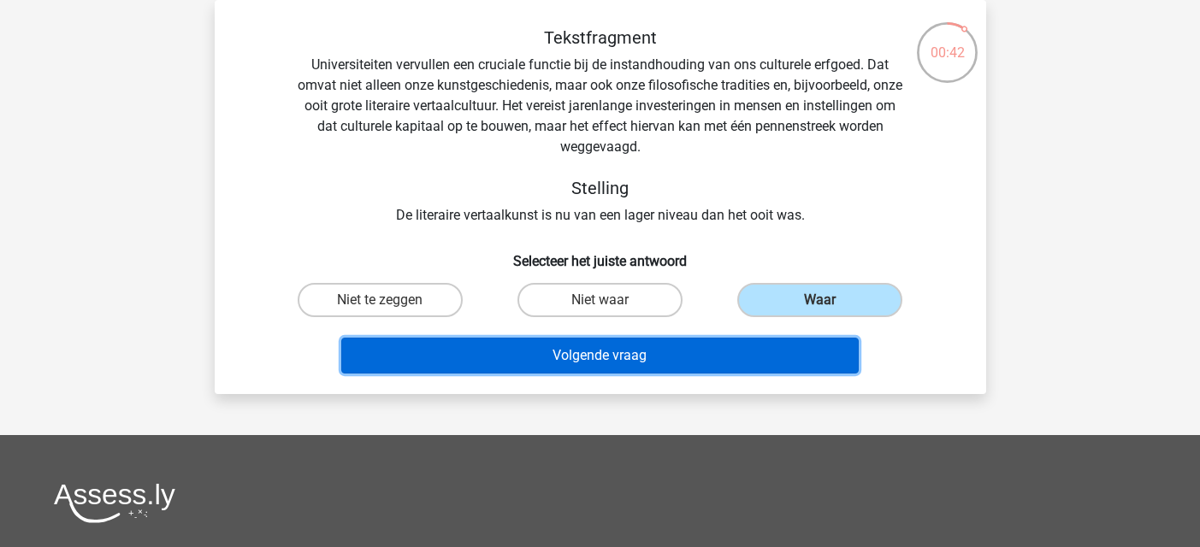
click at [722, 347] on button "Volgende vraag" at bounding box center [599, 356] width 517 height 36
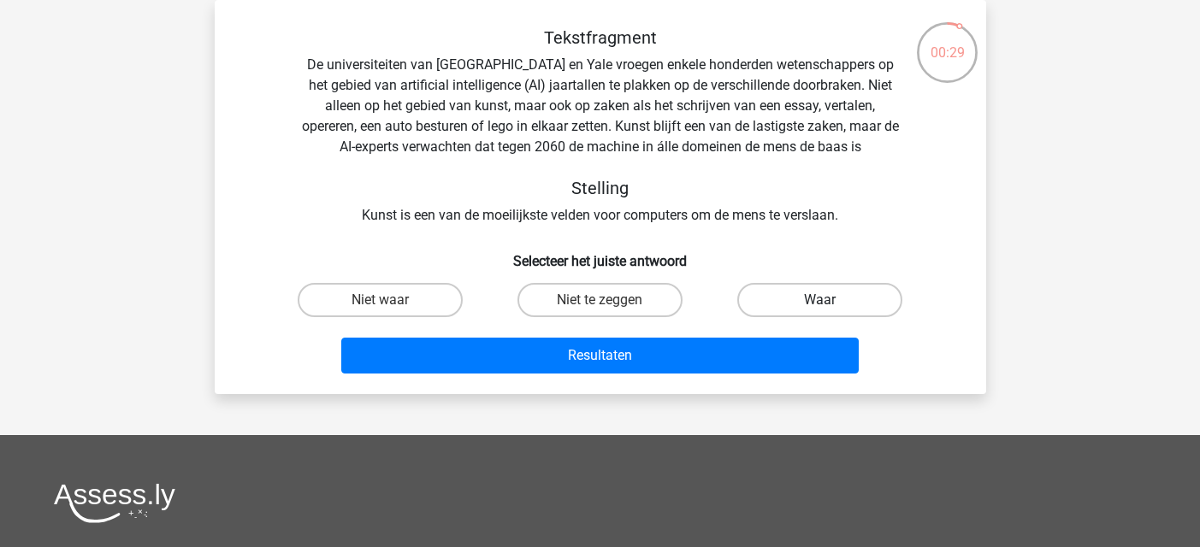
click at [819, 296] on label "Waar" at bounding box center [819, 300] width 165 height 34
click at [820, 300] on input "Waar" at bounding box center [825, 305] width 11 height 11
radio input "true"
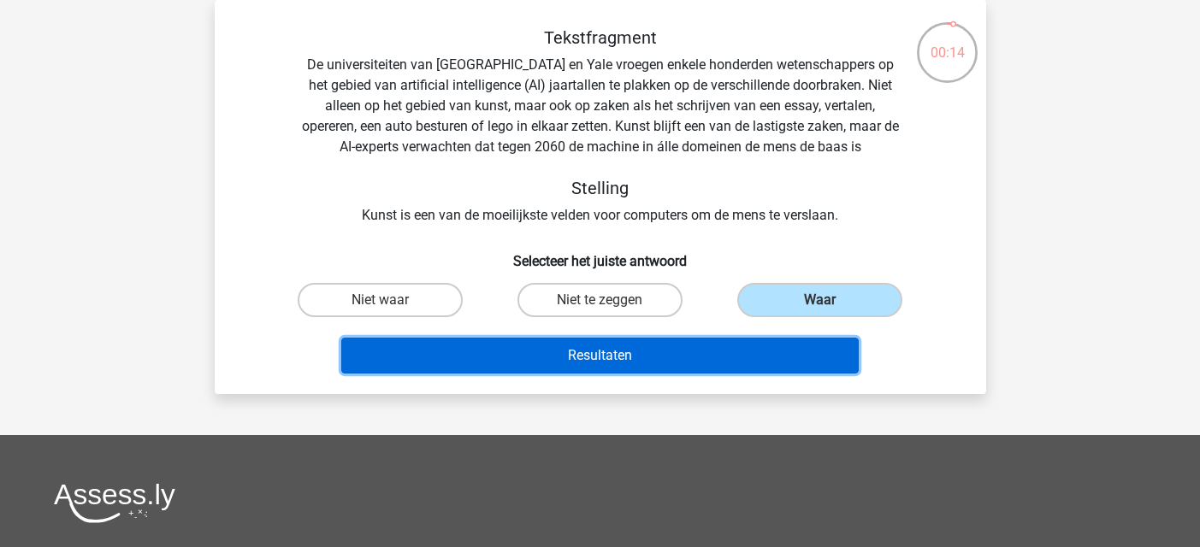
click at [586, 349] on button "Resultaten" at bounding box center [599, 356] width 517 height 36
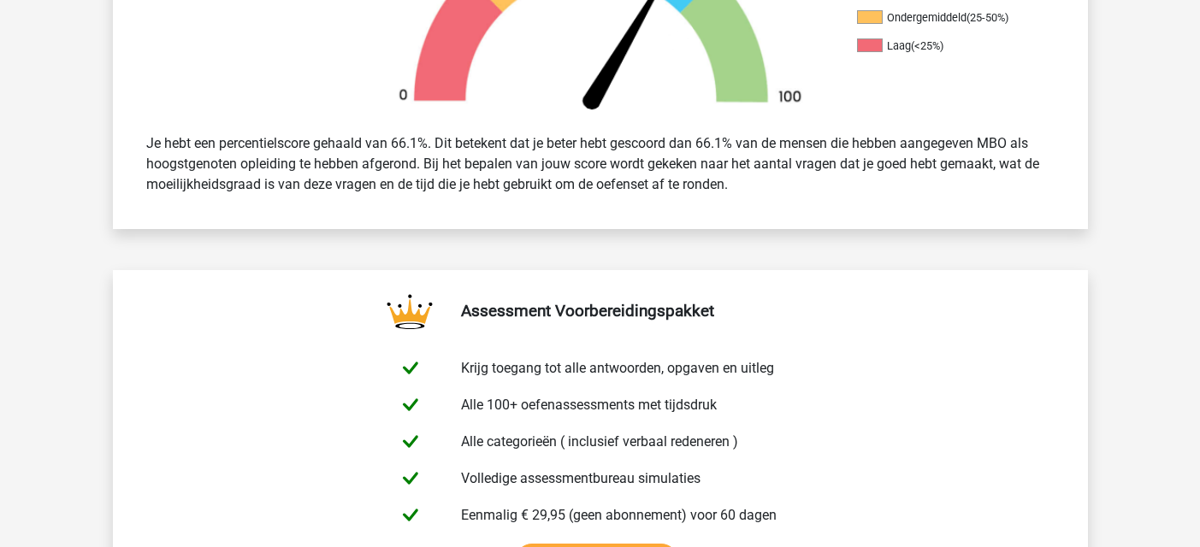
scroll to position [684, 0]
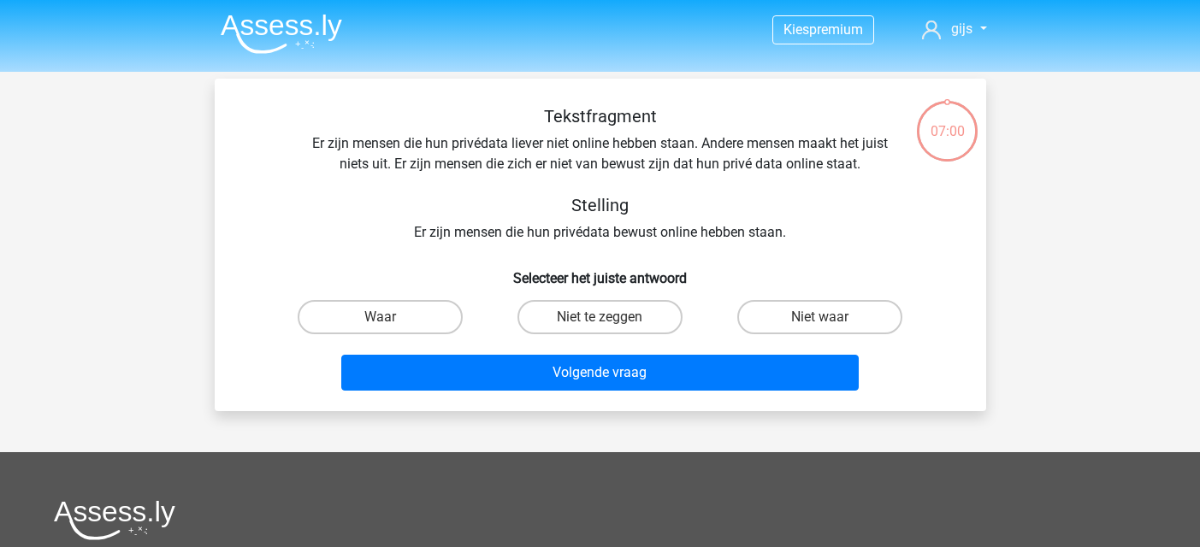
scroll to position [79, 0]
